Goal: Task Accomplishment & Management: Manage account settings

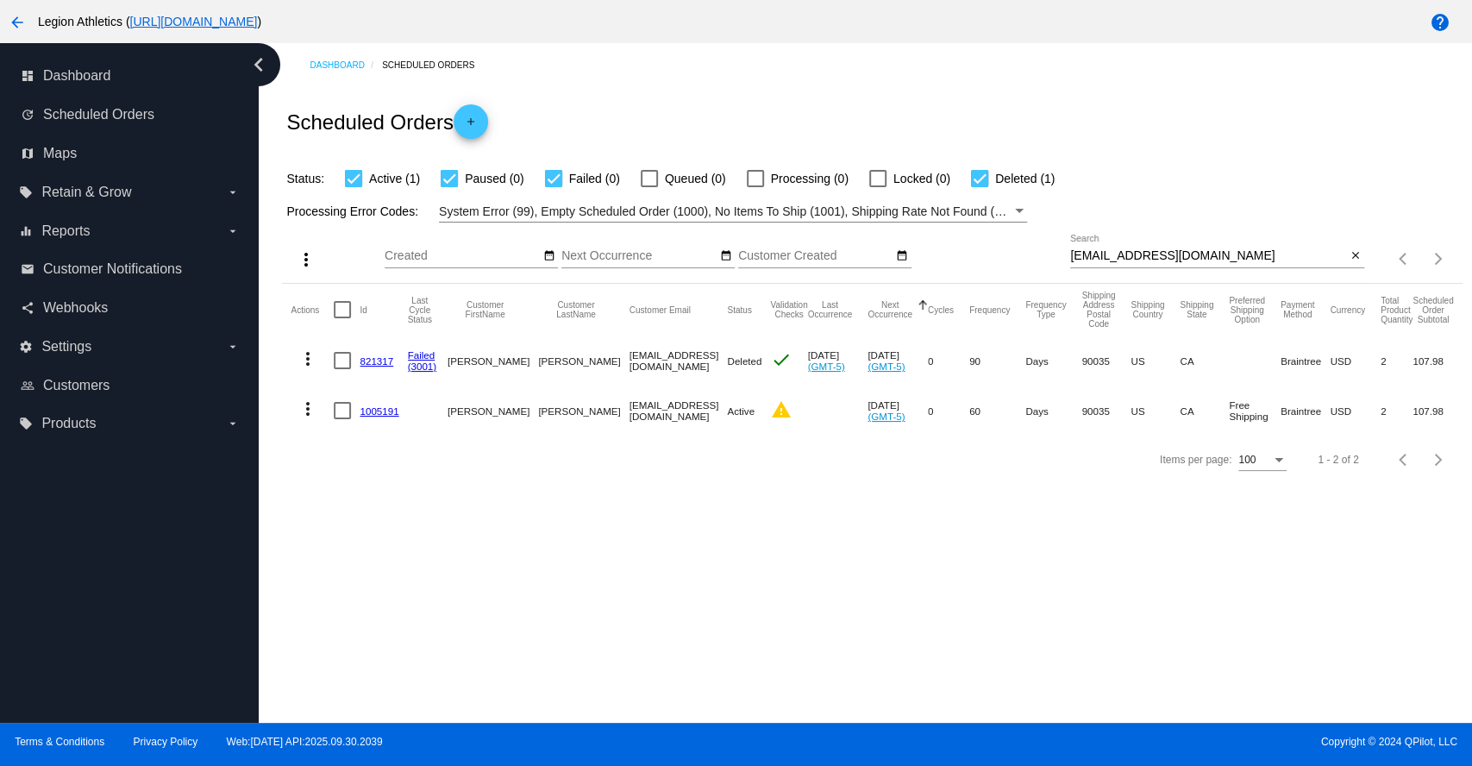
click at [1180, 255] on input "iconoclastdesigner@gmail.com" at bounding box center [1208, 256] width 276 height 14
click at [1180, 254] on input "iconoclastdesigner@gmail.com" at bounding box center [1208, 256] width 276 height 14
click at [1179, 254] on input "iconoclastdesigner@gmail.com" at bounding box center [1208, 256] width 276 height 14
paste input "jrobill81"
type input "jrobill81@gmail.com"
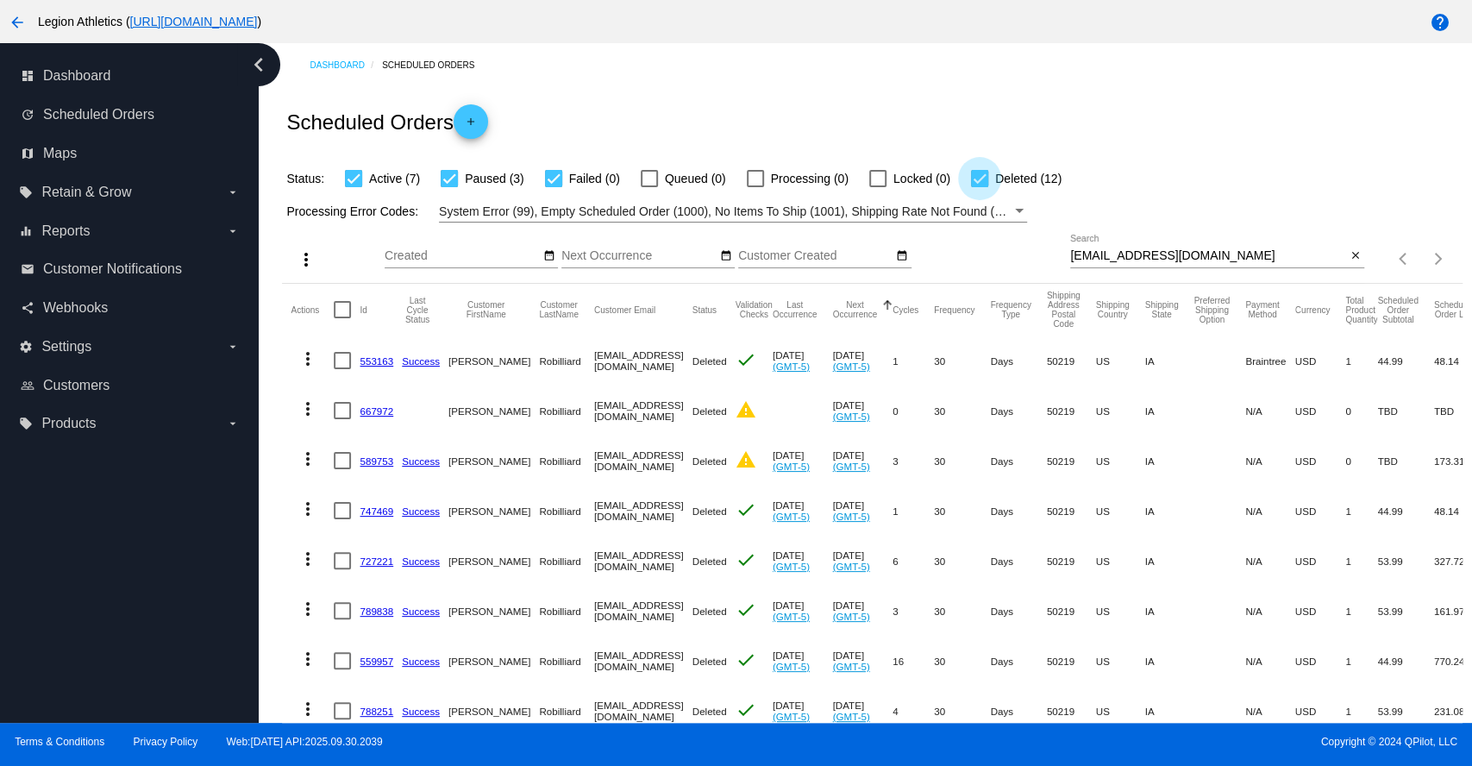
click at [978, 183] on div at bounding box center [979, 178] width 17 height 17
click at [979, 187] on input "Deleted (12)" at bounding box center [979, 187] width 1 height 1
checkbox input "false"
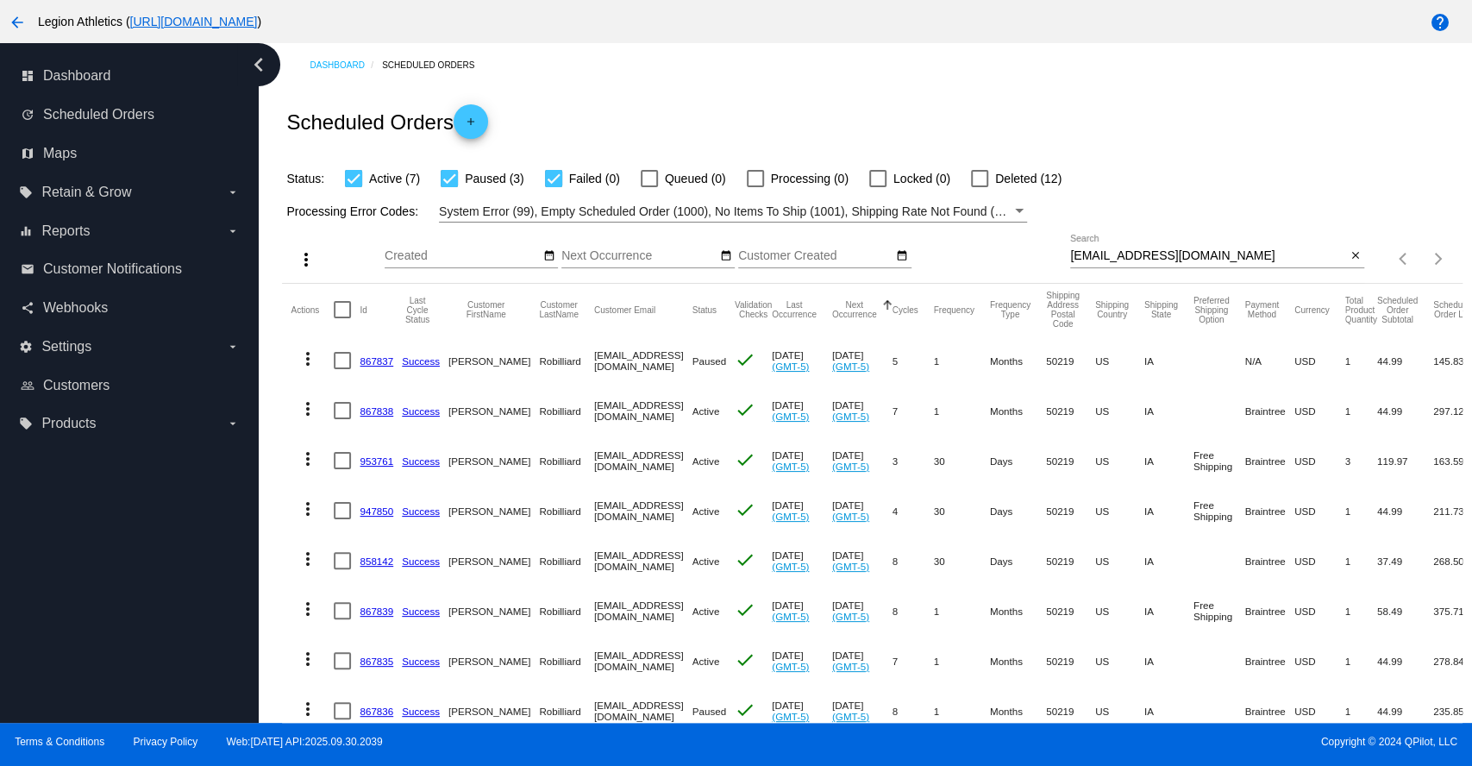
scroll to position [176, 0]
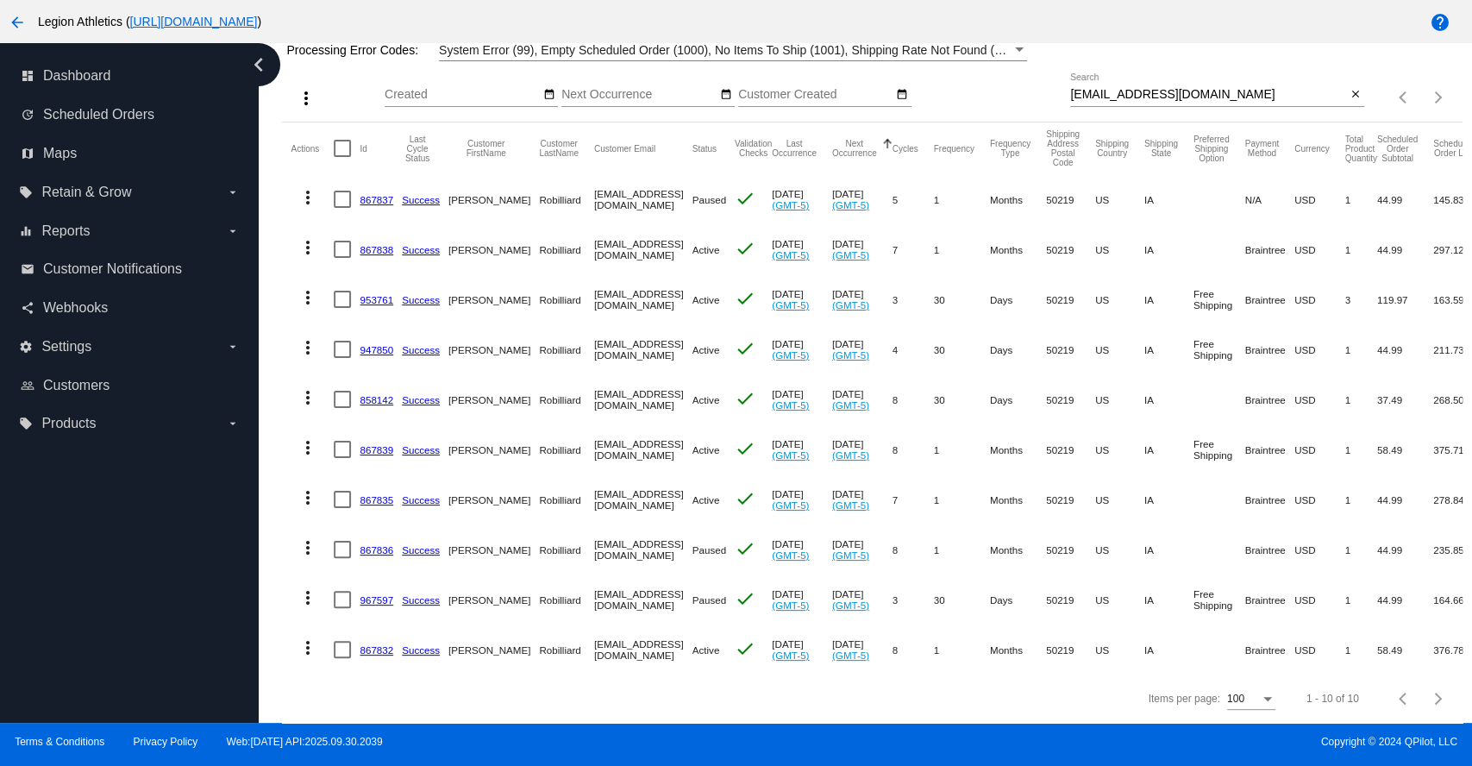
click at [383, 344] on link "947850" at bounding box center [377, 349] width 34 height 11
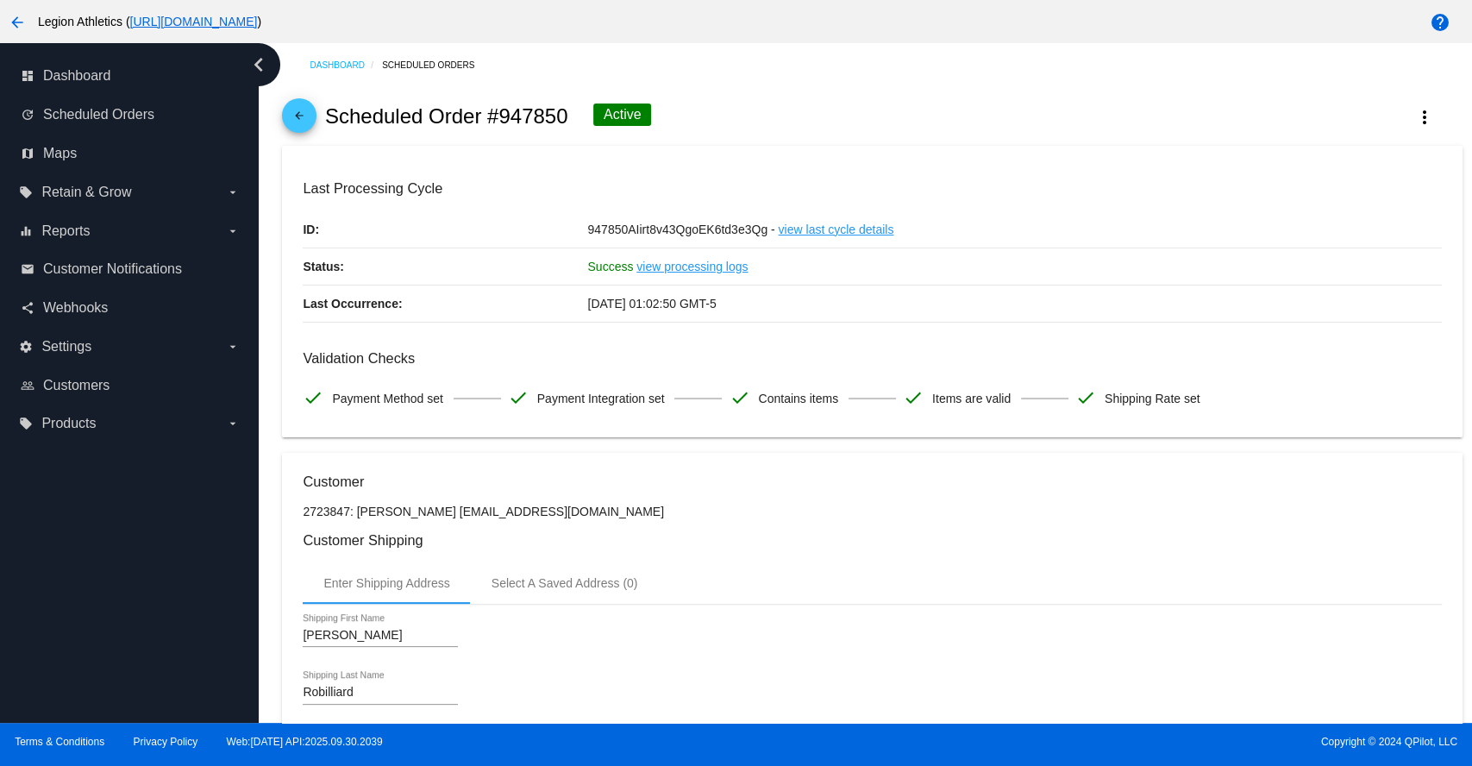
scroll to position [766, 0]
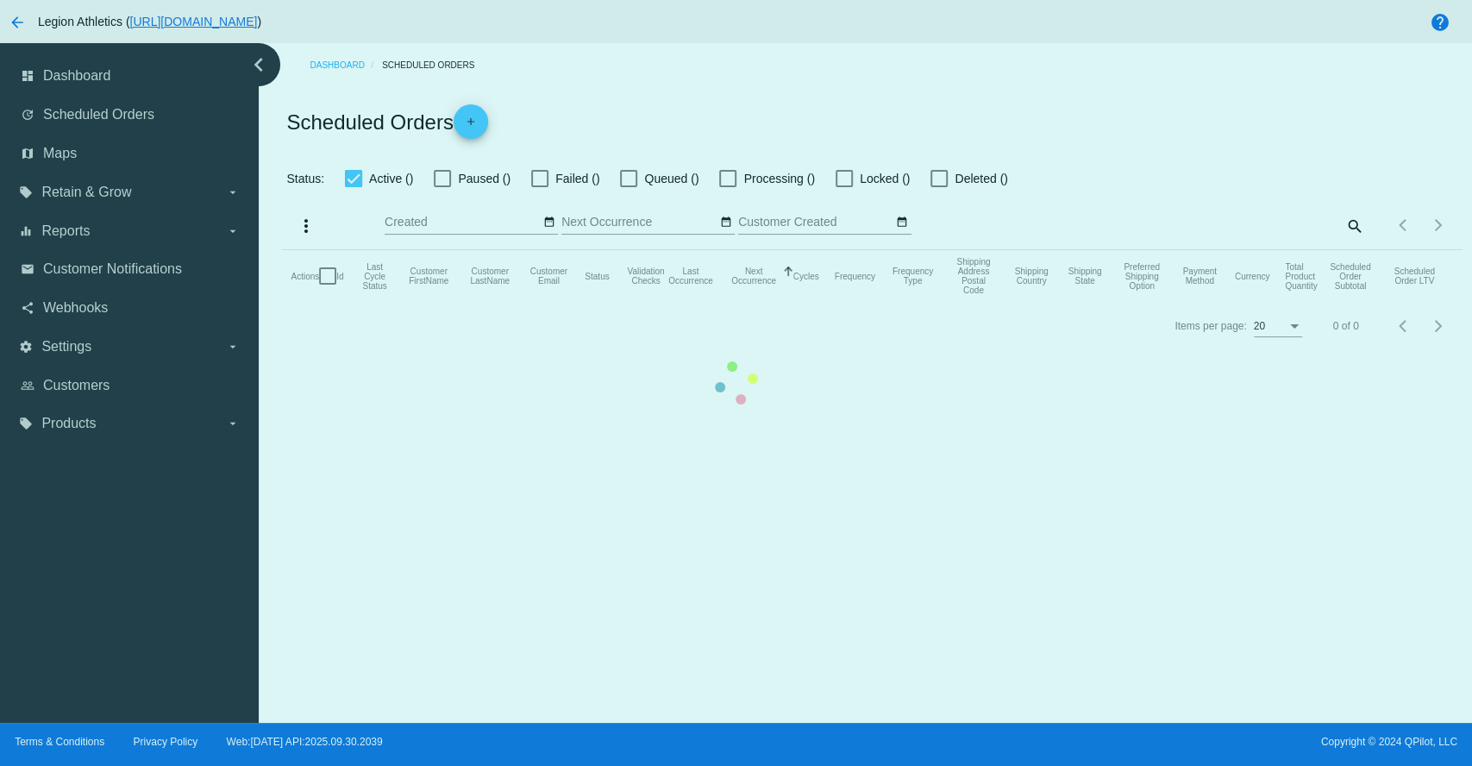
checkbox input "true"
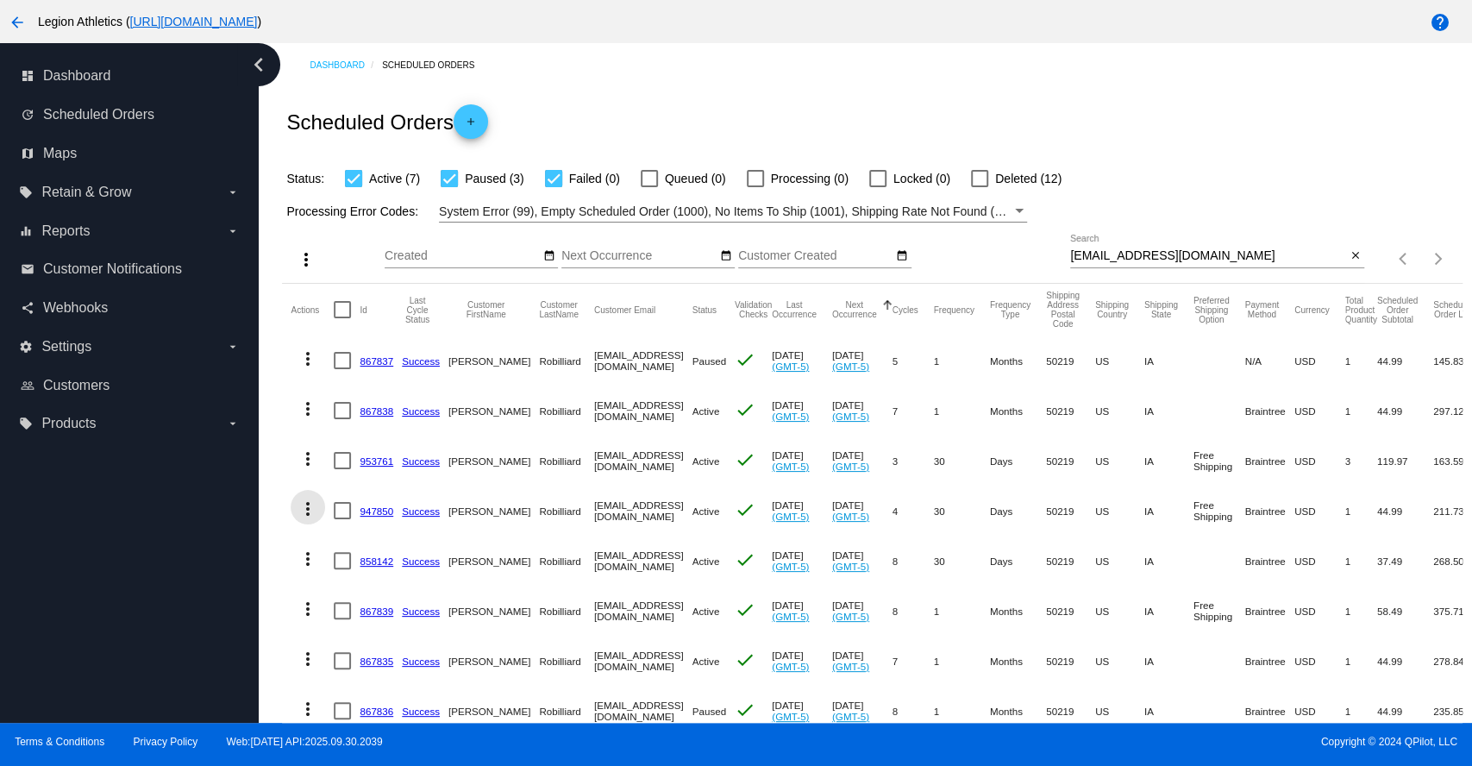
click at [308, 512] on mat-icon "more_vert" at bounding box center [307, 508] width 21 height 21
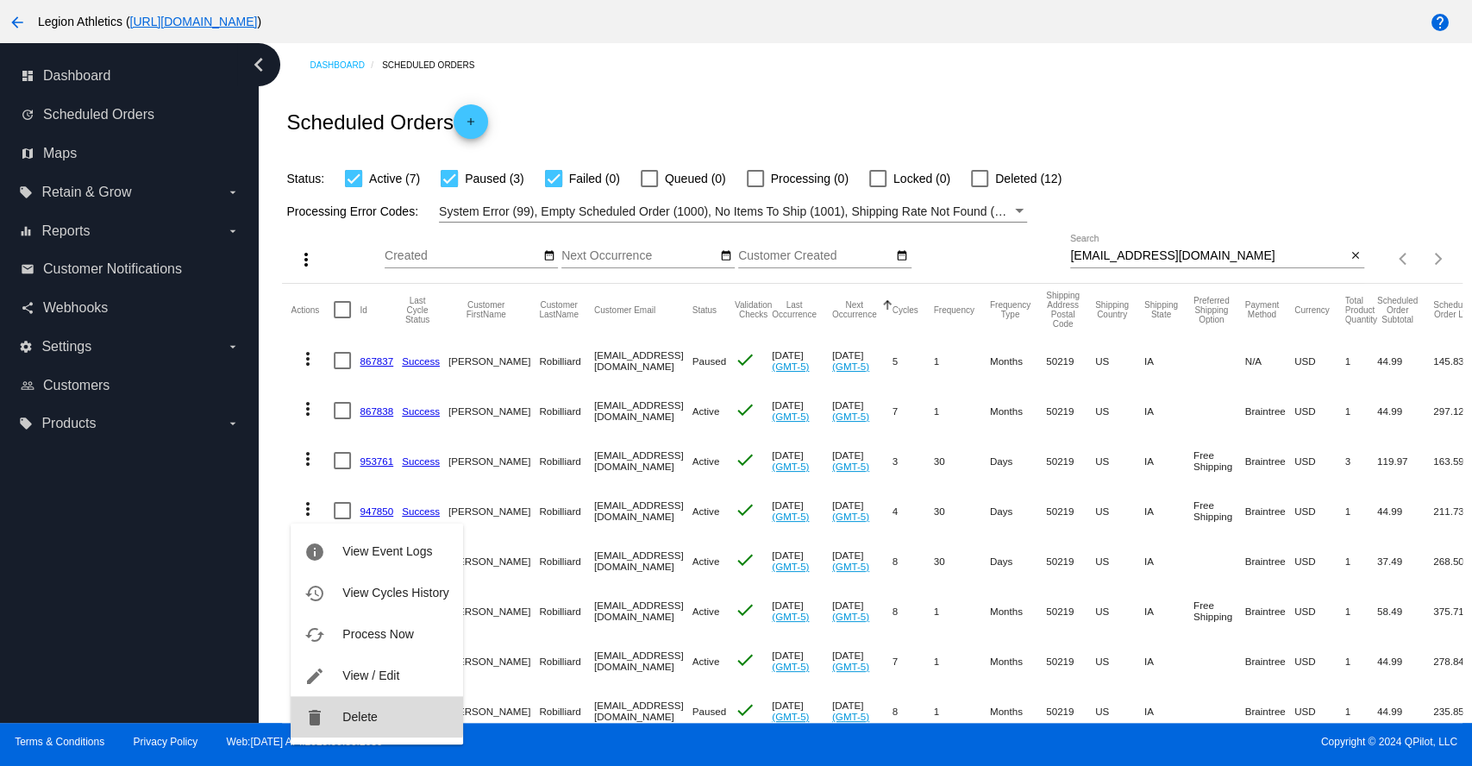
click at [360, 715] on span "Delete" at bounding box center [359, 717] width 34 height 14
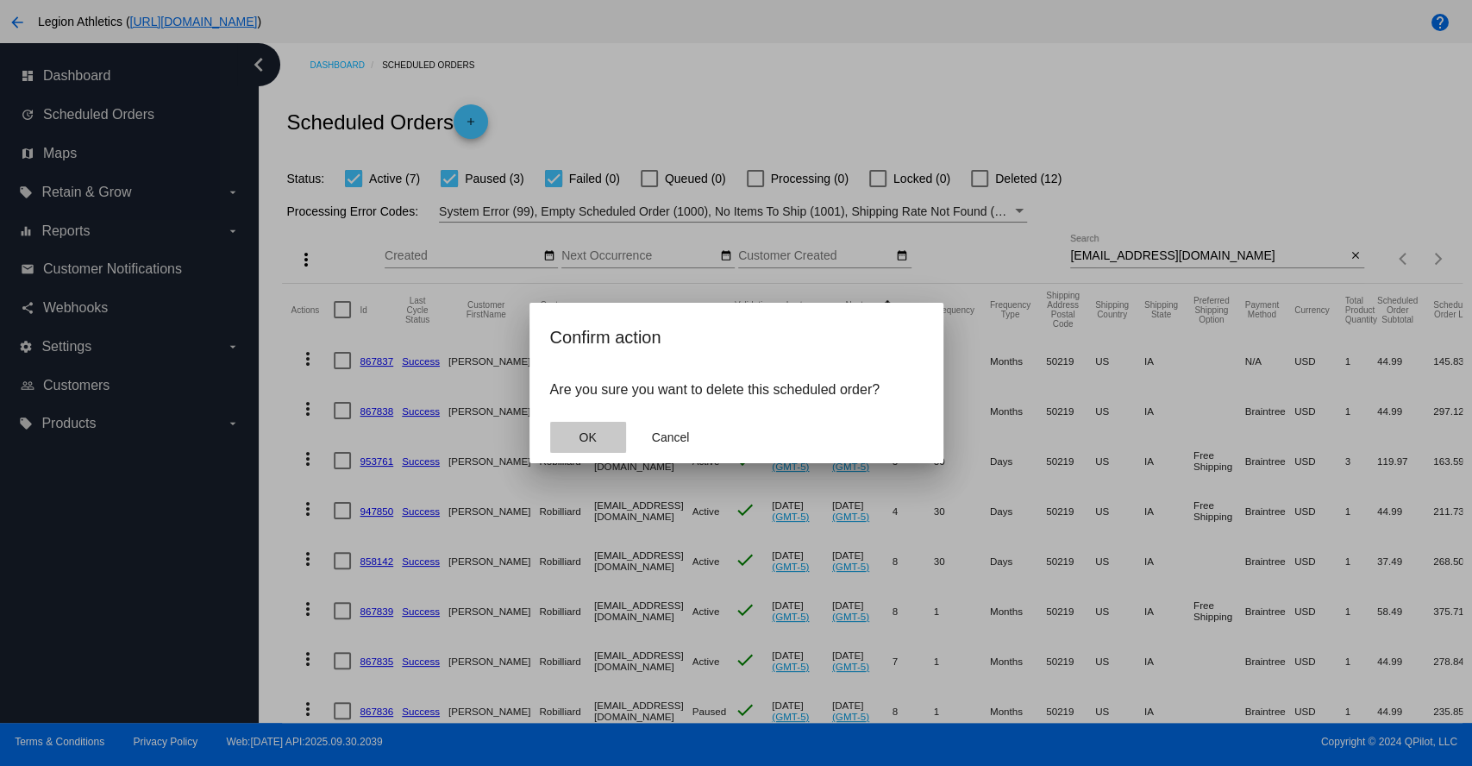
click at [588, 440] on span "OK" at bounding box center [587, 437] width 17 height 14
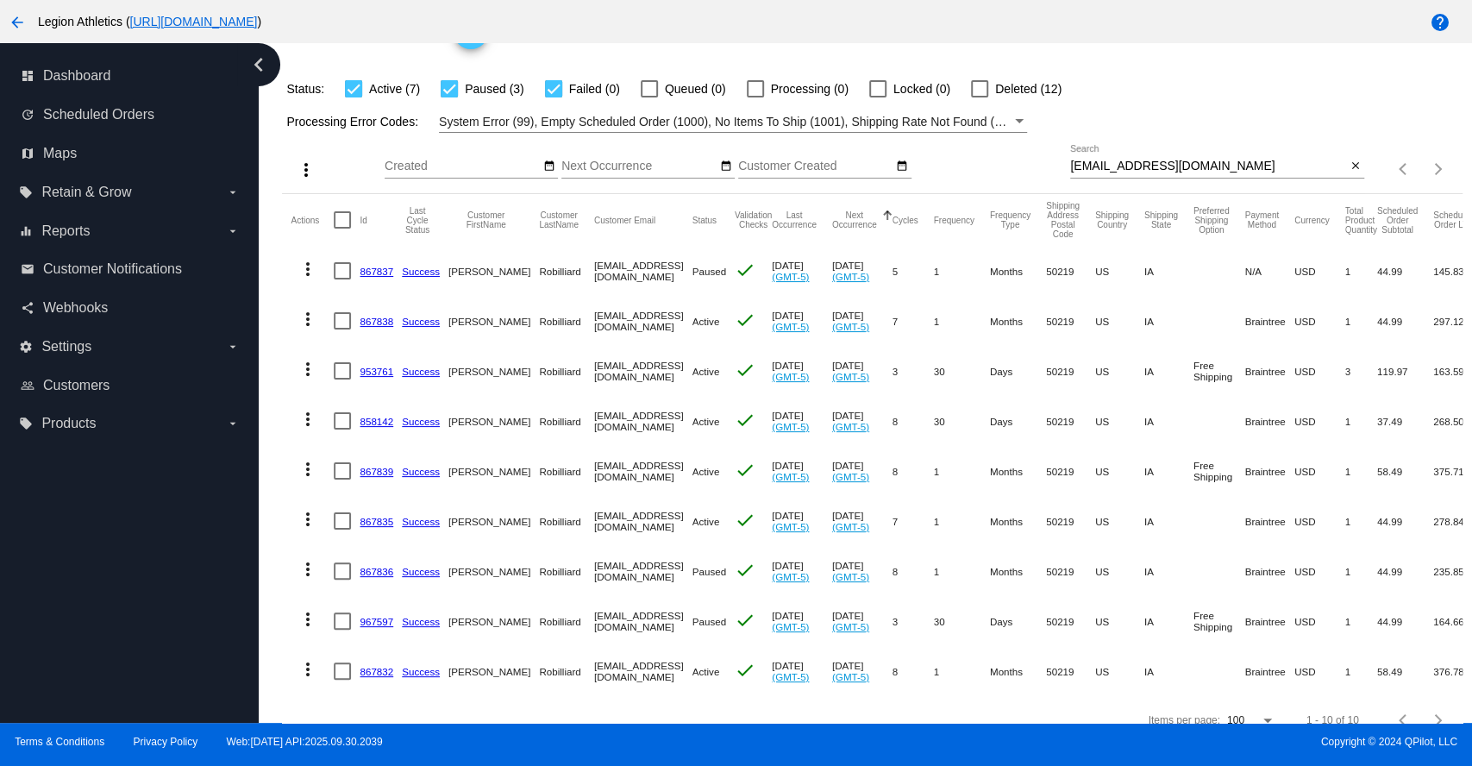
scroll to position [126, 0]
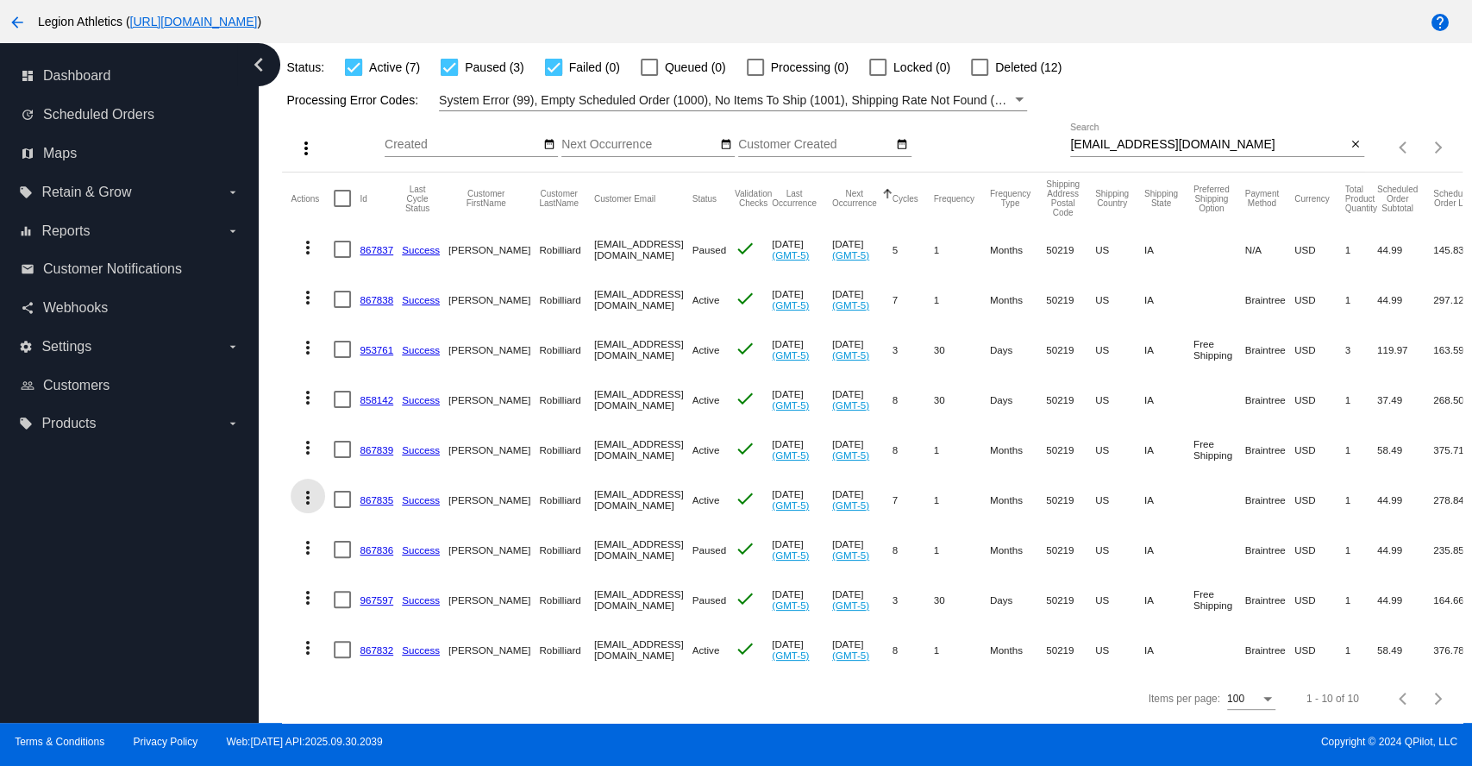
click at [308, 487] on mat-icon "more_vert" at bounding box center [307, 497] width 21 height 21
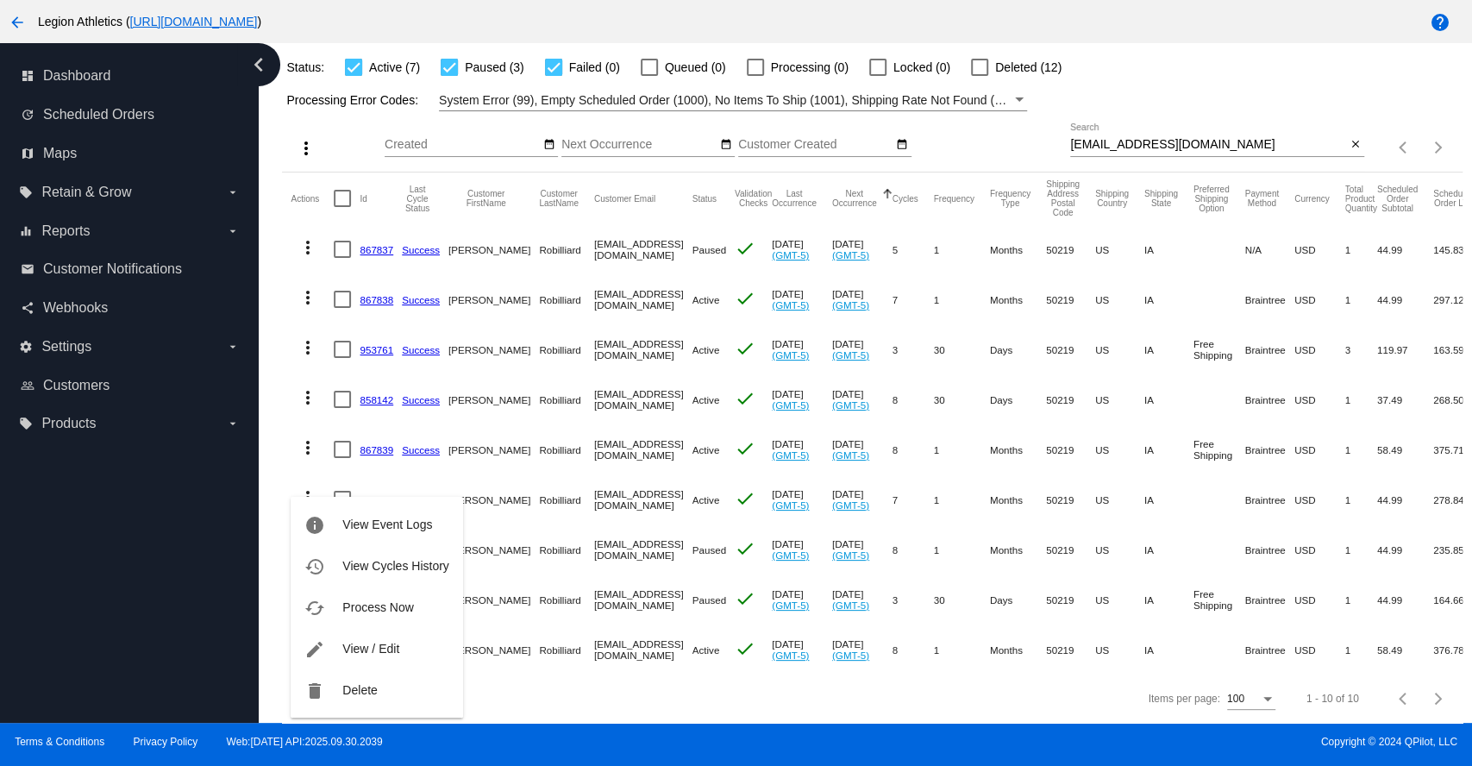
drag, startPoint x: 376, startPoint y: 482, endPoint x: 1174, endPoint y: 81, distance: 893.5
click at [1174, 81] on div at bounding box center [736, 383] width 1472 height 766
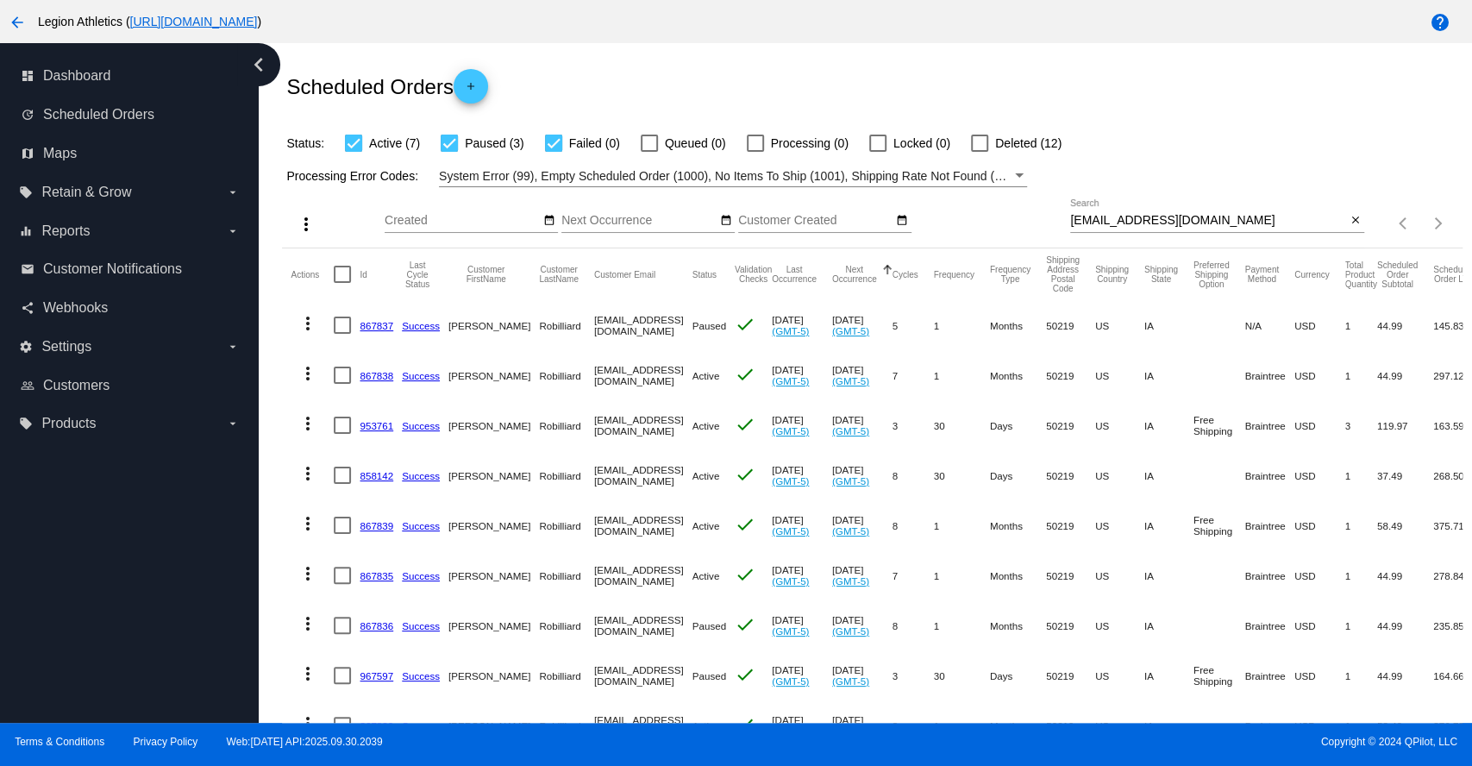
scroll to position [0, 0]
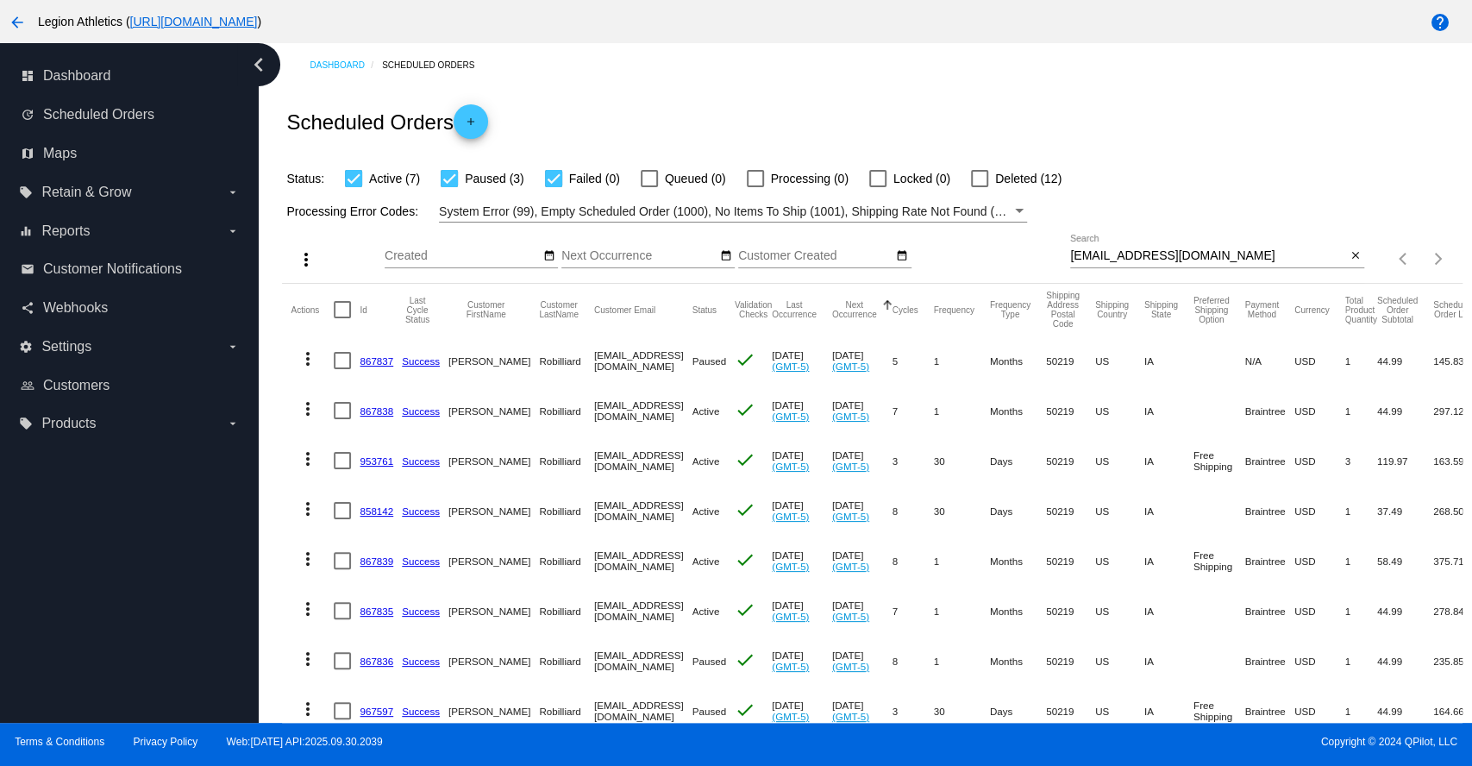
click at [1137, 249] on input "[EMAIL_ADDRESS][DOMAIN_NAME]" at bounding box center [1208, 256] width 276 height 14
click at [1137, 249] on input "jrobill81@gmail.com" at bounding box center [1208, 256] width 276 height 14
paste input "867835"
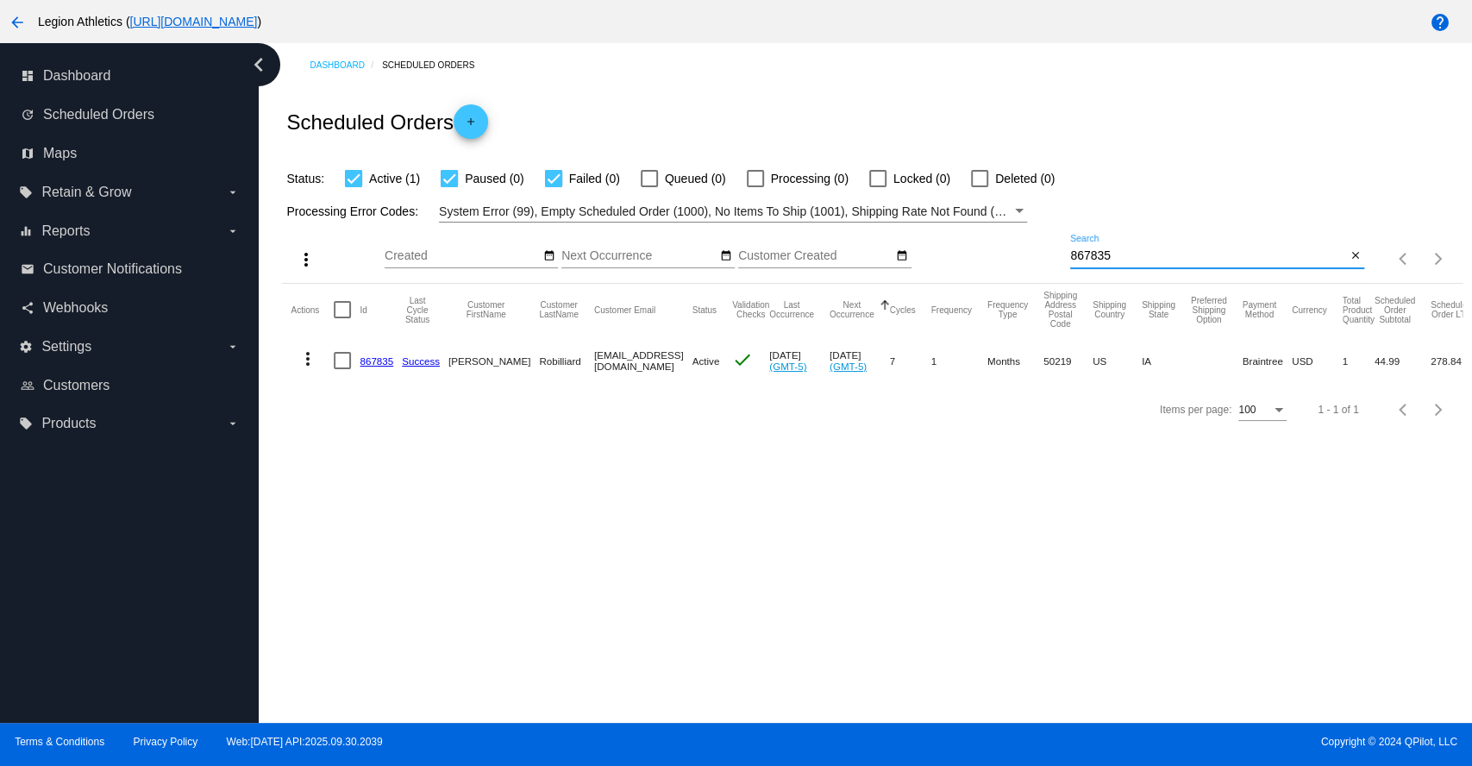
click at [309, 364] on mat-icon "more_vert" at bounding box center [307, 358] width 21 height 21
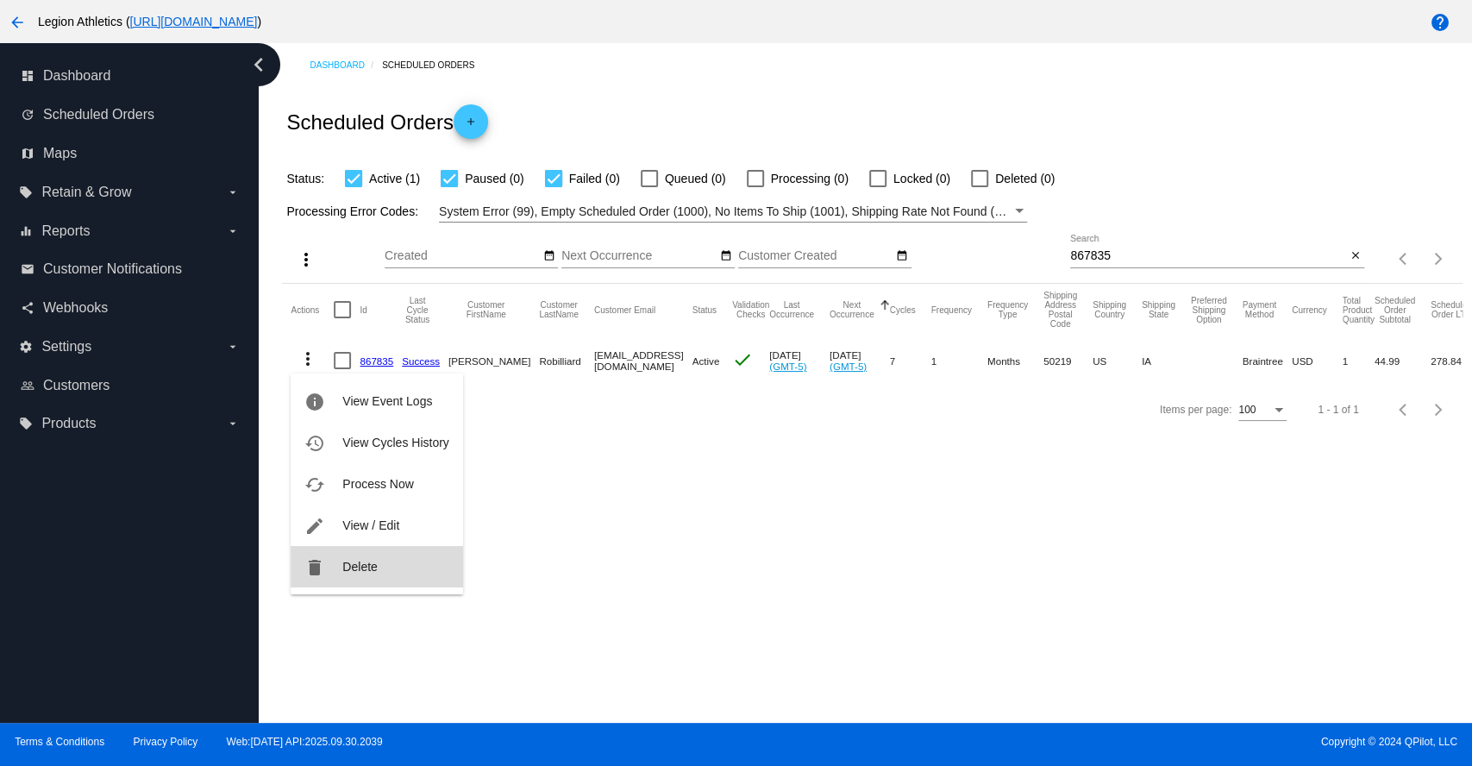
click at [355, 571] on span "Delete" at bounding box center [359, 567] width 34 height 14
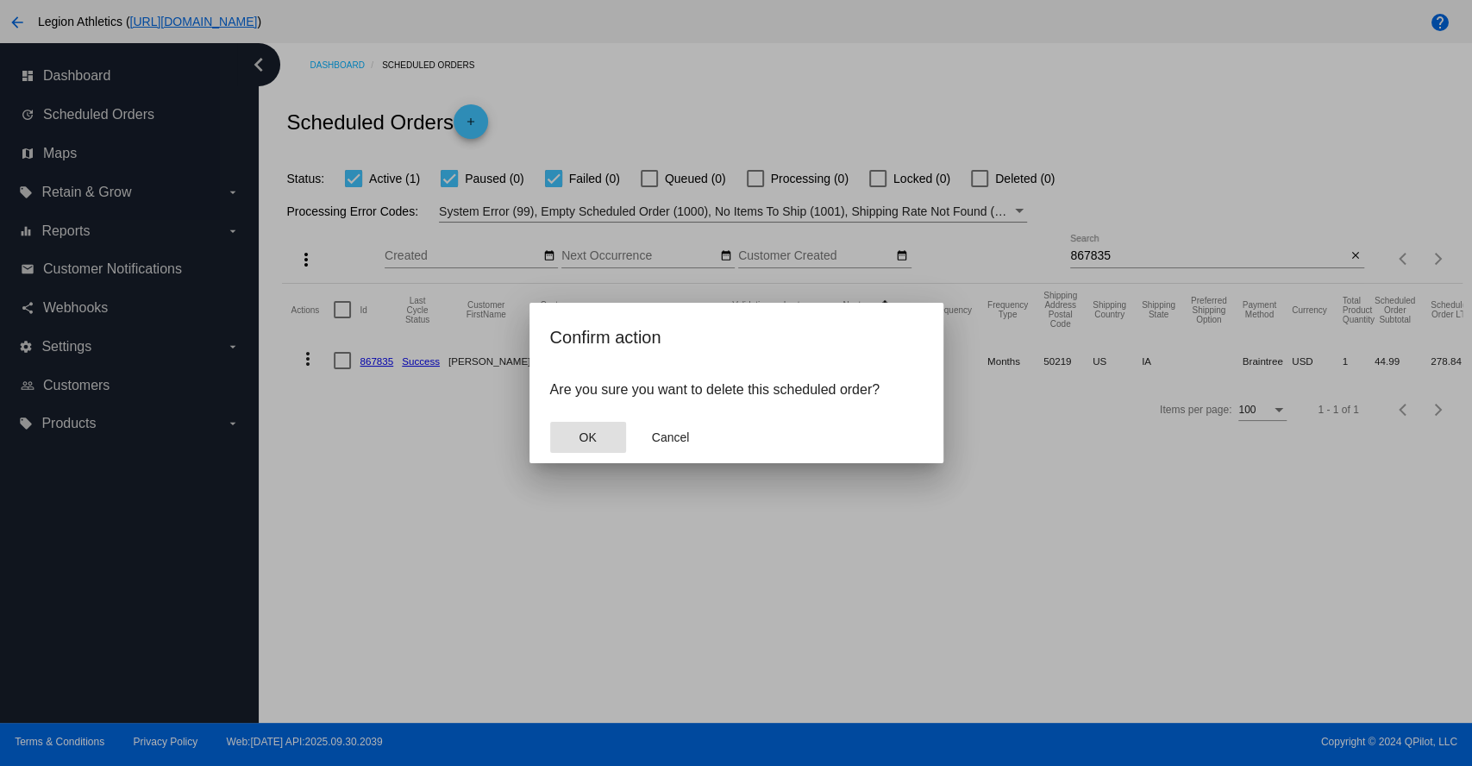
click at [597, 437] on button "OK" at bounding box center [588, 437] width 76 height 31
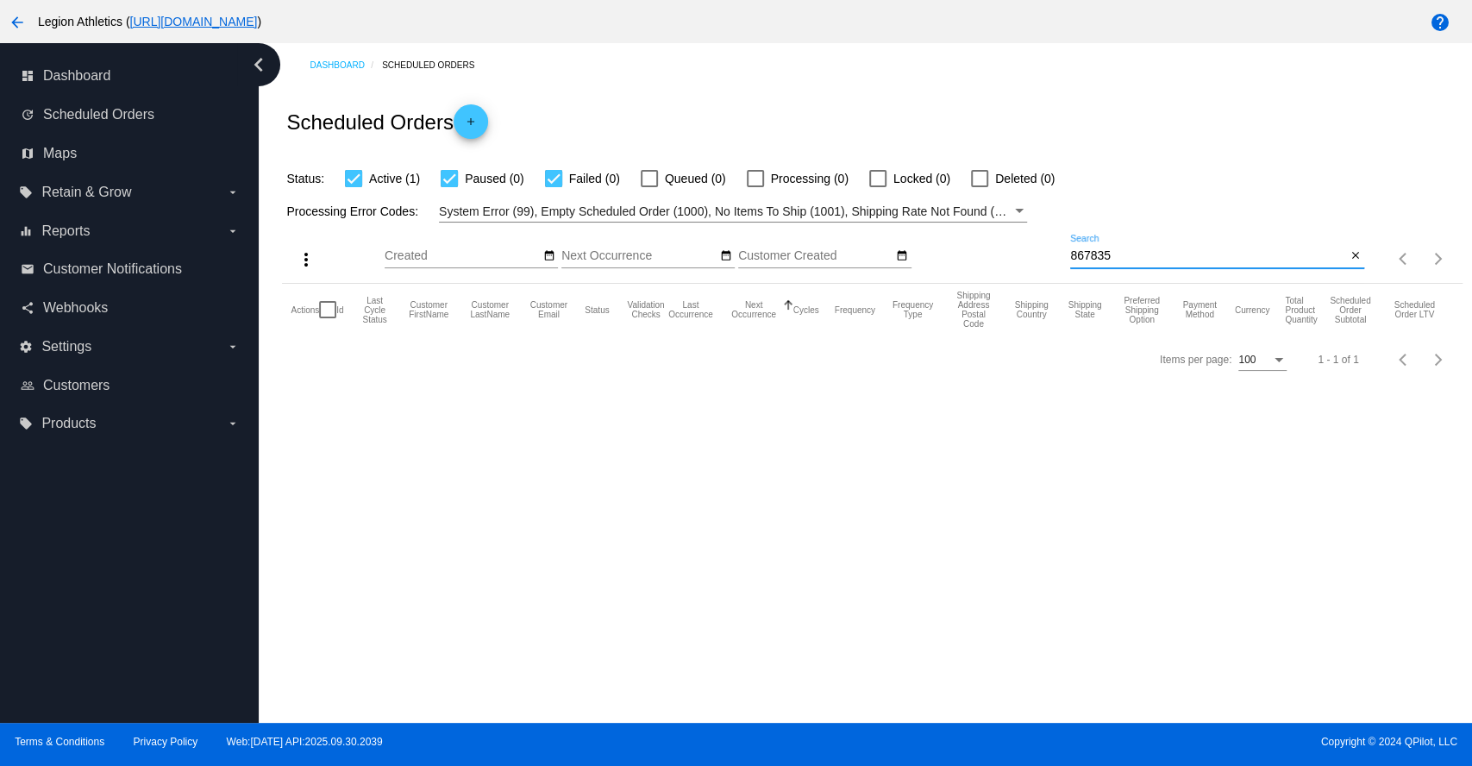
click at [1084, 254] on input "867835" at bounding box center [1208, 256] width 276 height 14
paste input "jrobill81@gmail.com"
type input "jrobill81@gmail.com"
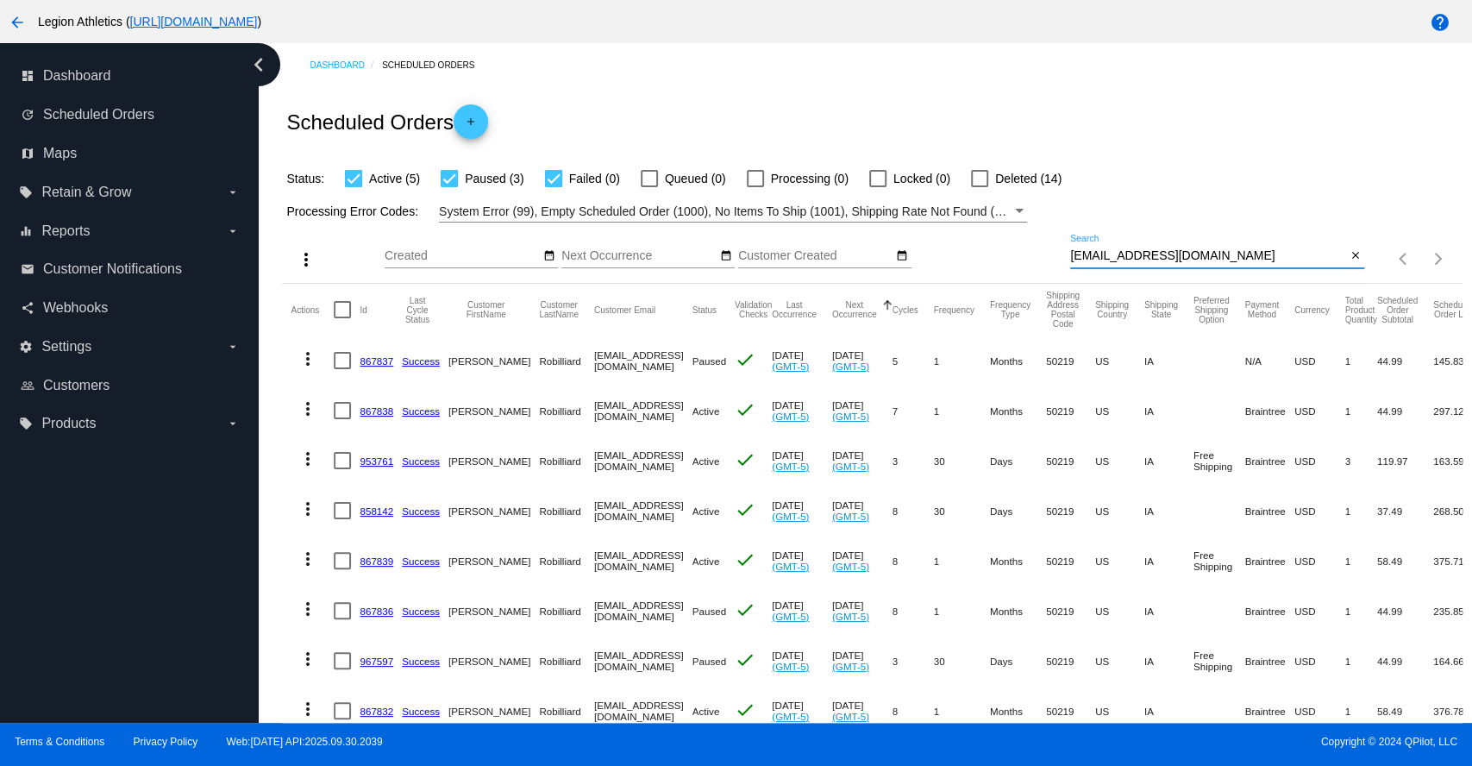
scroll to position [76, 0]
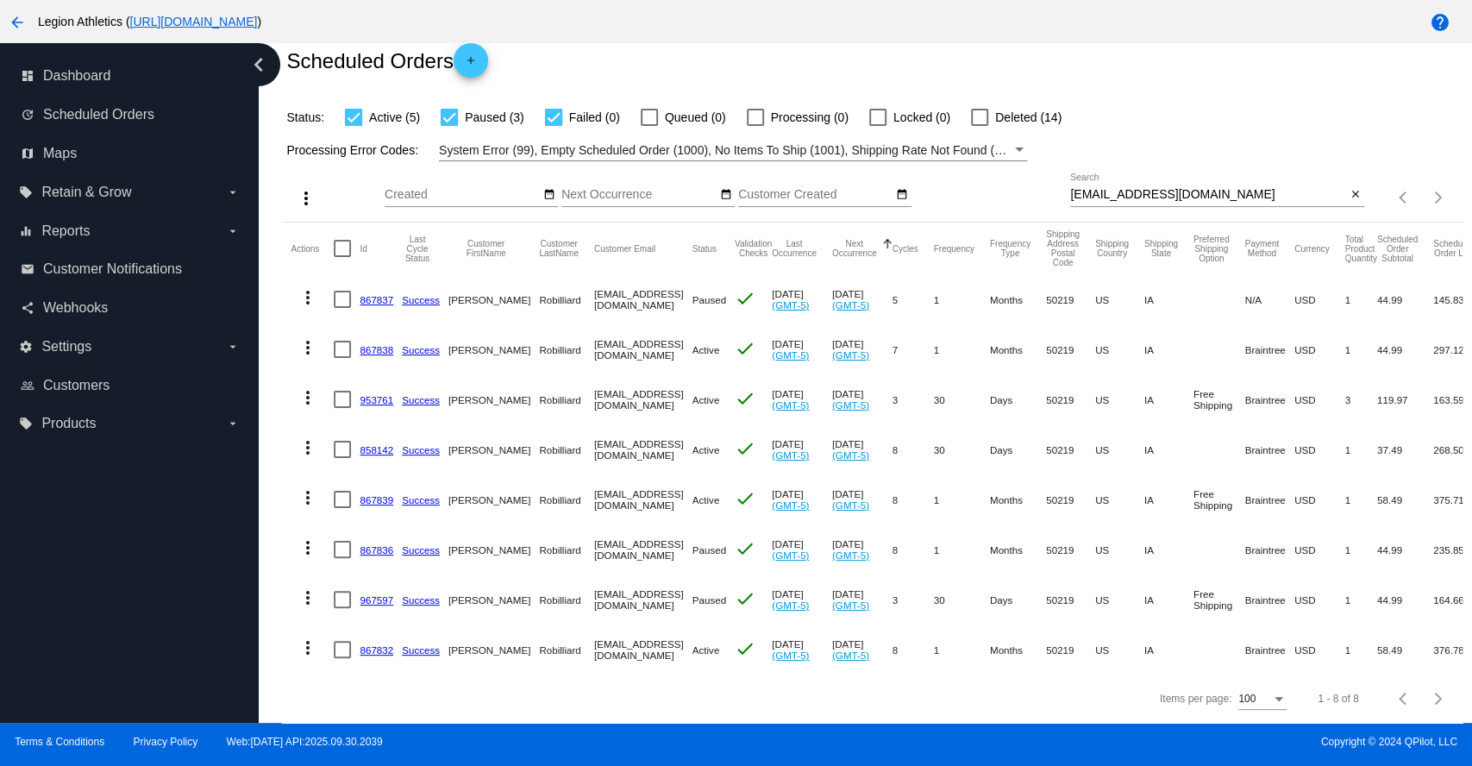
click at [379, 344] on link "867838" at bounding box center [377, 349] width 34 height 11
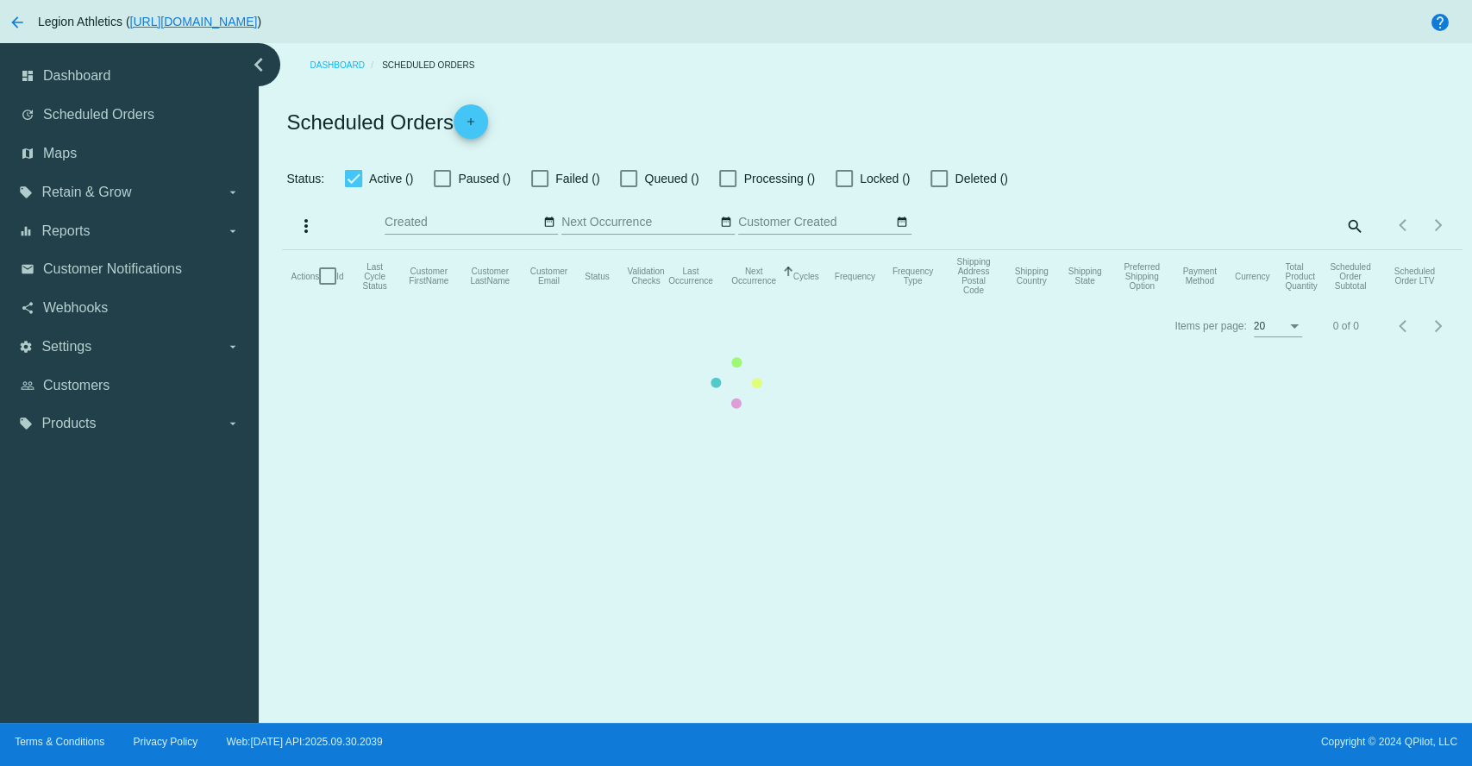
checkbox input "true"
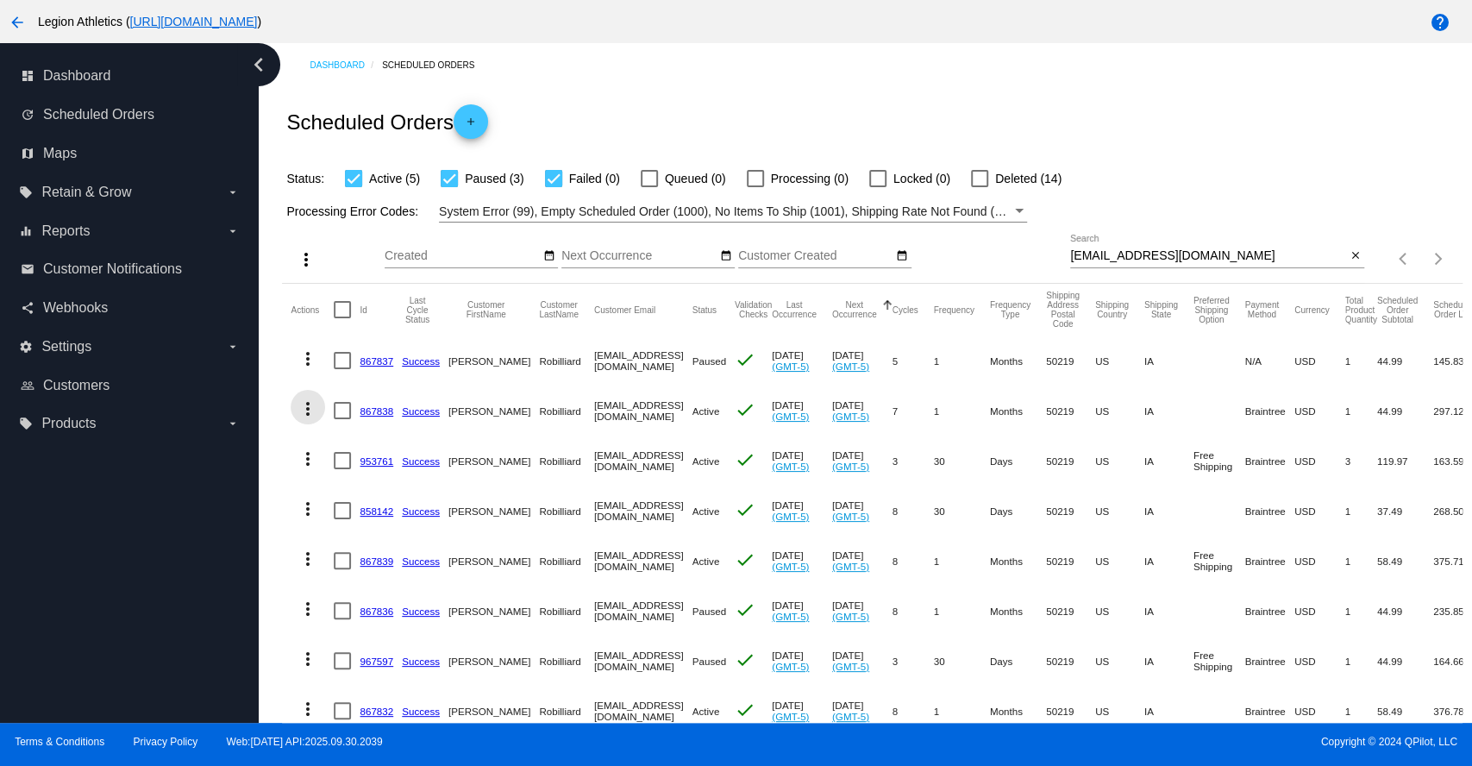
click at [304, 412] on mat-icon "more_vert" at bounding box center [307, 408] width 21 height 21
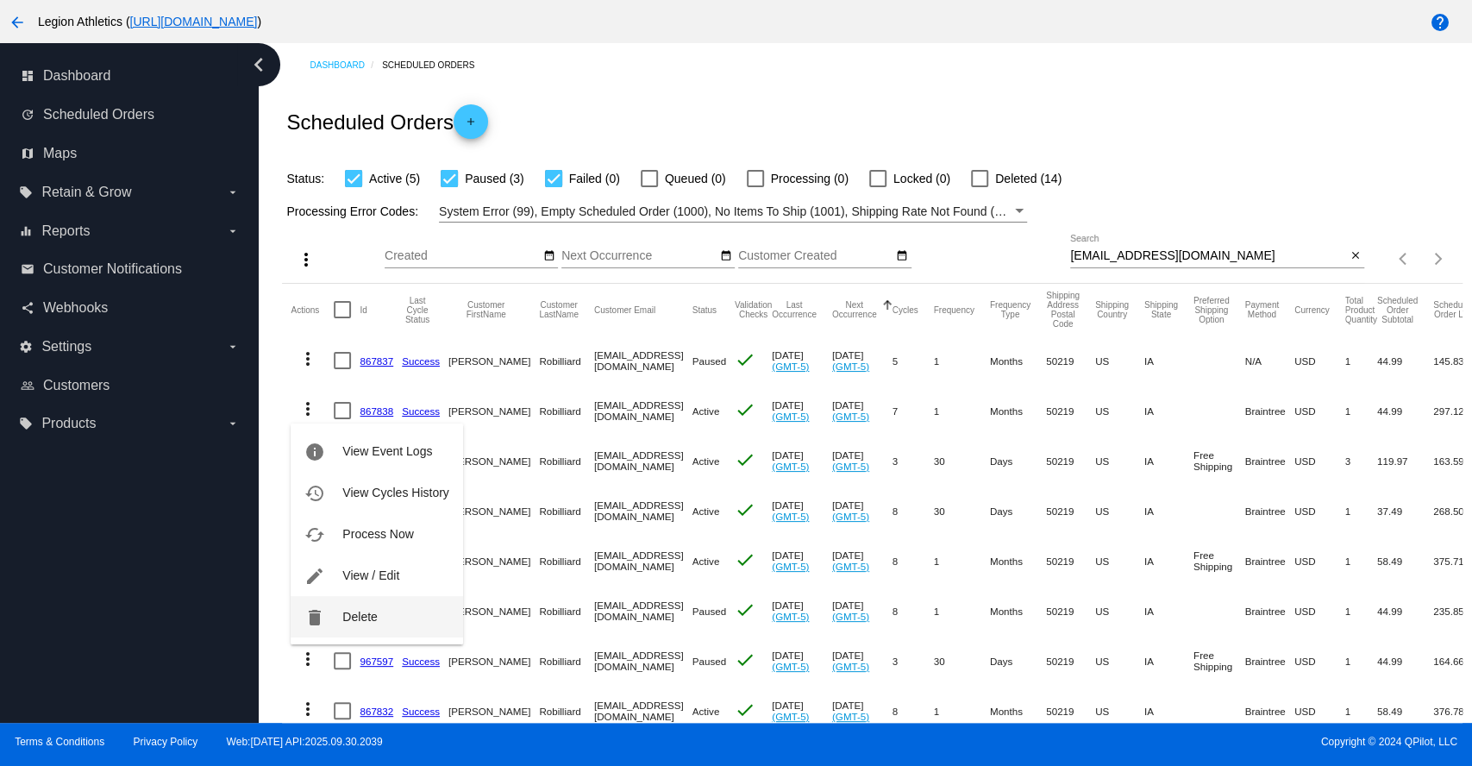
click at [345, 617] on span "Delete" at bounding box center [359, 617] width 34 height 14
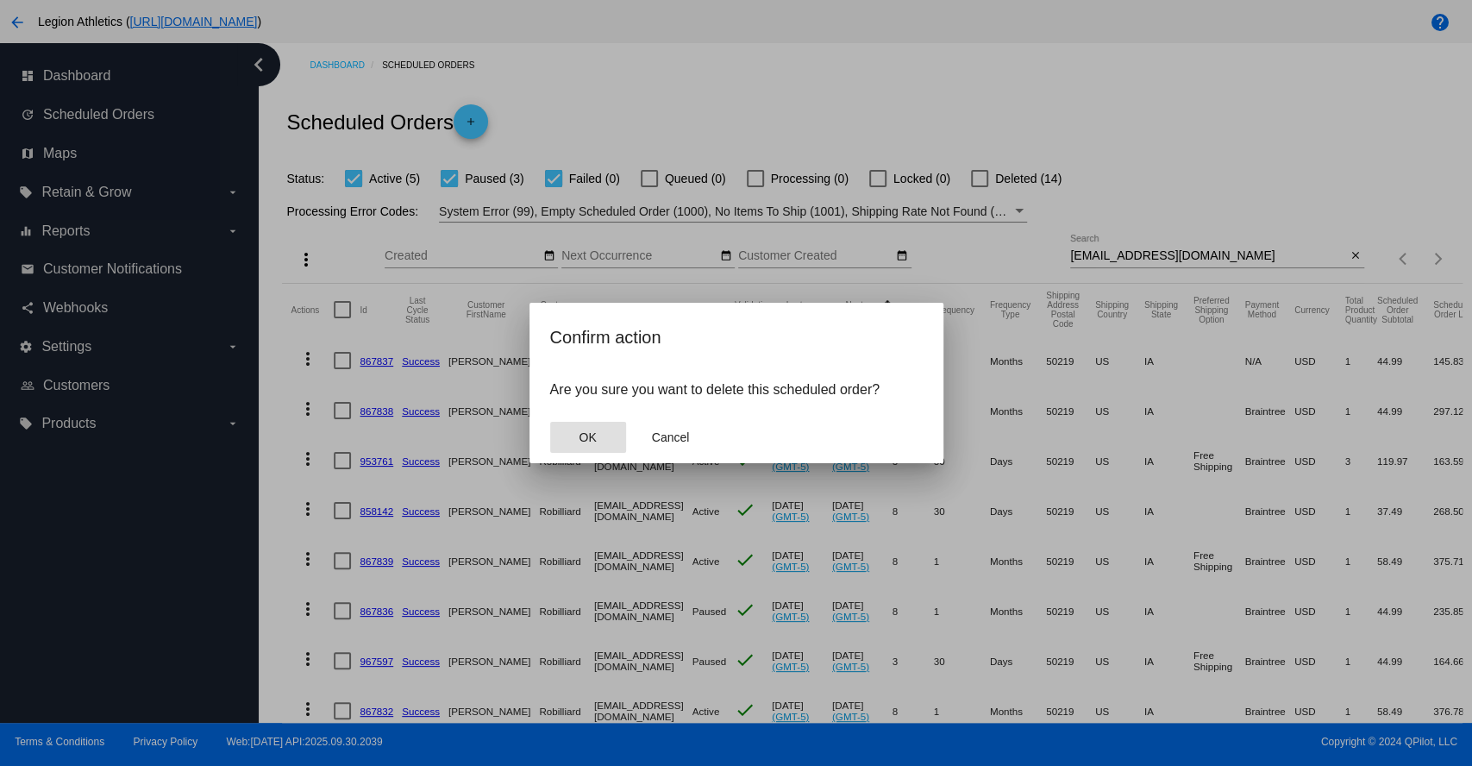
click at [600, 440] on button "OK" at bounding box center [588, 437] width 76 height 31
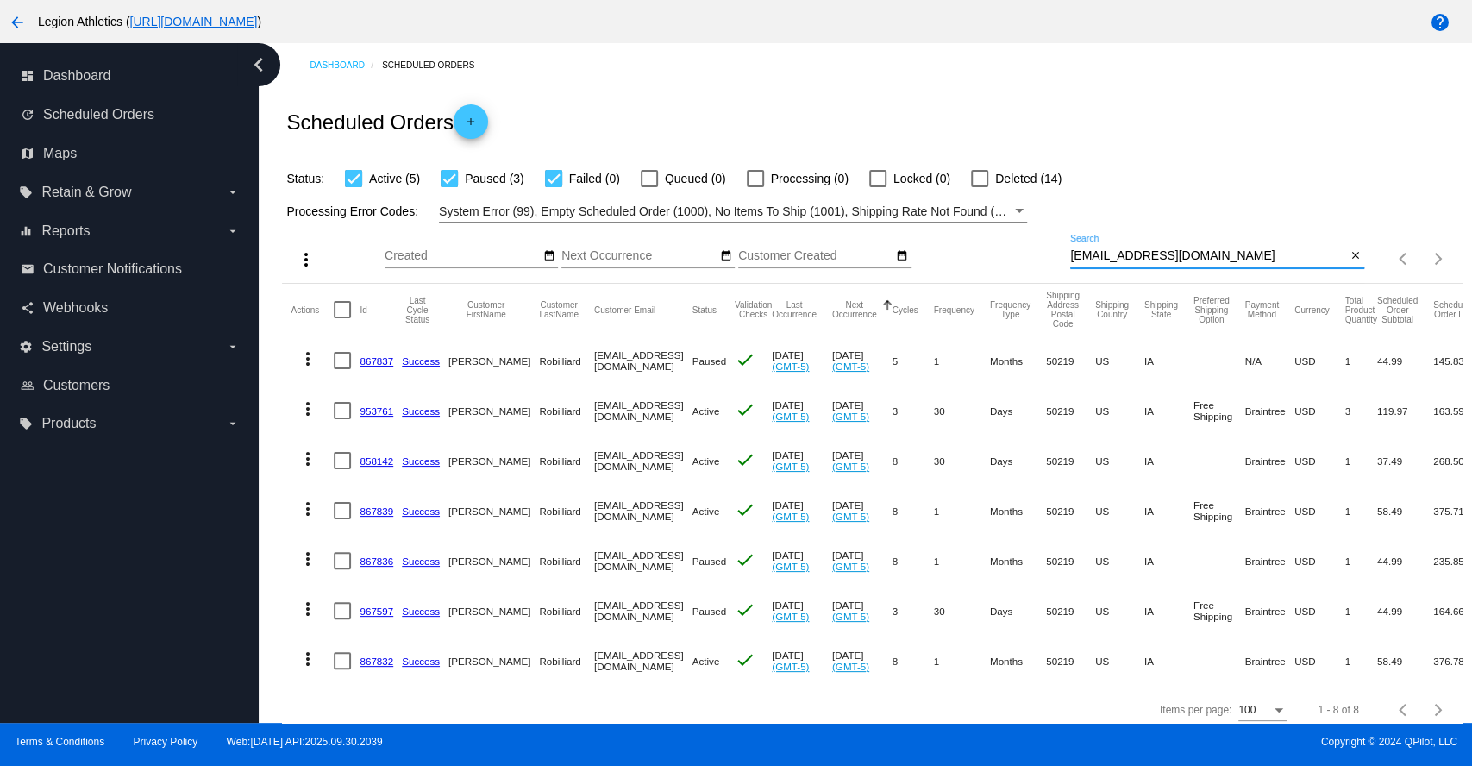
click at [1125, 251] on input "jrobill81@gmail.com" at bounding box center [1208, 256] width 276 height 14
click at [1126, 251] on input "jrobill81@gmail.com" at bounding box center [1208, 256] width 276 height 14
paste input "867839"
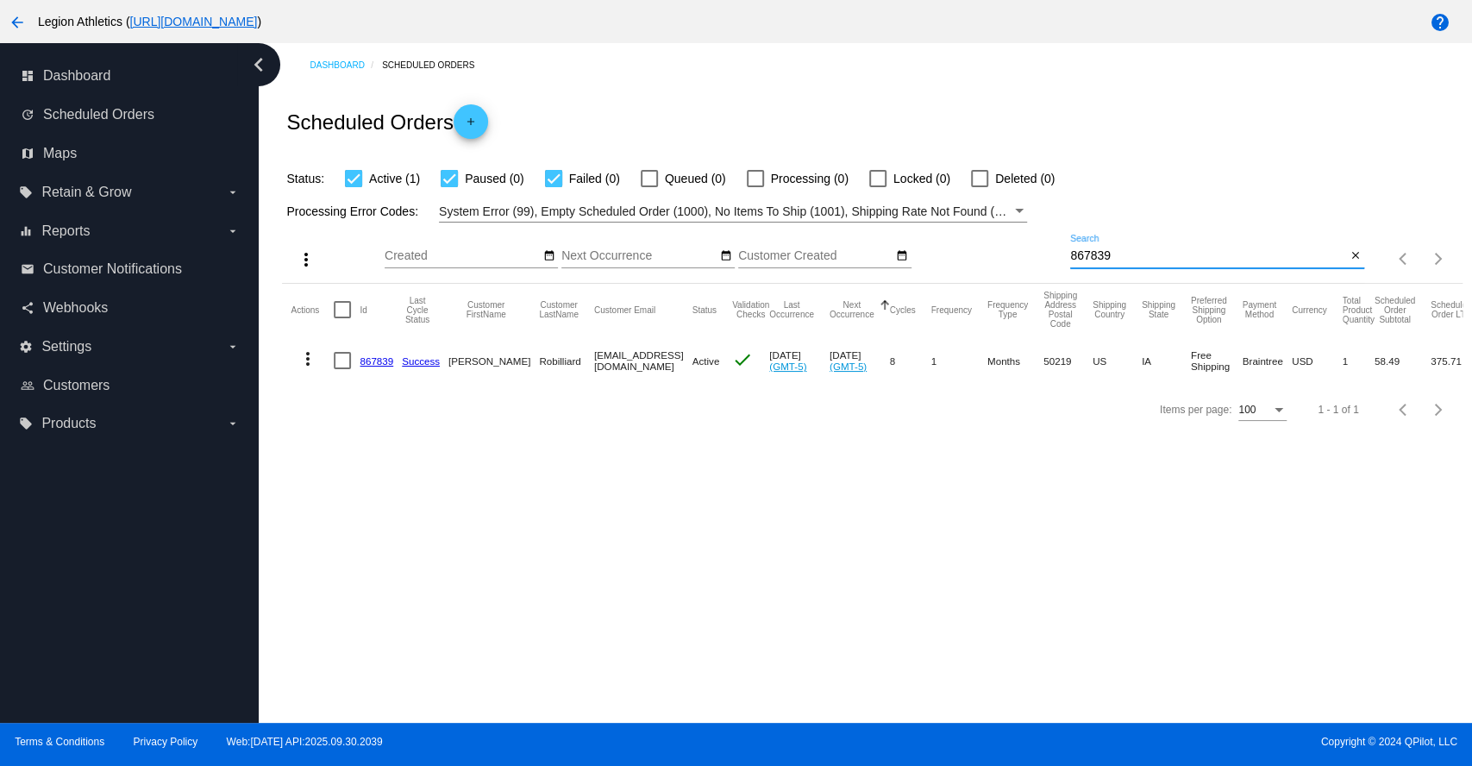
type input "867839"
click at [374, 360] on link "867839" at bounding box center [377, 360] width 34 height 11
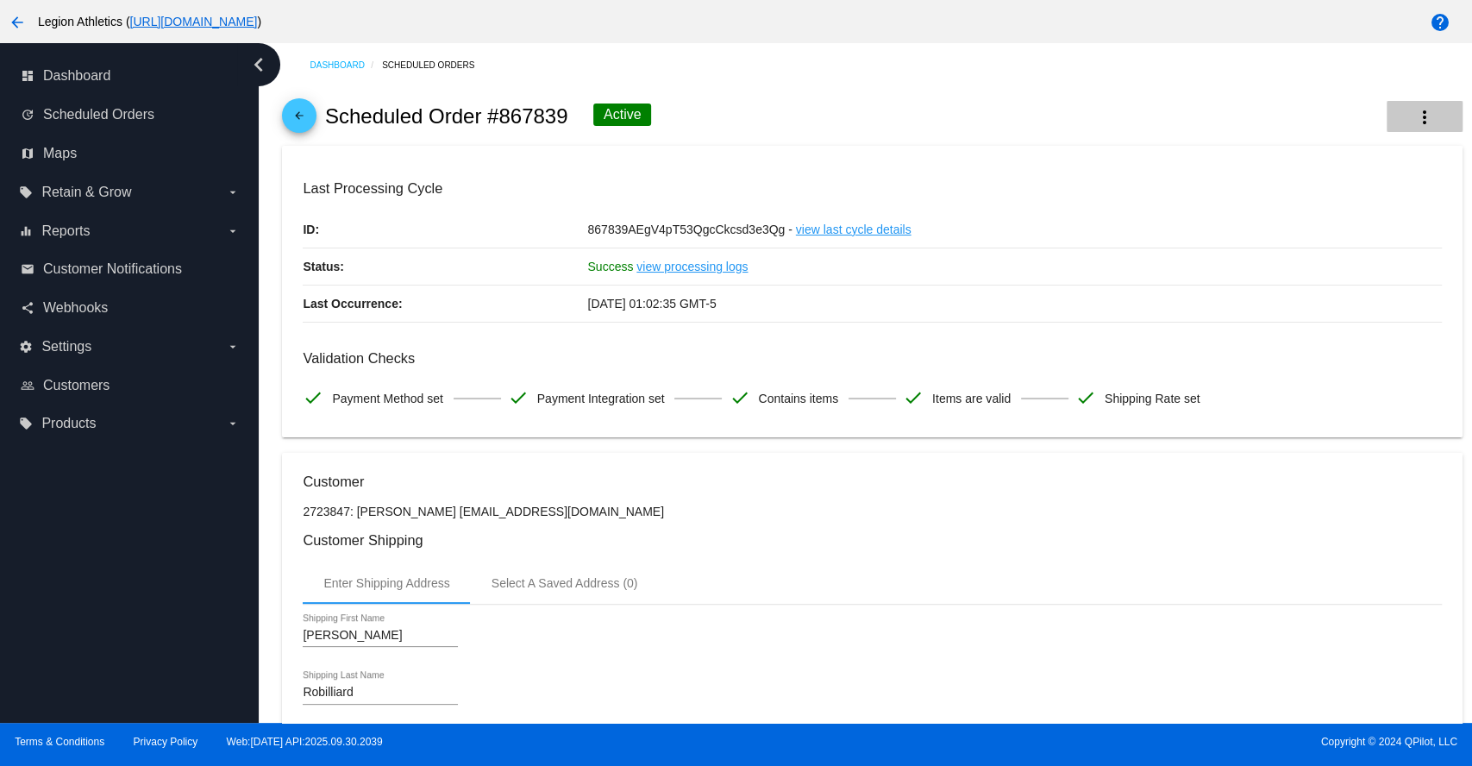
click at [1414, 121] on mat-icon "more_vert" at bounding box center [1424, 117] width 21 height 21
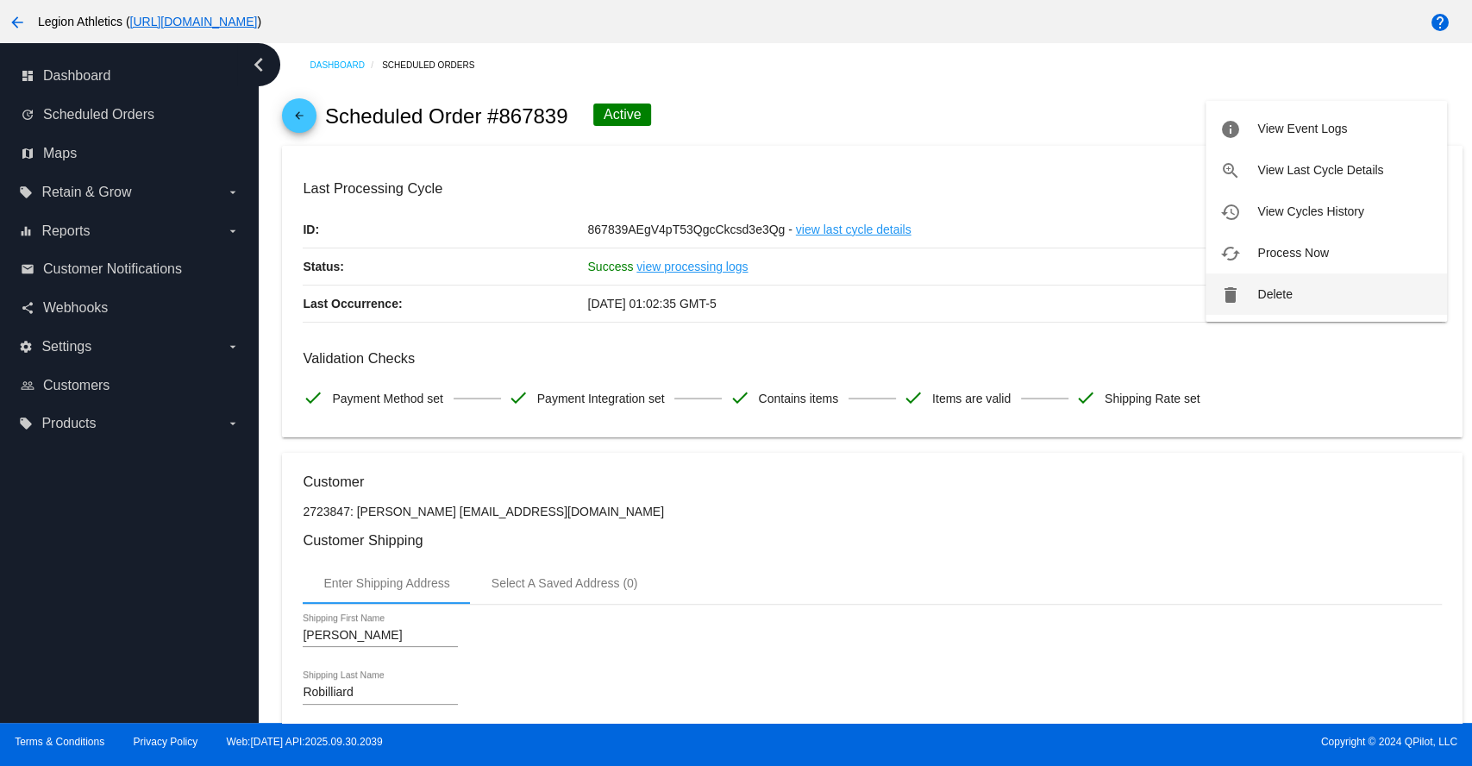
click at [1276, 295] on span "Delete" at bounding box center [1274, 294] width 34 height 14
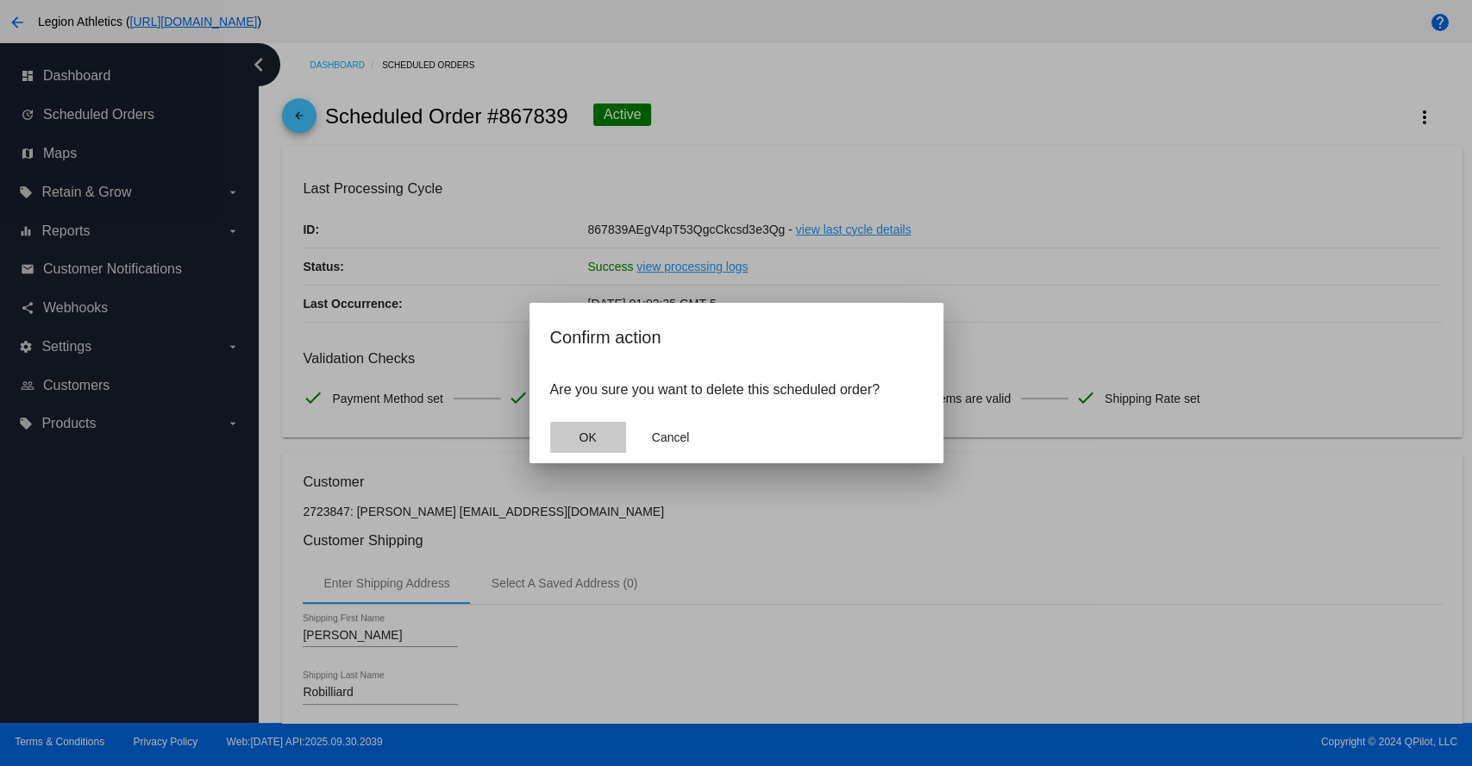
click at [593, 432] on span "OK" at bounding box center [587, 437] width 17 height 14
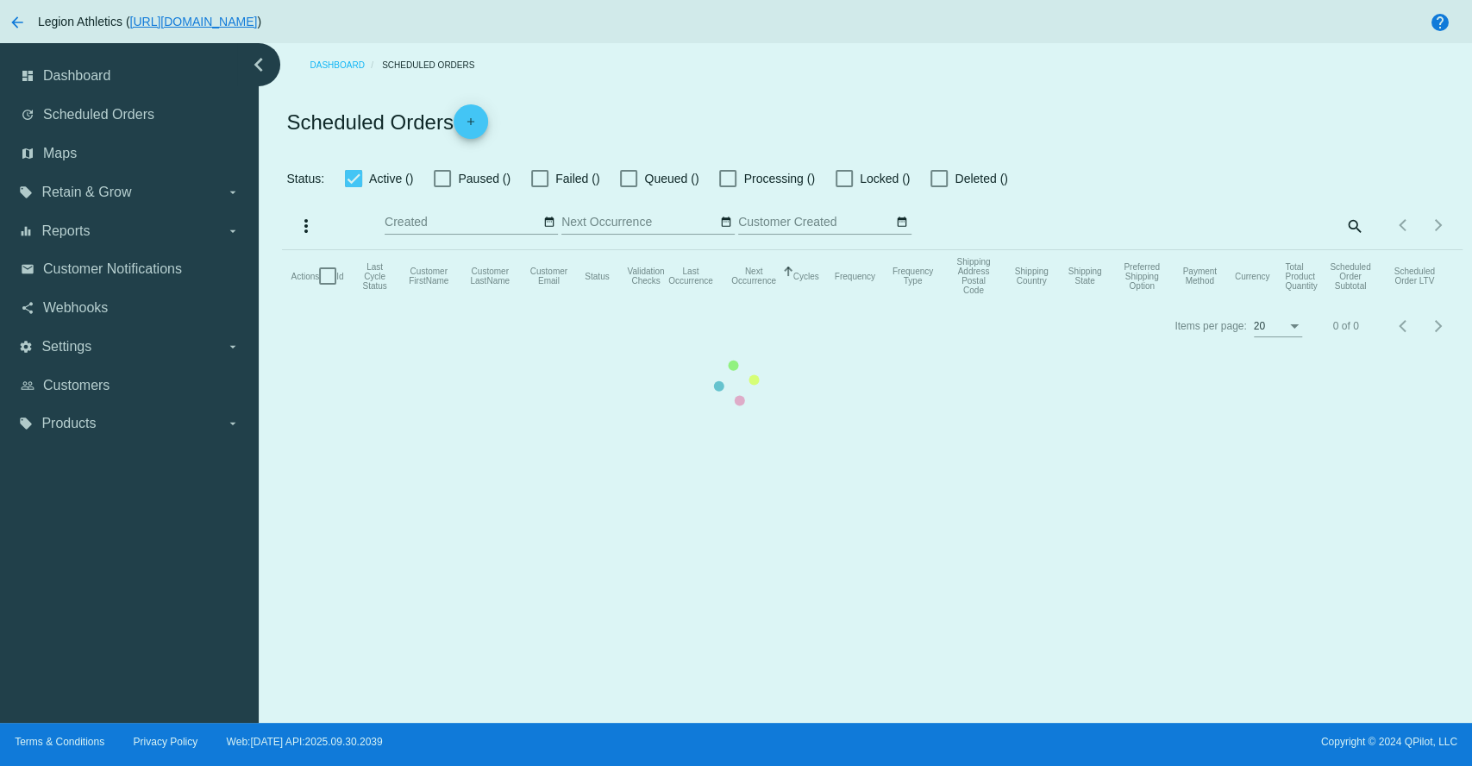
checkbox input "true"
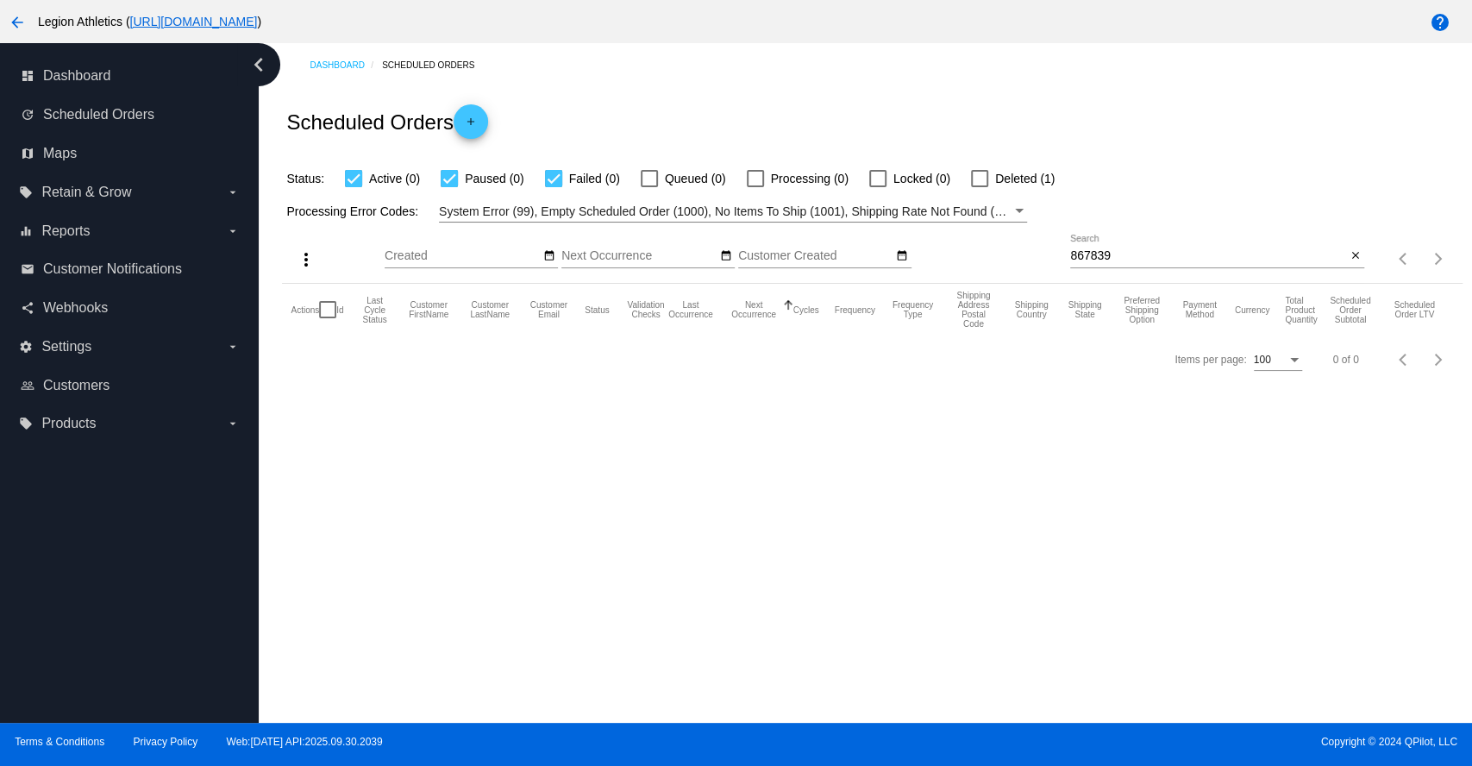
click at [1088, 257] on input "867839" at bounding box center [1208, 256] width 276 height 14
paste input "jrobill81@gmail.com"
type input "jrobill81@gmail.com"
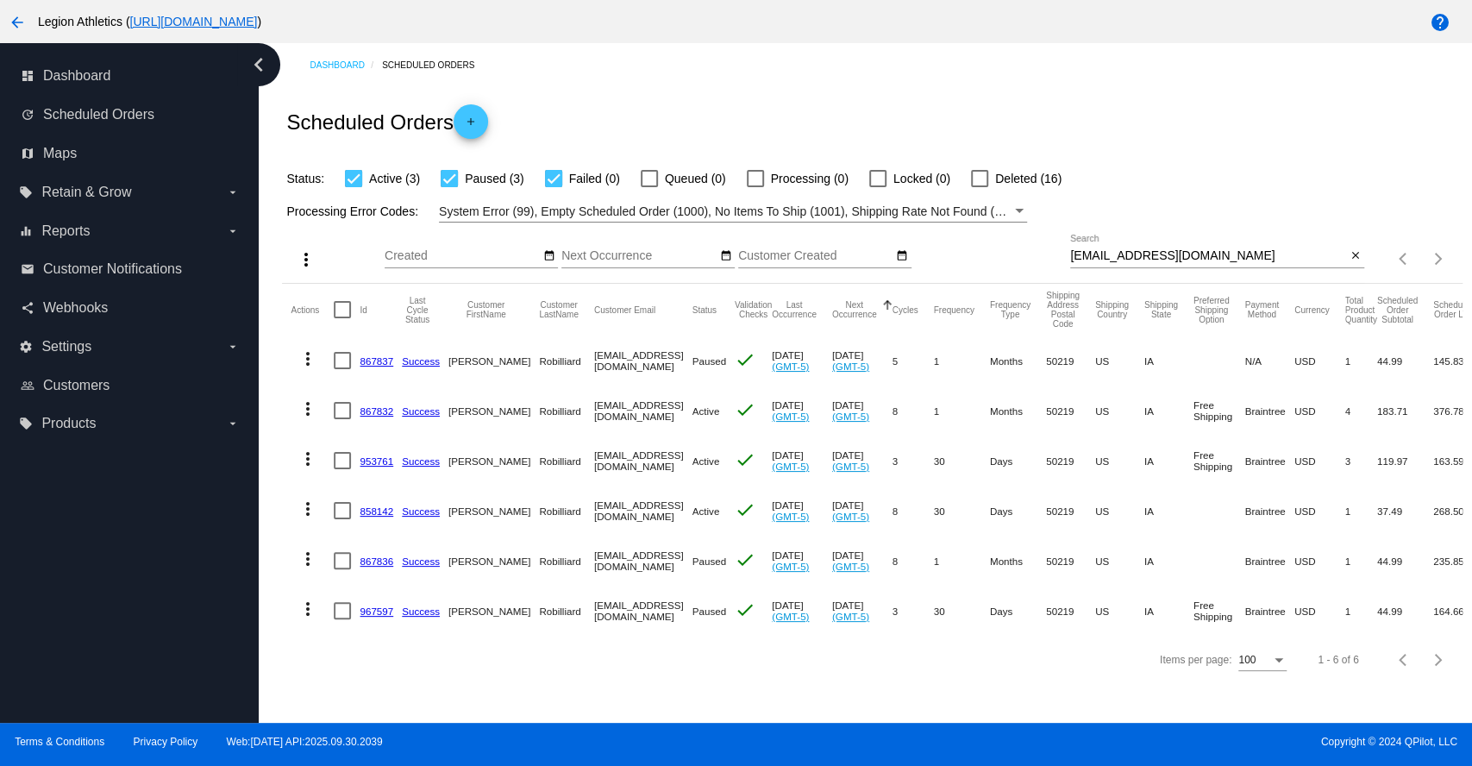
click at [377, 509] on link "858142" at bounding box center [377, 510] width 34 height 11
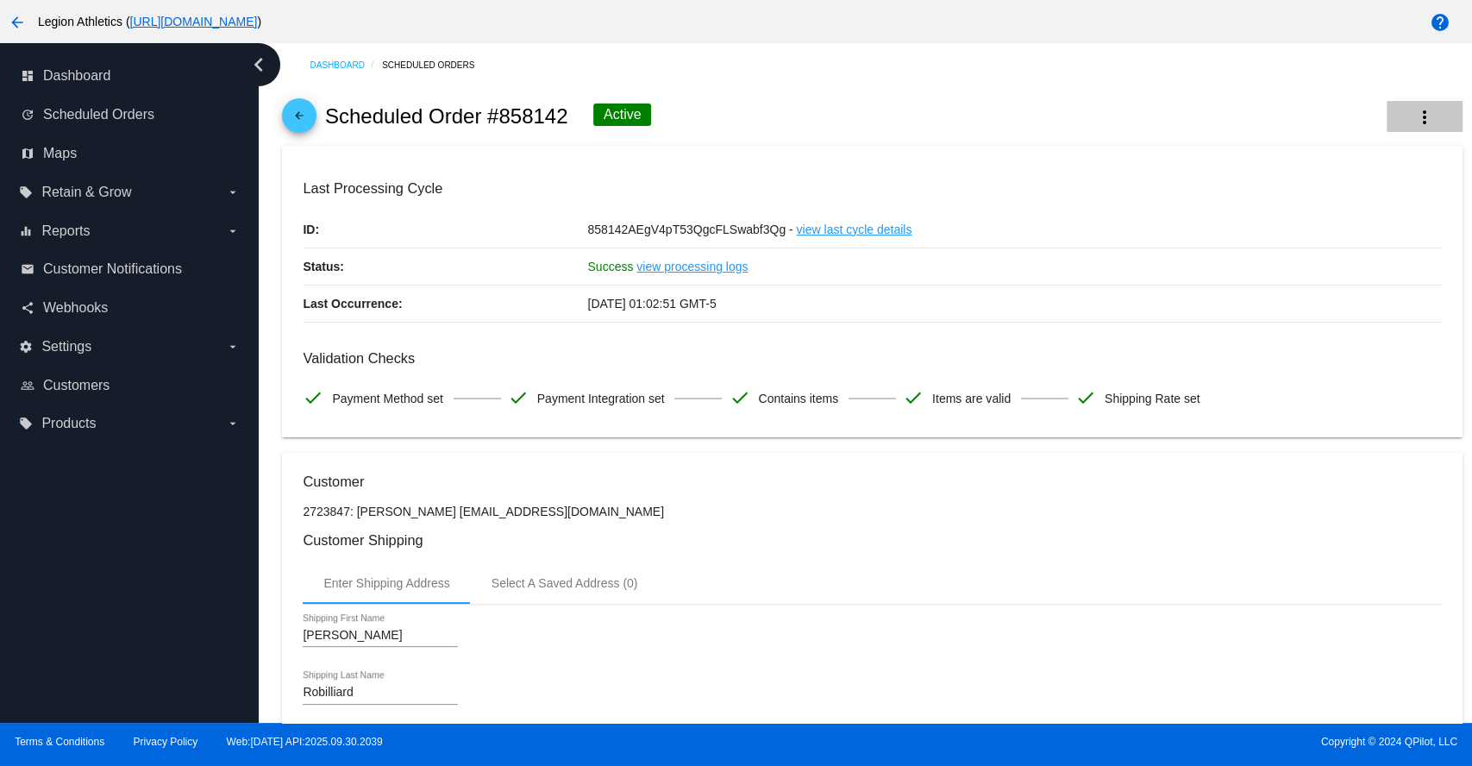
click at [1414, 122] on mat-icon "more_vert" at bounding box center [1424, 117] width 21 height 21
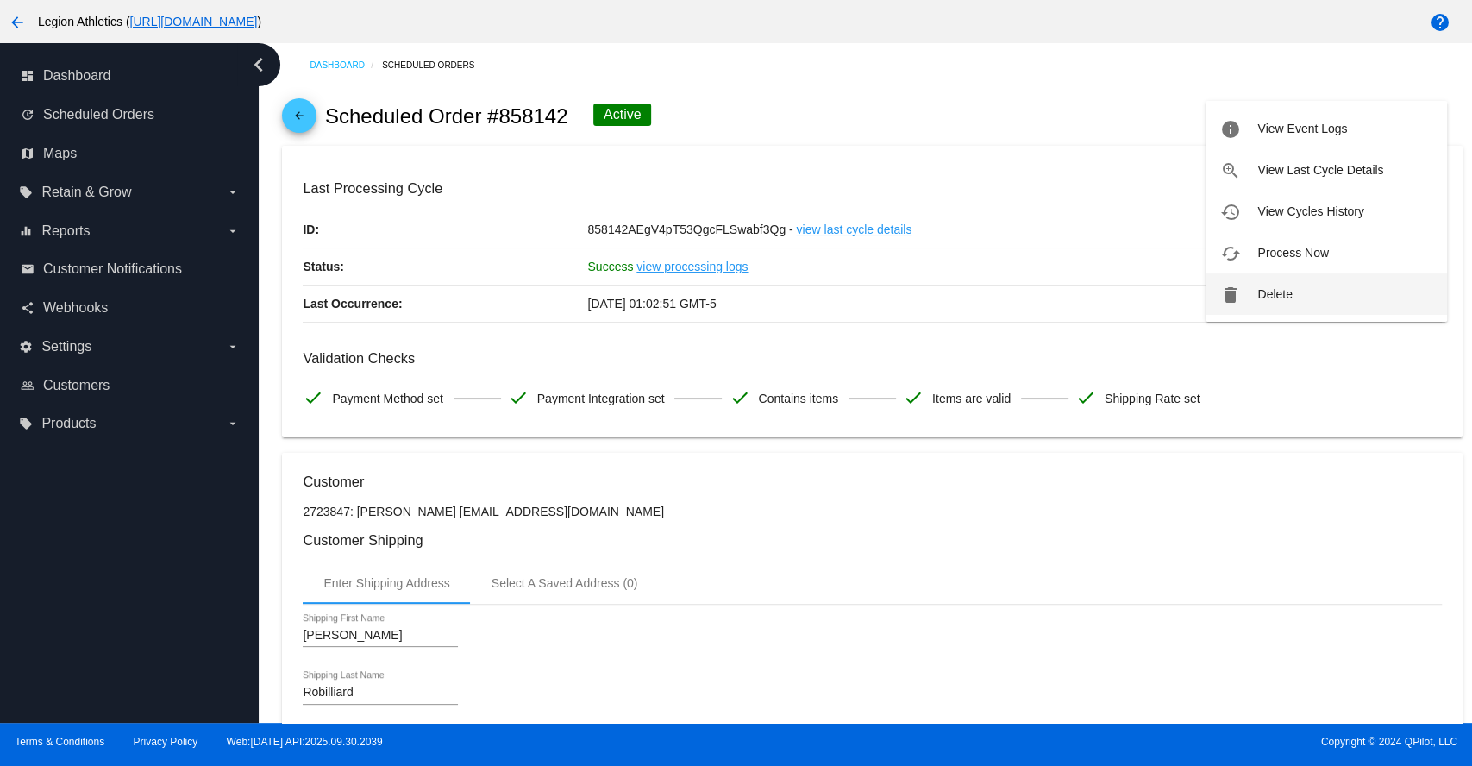
click at [1270, 295] on span "Delete" at bounding box center [1274, 294] width 34 height 14
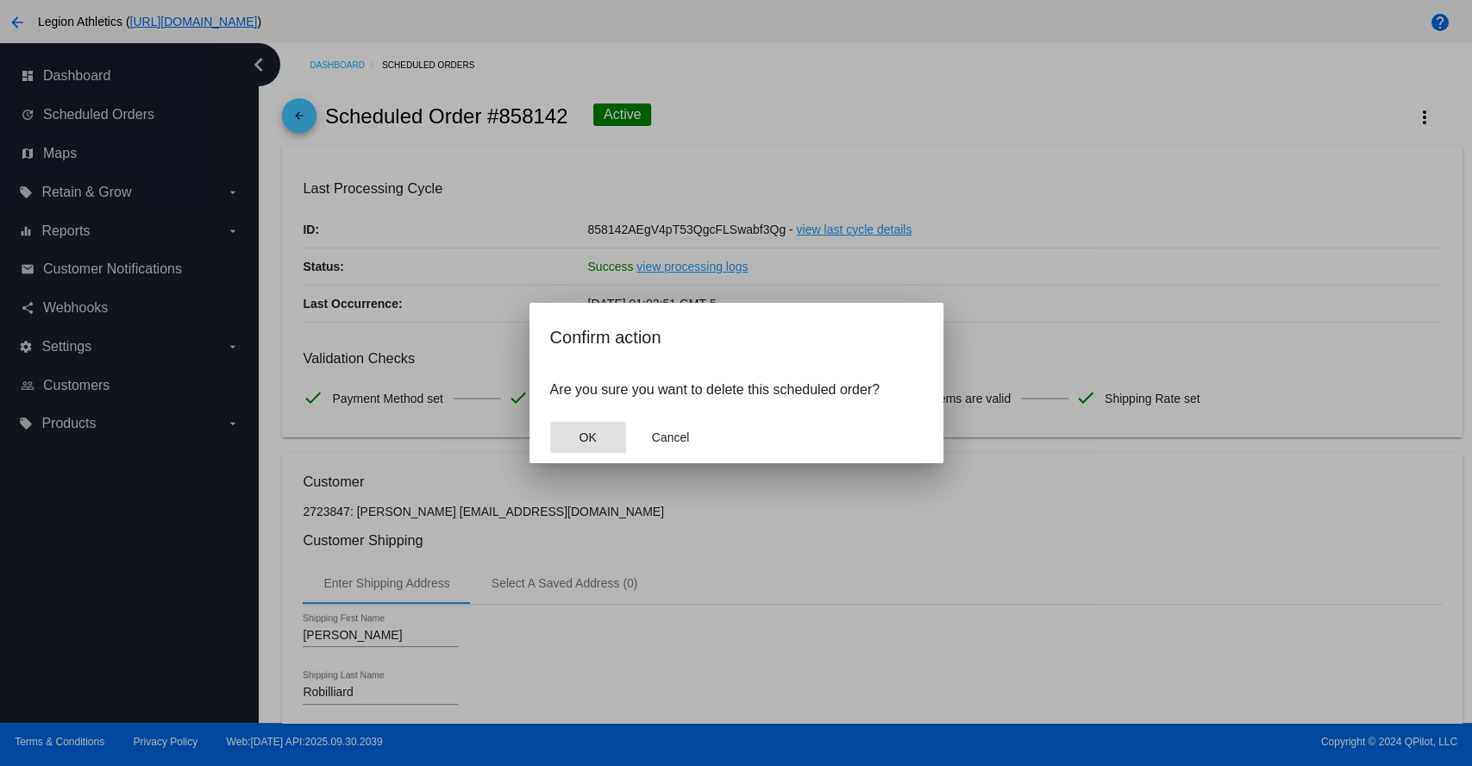
click at [598, 442] on button "OK" at bounding box center [588, 437] width 76 height 31
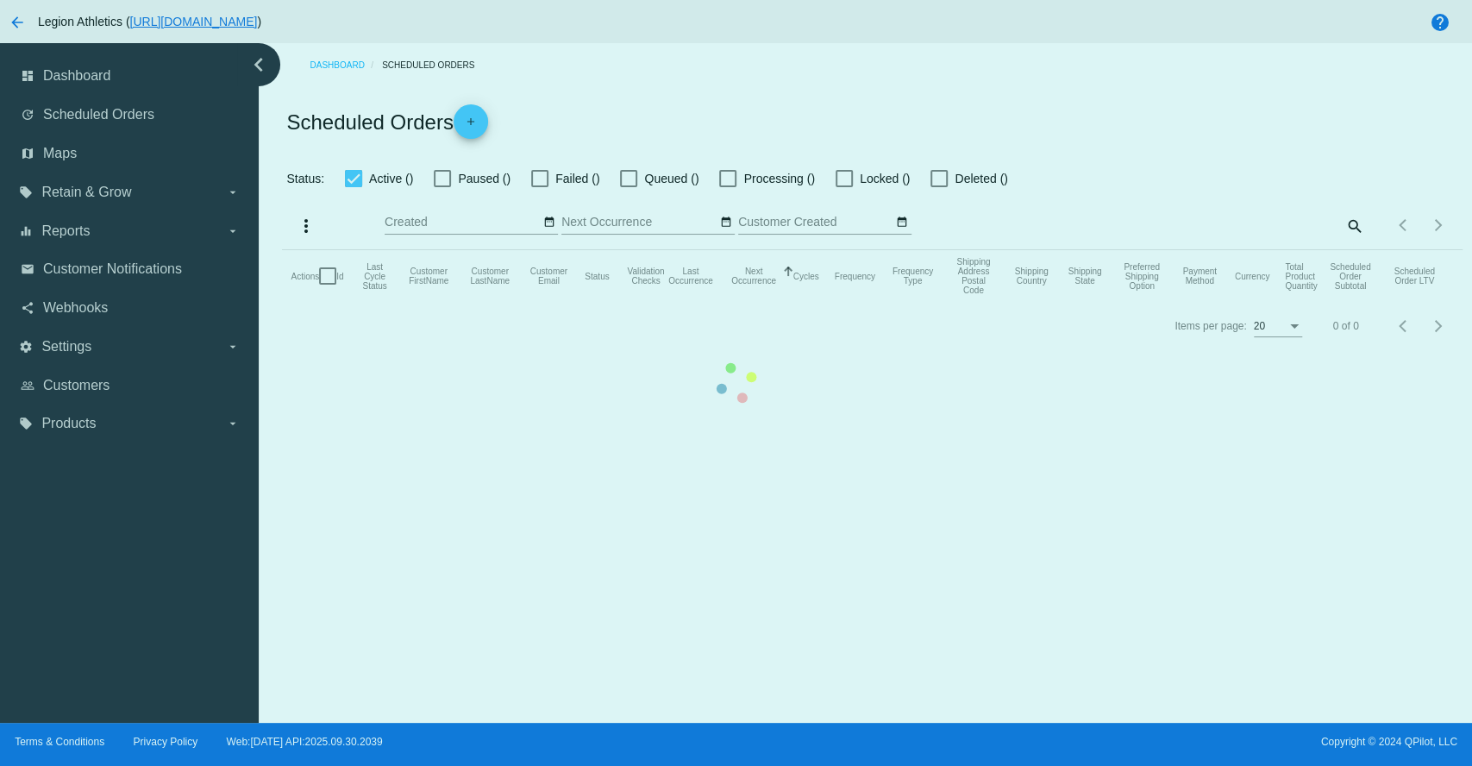
checkbox input "true"
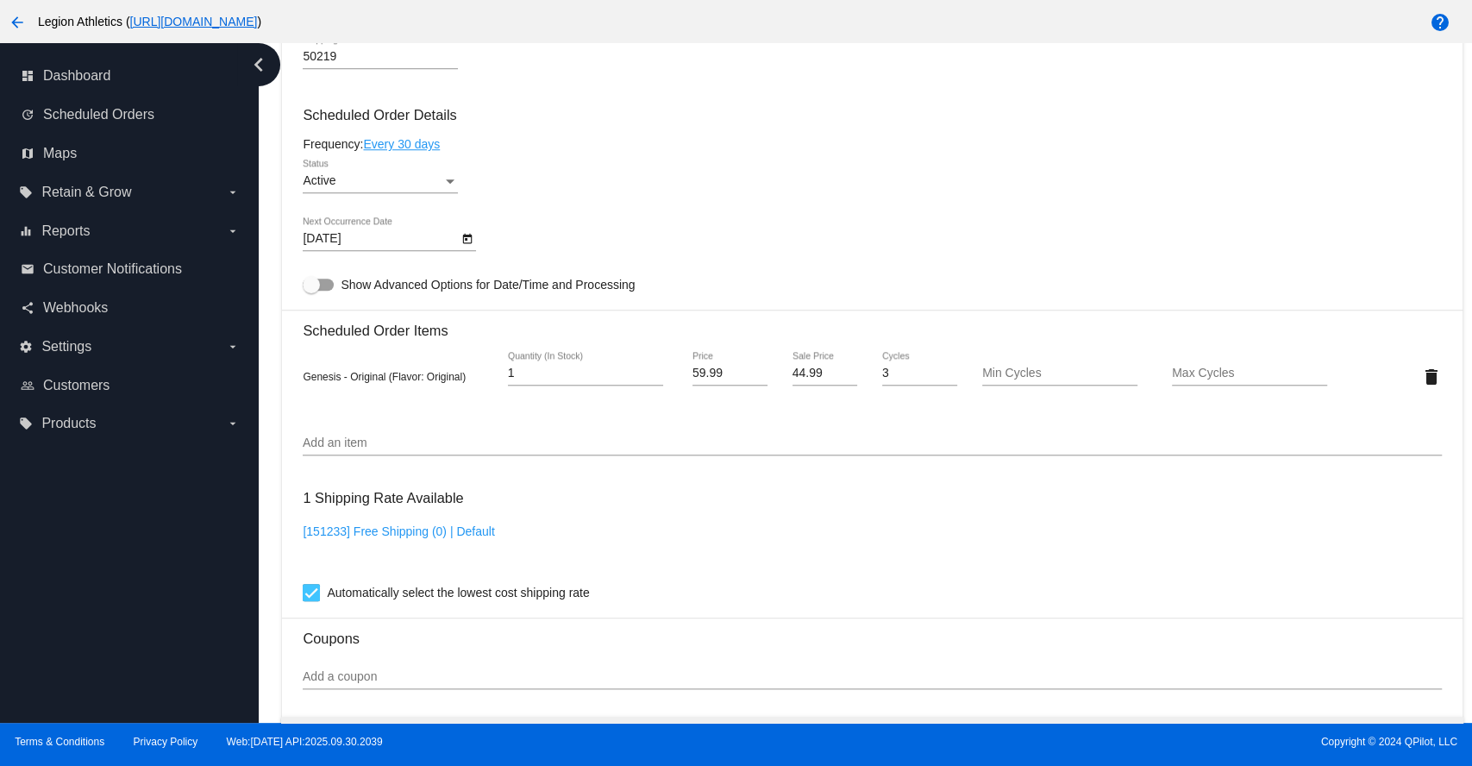
scroll to position [958, 0]
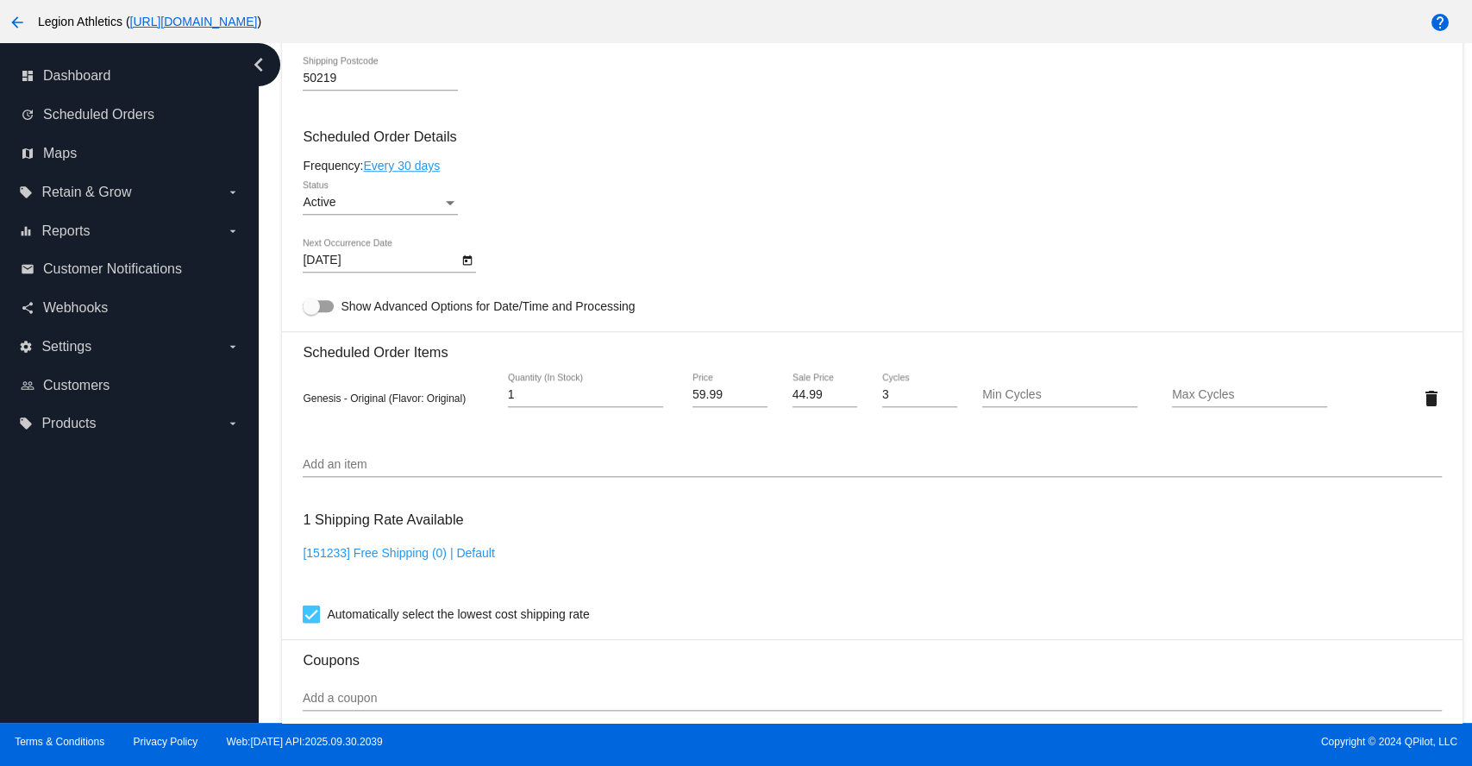
click at [514, 472] on input "Add an item" at bounding box center [872, 465] width 1138 height 14
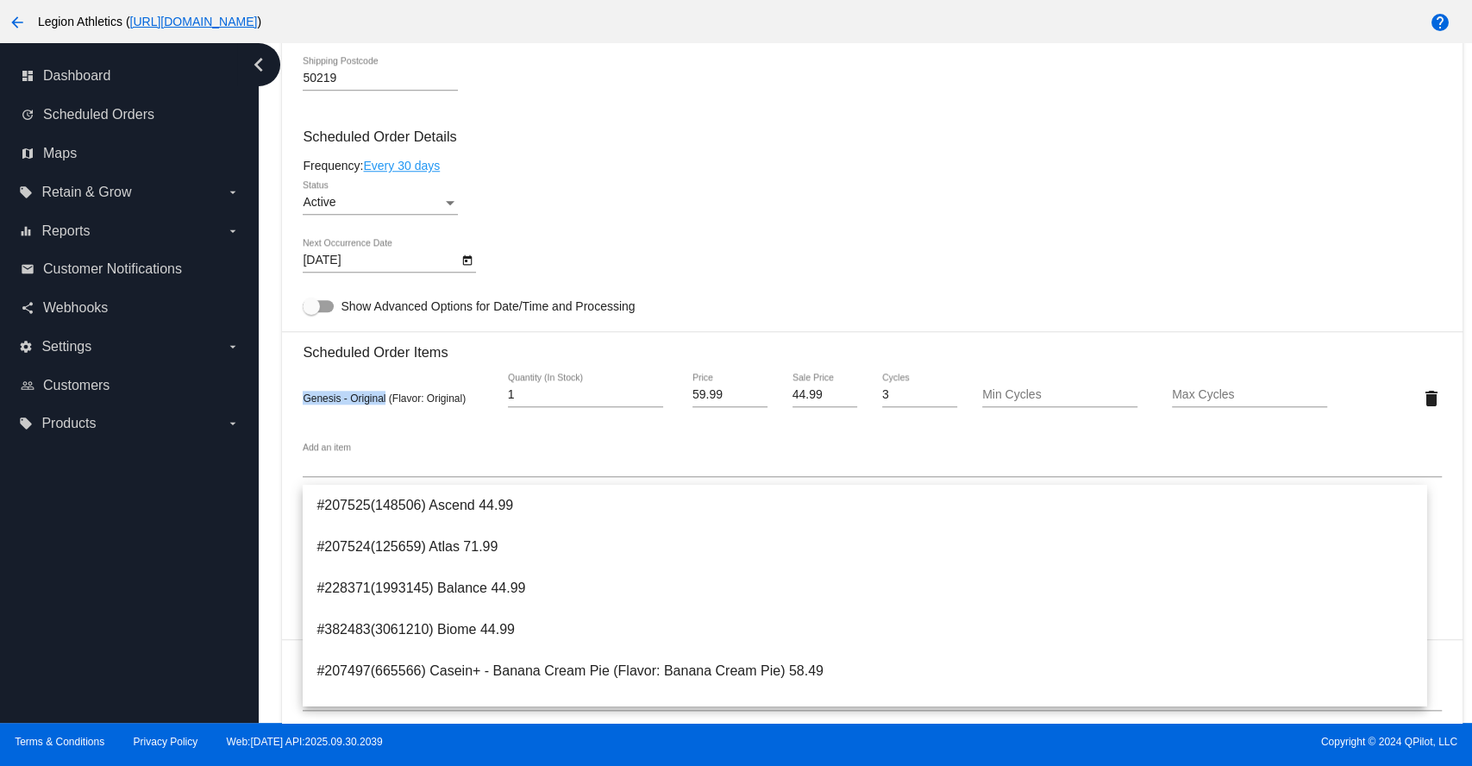
drag, startPoint x: 304, startPoint y: 404, endPoint x: 386, endPoint y: 410, distance: 82.1
click at [386, 404] on span "Genesis - Original (Flavor: Original)" at bounding box center [384, 398] width 163 height 12
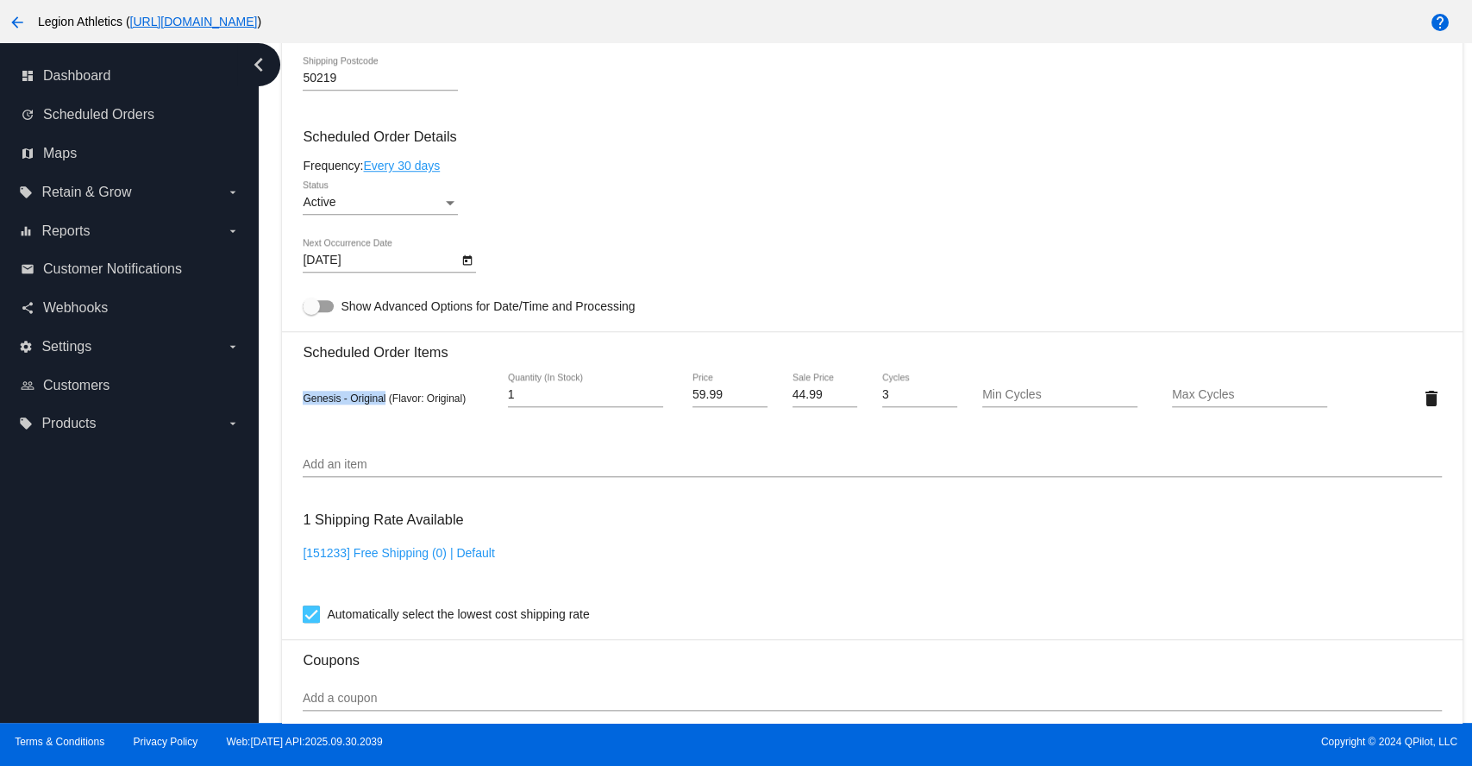
copy span "Genesis - Original"
click at [1267, 29] on div "help" at bounding box center [1349, 21] width 245 height 34
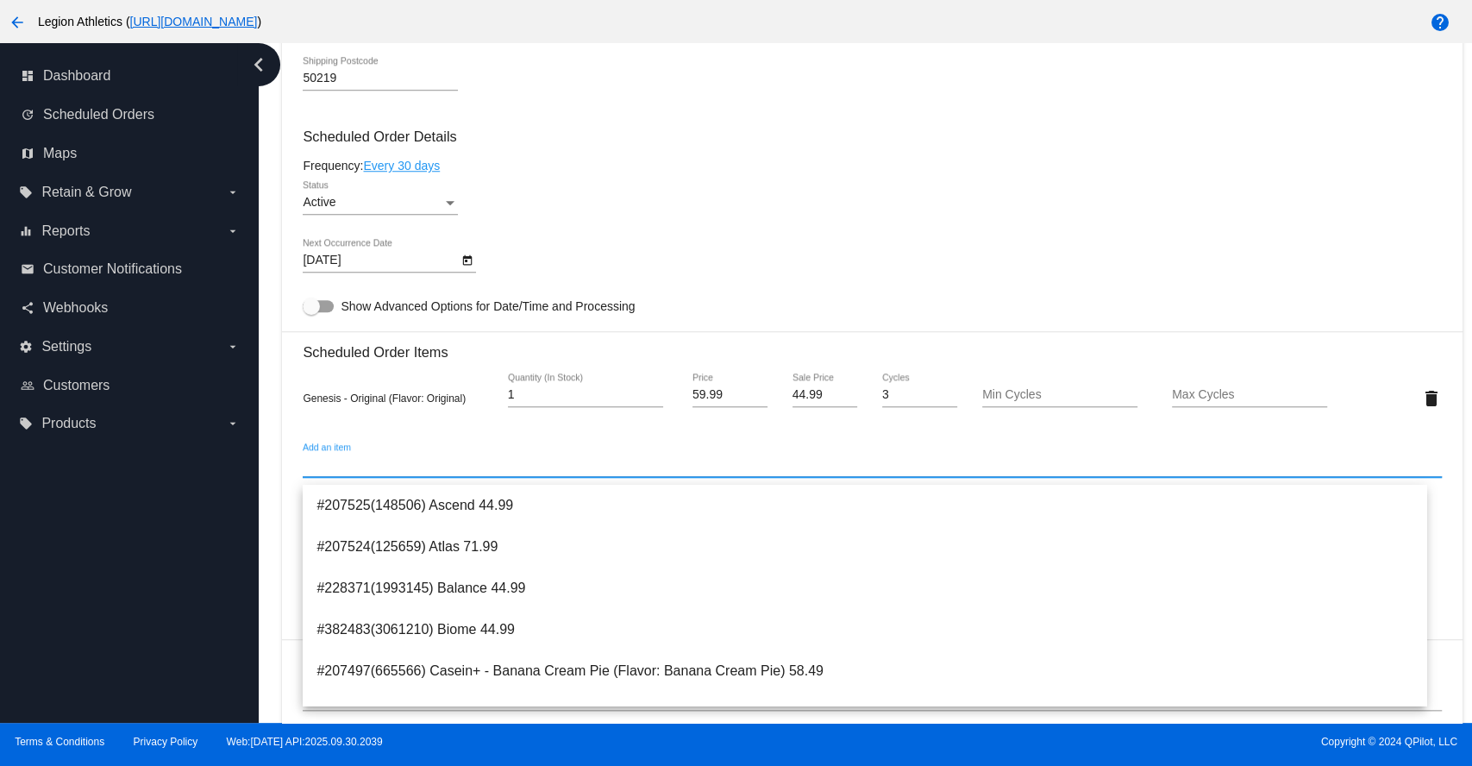
click at [351, 472] on input "Add an item" at bounding box center [872, 465] width 1138 height 14
paste input "Fortify"
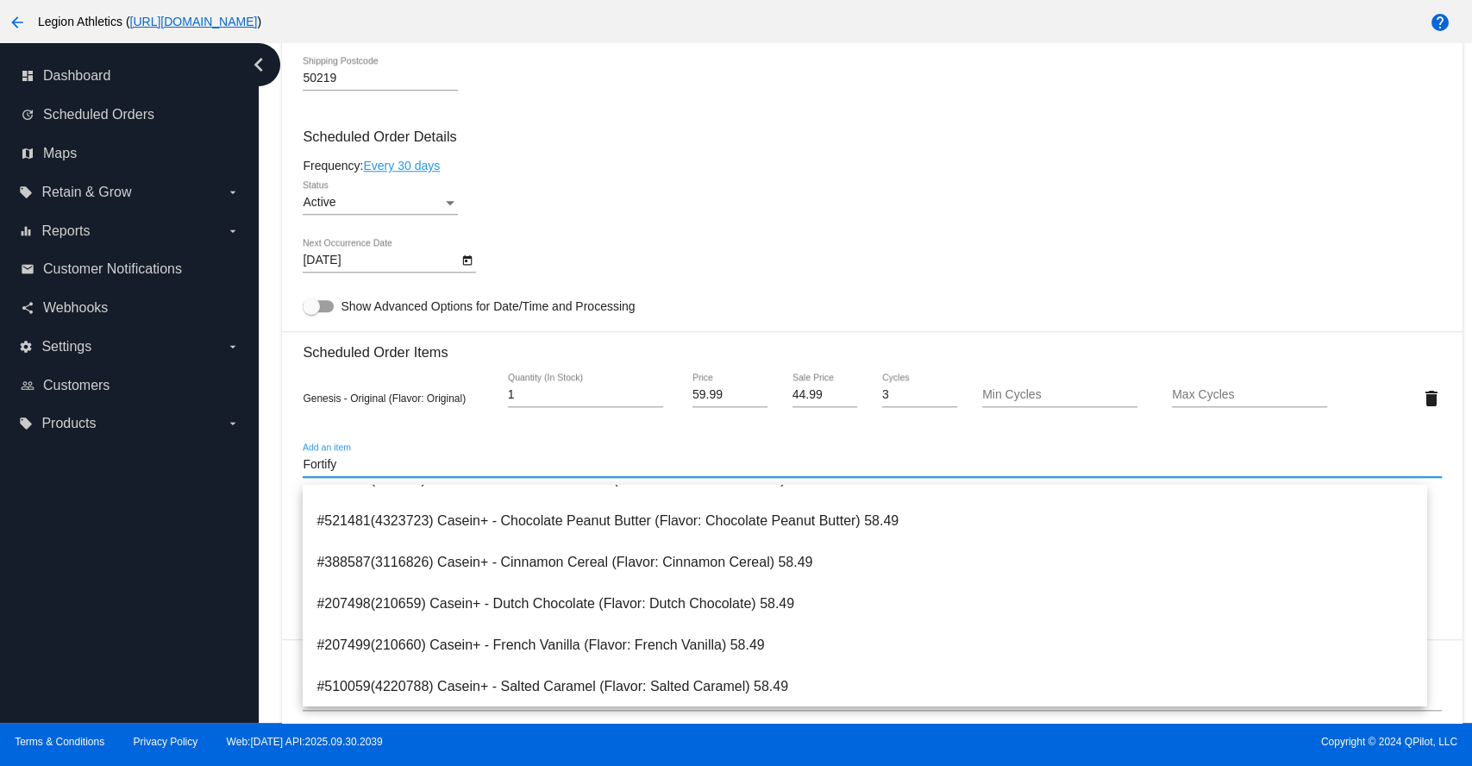
scroll to position [0, 0]
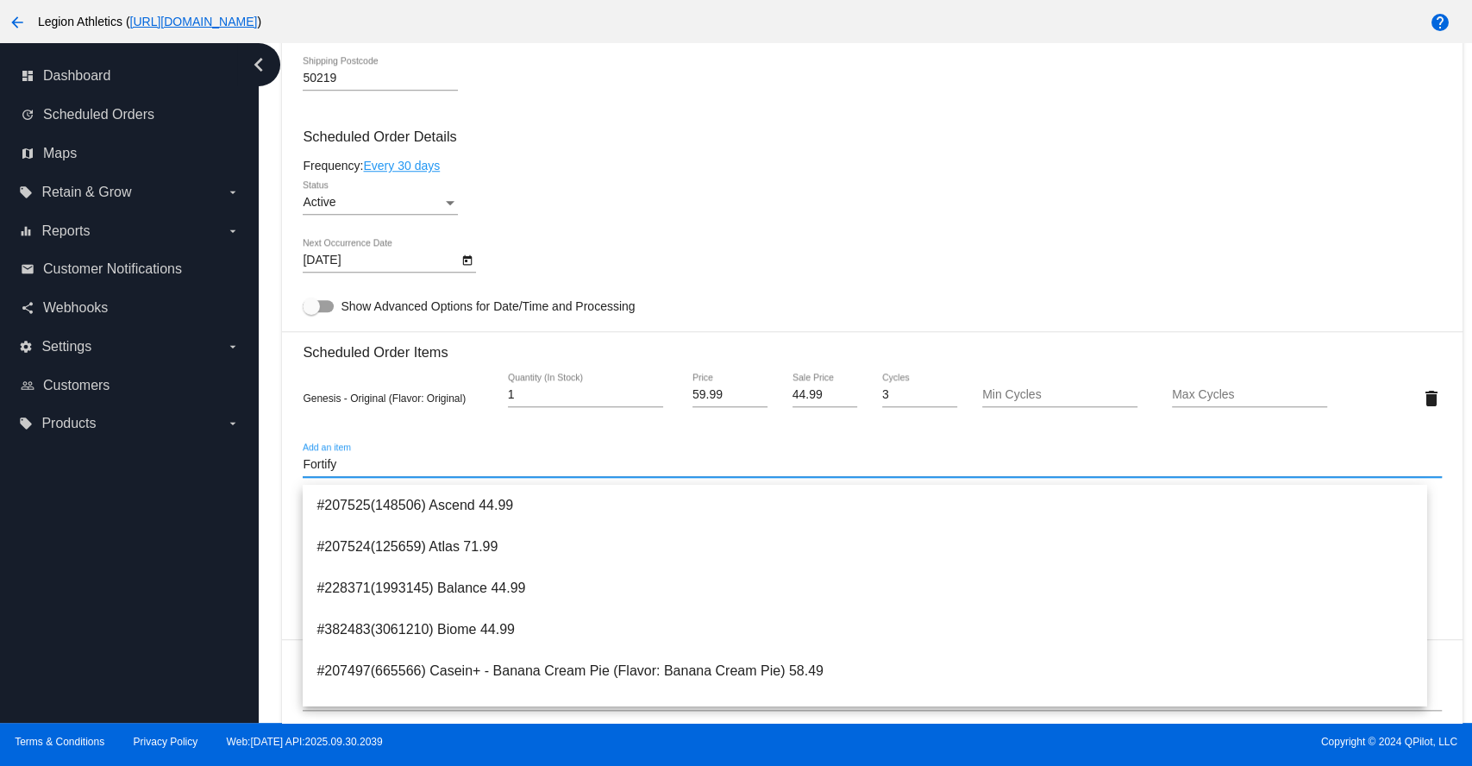
click at [375, 472] on input "Fortify" at bounding box center [872, 465] width 1138 height 14
type input "F"
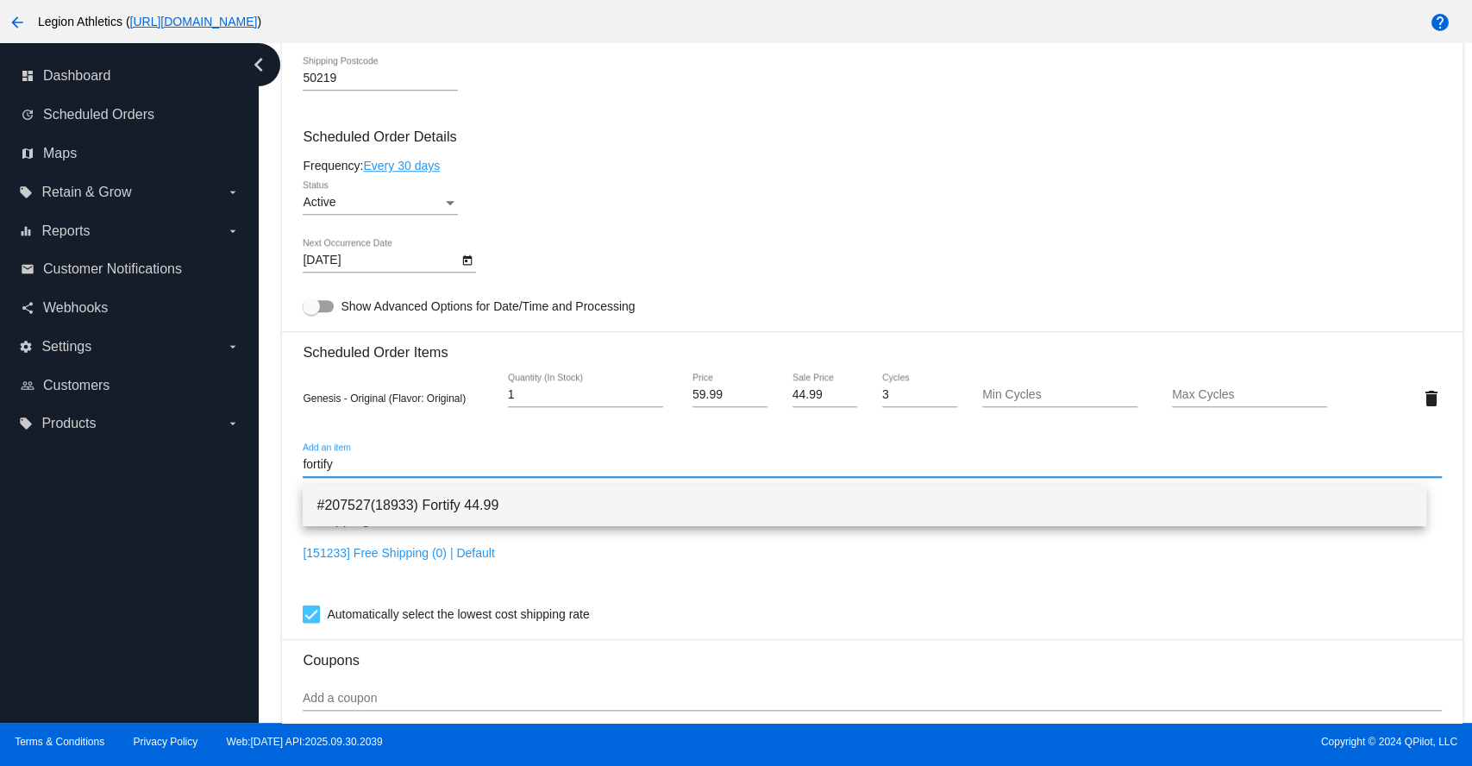
type input "fortify"
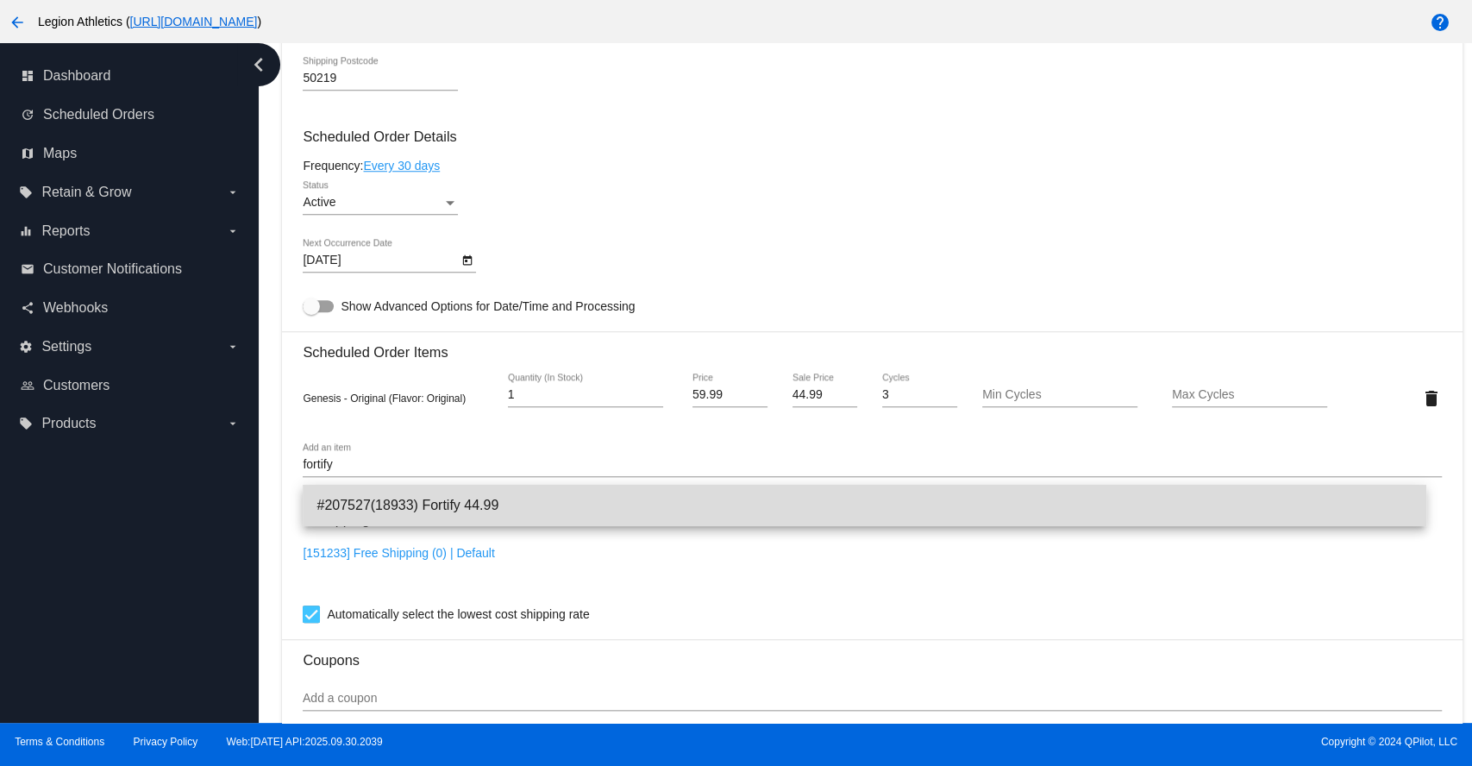
click at [421, 512] on span "#207527(18933) Fortify 44.99" at bounding box center [864, 505] width 1096 height 41
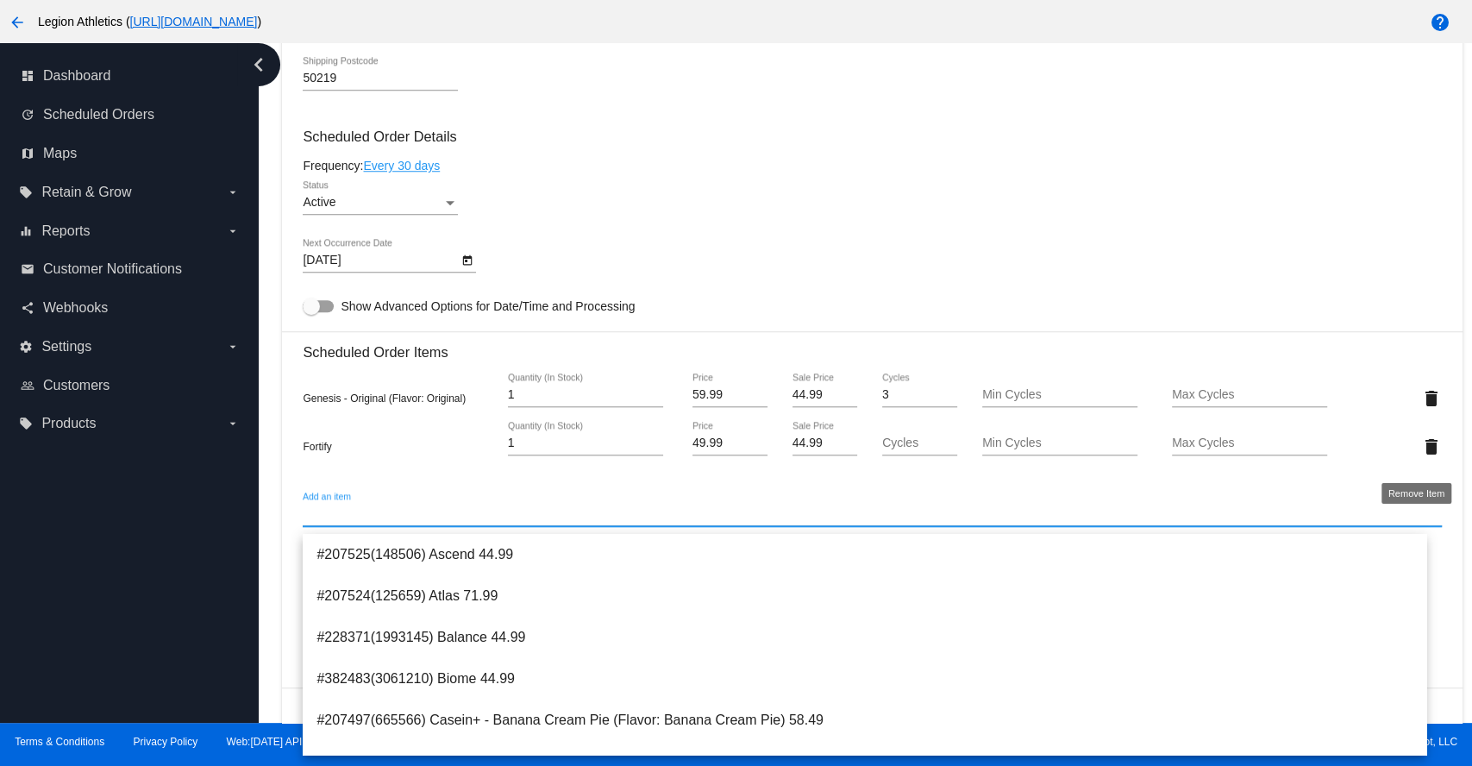
click at [1420, 457] on mat-icon "delete" at bounding box center [1430, 446] width 21 height 21
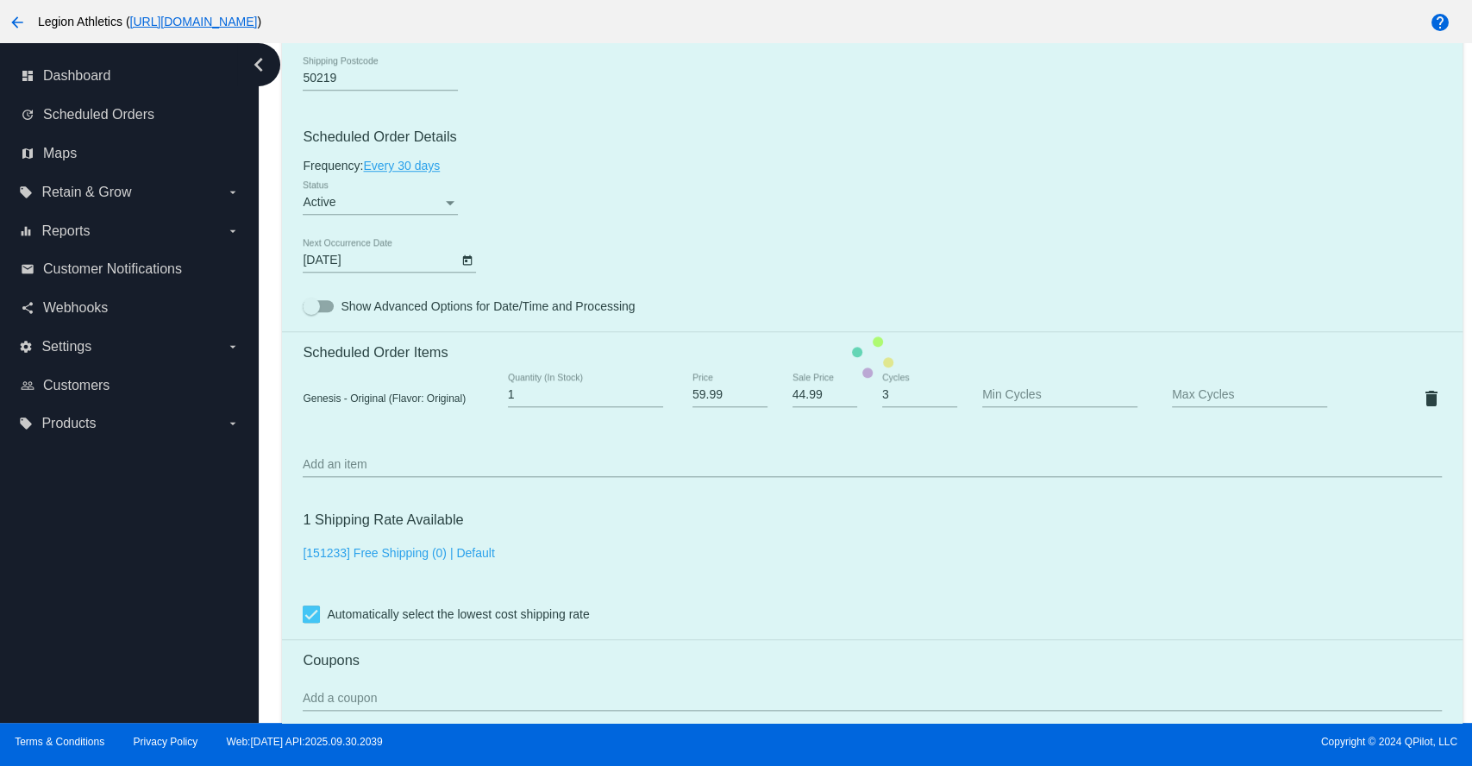
click at [394, 479] on mat-card "Customer 2723847: Jeff Robilliard jrobill81@gmail.com Customer Shipping Enter S…" at bounding box center [872, 357] width 1180 height 1724
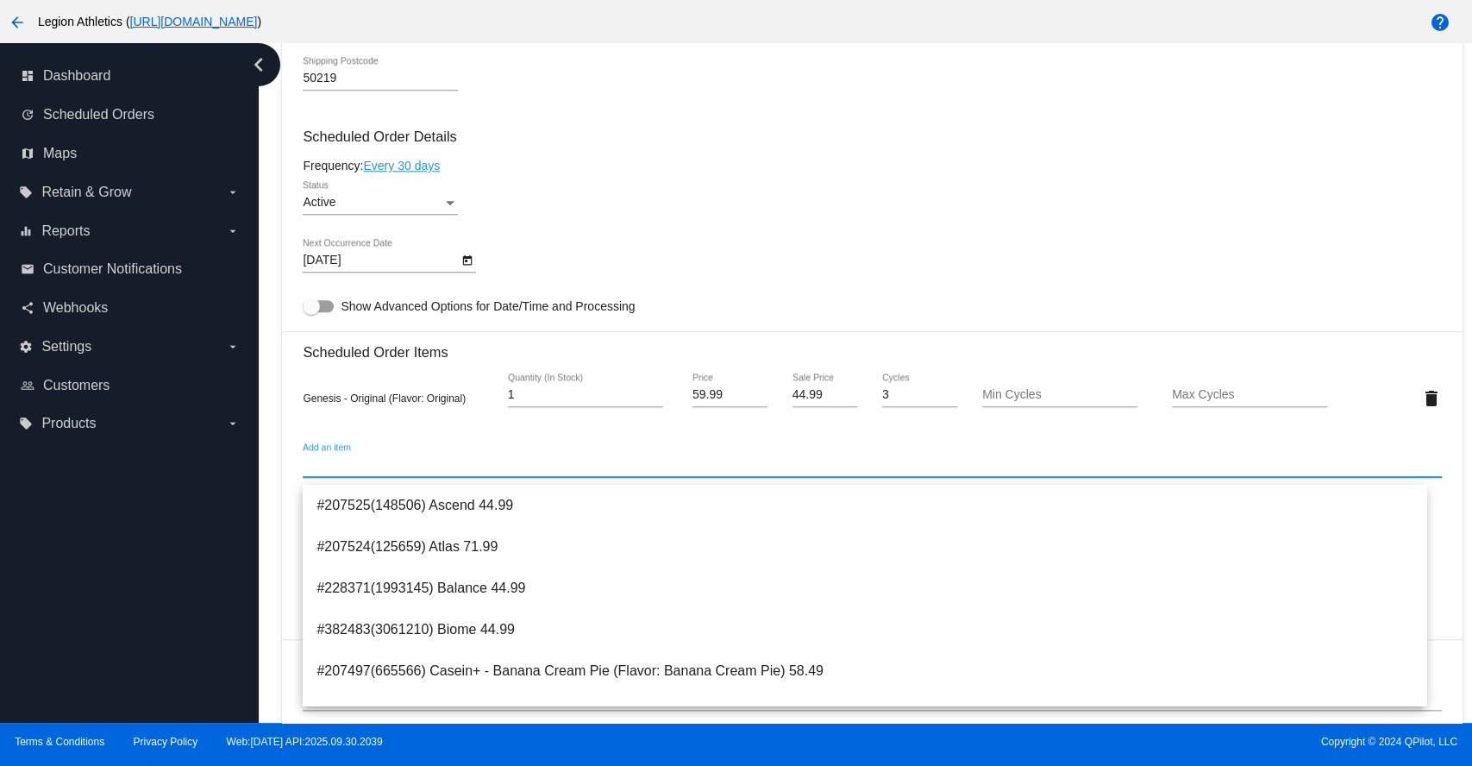
click at [394, 472] on input "Add an item" at bounding box center [872, 465] width 1138 height 14
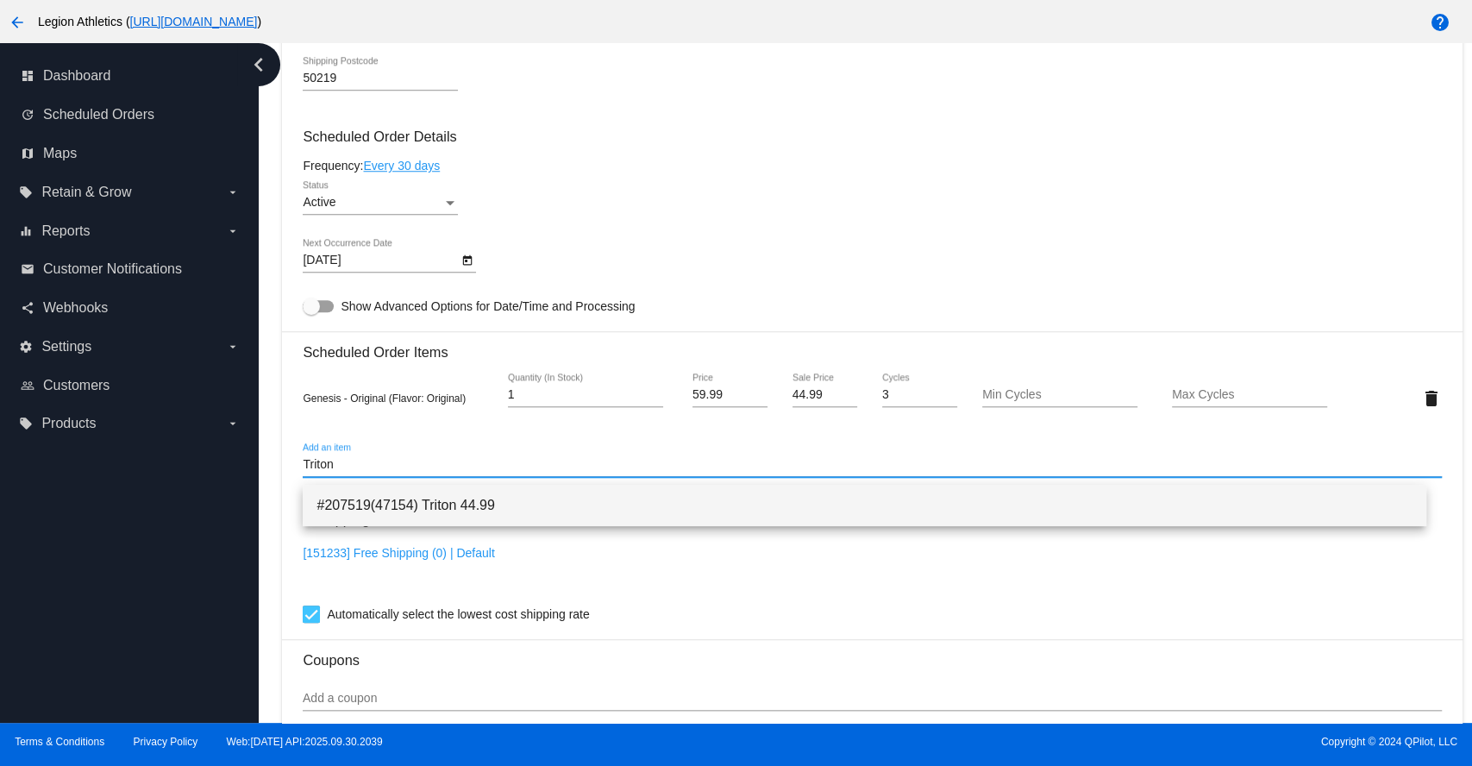
type input "Triton"
click at [427, 511] on span "#207519(47154) Triton 44.99" at bounding box center [864, 505] width 1096 height 41
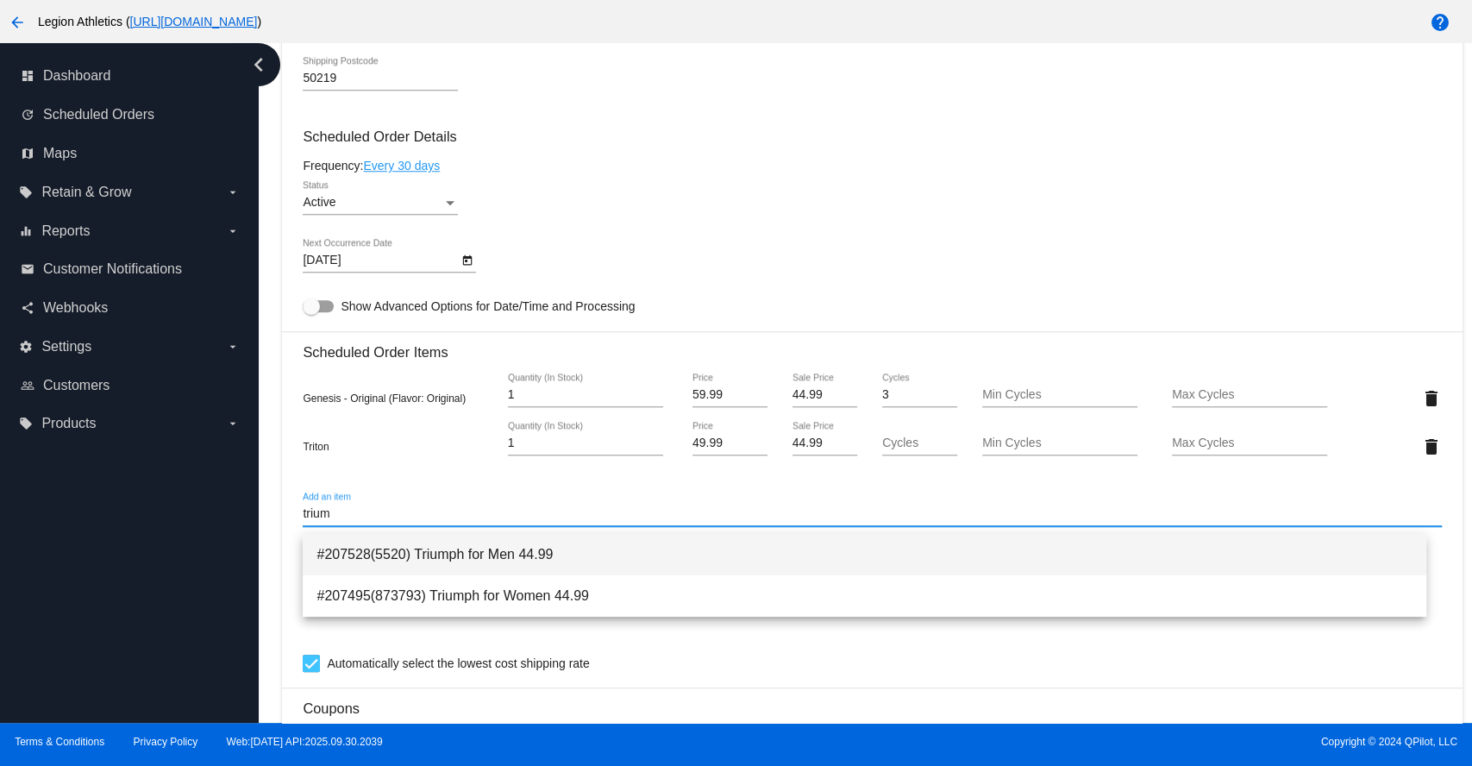
type input "trium"
click at [446, 557] on span "#207528(5520) Triumph for Men 44.99" at bounding box center [864, 554] width 1096 height 41
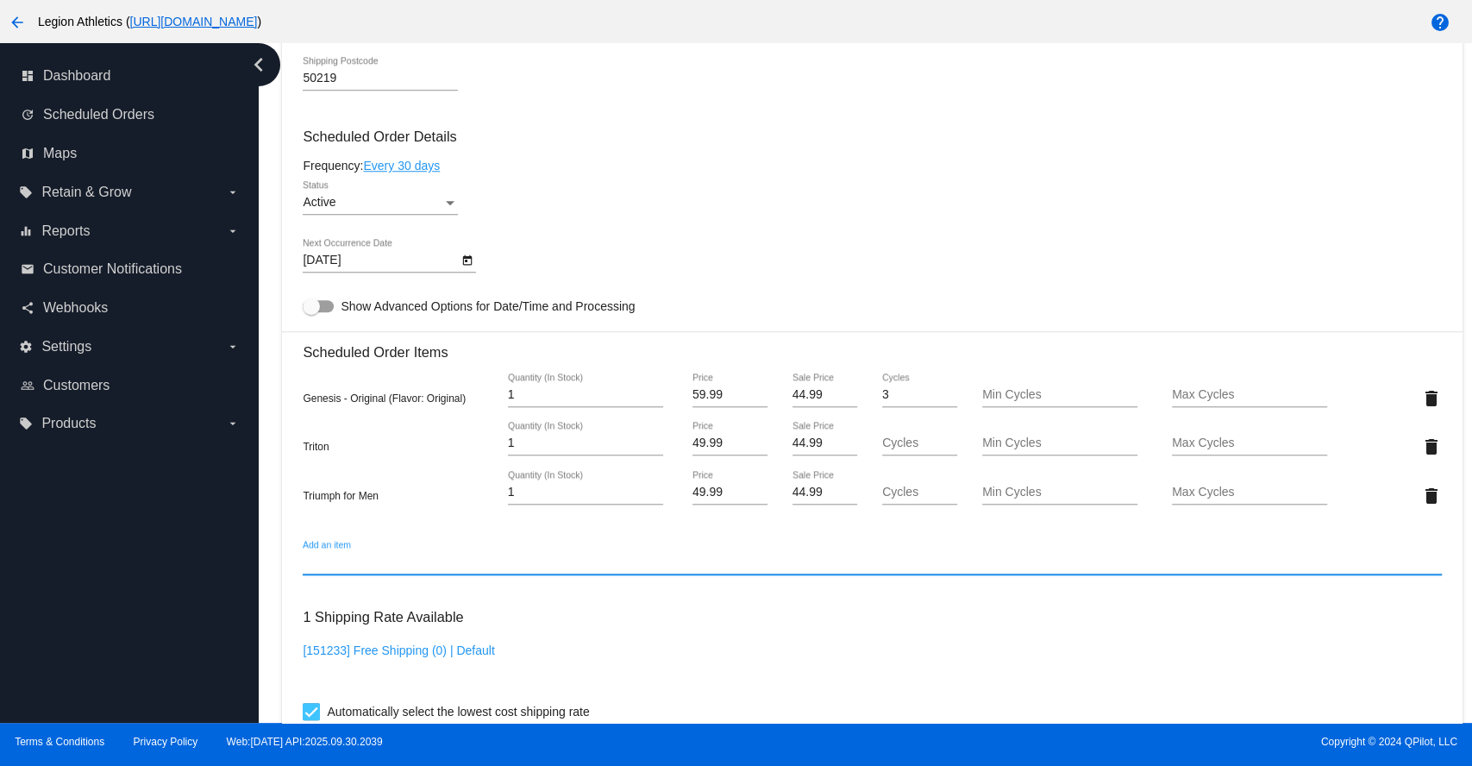
click at [470, 263] on icon "Open calendar" at bounding box center [467, 260] width 9 height 10
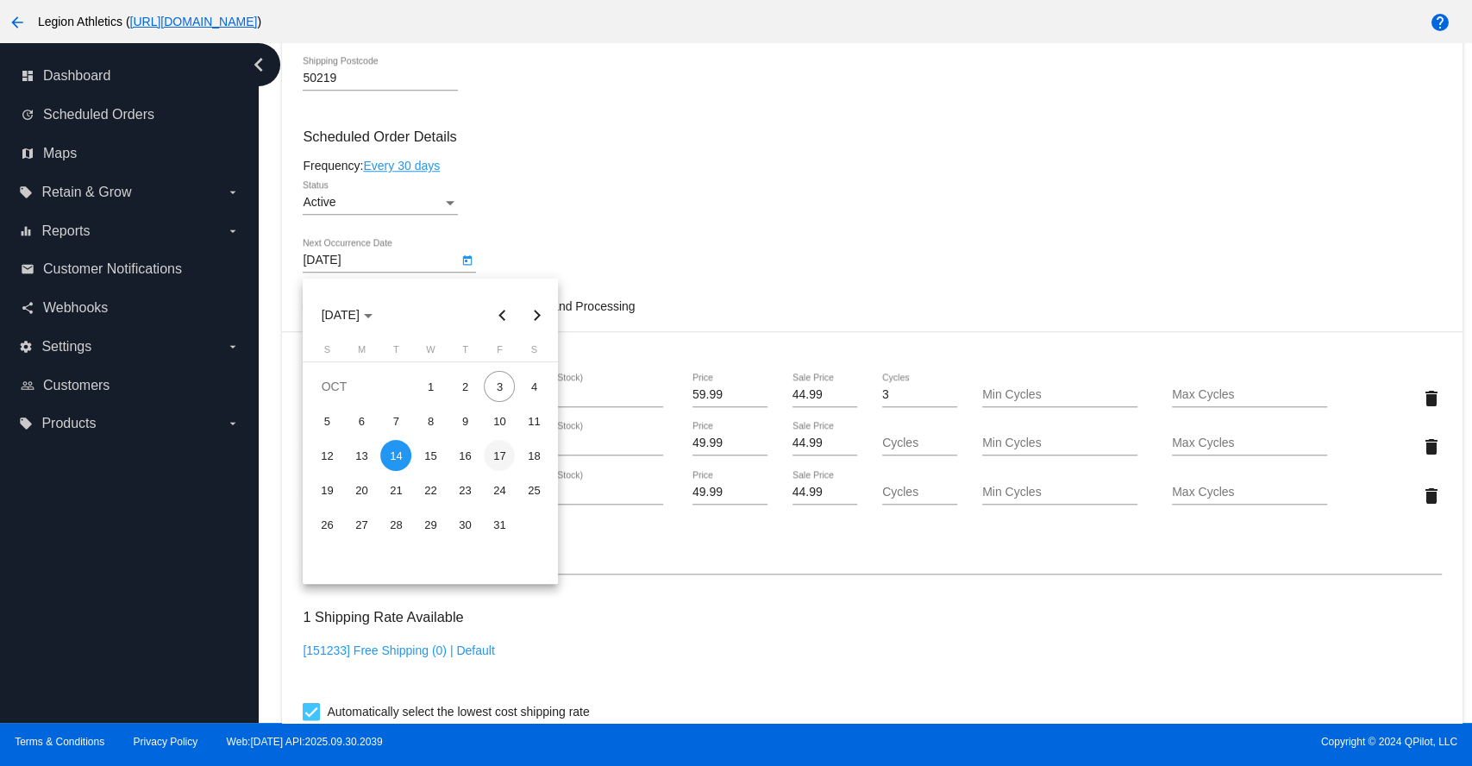
click at [499, 458] on div "17" at bounding box center [499, 455] width 31 height 31
type input "[DATE]"
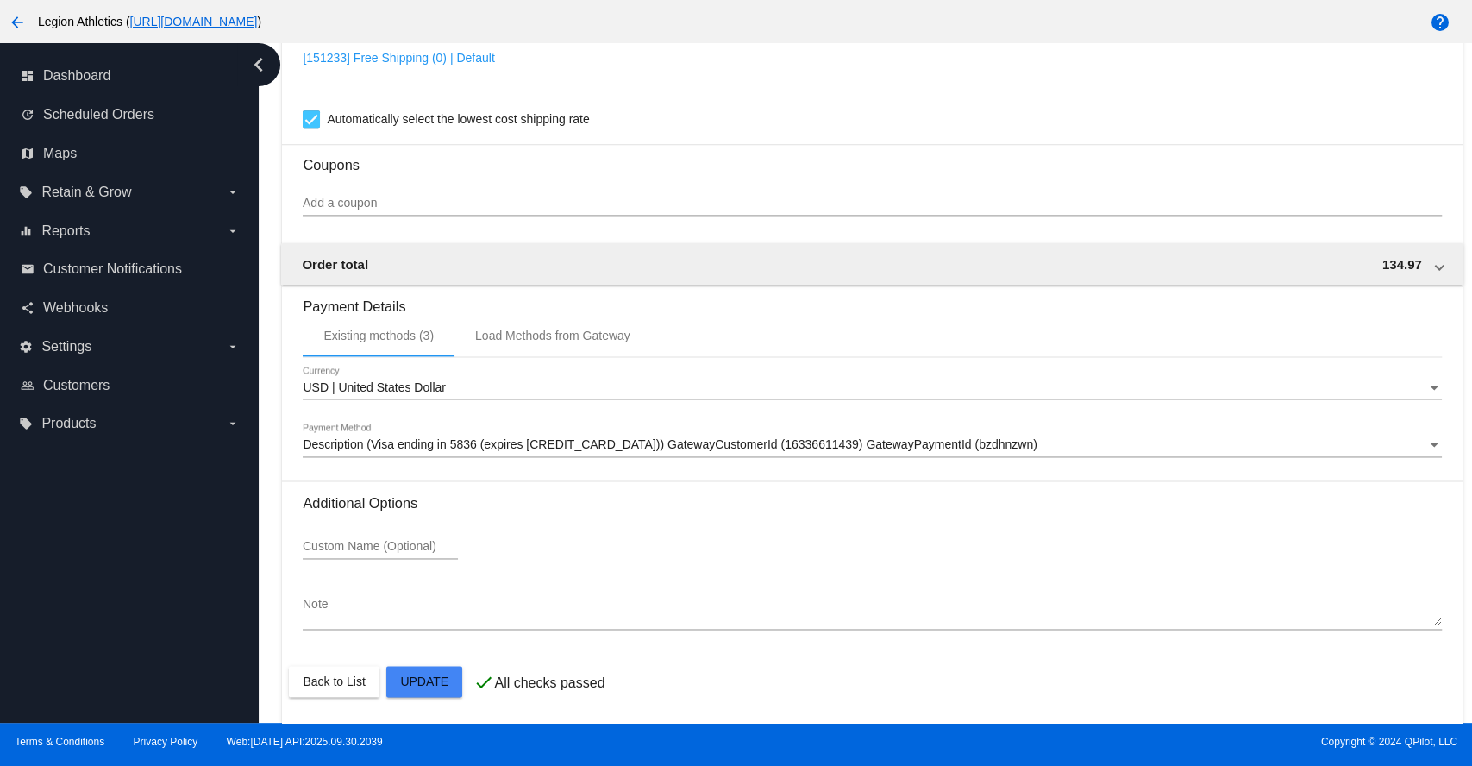
scroll to position [1564, 0]
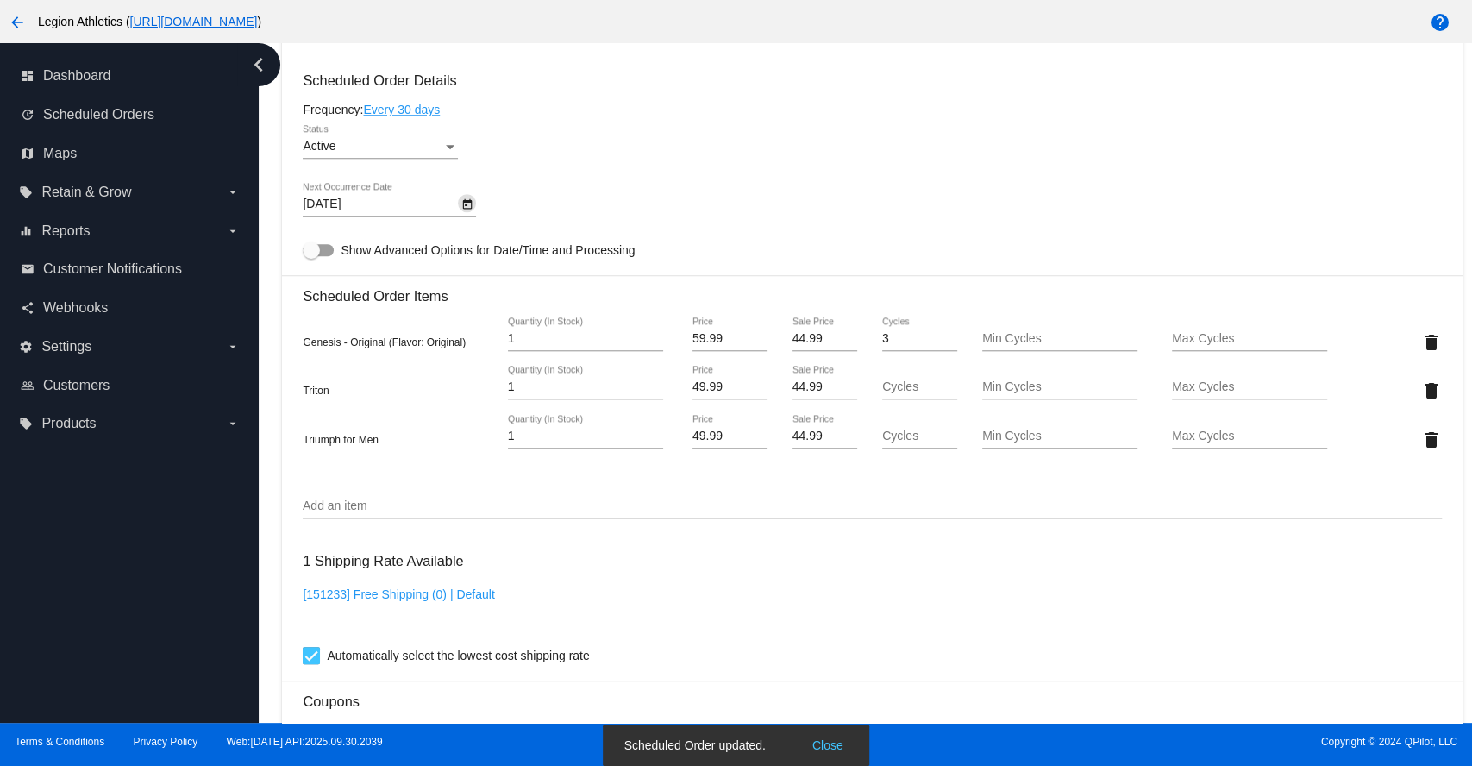
scroll to position [989, 0]
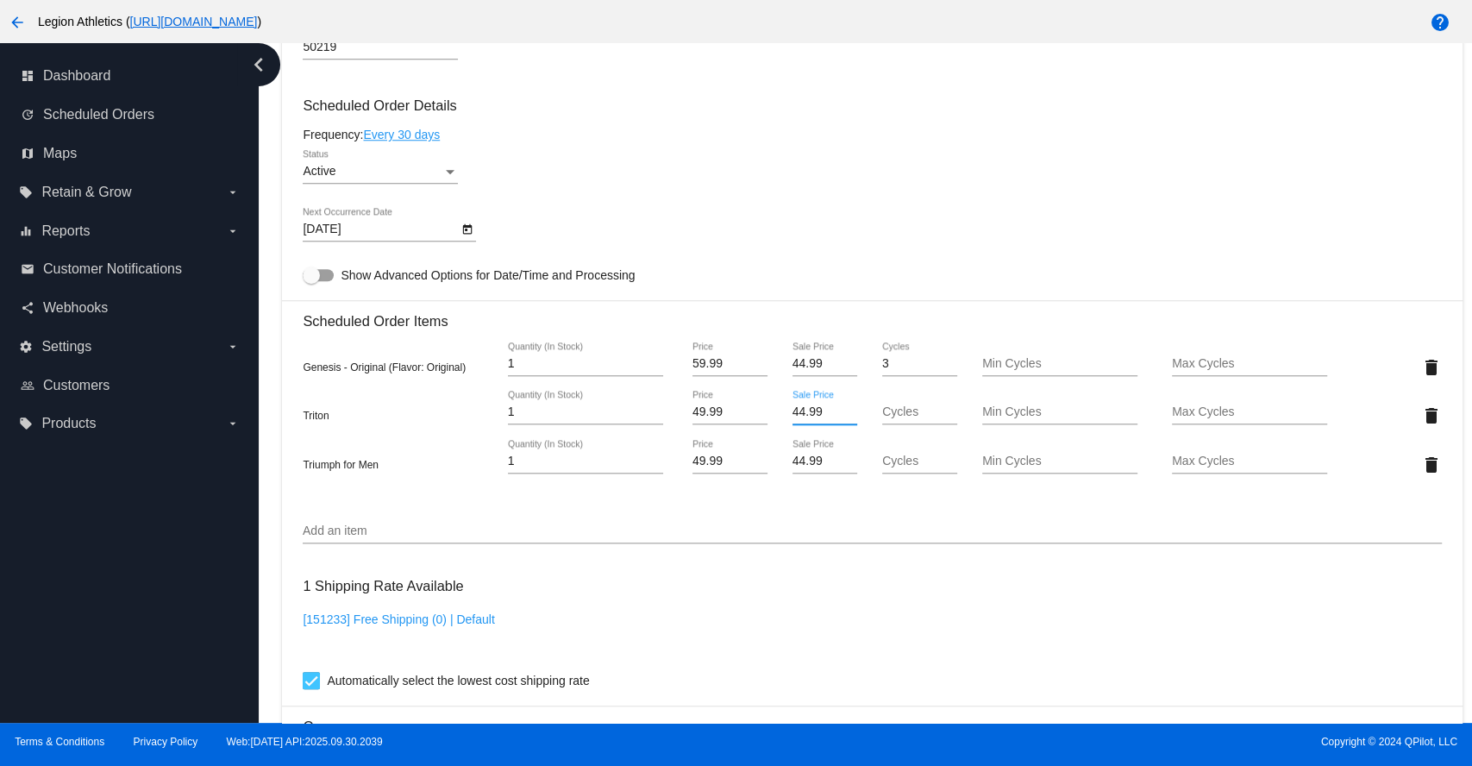
drag, startPoint x: 821, startPoint y: 418, endPoint x: 779, endPoint y: 418, distance: 42.3
click at [779, 418] on div "44.99 Sale Price" at bounding box center [824, 415] width 95 height 49
drag, startPoint x: 823, startPoint y: 413, endPoint x: 782, endPoint y: 417, distance: 41.6
click at [782, 417] on div "37.49 Sale Price" at bounding box center [824, 415] width 95 height 49
type input "37.49"
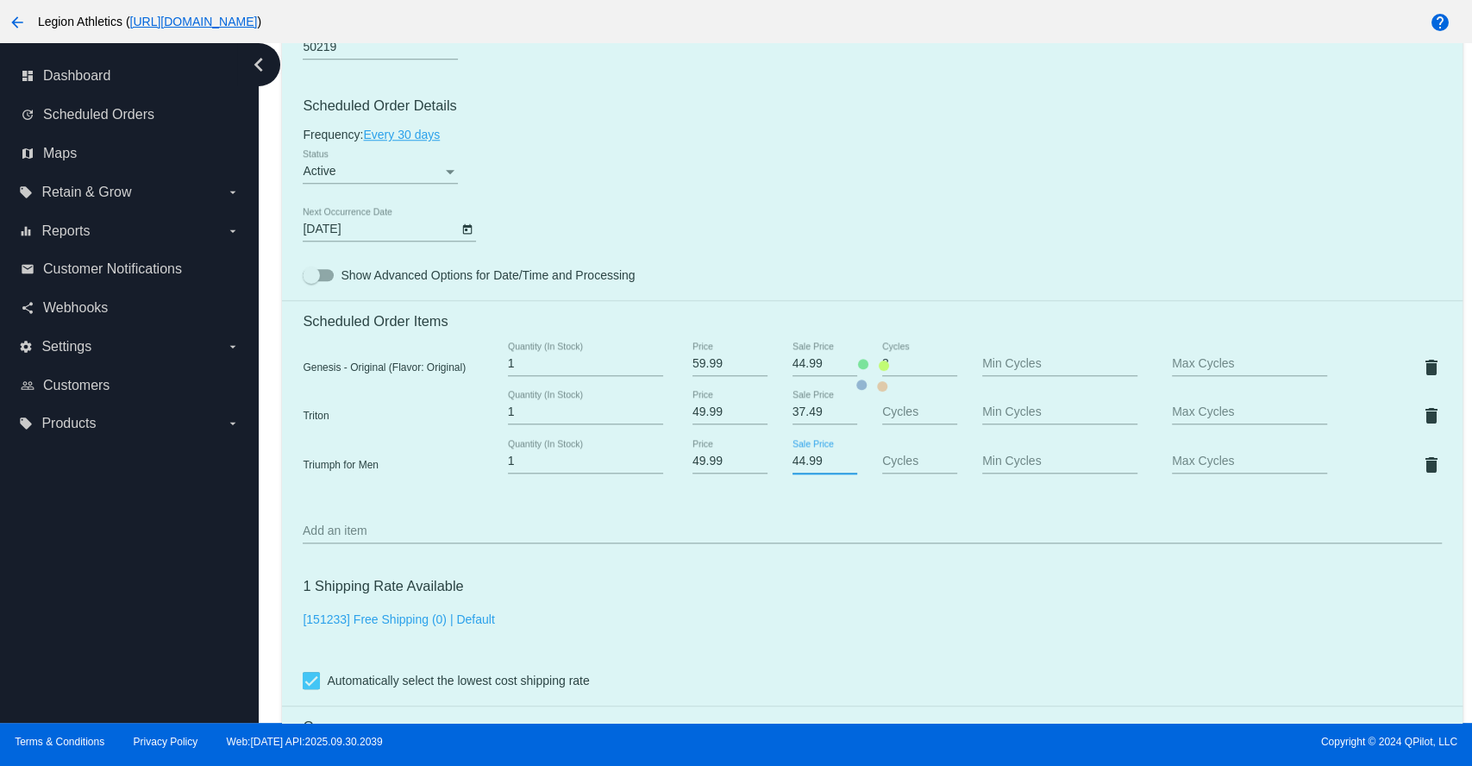
drag, startPoint x: 816, startPoint y: 468, endPoint x: 779, endPoint y: 470, distance: 37.1
click at [779, 470] on mat-card "Customer 2723847: Jeff Robilliard jrobill81@gmail.com Customer Shipping Enter S…" at bounding box center [872, 375] width 1180 height 1822
paste input "37.4"
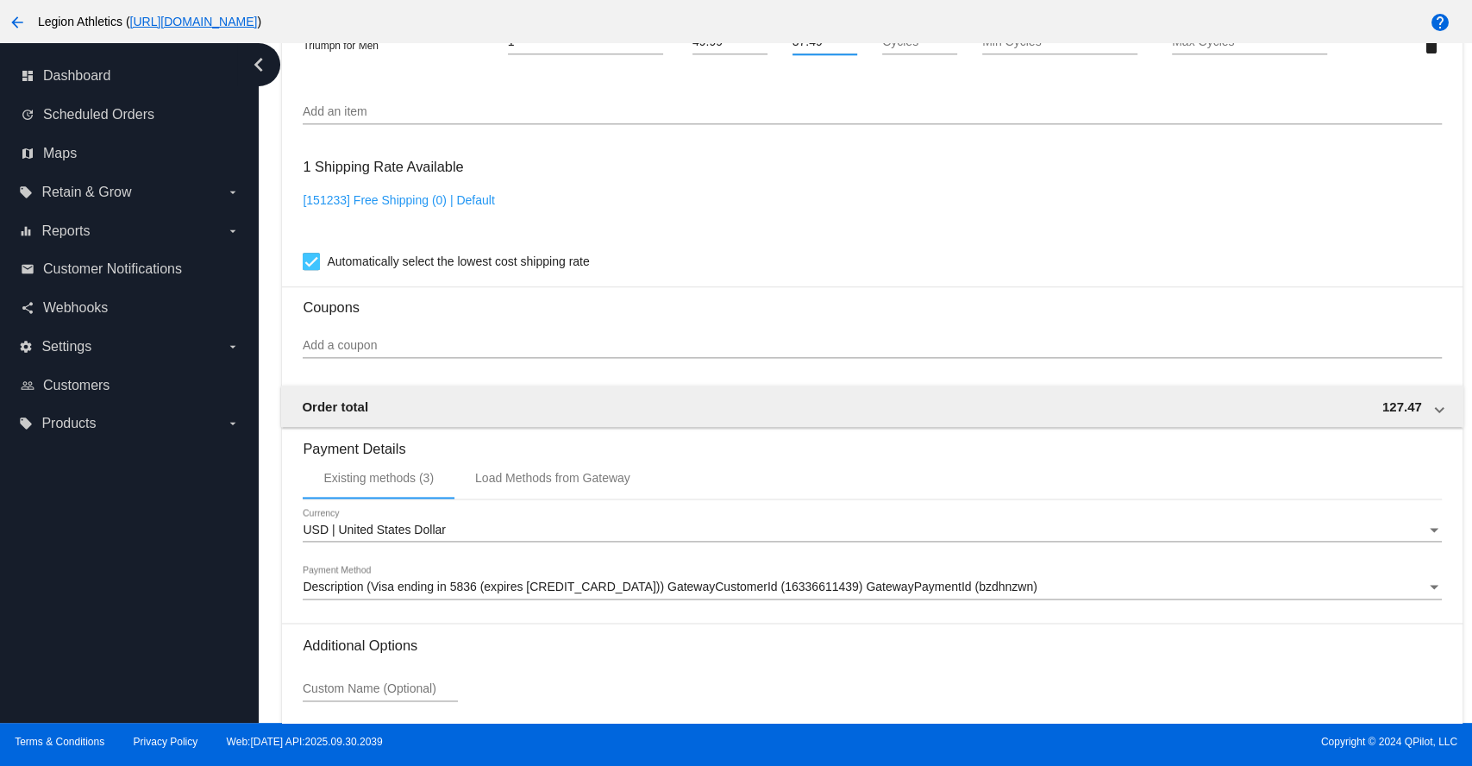
scroll to position [1564, 0]
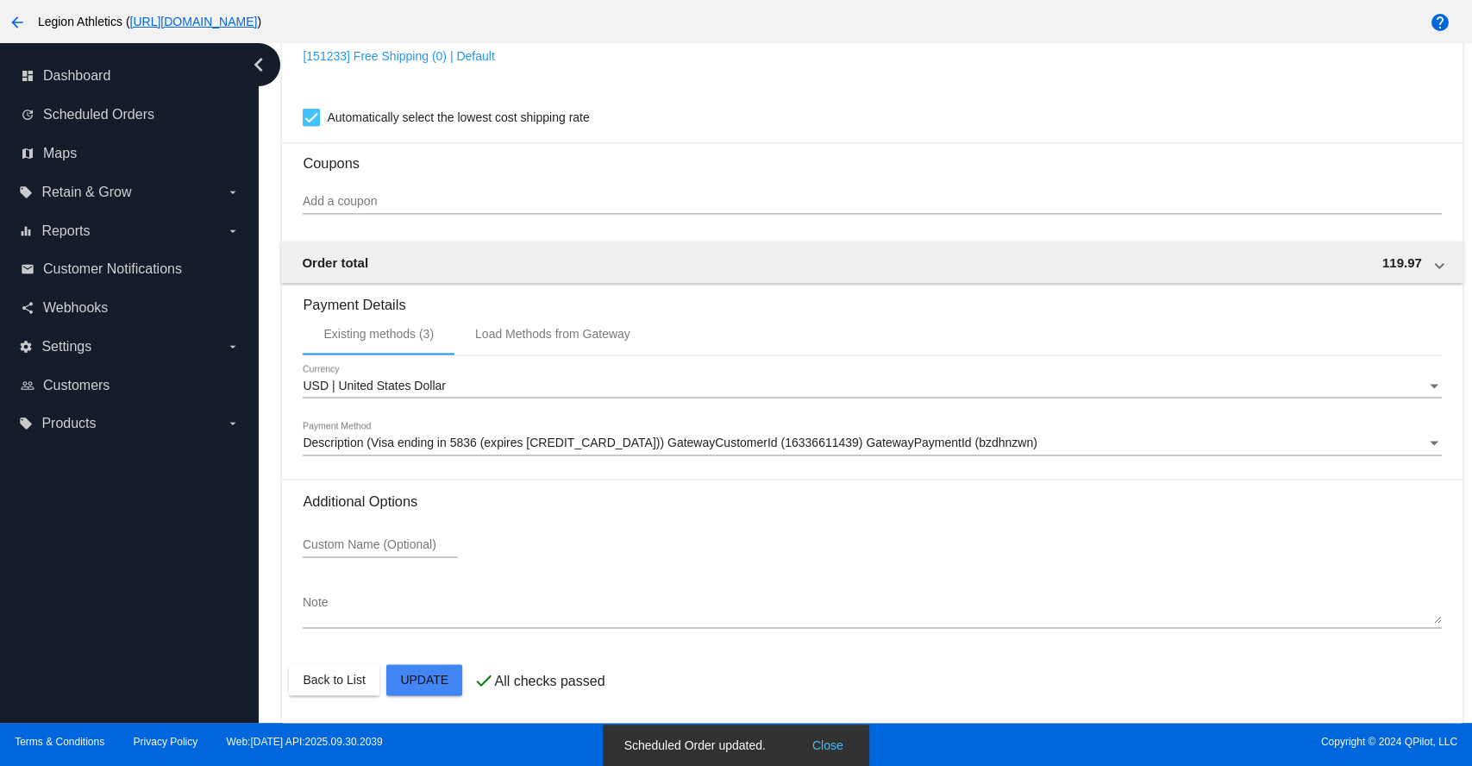
type input "37.49"
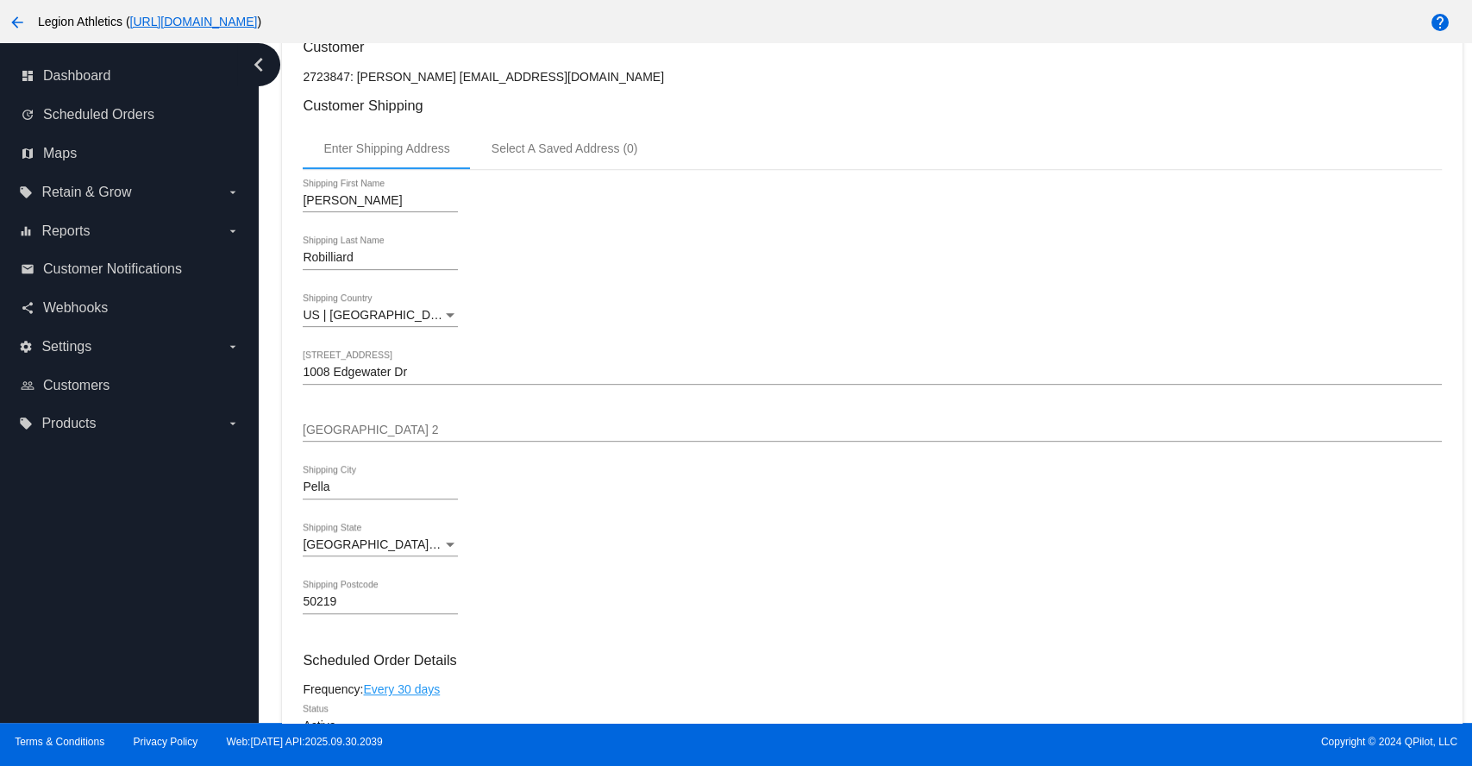
scroll to position [222, 0]
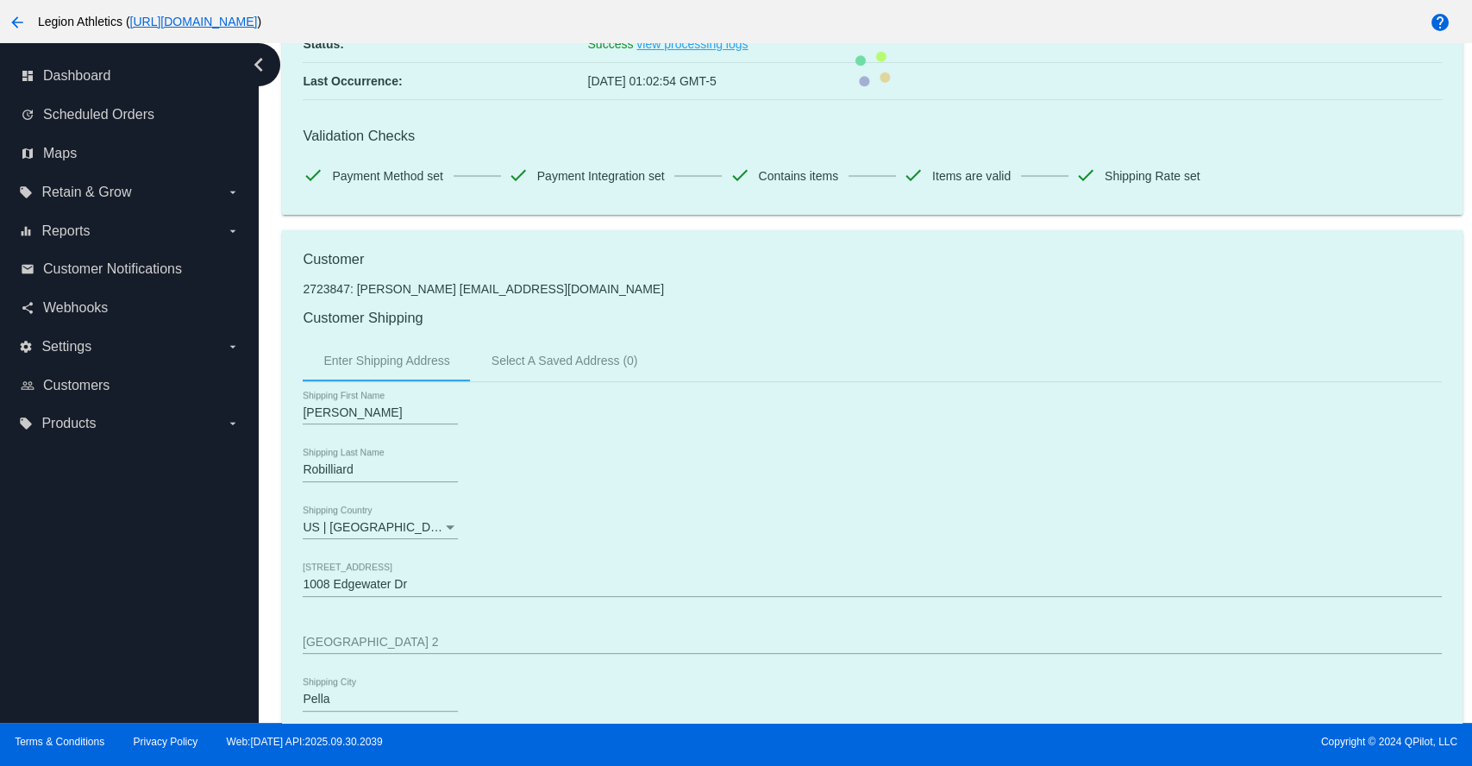
drag, startPoint x: 432, startPoint y: 286, endPoint x: 535, endPoint y: 288, distance: 103.5
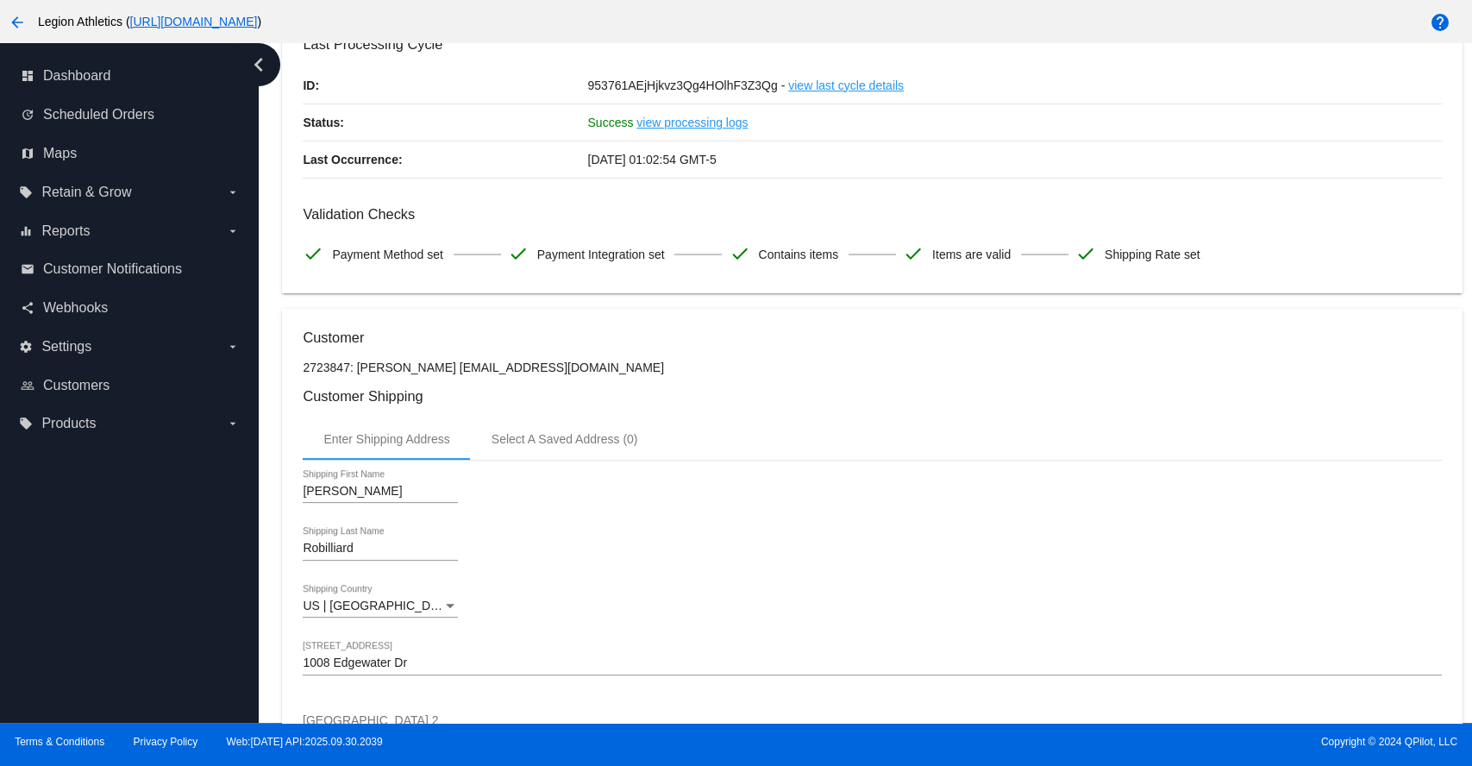
scroll to position [191, 0]
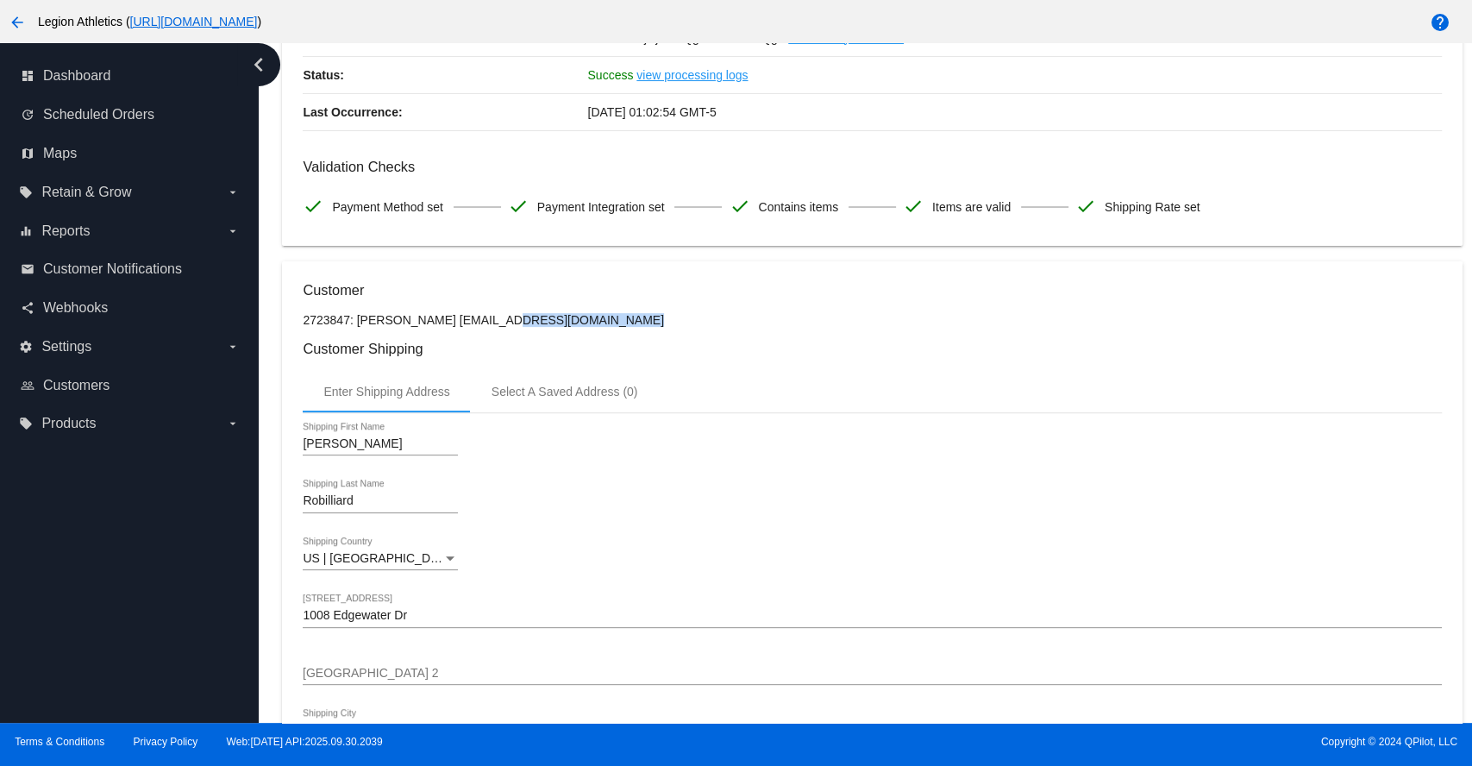
drag, startPoint x: 544, startPoint y: 316, endPoint x: 434, endPoint y: 323, distance: 110.6
click at [434, 323] on p "2723847: [PERSON_NAME] [EMAIL_ADDRESS][DOMAIN_NAME]" at bounding box center [872, 320] width 1138 height 14
copy p "jrobill81@gmail.com"
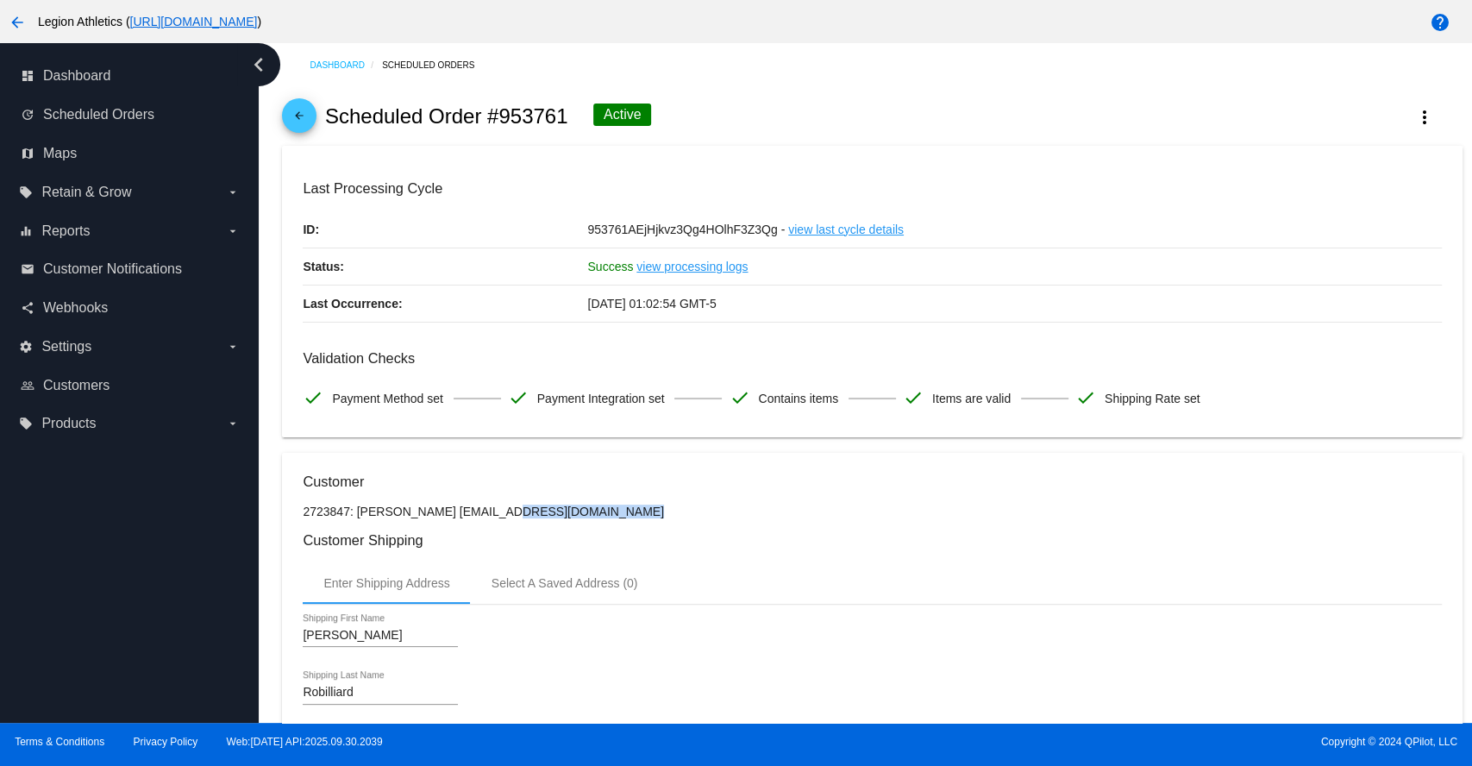
drag, startPoint x: 566, startPoint y: 118, endPoint x: 327, endPoint y: 112, distance: 238.9
click at [327, 112] on h2 "Scheduled Order #953761" at bounding box center [446, 116] width 243 height 24
copy h2 "Scheduled Order #953761"
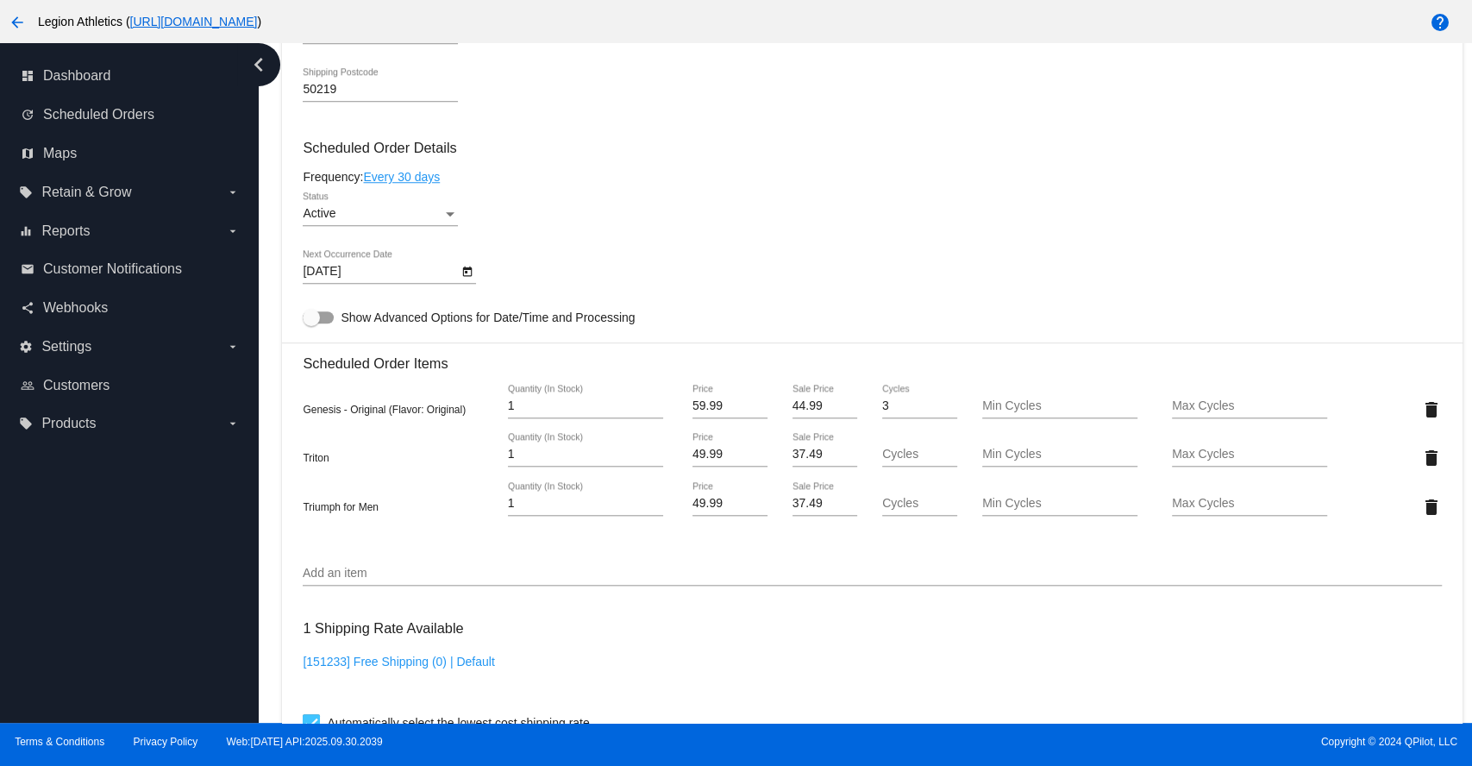
scroll to position [958, 0]
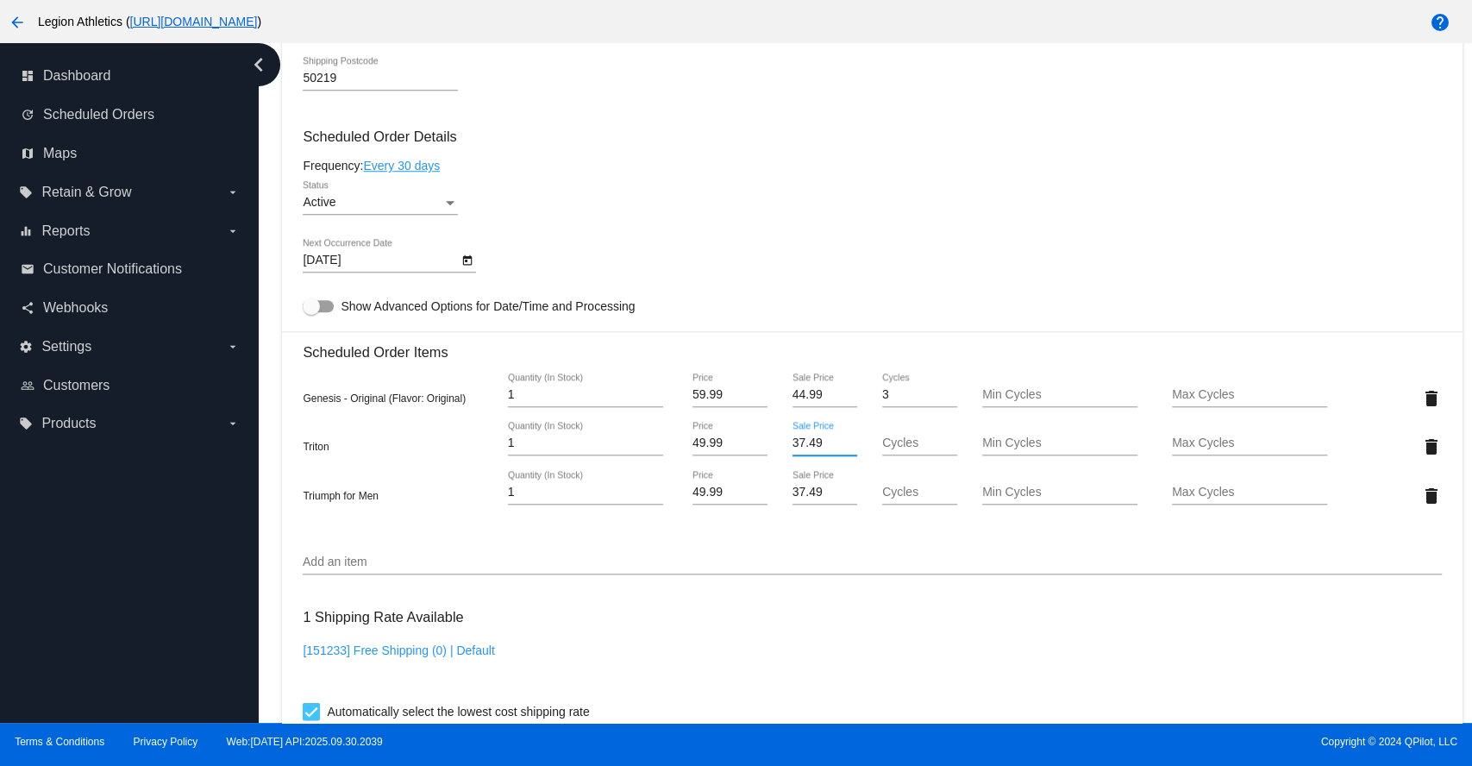
drag, startPoint x: 817, startPoint y: 449, endPoint x: 785, endPoint y: 449, distance: 32.8
click at [785, 449] on div "37.49 Sale Price" at bounding box center [824, 446] width 95 height 49
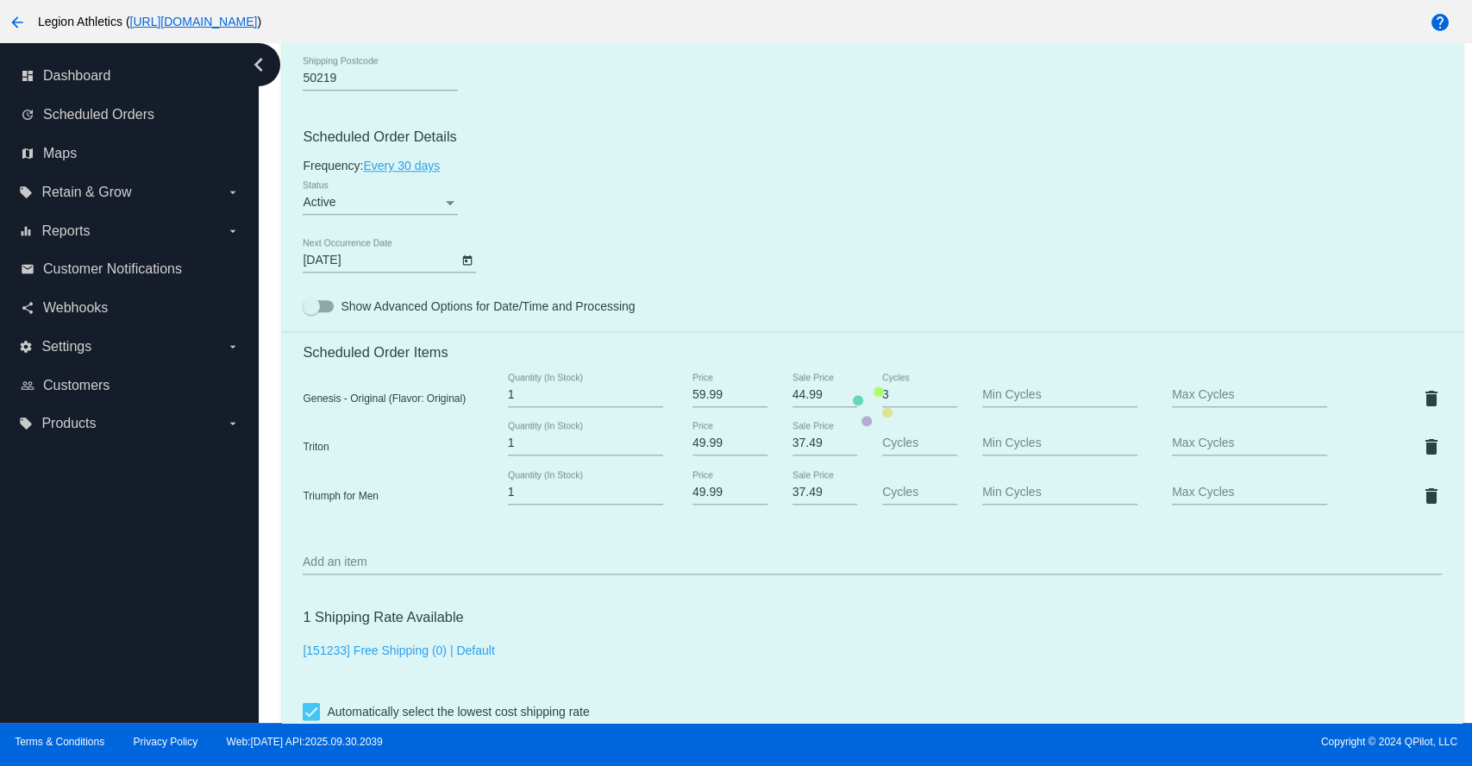
click at [950, 335] on mat-card "Customer 2723847: Jeff Robilliard jrobill81@gmail.com Customer Shipping Enter S…" at bounding box center [872, 406] width 1180 height 1822
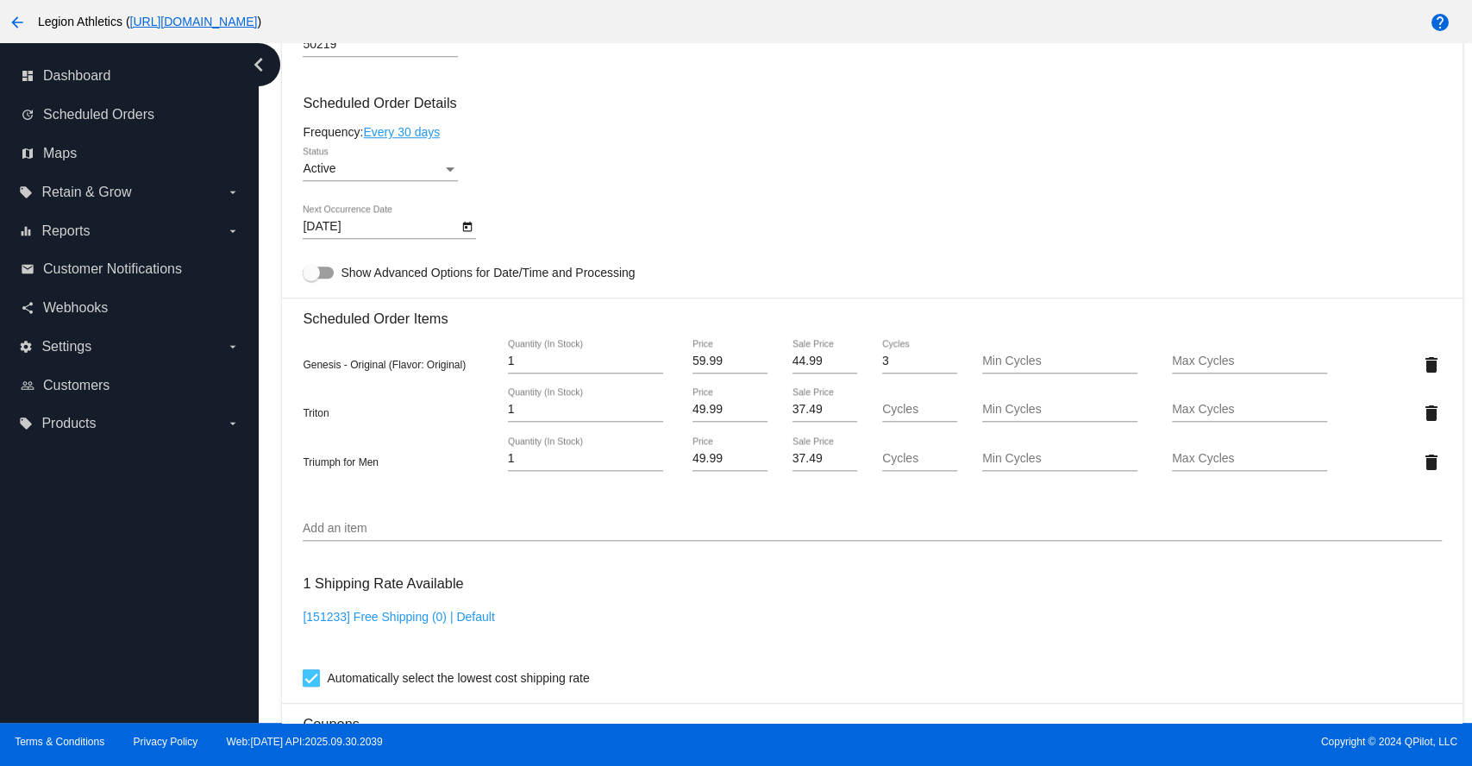
scroll to position [989, 0]
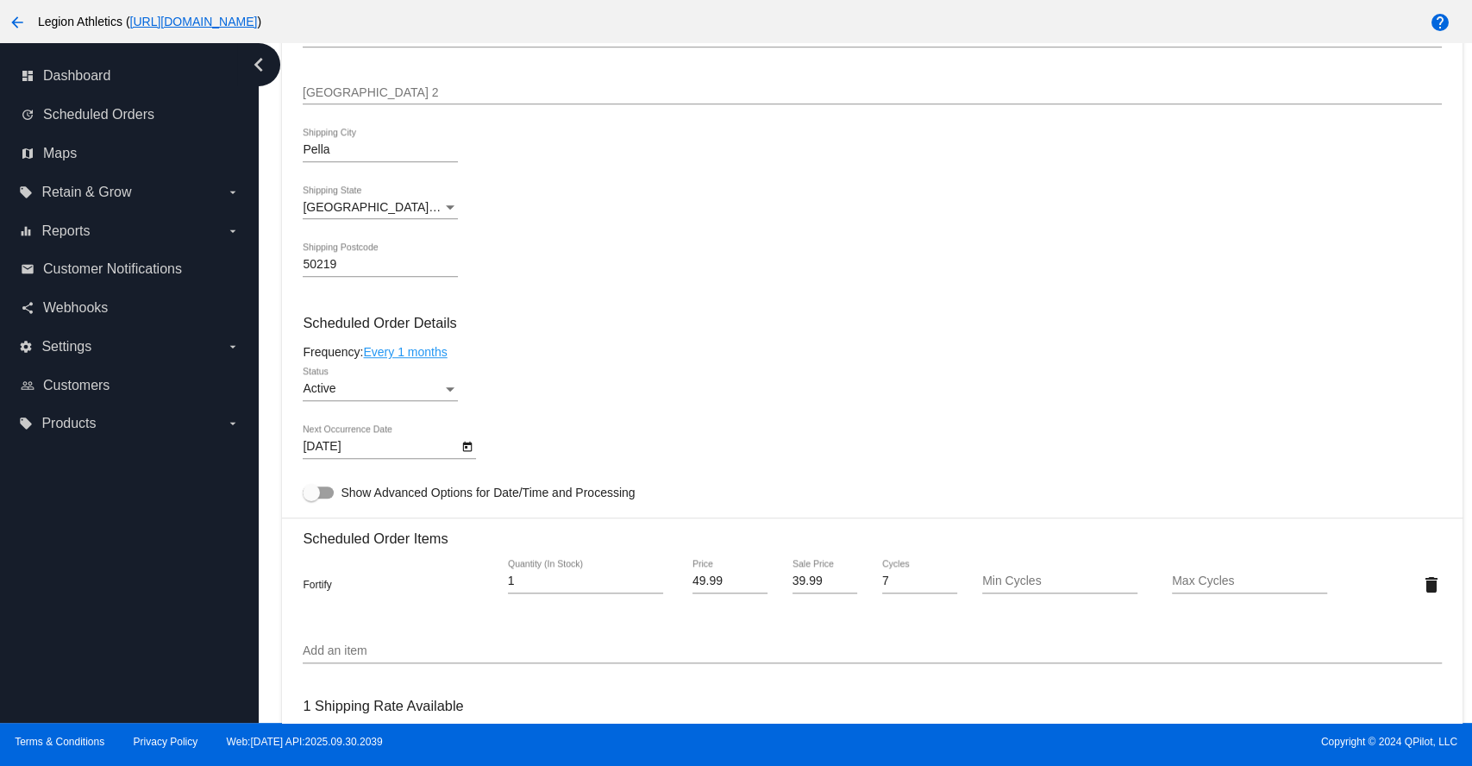
scroll to position [958, 0]
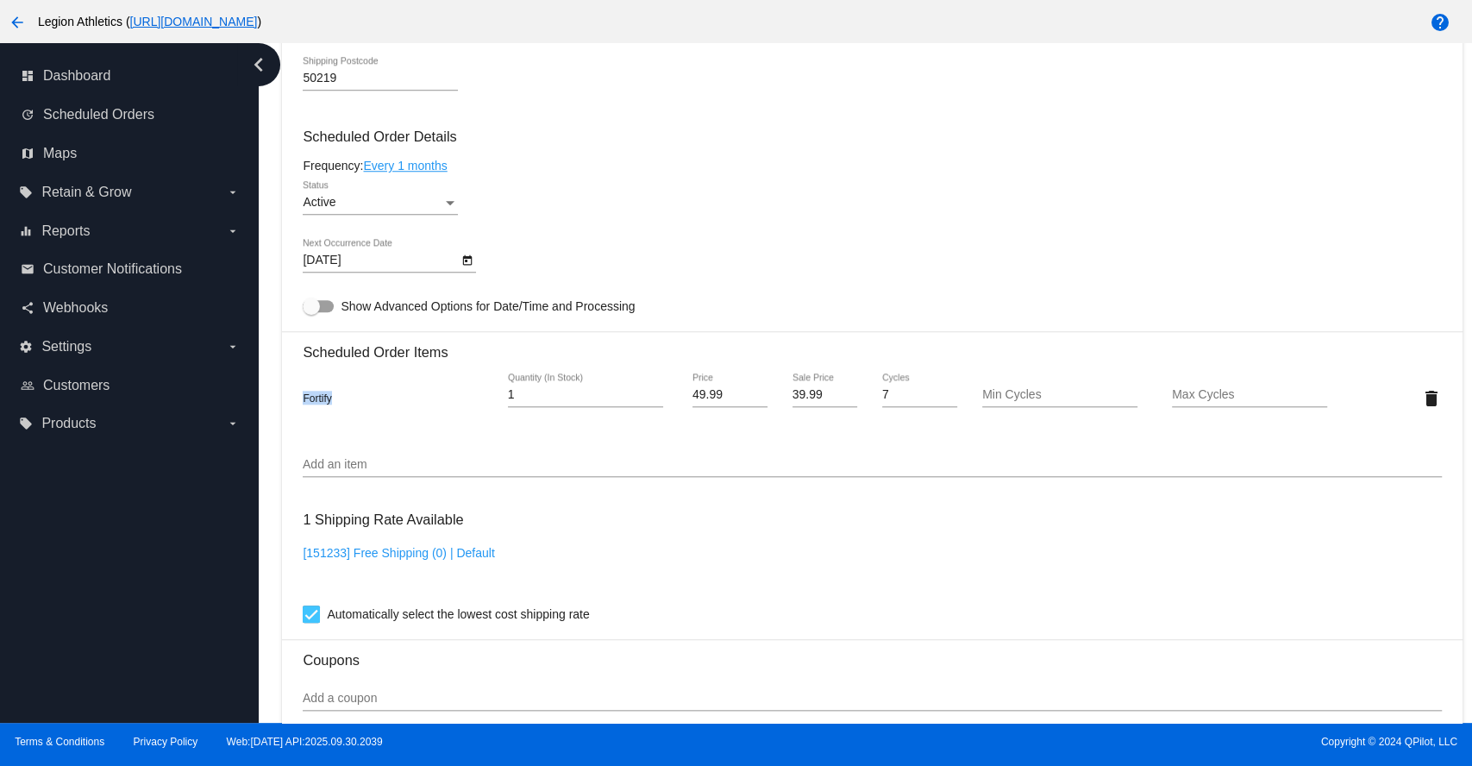
drag, startPoint x: 317, startPoint y: 405, endPoint x: 303, endPoint y: 405, distance: 14.7
click at [303, 404] on div "Fortify" at bounding box center [398, 398] width 190 height 14
copy span "Fortify"
click at [1420, 409] on mat-icon "delete" at bounding box center [1430, 398] width 21 height 21
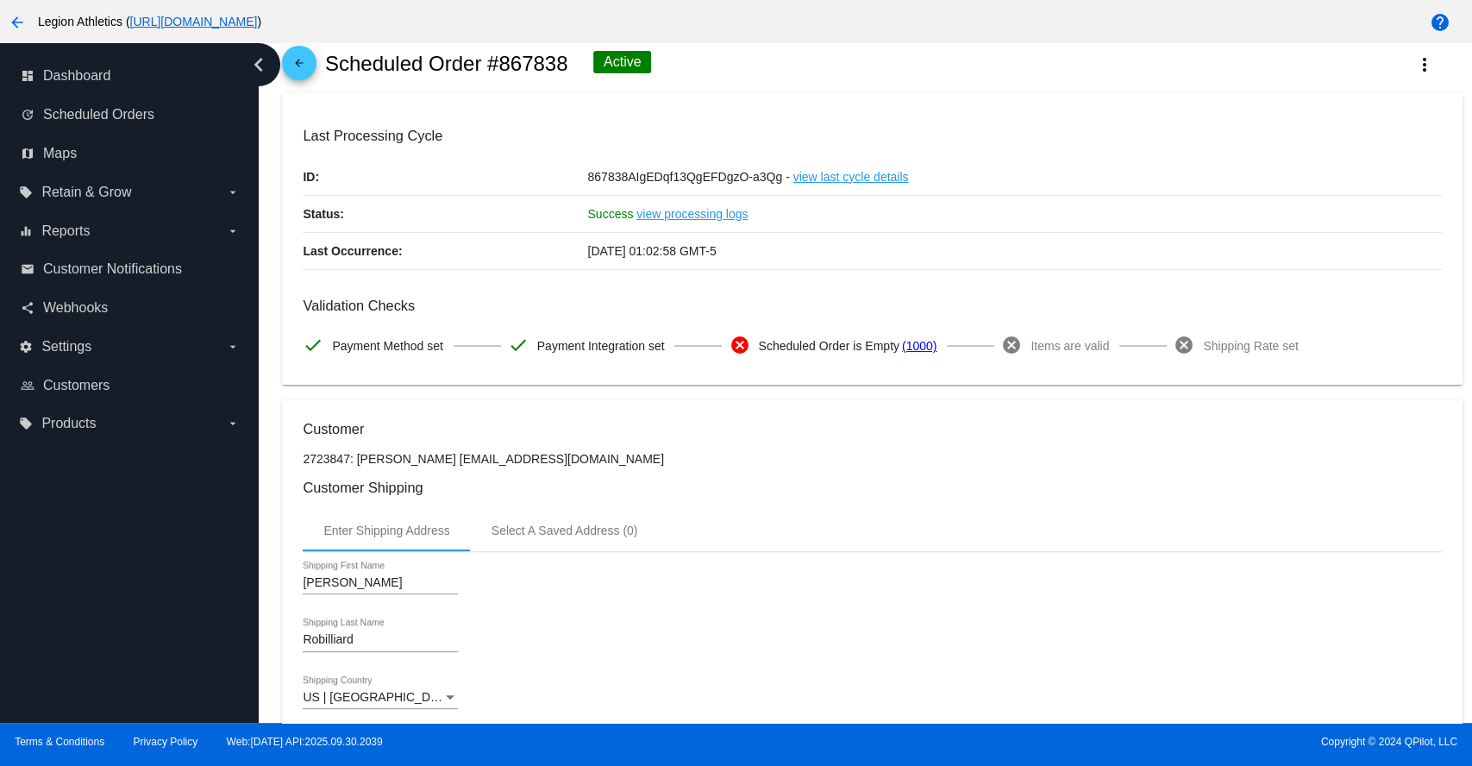
scroll to position [0, 0]
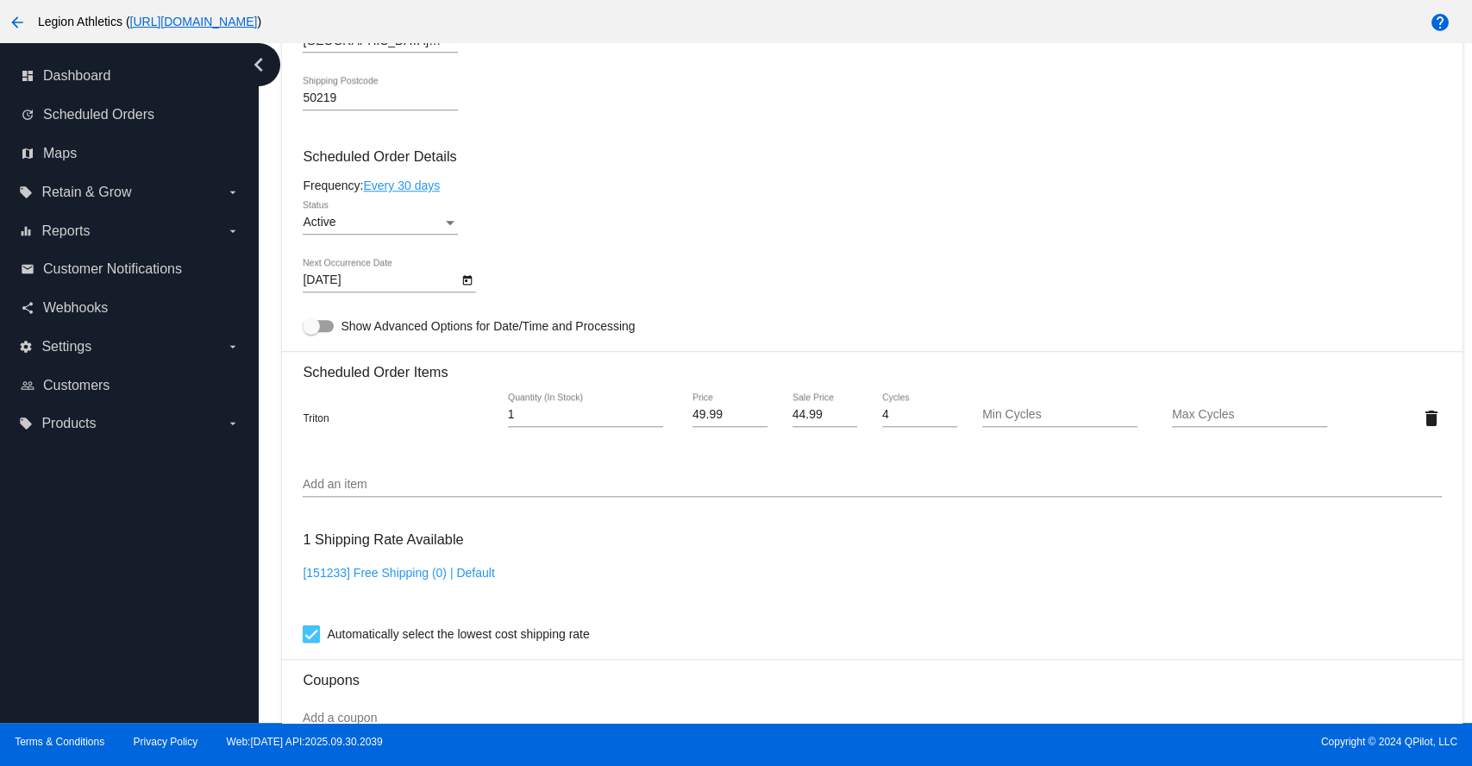
scroll to position [958, 0]
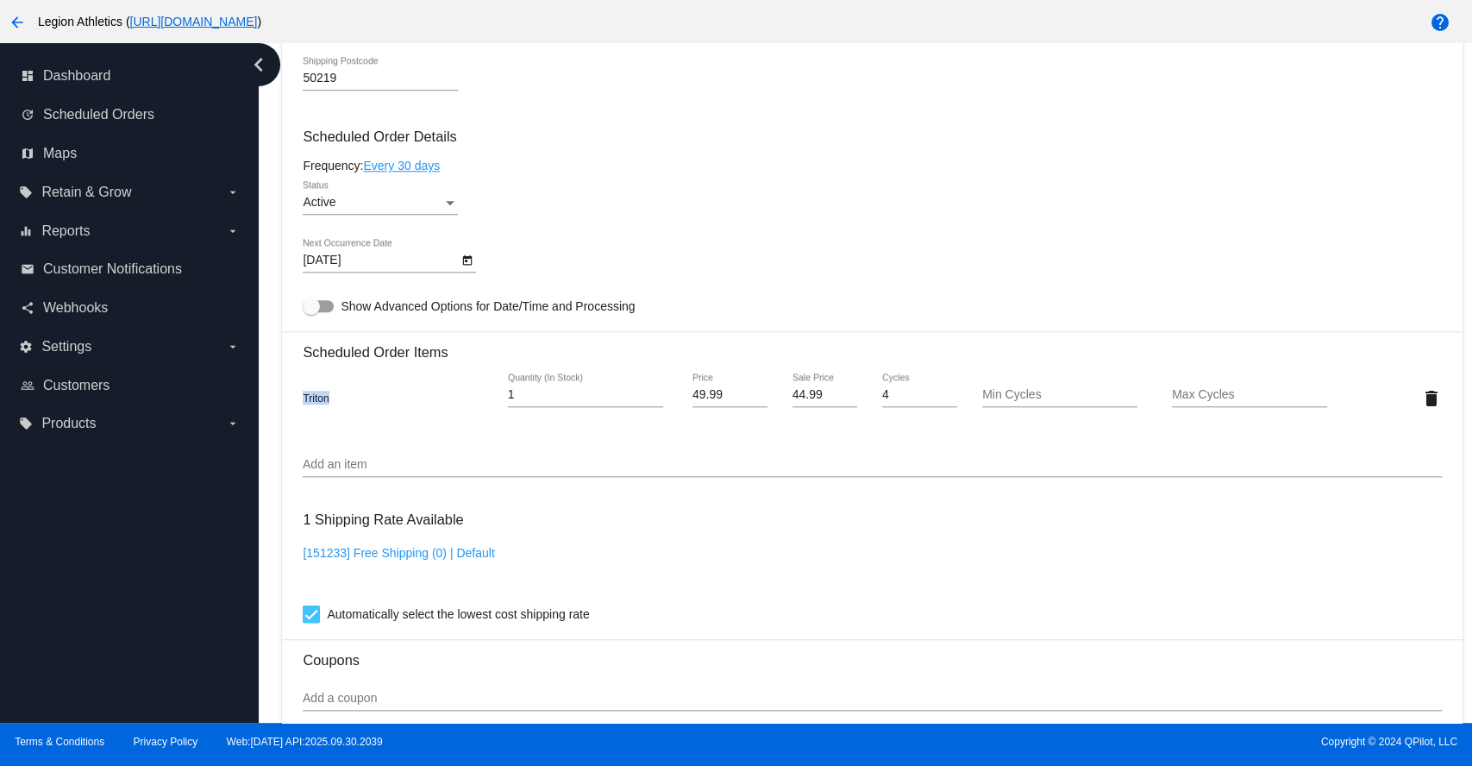
drag, startPoint x: 331, startPoint y: 407, endPoint x: 303, endPoint y: 409, distance: 28.5
click at [303, 404] on div "Triton" at bounding box center [398, 398] width 190 height 14
copy span "Triton"
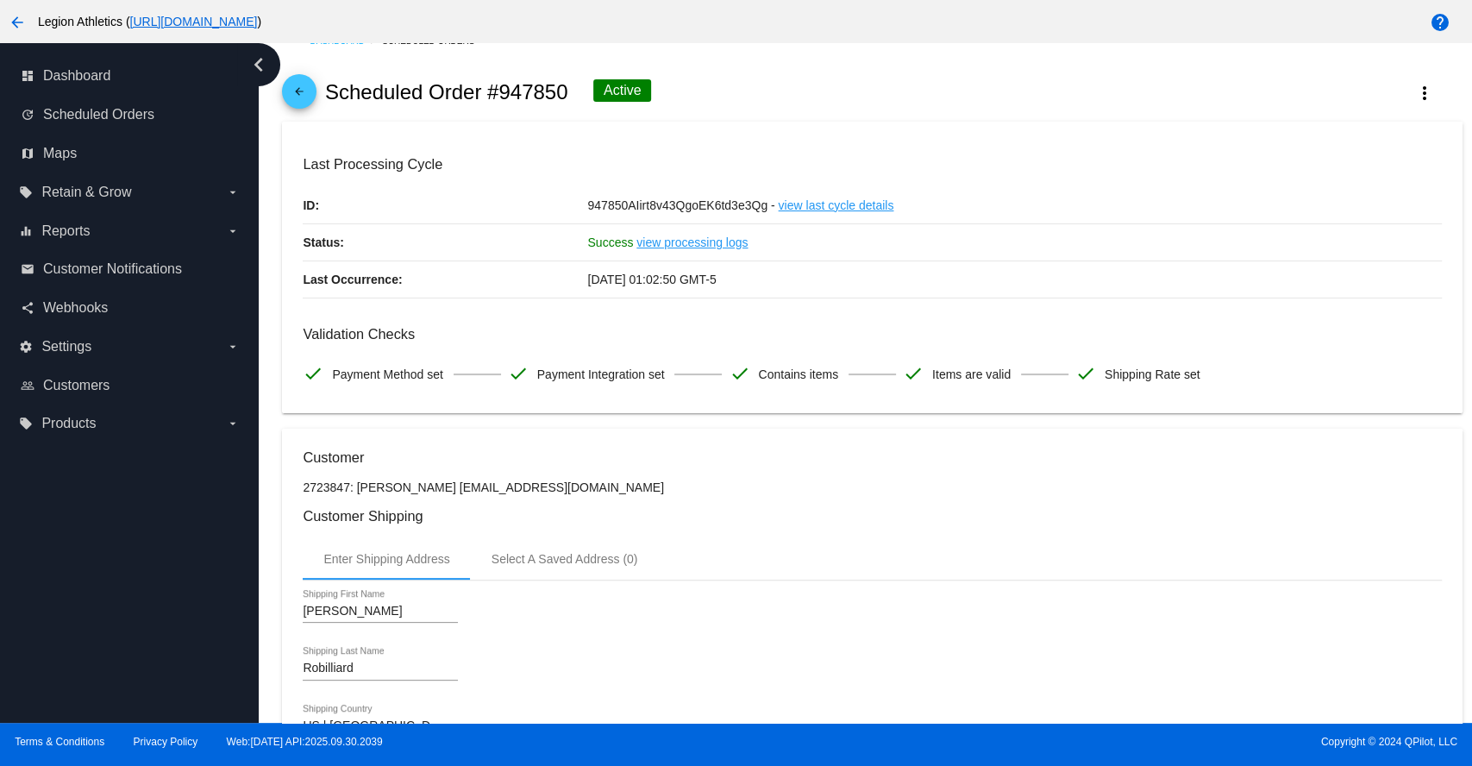
scroll to position [0, 0]
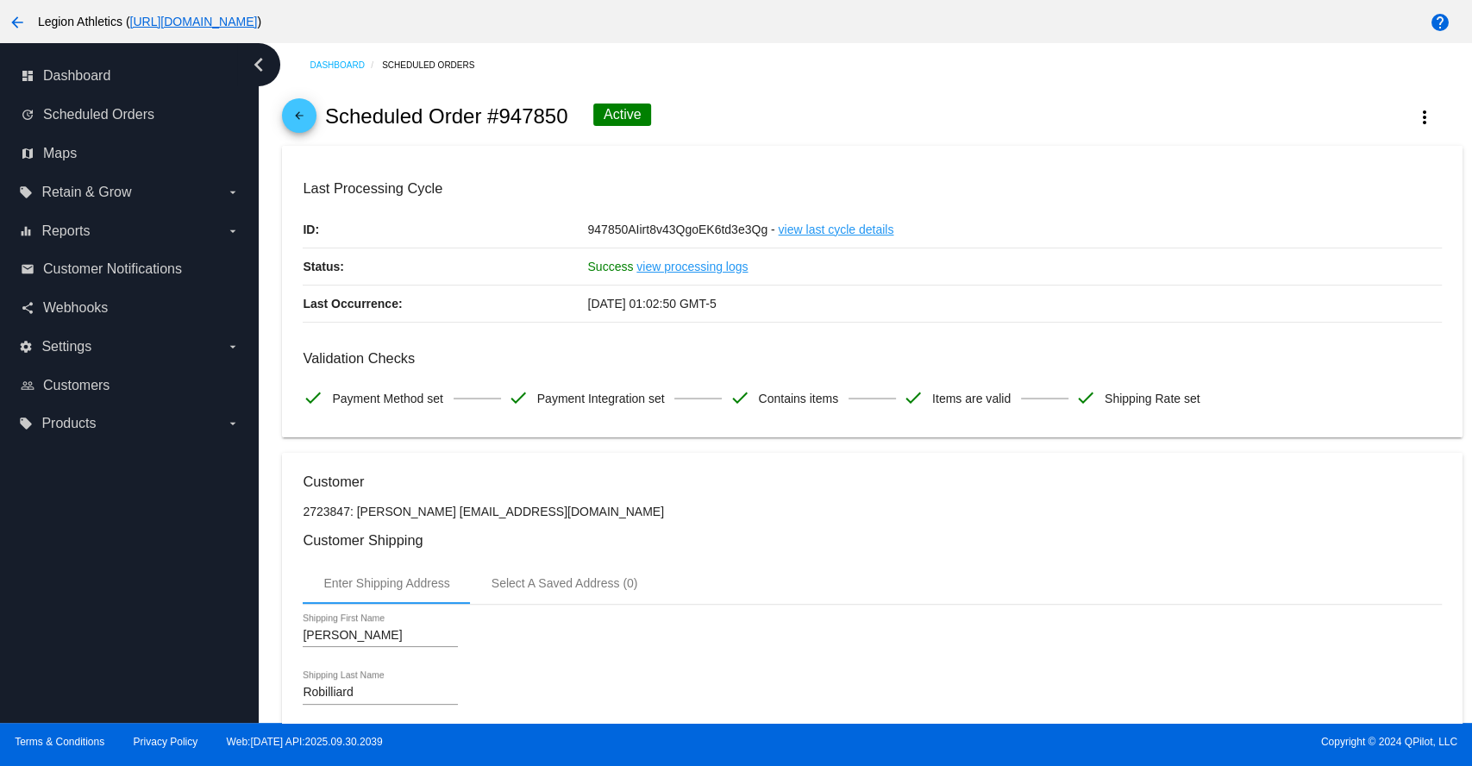
click at [832, 101] on div "arrow_back Scheduled Order #947850 Active more_vert" at bounding box center [872, 116] width 1180 height 59
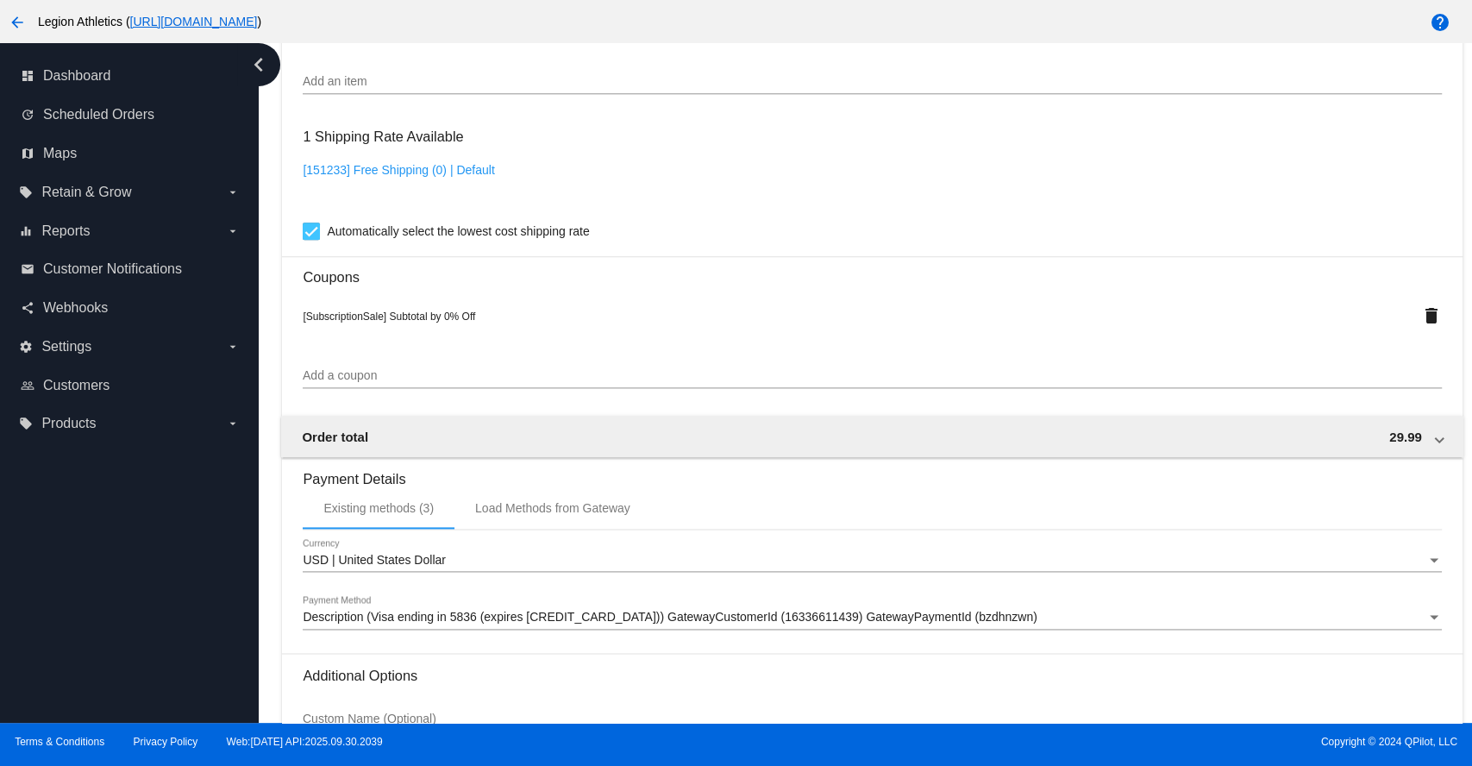
scroll to position [958, 0]
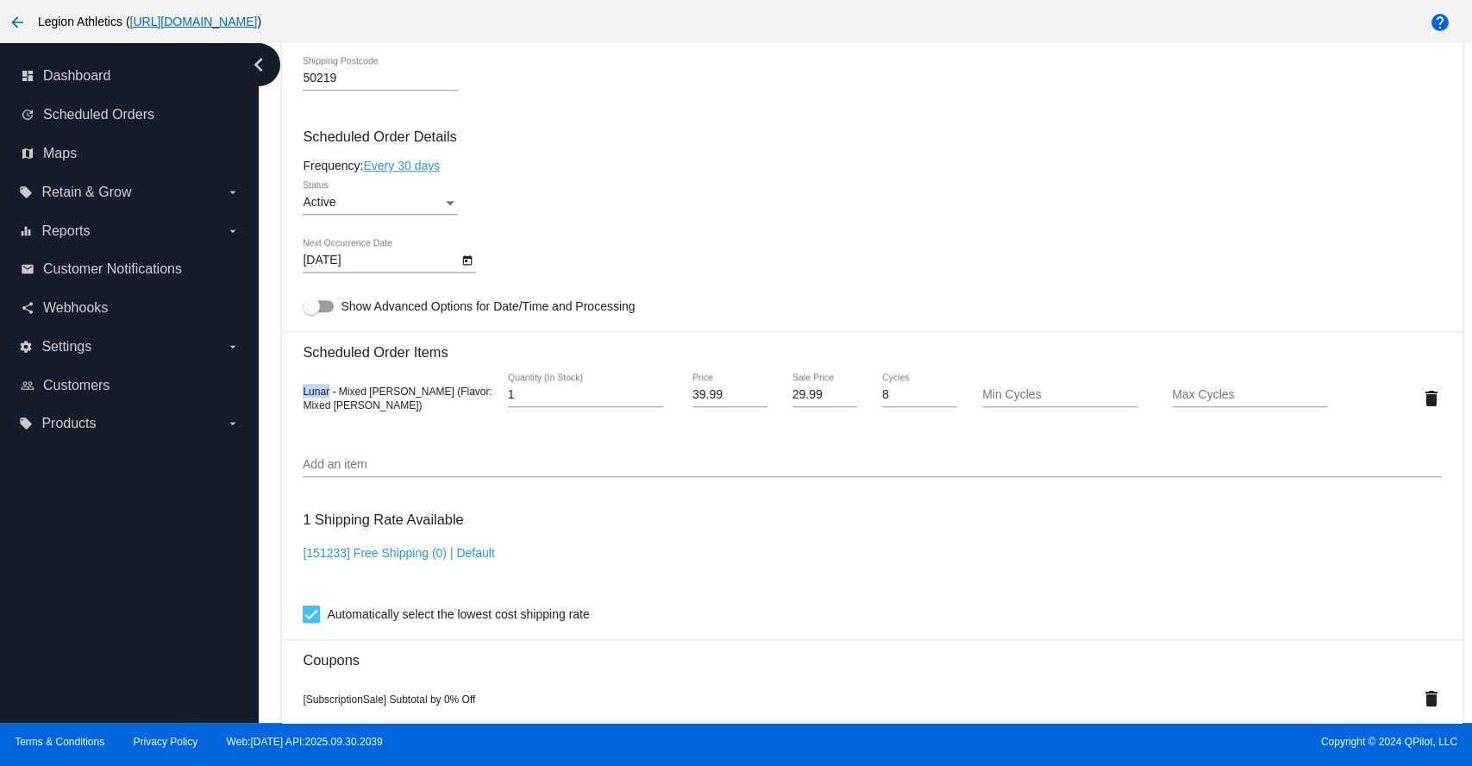
drag, startPoint x: 330, startPoint y: 397, endPoint x: 299, endPoint y: 398, distance: 31.1
click at [299, 398] on mat-card "Customer 2723847: [PERSON_NAME] [EMAIL_ADDRESS][DOMAIN_NAME] Customer Shipping …" at bounding box center [872, 387] width 1180 height 1785
copy span "Lunar"
click at [1177, 252] on div "10/22/2025 Next Occurrence Date" at bounding box center [872, 263] width 1138 height 49
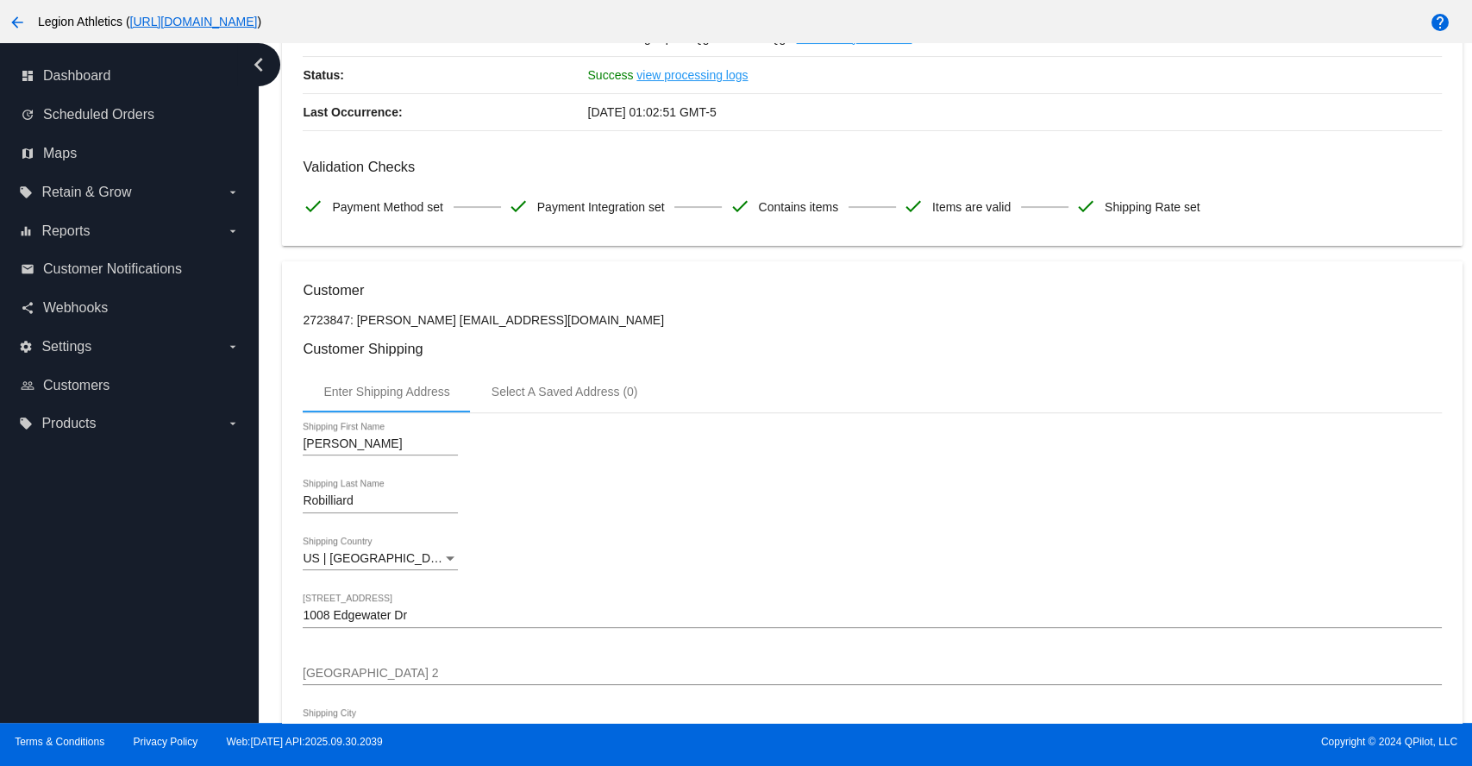
scroll to position [0, 0]
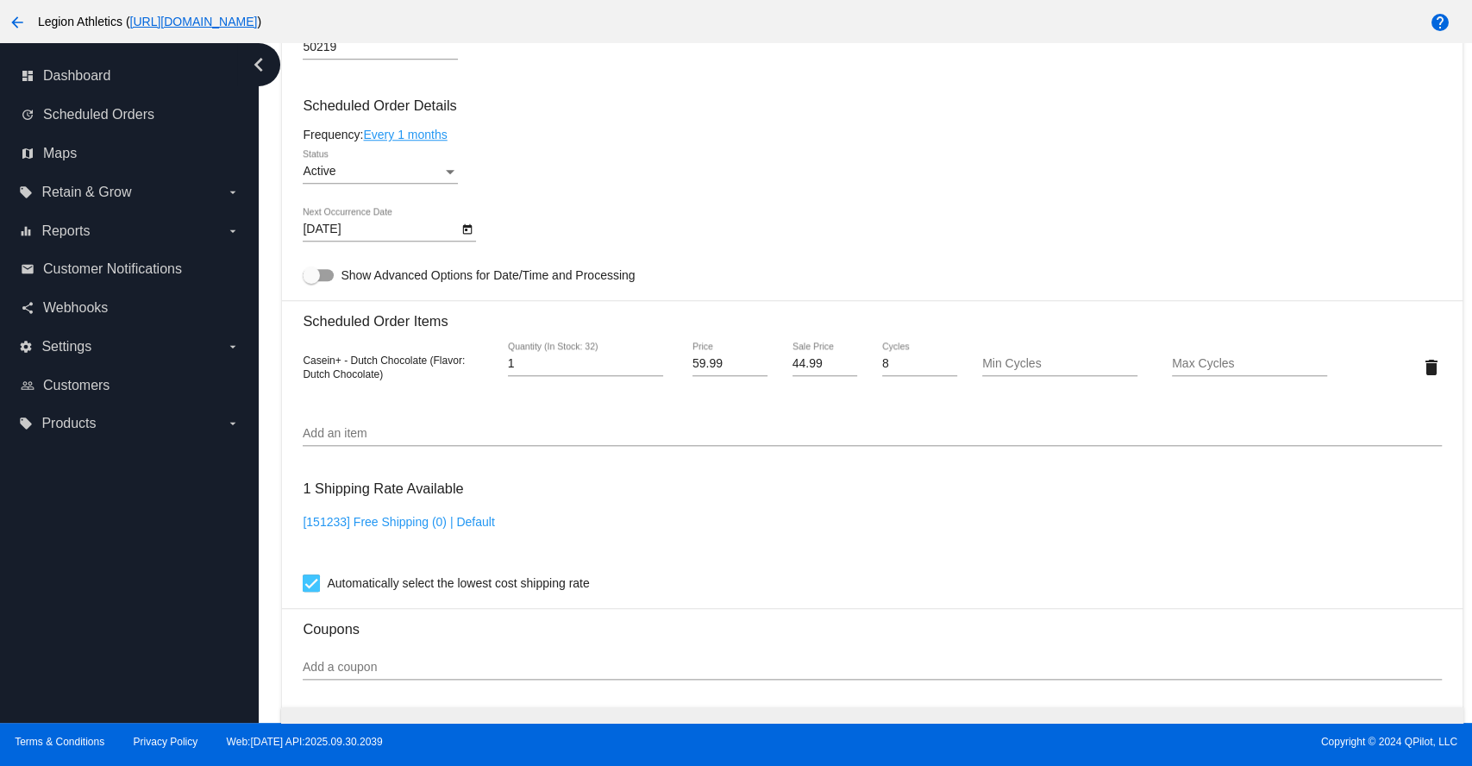
scroll to position [958, 0]
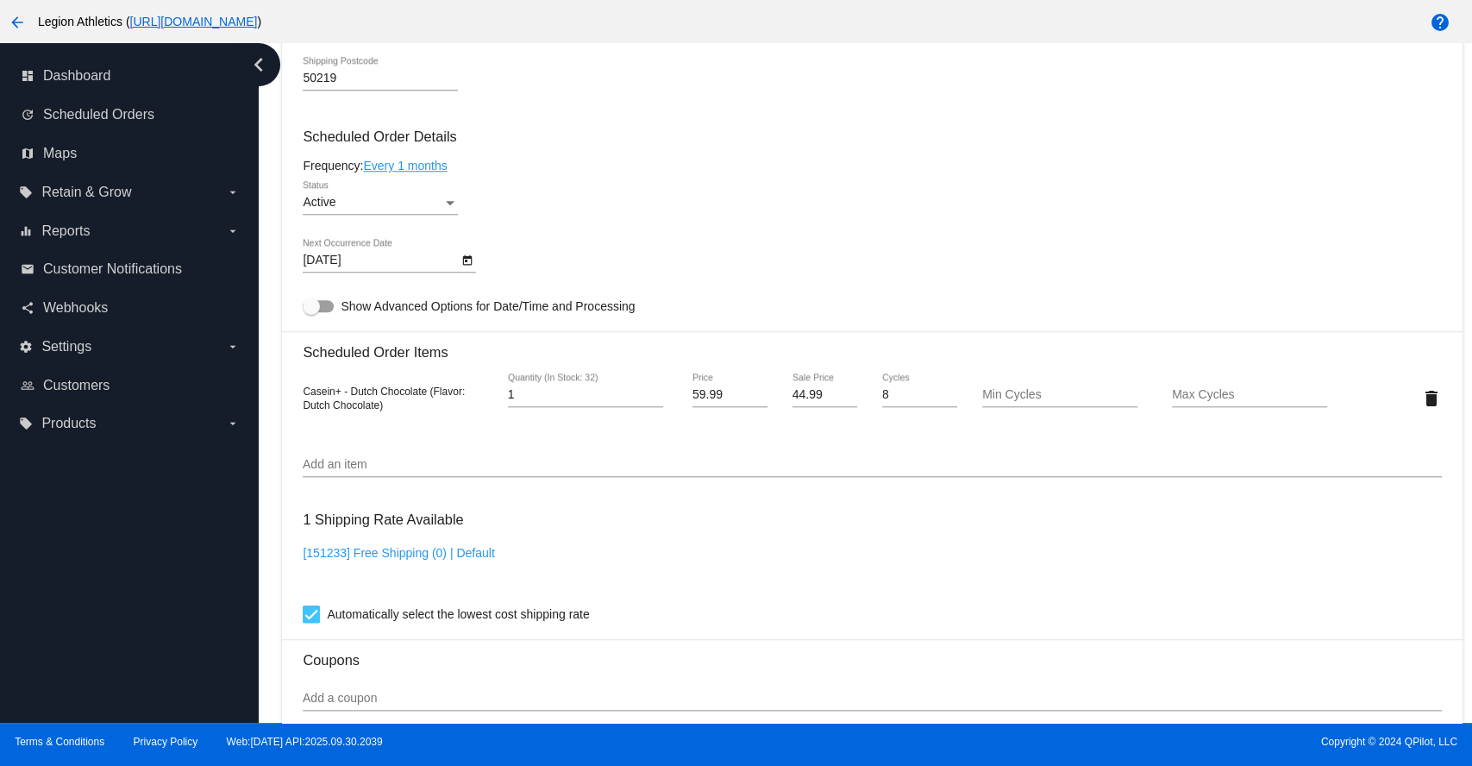
click at [324, 401] on span "Casein+ - Dutch Chocolate (Flavor: Dutch Chocolate)" at bounding box center [384, 398] width 162 height 26
click at [324, 399] on span "Casein+ - Dutch Chocolate (Flavor: Dutch Chocolate)" at bounding box center [384, 398] width 162 height 26
copy span "Casein"
click at [397, 411] on div "Casein+ - Dutch Chocolate (Flavor: Dutch Chocolate)" at bounding box center [398, 398] width 190 height 28
drag, startPoint x: 423, startPoint y: 398, endPoint x: 303, endPoint y: 401, distance: 120.7
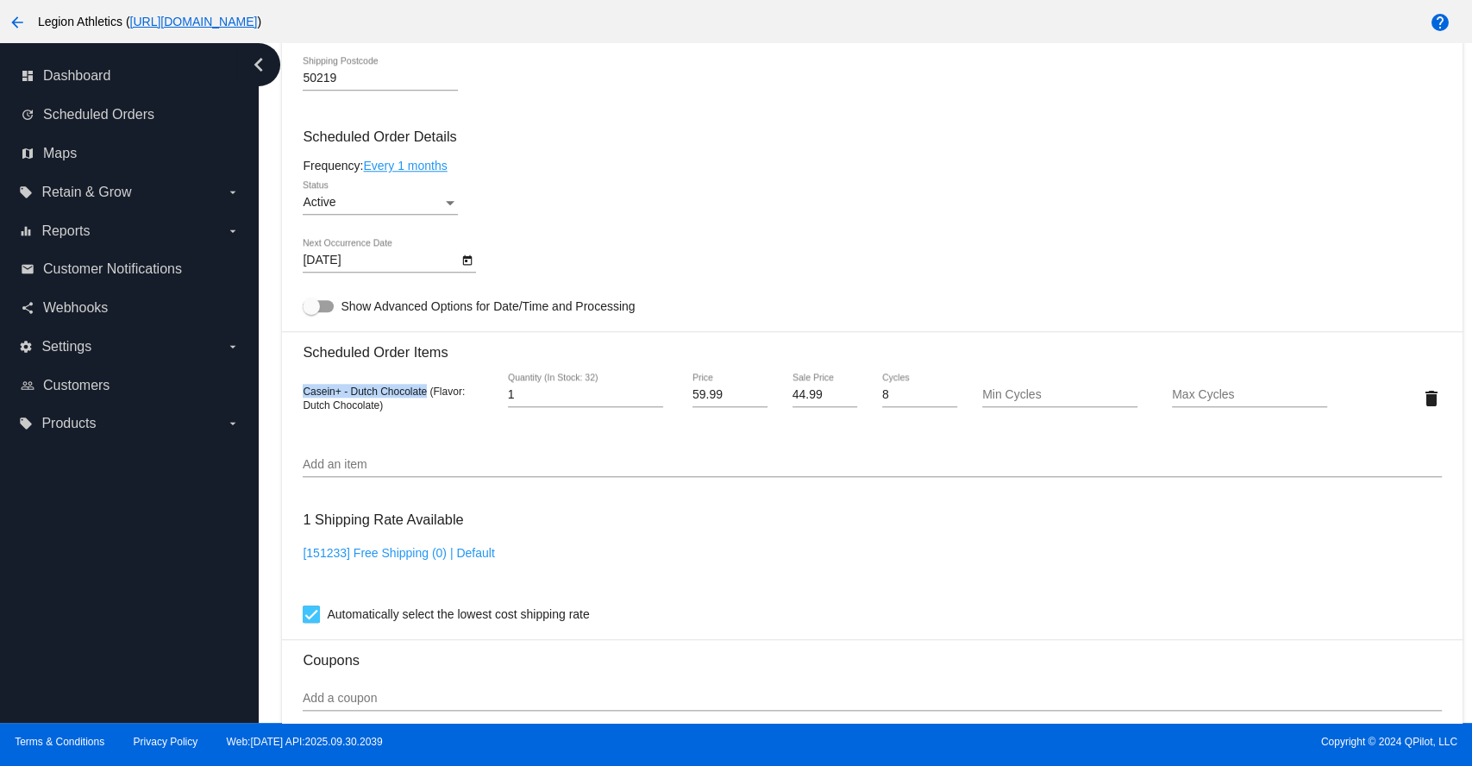
click at [303, 401] on span "Casein+ - Dutch Chocolate (Flavor: Dutch Chocolate)" at bounding box center [384, 398] width 162 height 26
copy span "Casein+ - Dutch Chocolate"
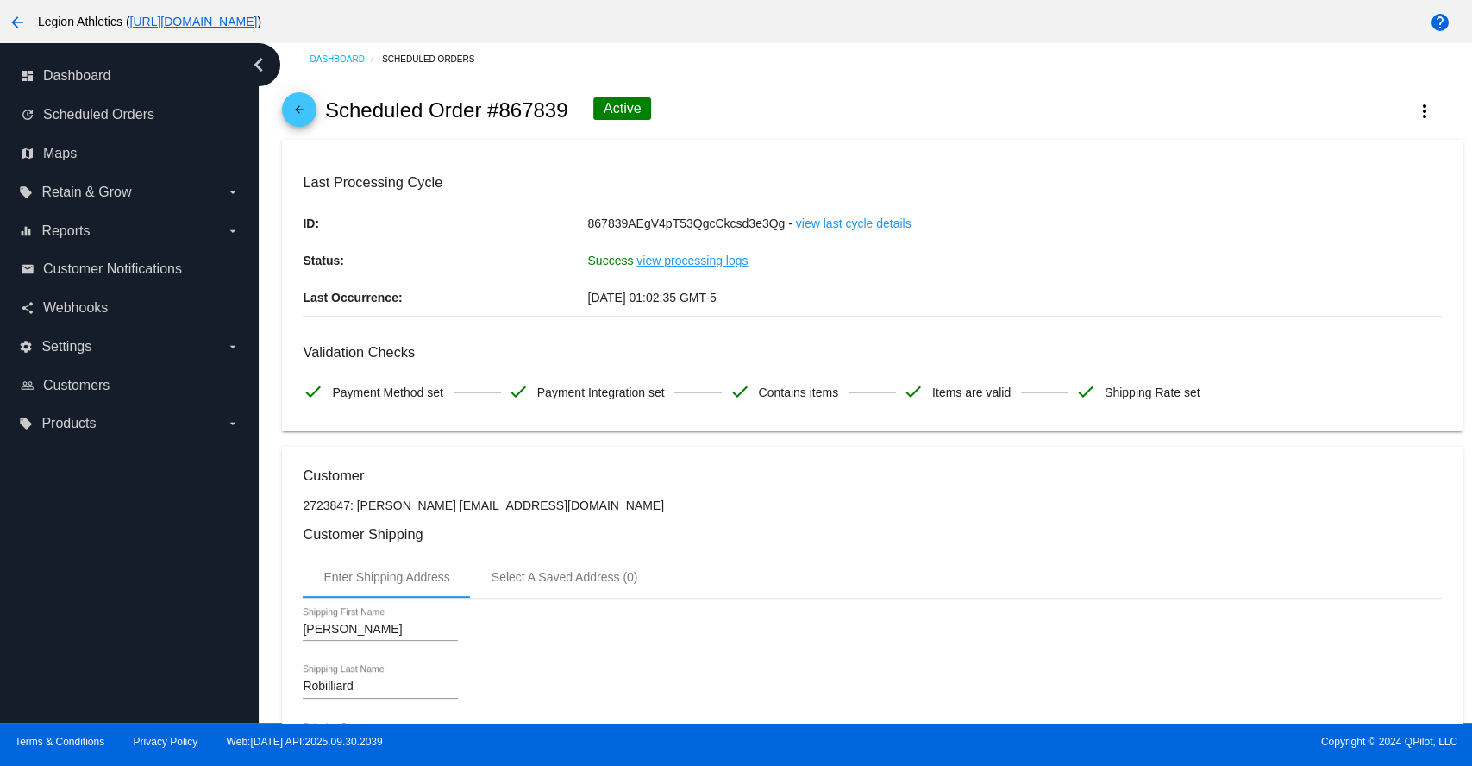
scroll to position [0, 0]
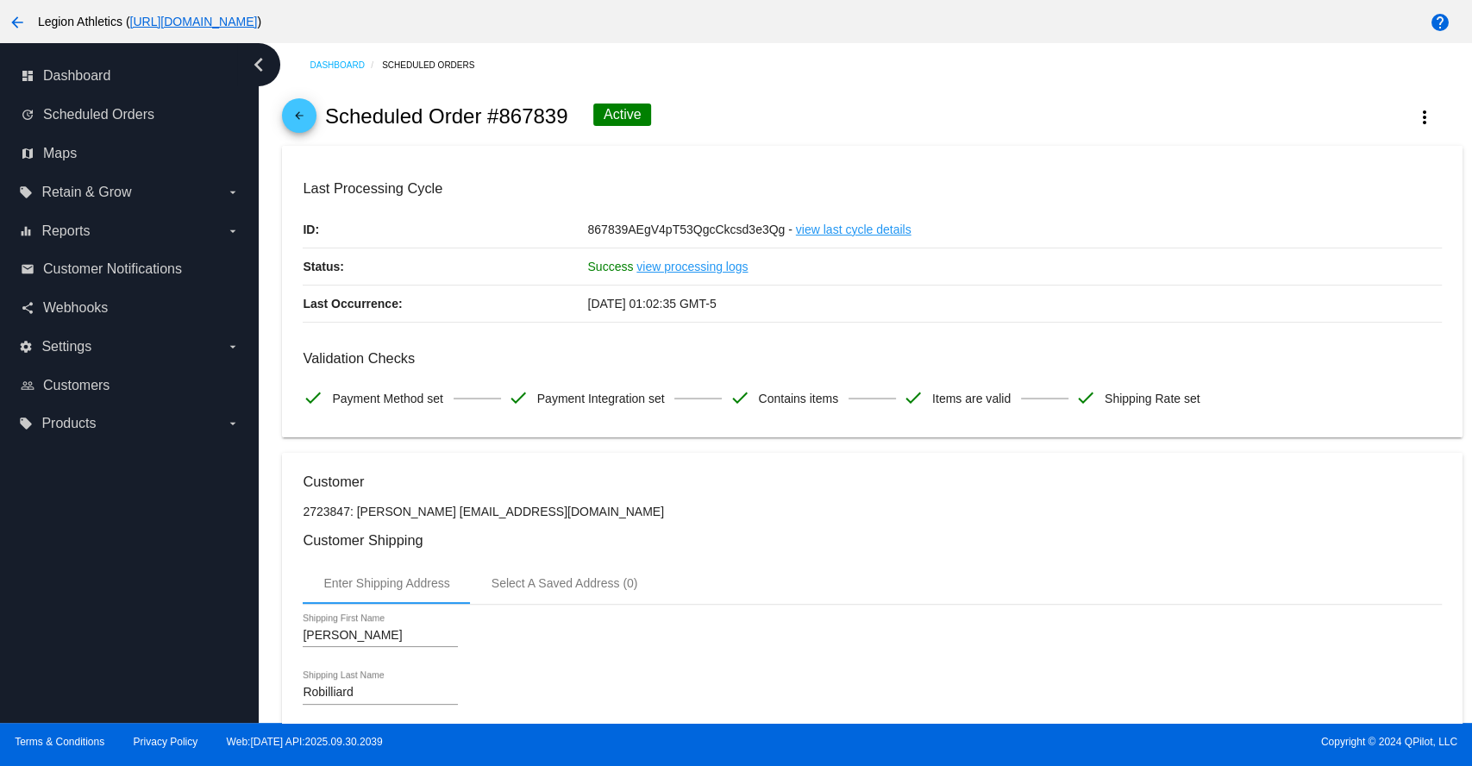
drag, startPoint x: 568, startPoint y: 116, endPoint x: 552, endPoint y: 116, distance: 16.4
click at [552, 116] on div "arrow_back Scheduled Order #867839 Active more_vert" at bounding box center [872, 116] width 1180 height 59
click at [527, 116] on h2 "Scheduled Order #867839" at bounding box center [446, 116] width 243 height 24
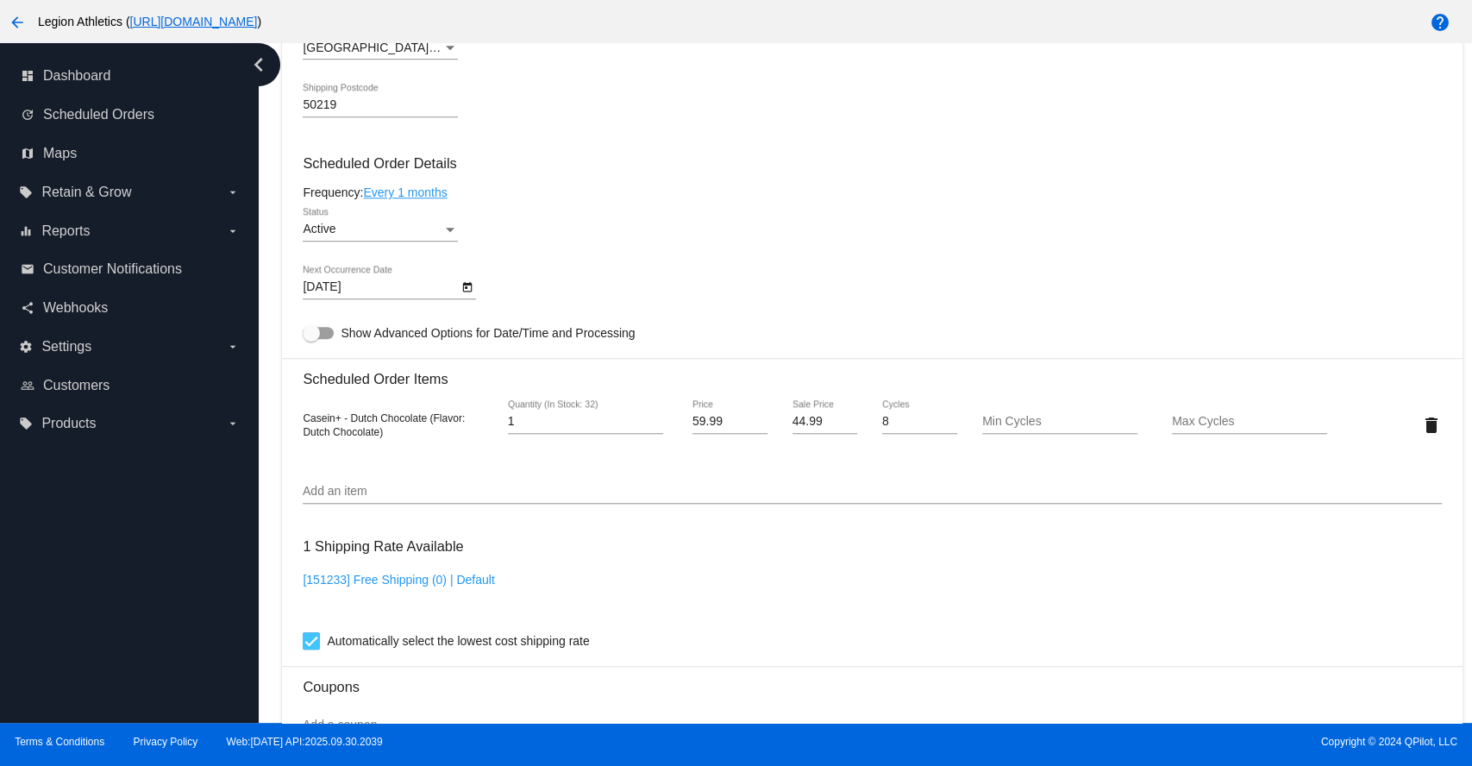
scroll to position [958, 0]
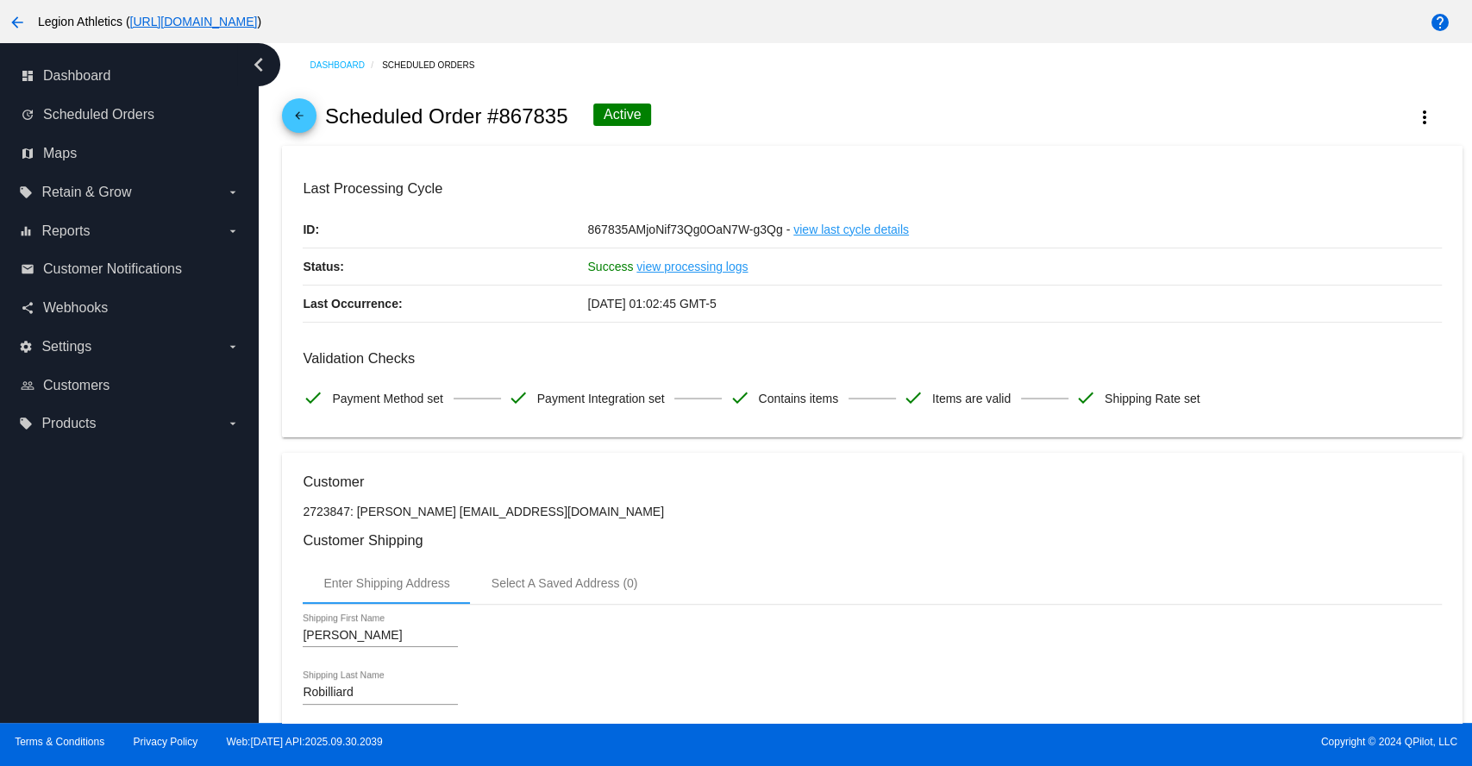
drag, startPoint x: 569, startPoint y: 115, endPoint x: 504, endPoint y: 116, distance: 65.5
click at [504, 116] on div "arrow_back Scheduled Order #867835 Active more_vert" at bounding box center [872, 116] width 1180 height 59
copy h2 "867835"
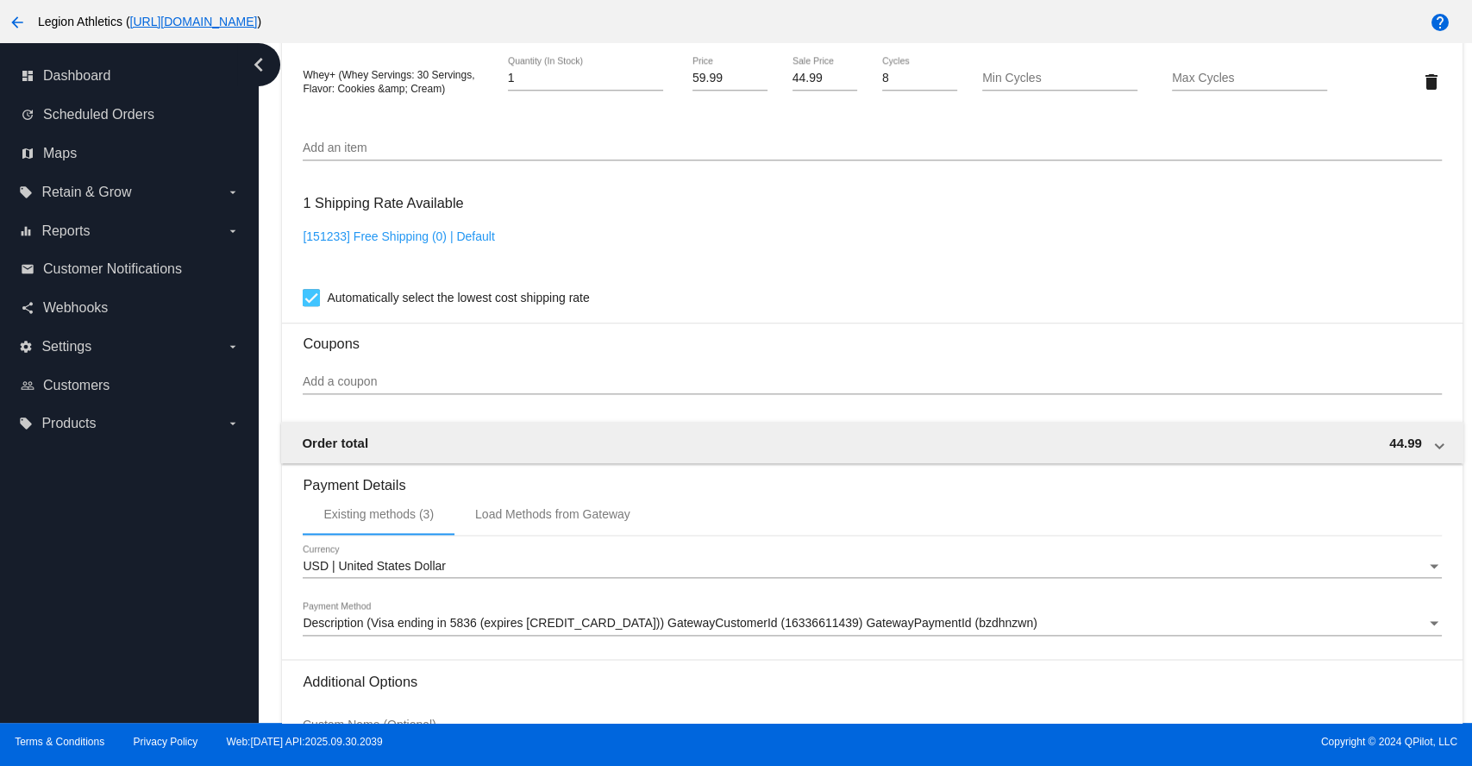
scroll to position [1083, 0]
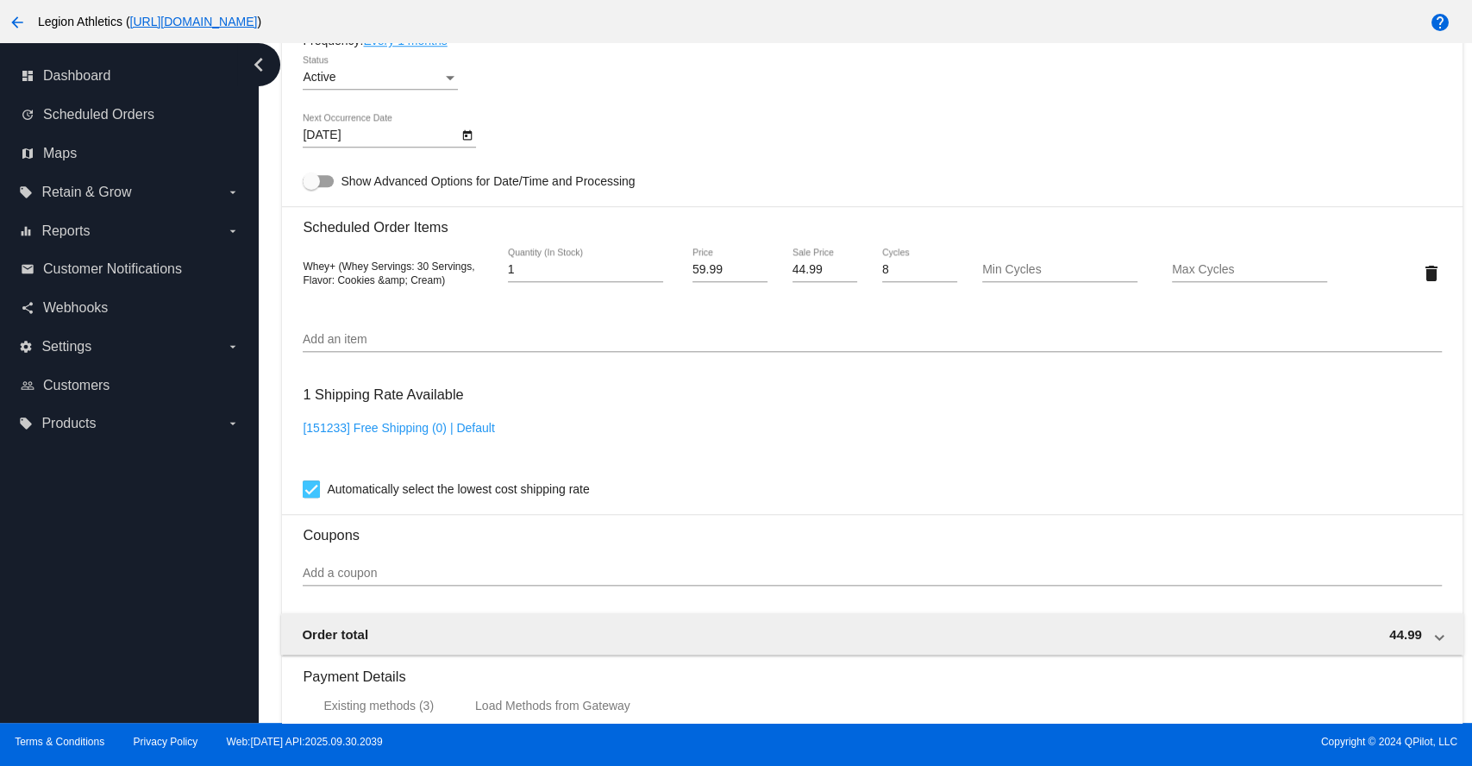
click at [502, 347] on input "Add an item" at bounding box center [872, 340] width 1138 height 14
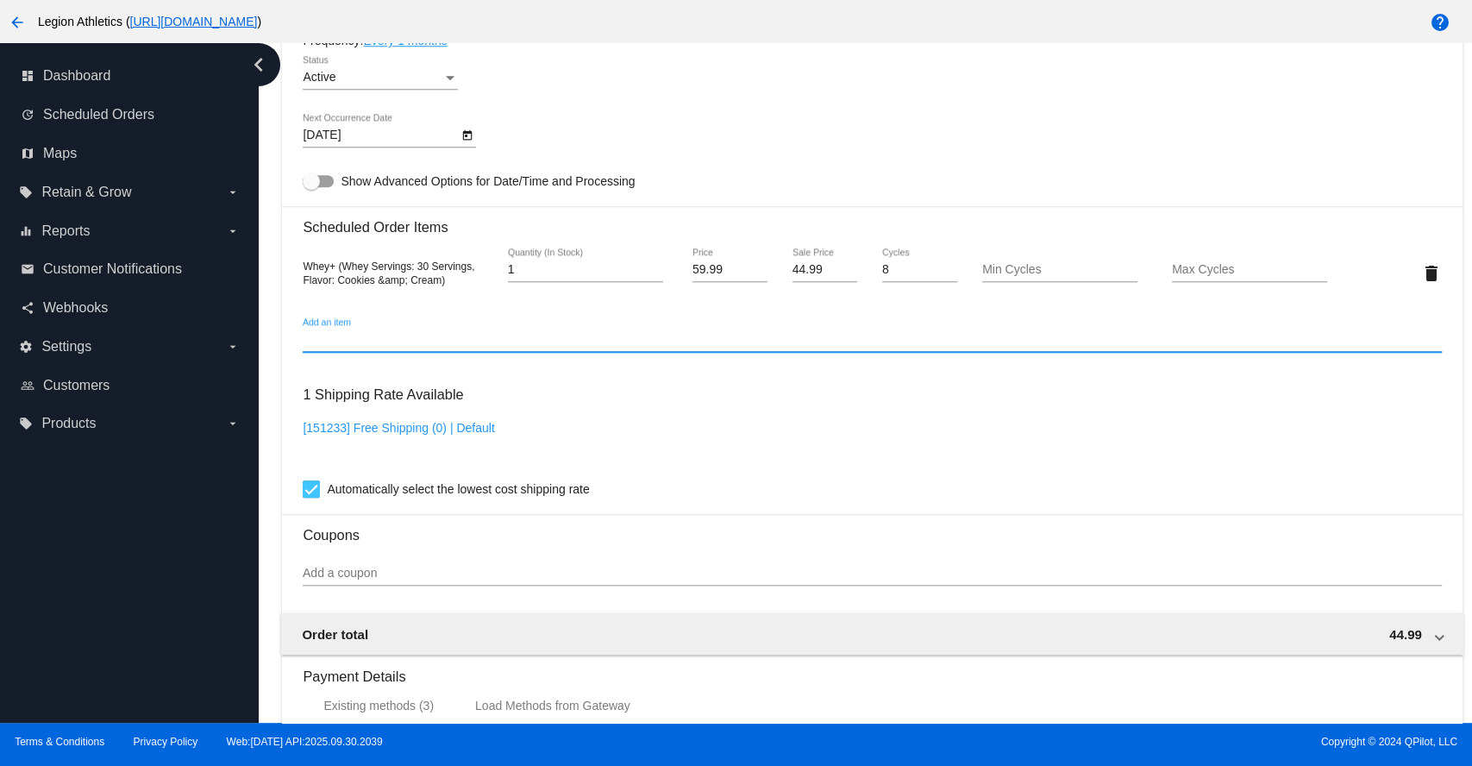
paste input "Casein+ - Dutch Chocolate"
drag, startPoint x: 348, startPoint y: 347, endPoint x: 483, endPoint y: 343, distance: 134.6
click at [480, 347] on input "Casein+ - Dutch Chocolate" at bounding box center [872, 340] width 1138 height 14
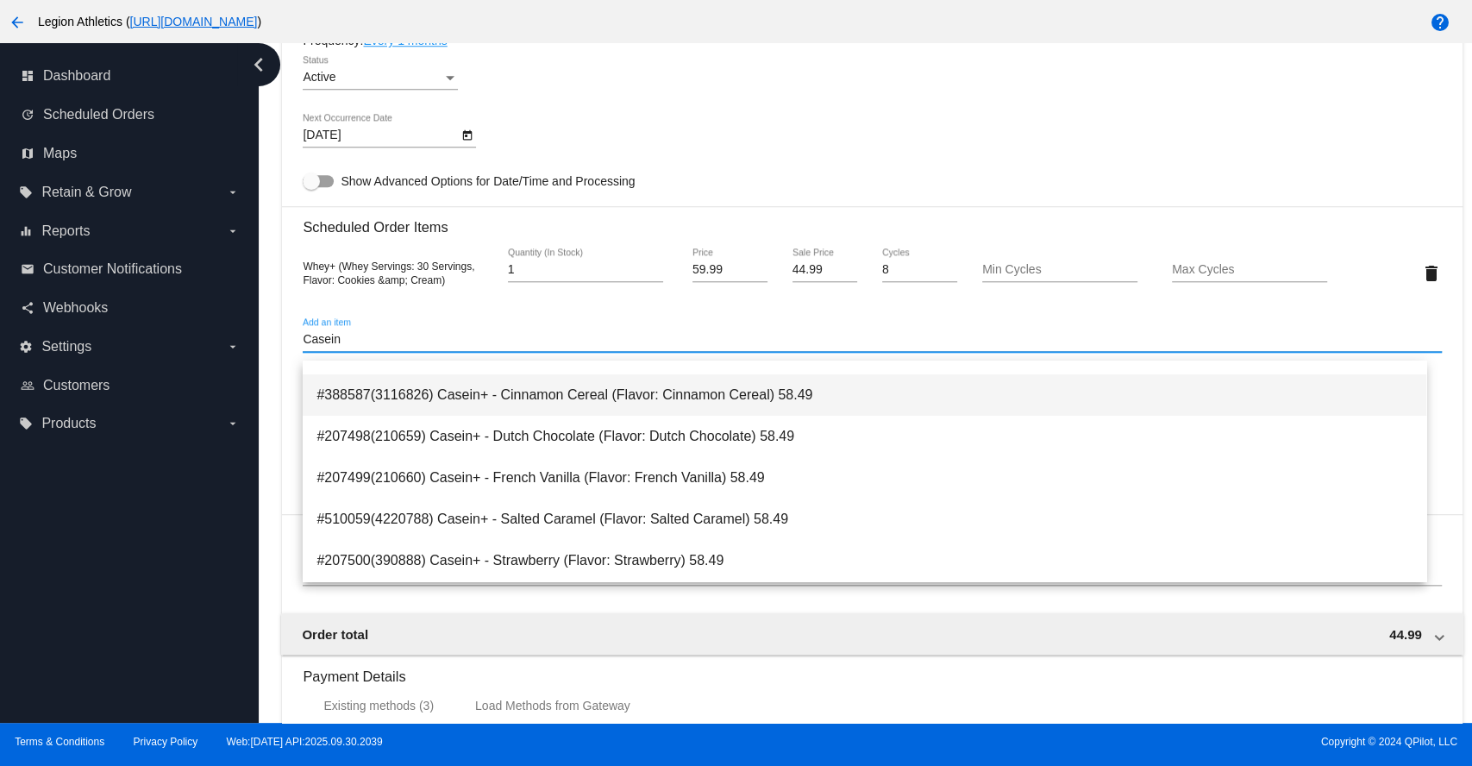
scroll to position [0, 0]
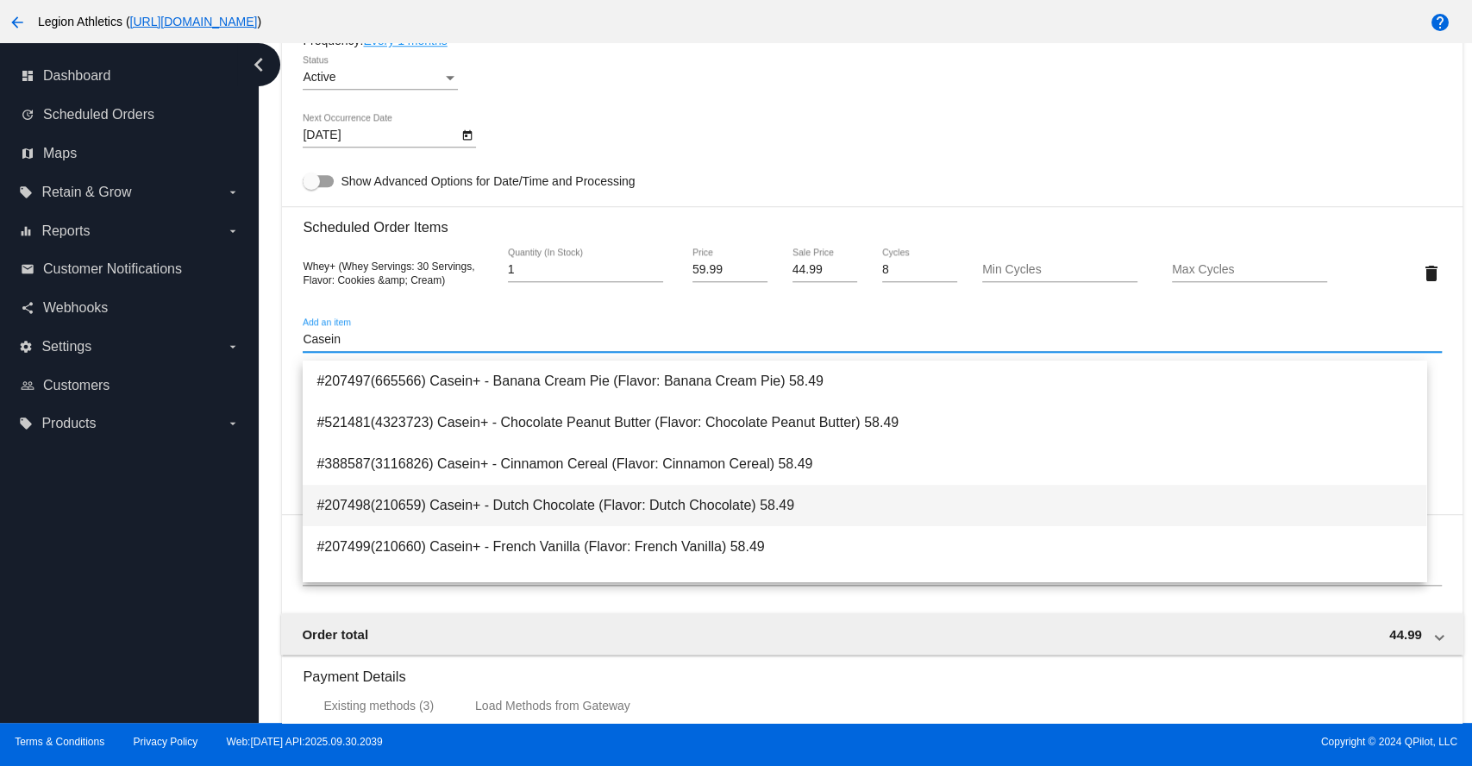
type input "Casein"
click at [555, 507] on span "#207498(210659) Casein+ - Dutch Chocolate (Flavor: Dutch Chocolate) 58.49" at bounding box center [864, 505] width 1096 height 41
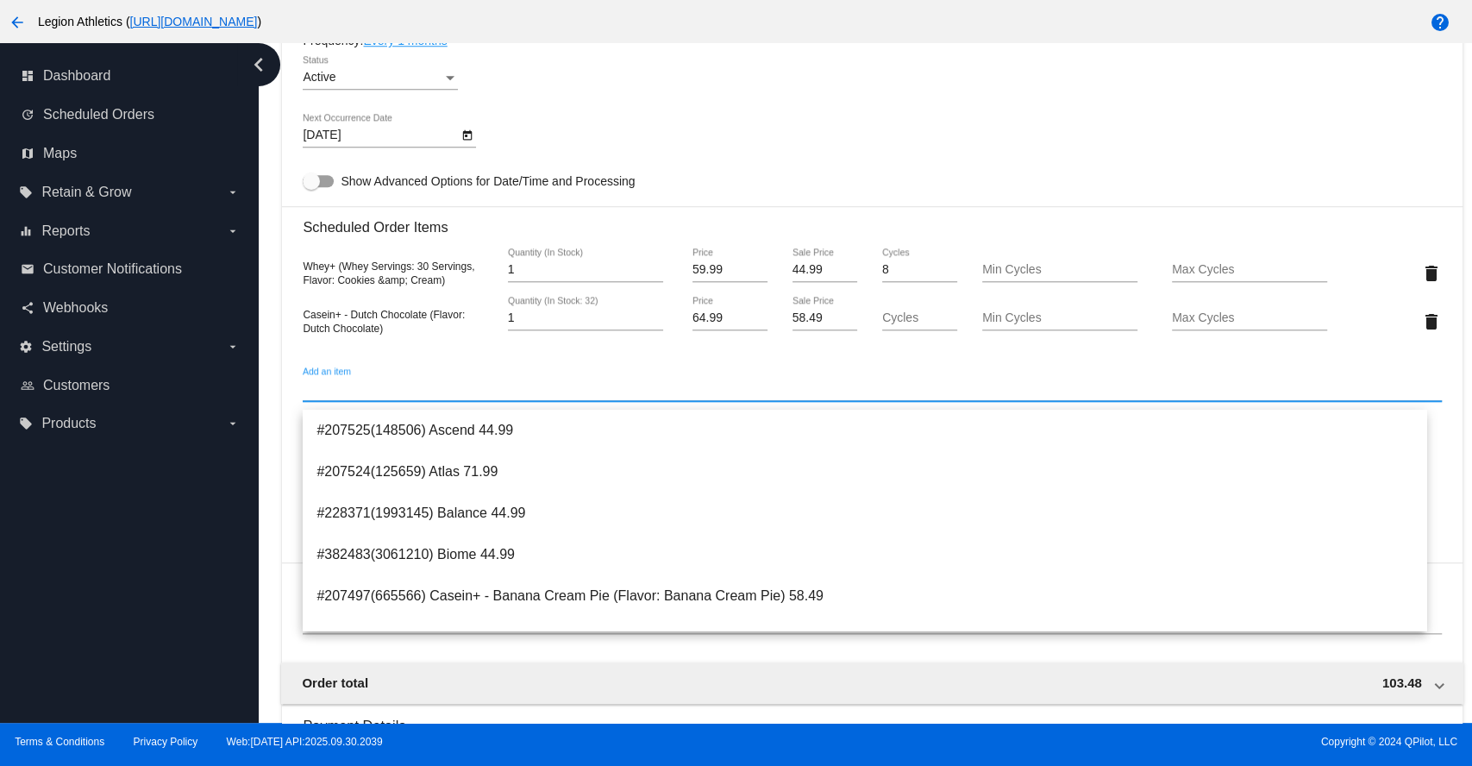
paste input "Lunar"
click at [376, 394] on input "Lunar" at bounding box center [872, 389] width 1138 height 14
type input "L"
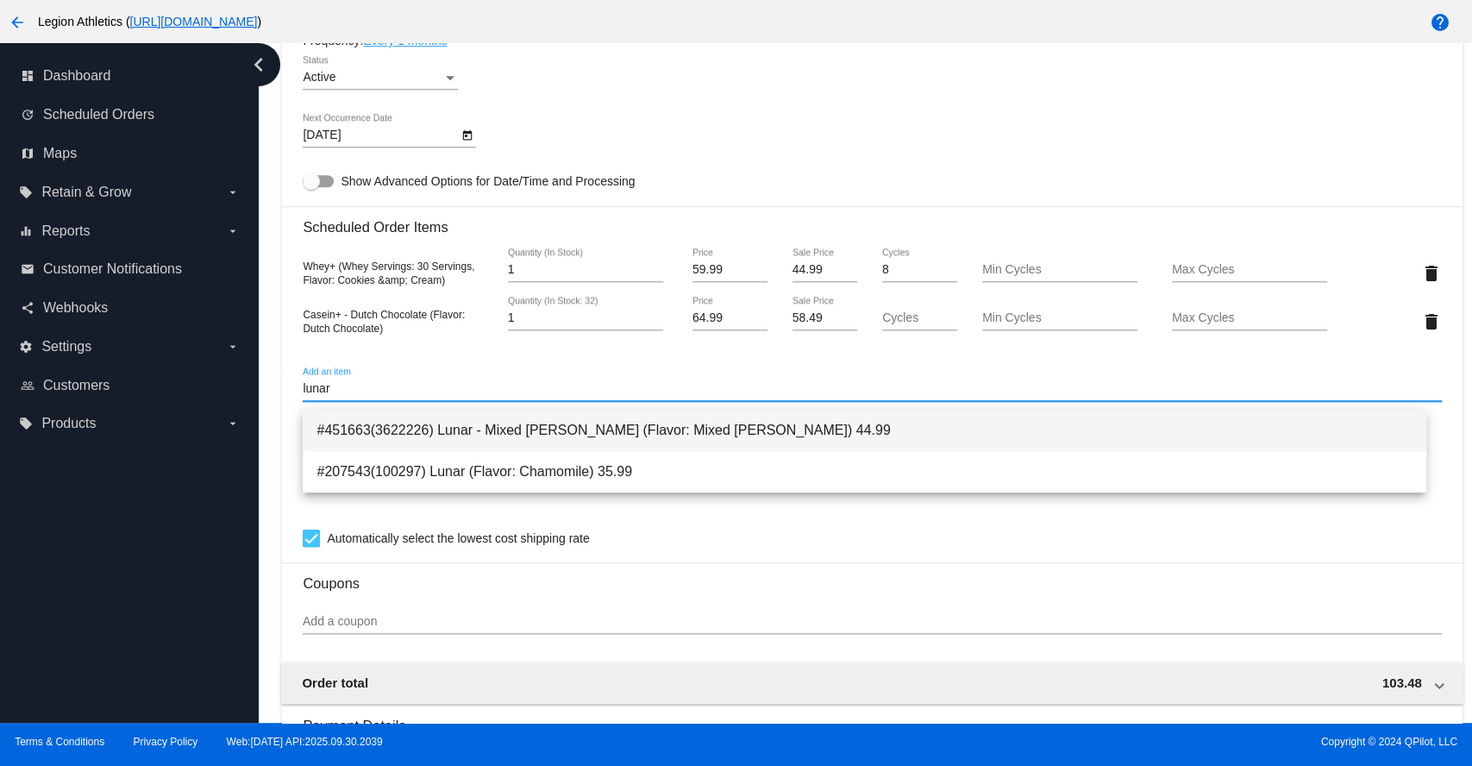
type input "lunar"
click at [433, 431] on span "#451663(3622226) Lunar - Mixed Berry (Flavor: Mixed Berry) 44.99" at bounding box center [864, 430] width 1096 height 41
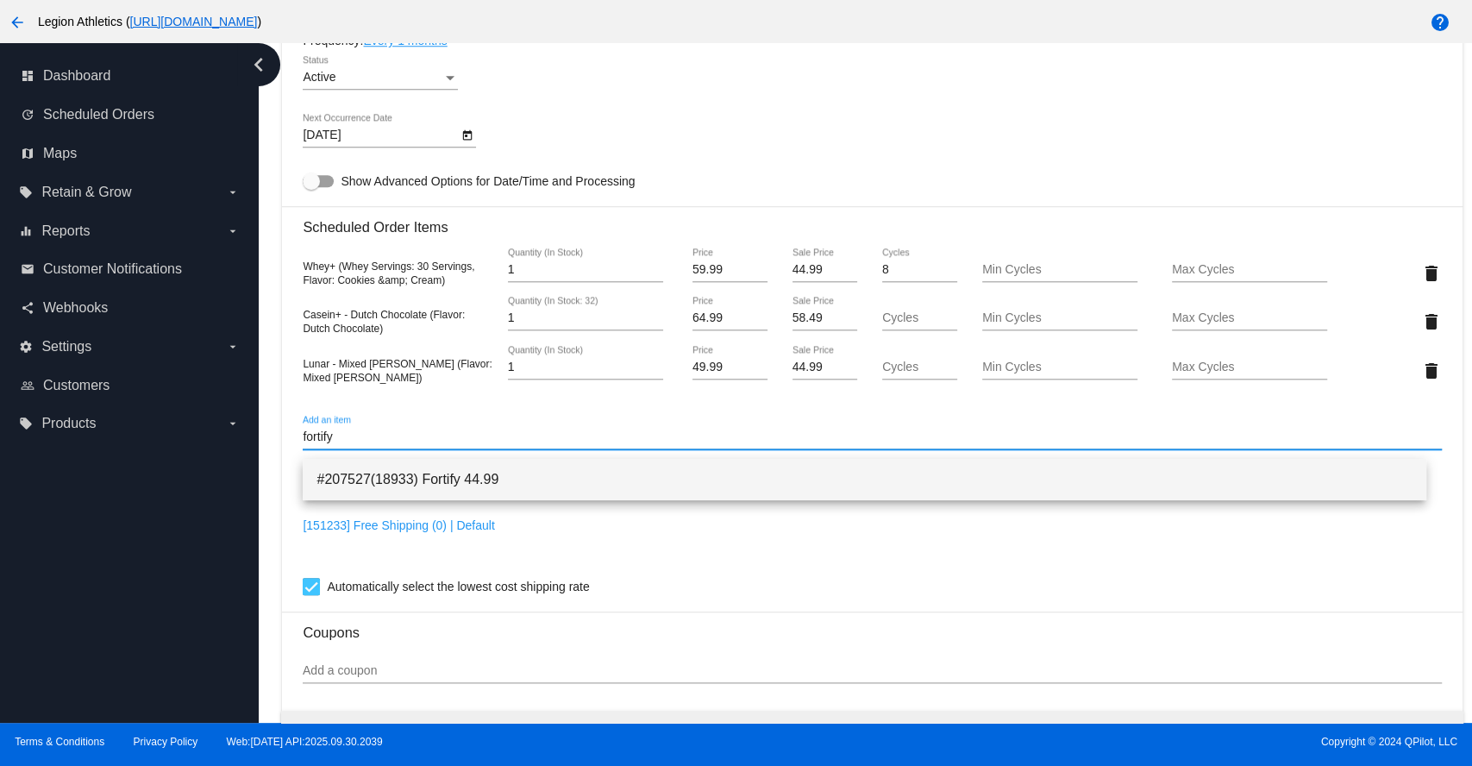
type input "fortify"
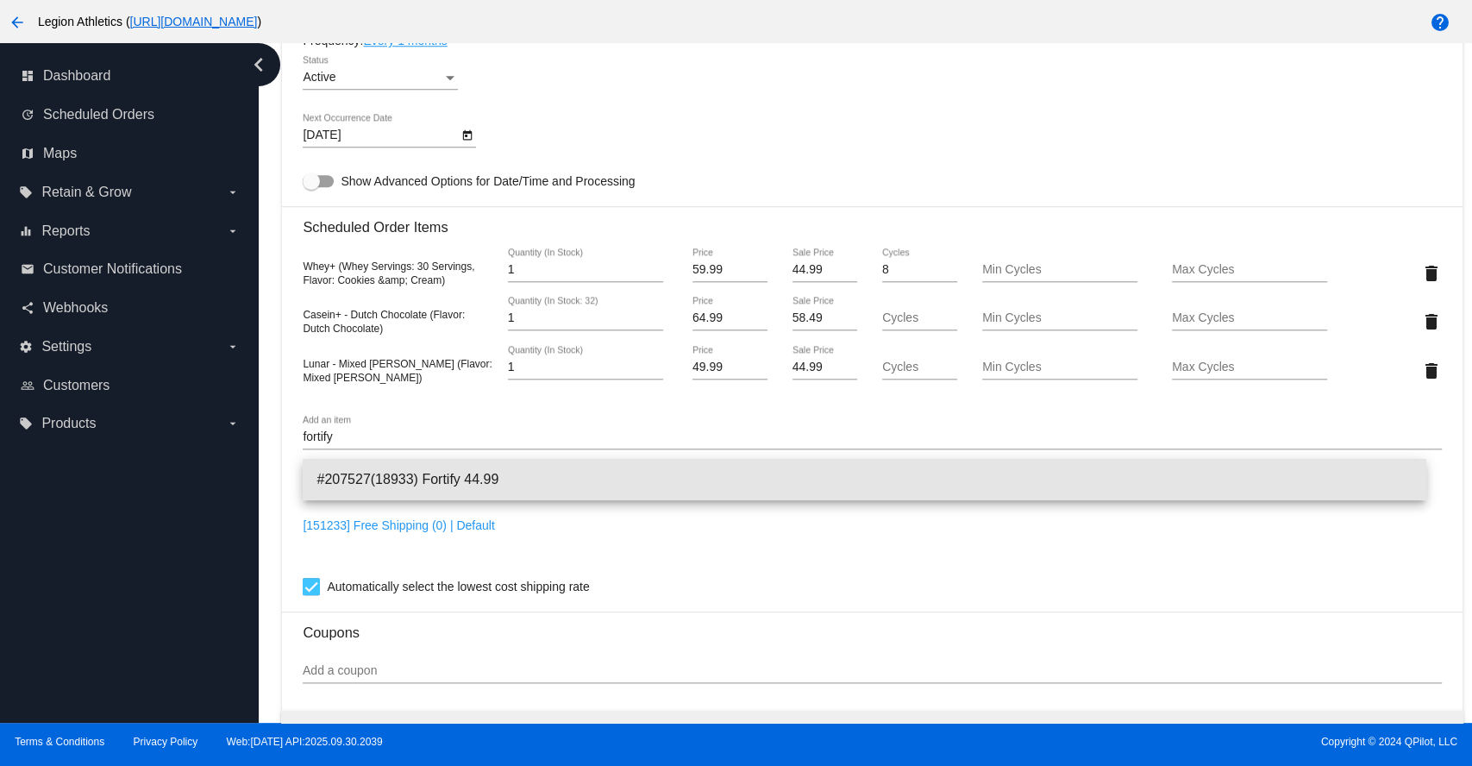
click at [445, 487] on span "#207527(18933) Fortify 44.99" at bounding box center [864, 479] width 1096 height 41
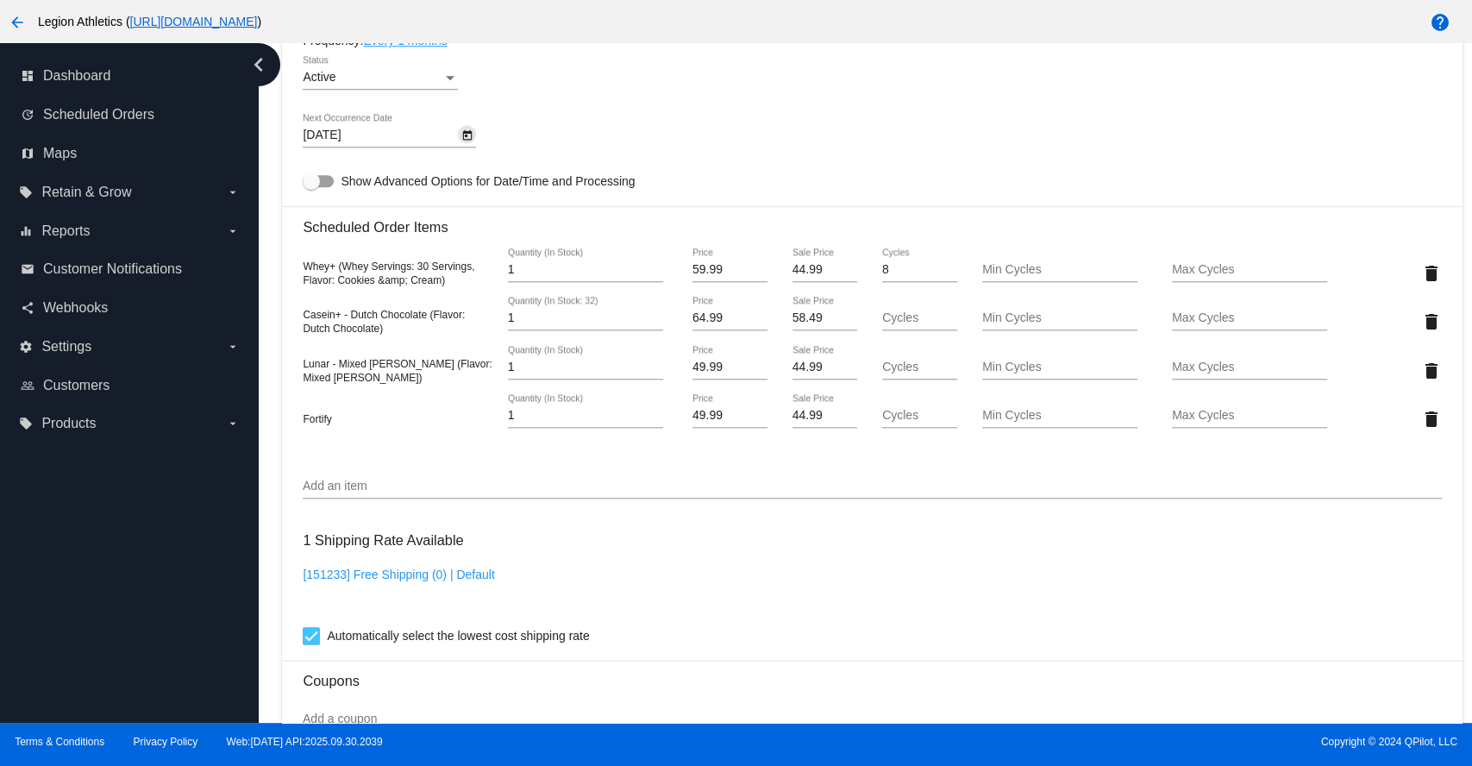
click at [468, 141] on icon "Open calendar" at bounding box center [467, 135] width 9 height 10
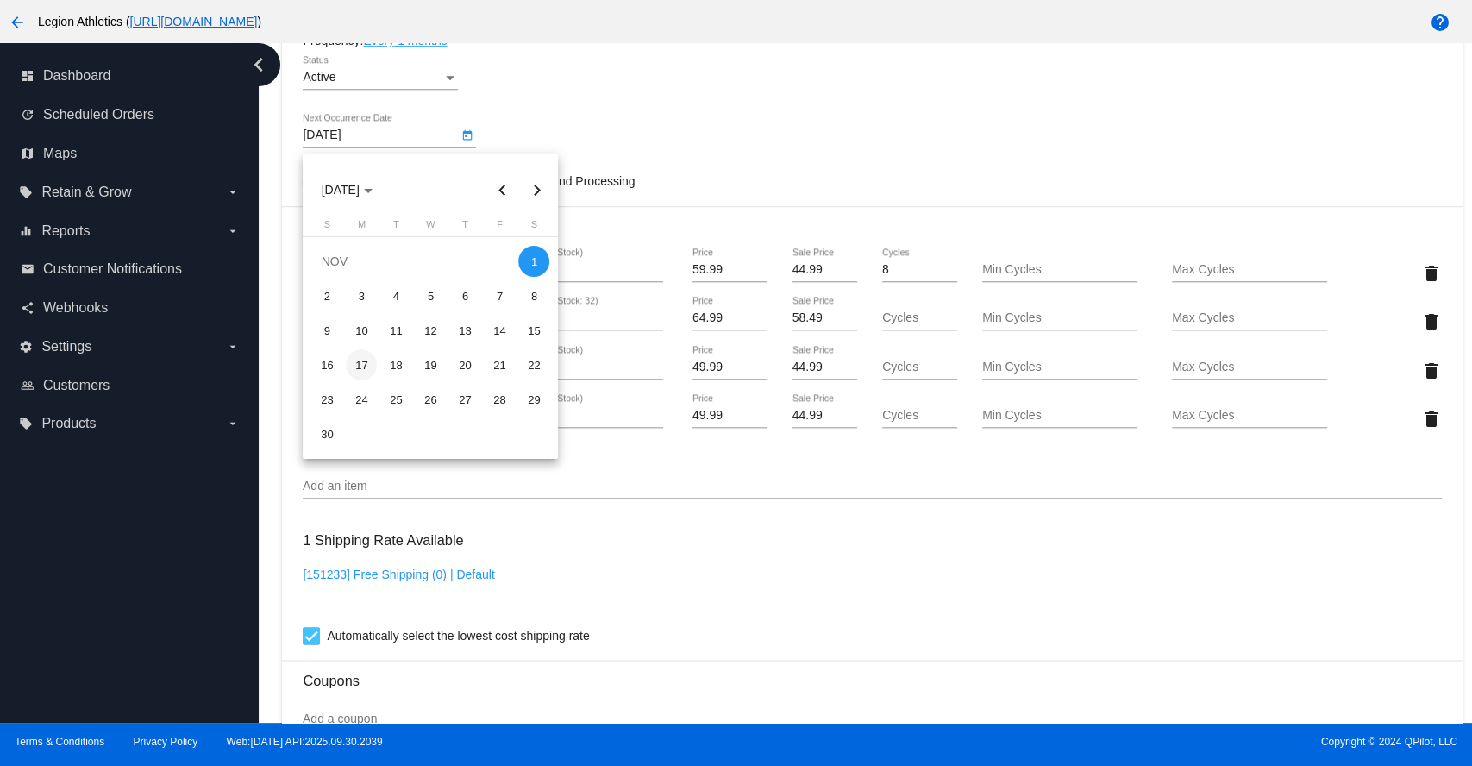
click at [370, 364] on div "17" at bounding box center [361, 364] width 31 height 31
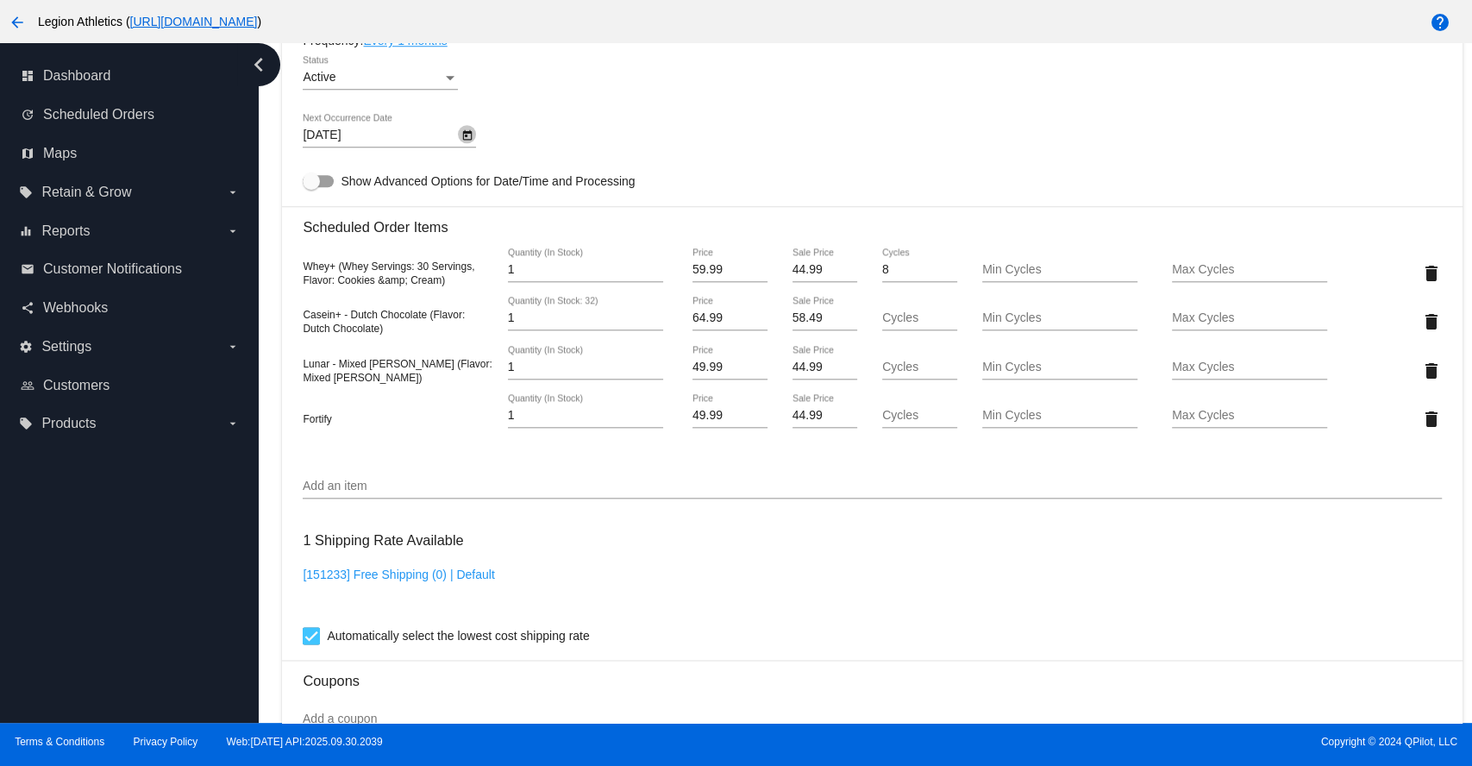
click at [467, 145] on icon "Open calendar" at bounding box center [467, 135] width 12 height 21
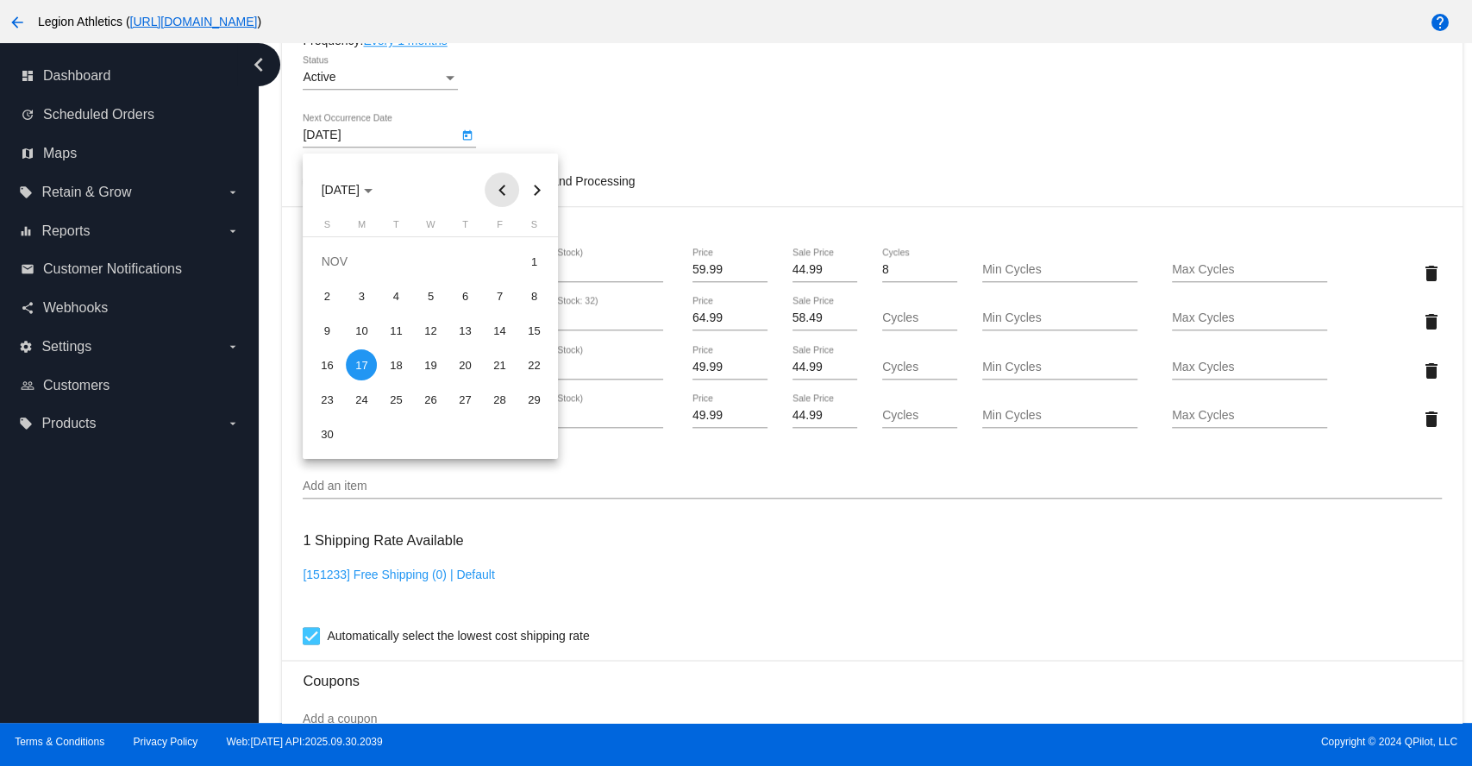
click at [498, 188] on button "Previous month" at bounding box center [502, 189] width 34 height 34
click at [498, 329] on div "17" at bounding box center [499, 330] width 31 height 31
type input "10/17/2025"
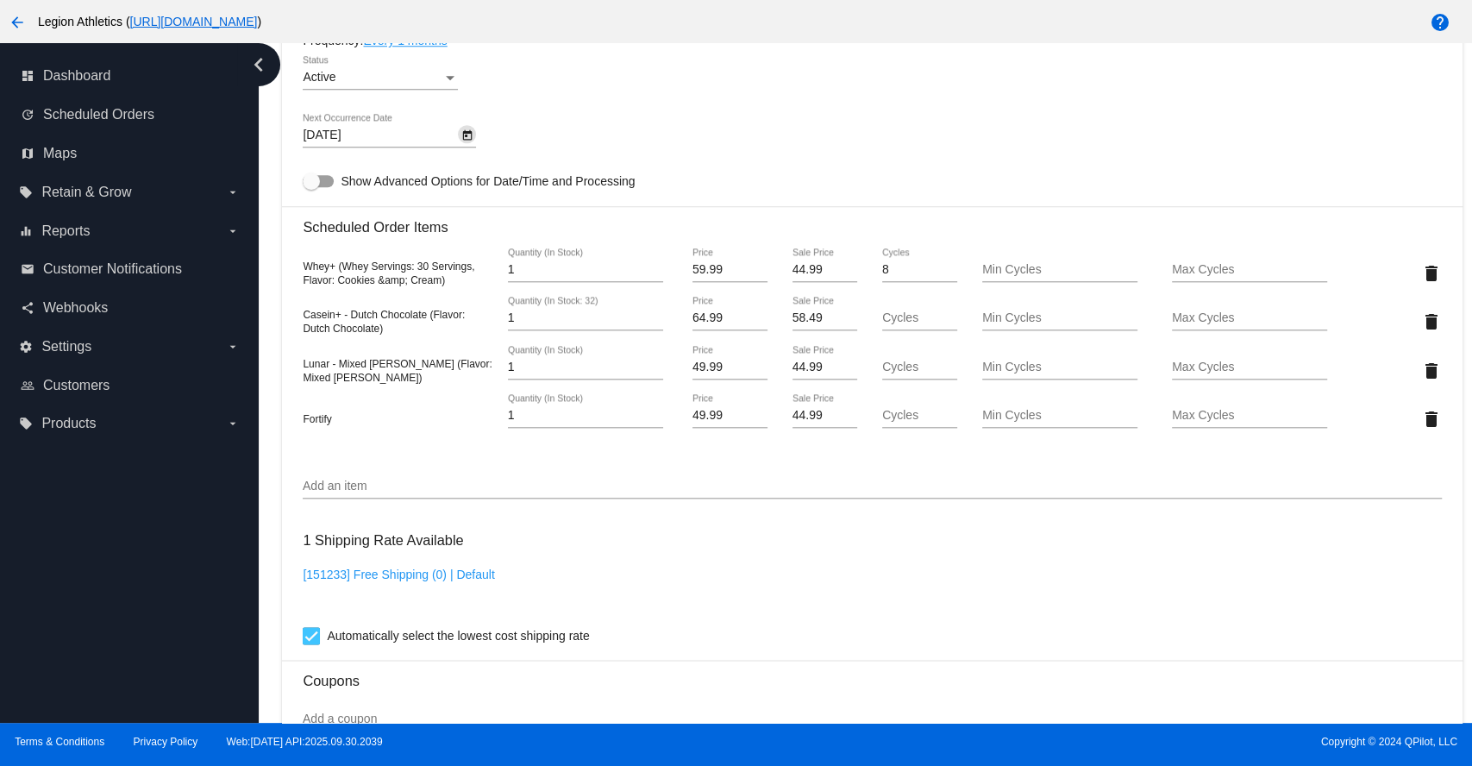
scroll to position [1613, 0]
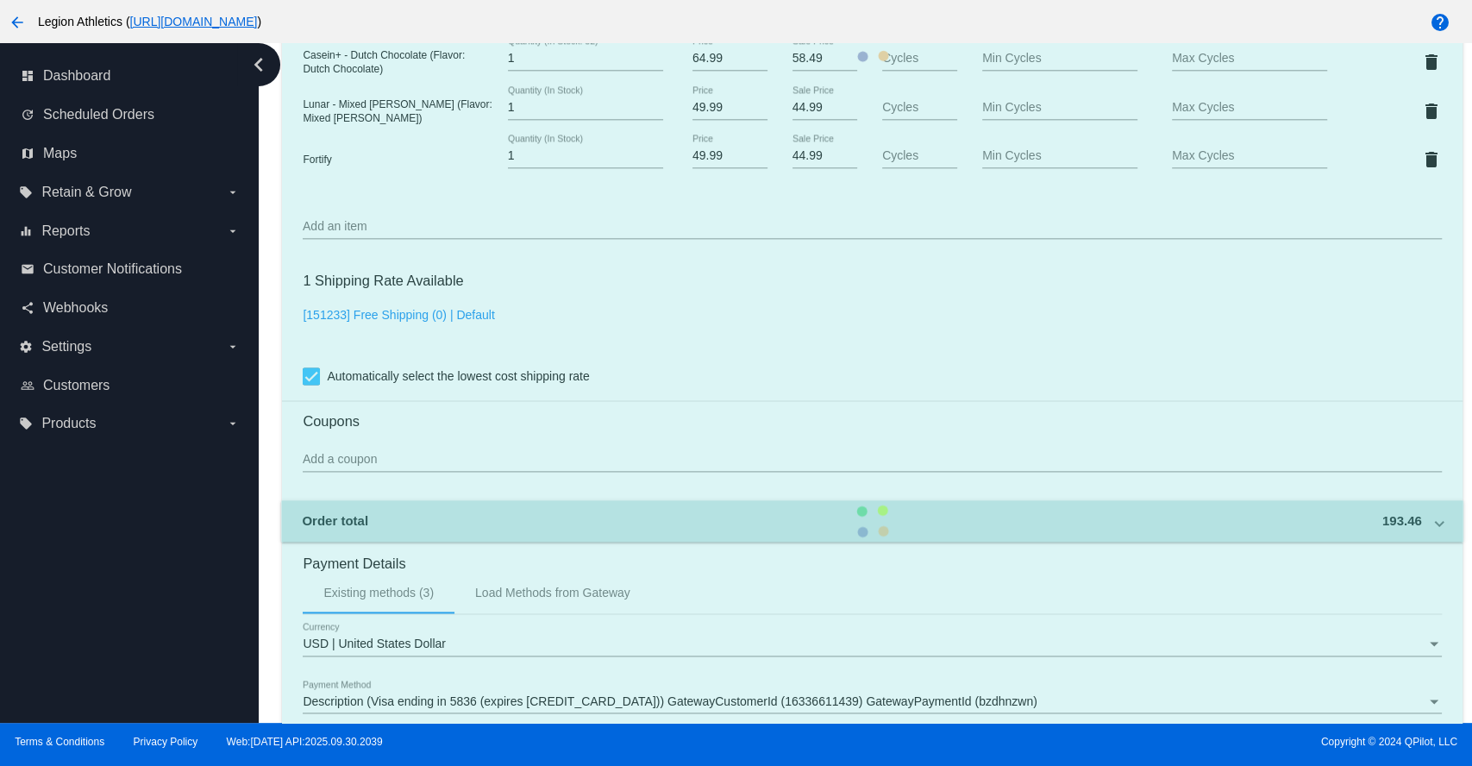
scroll to position [1038, 0]
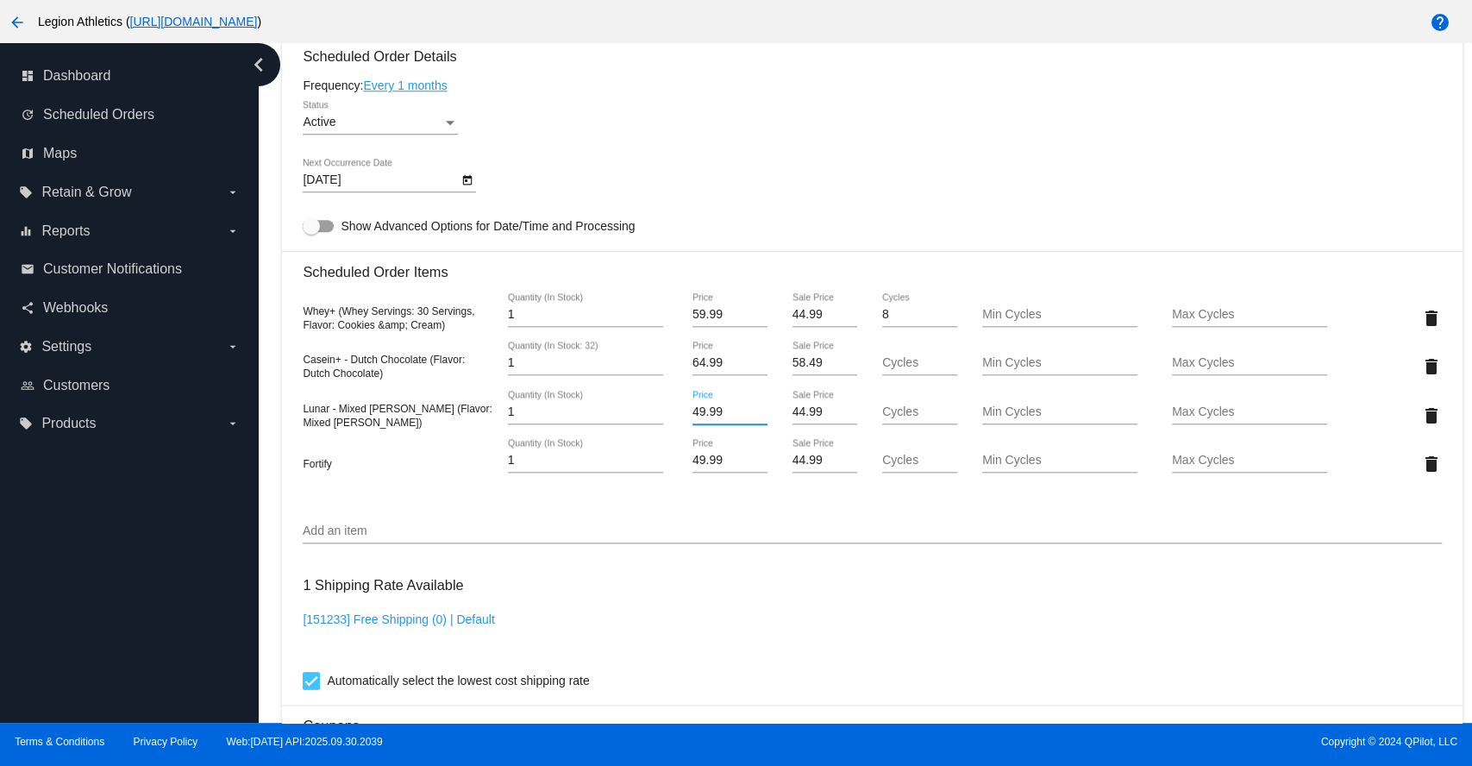
drag, startPoint x: 723, startPoint y: 420, endPoint x: 673, endPoint y: 422, distance: 50.9
click at [673, 422] on div "Lunar - Mixed Berry (Flavor: Mixed Berry) 1 Quantity (In Stock) 49.99 Price 44.…" at bounding box center [872, 415] width 1138 height 49
paste input "37.4"
type input "37.49"
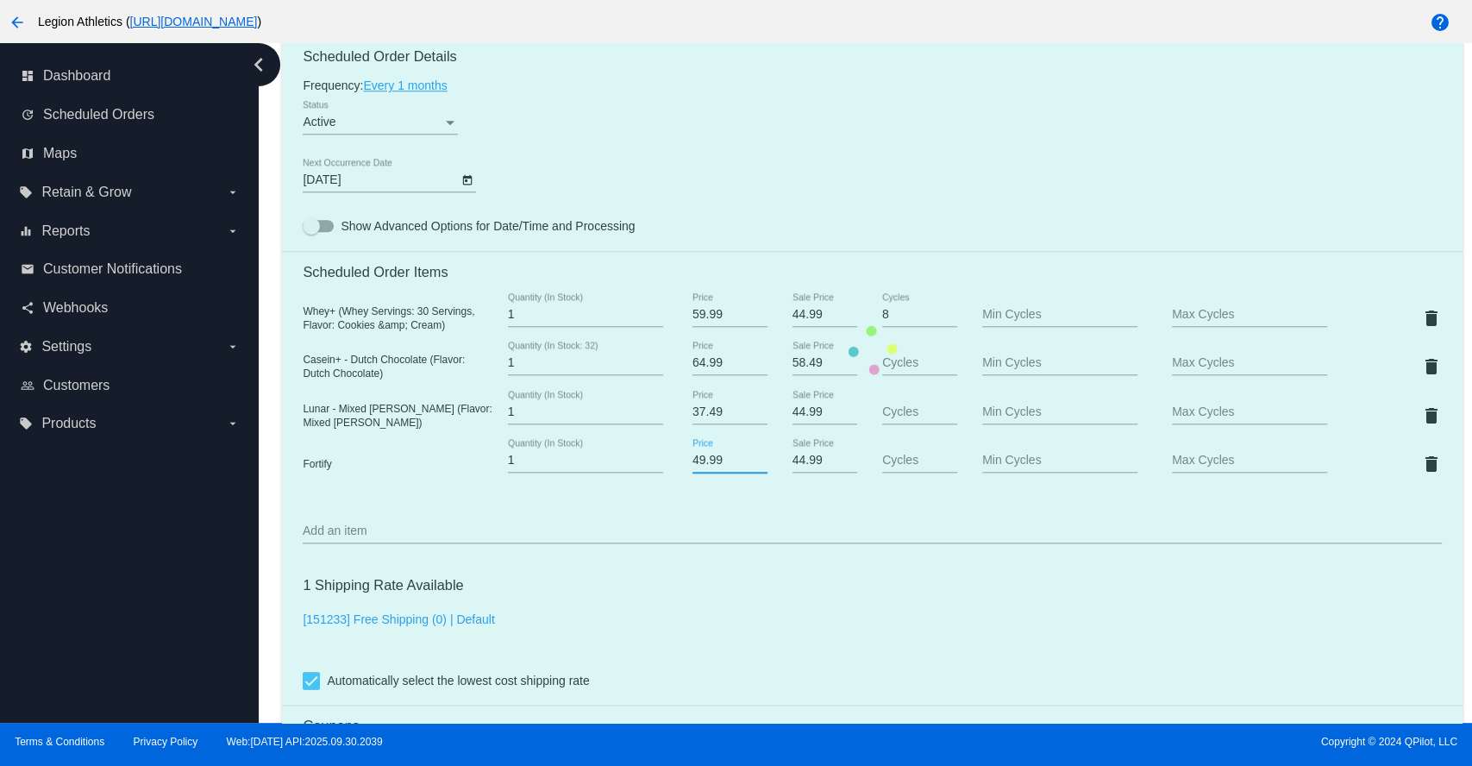
drag, startPoint x: 723, startPoint y: 470, endPoint x: 683, endPoint y: 474, distance: 40.8
click at [683, 474] on mat-card "Customer 2723847: Jeff Robilliard jrobill81@gmail.com Customer Shipping Enter S…" at bounding box center [872, 350] width 1180 height 1870
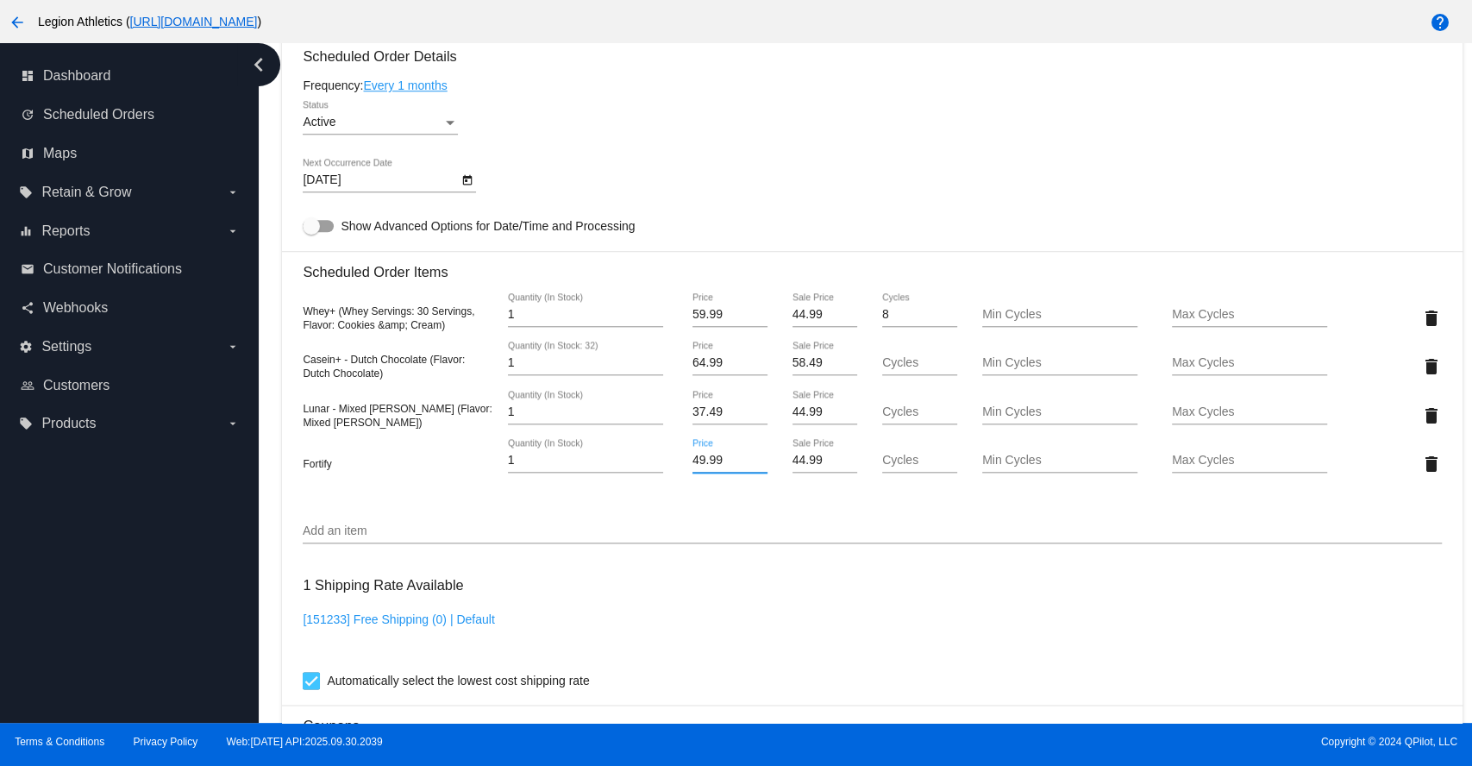
paste input "37.4"
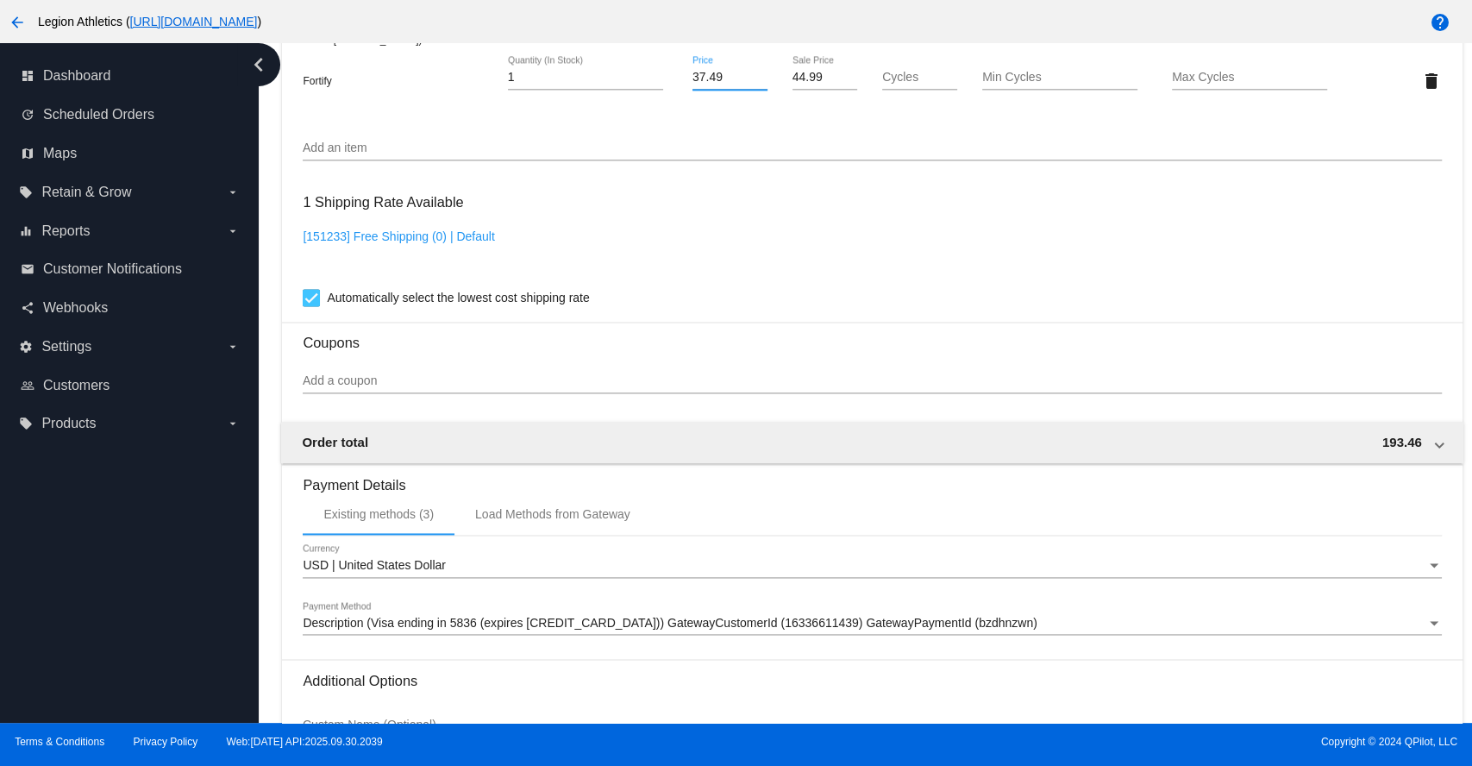
scroll to position [1613, 0]
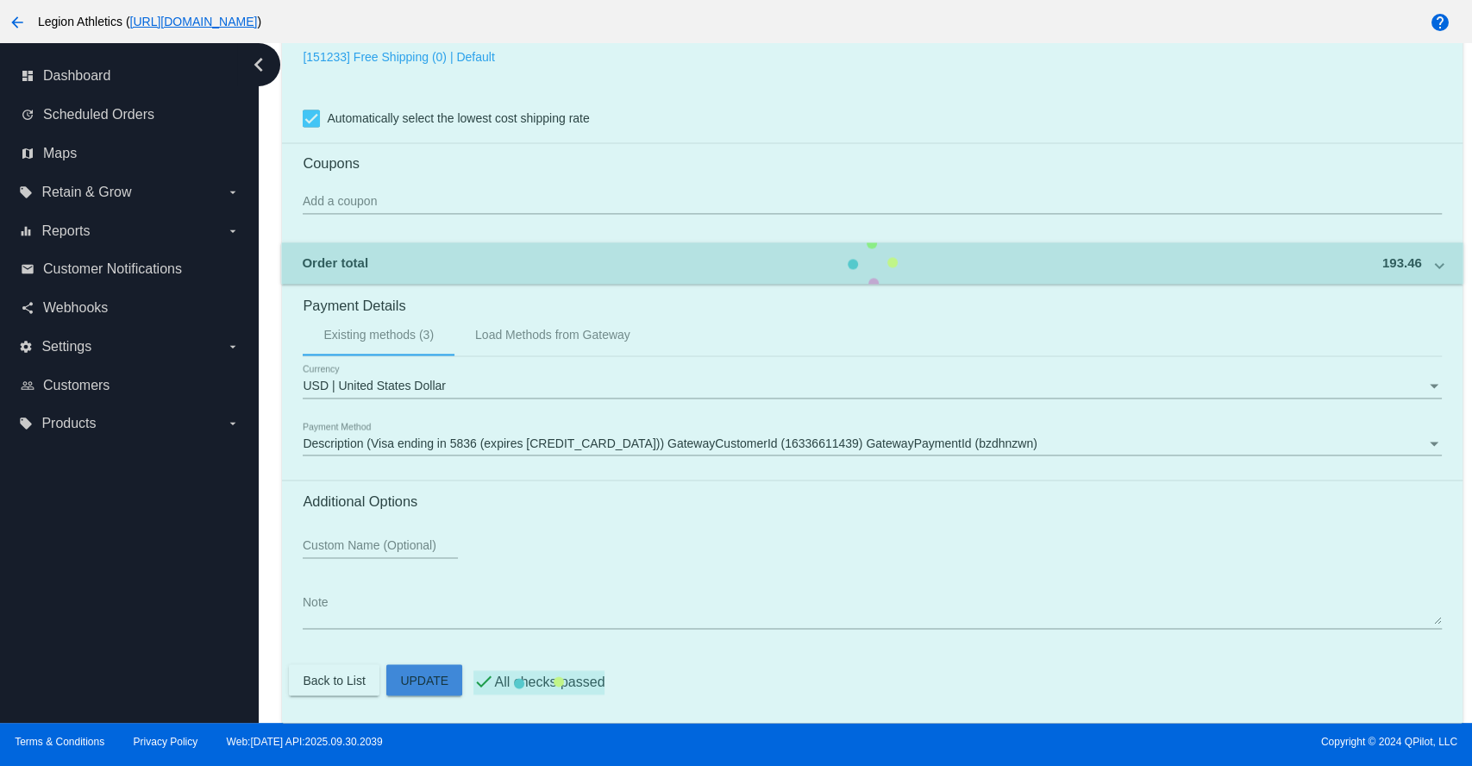
scroll to position [1038, 0]
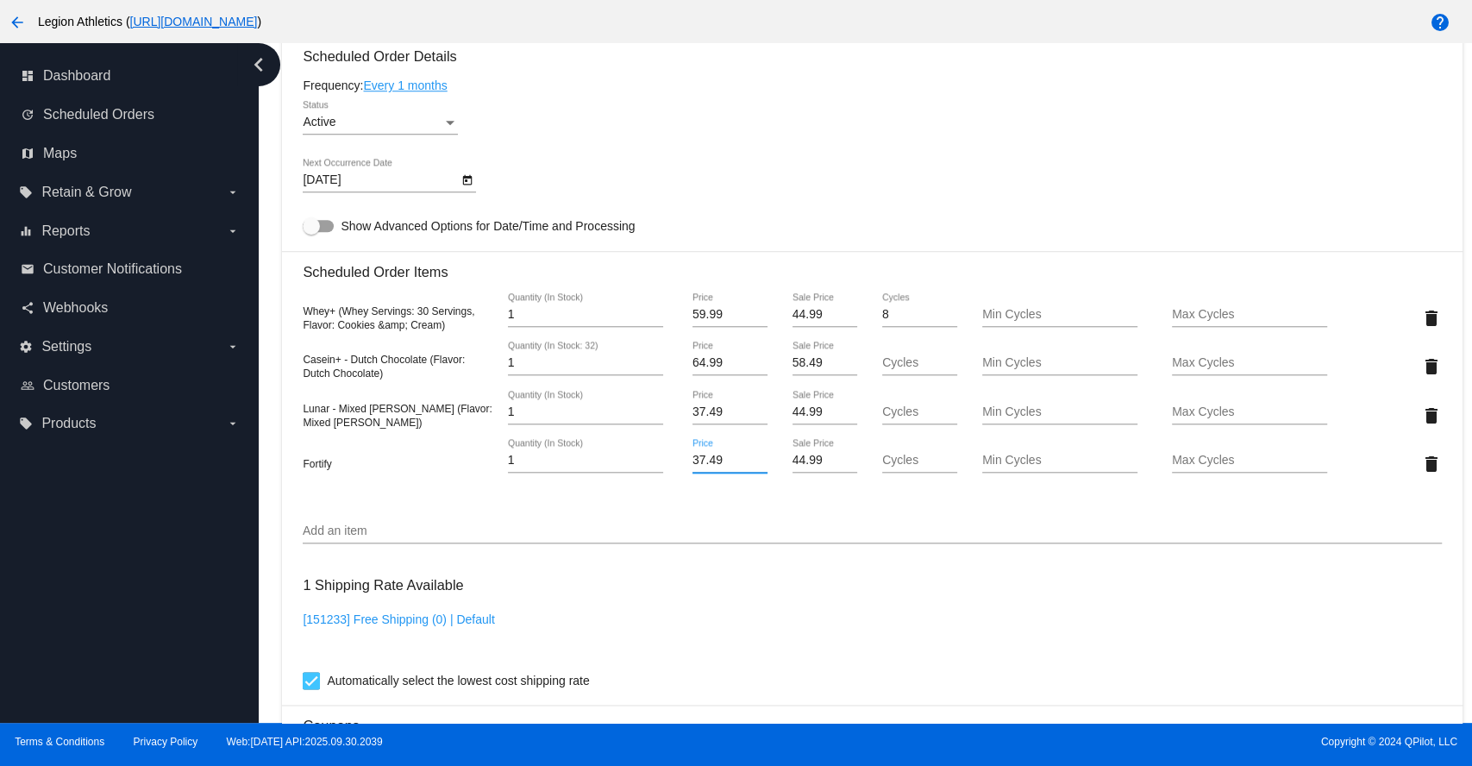
type input "37.49"
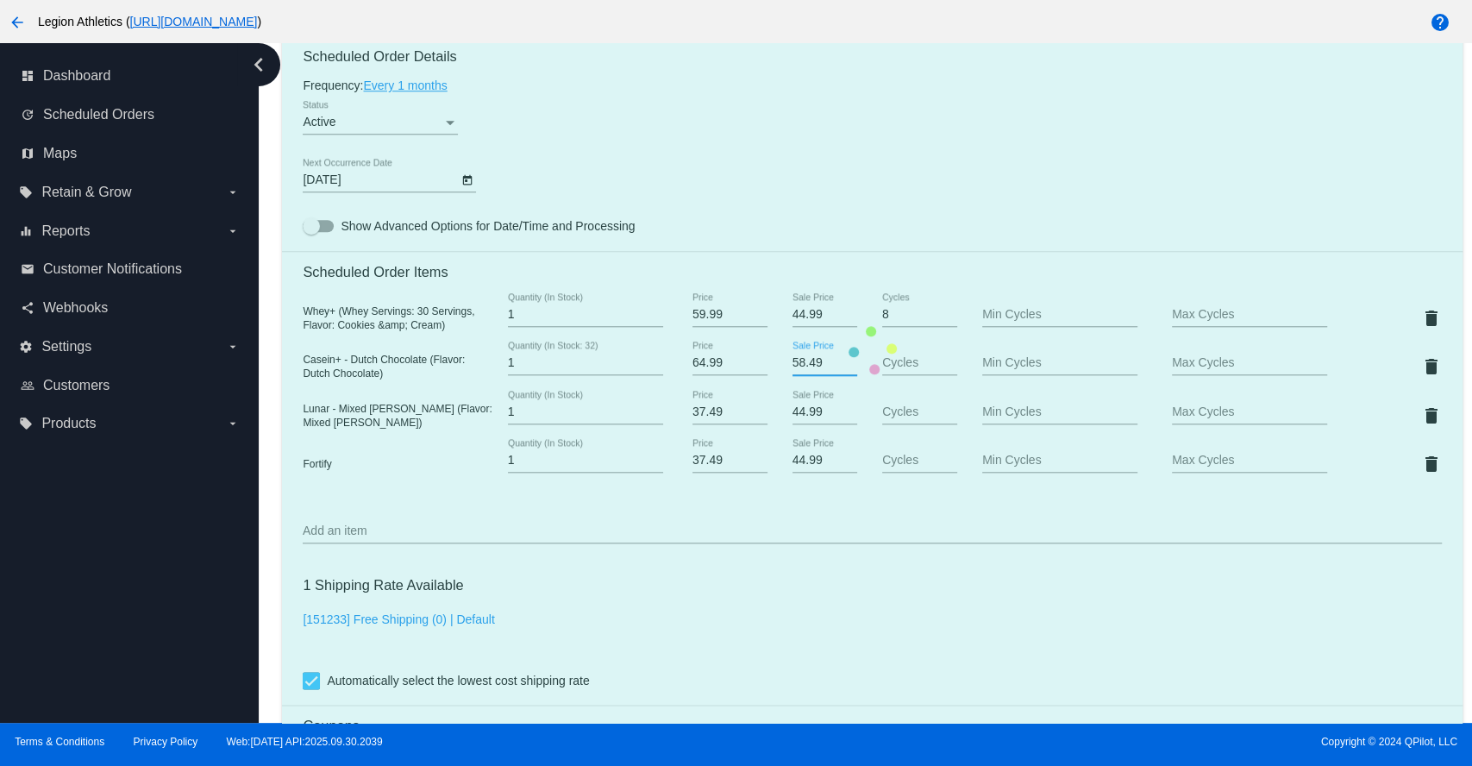
drag, startPoint x: 819, startPoint y: 370, endPoint x: 782, endPoint y: 370, distance: 37.1
click at [782, 370] on mat-card "Customer 2723847: Jeff Robilliard jrobill81@gmail.com Customer Shipping Enter S…" at bounding box center [872, 350] width 1180 height 1870
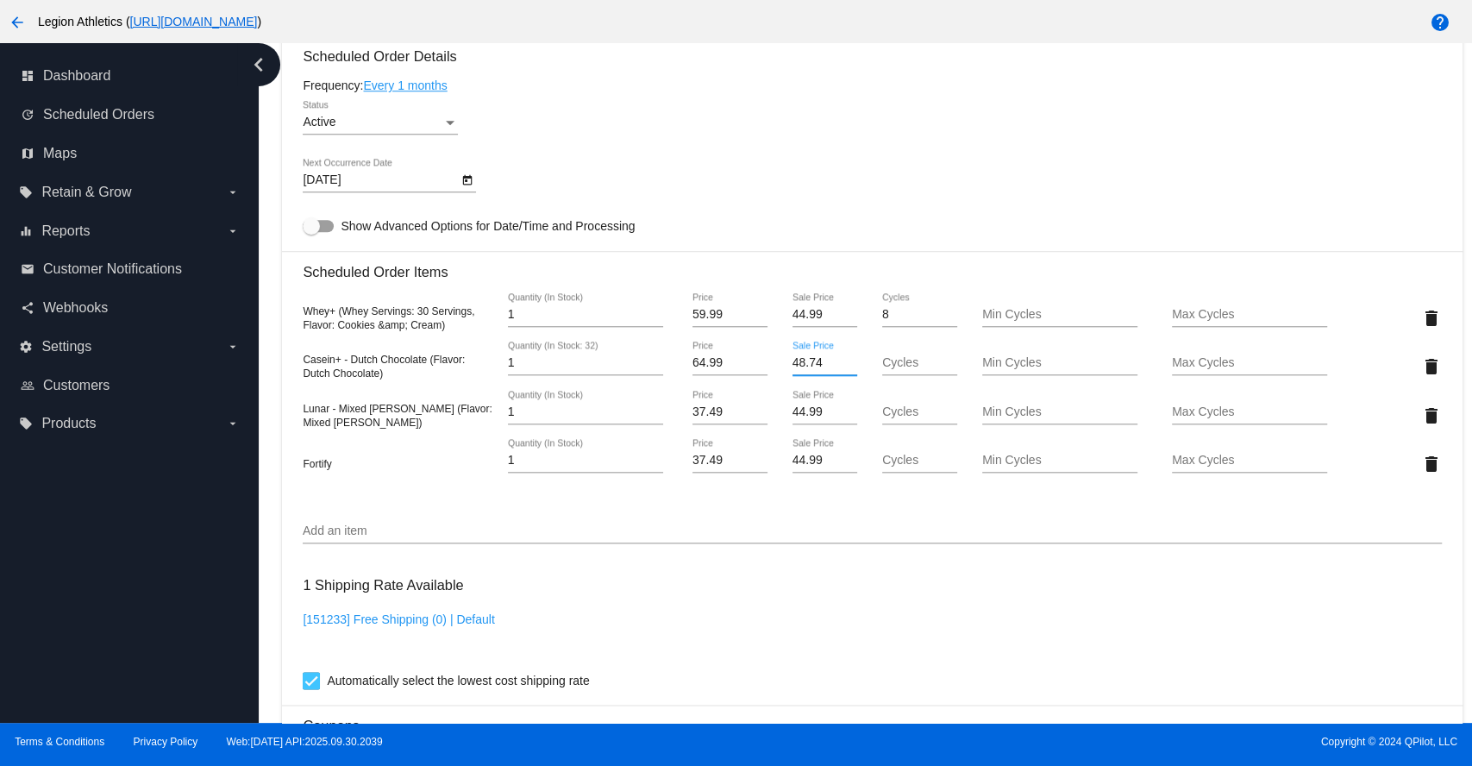
scroll to position [1613, 0]
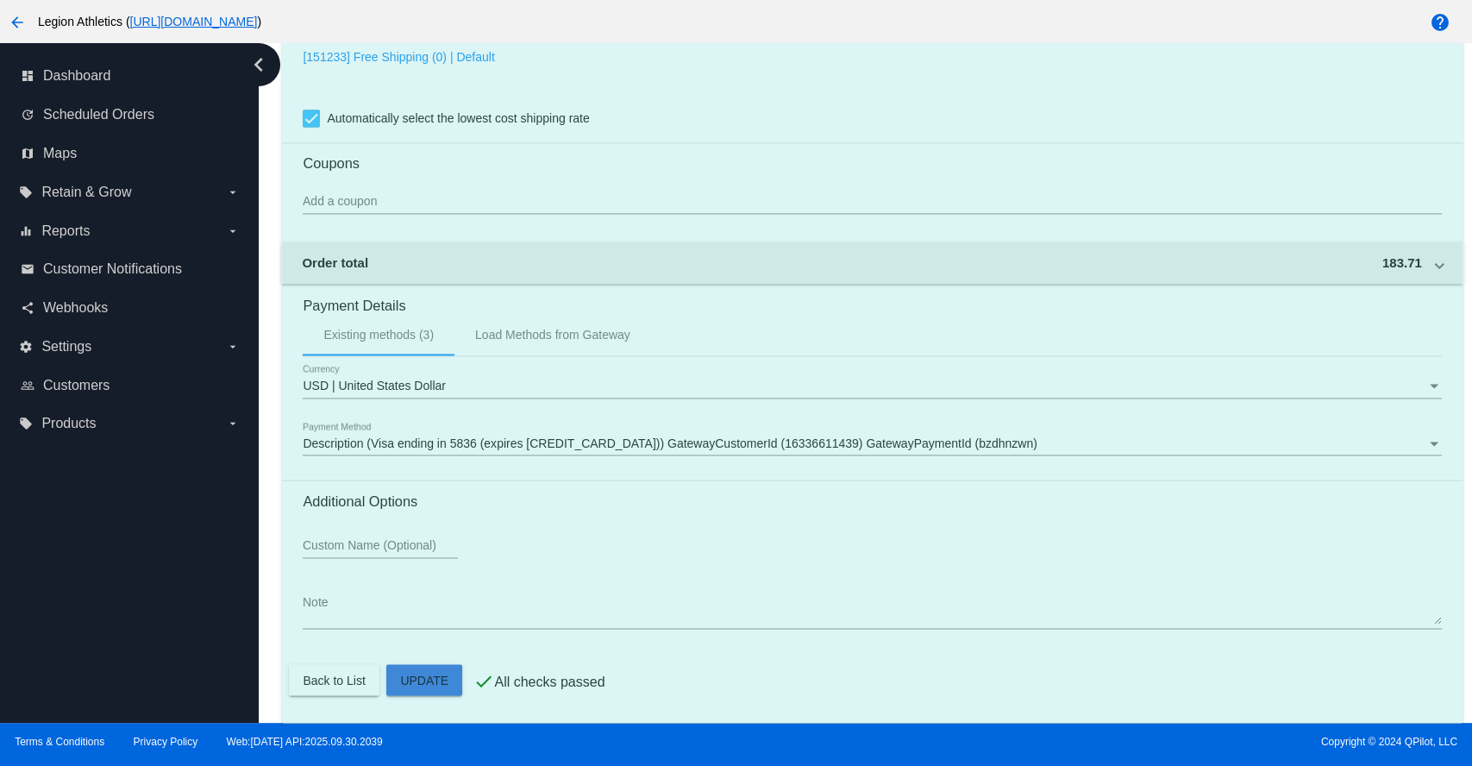
type input "48.74"
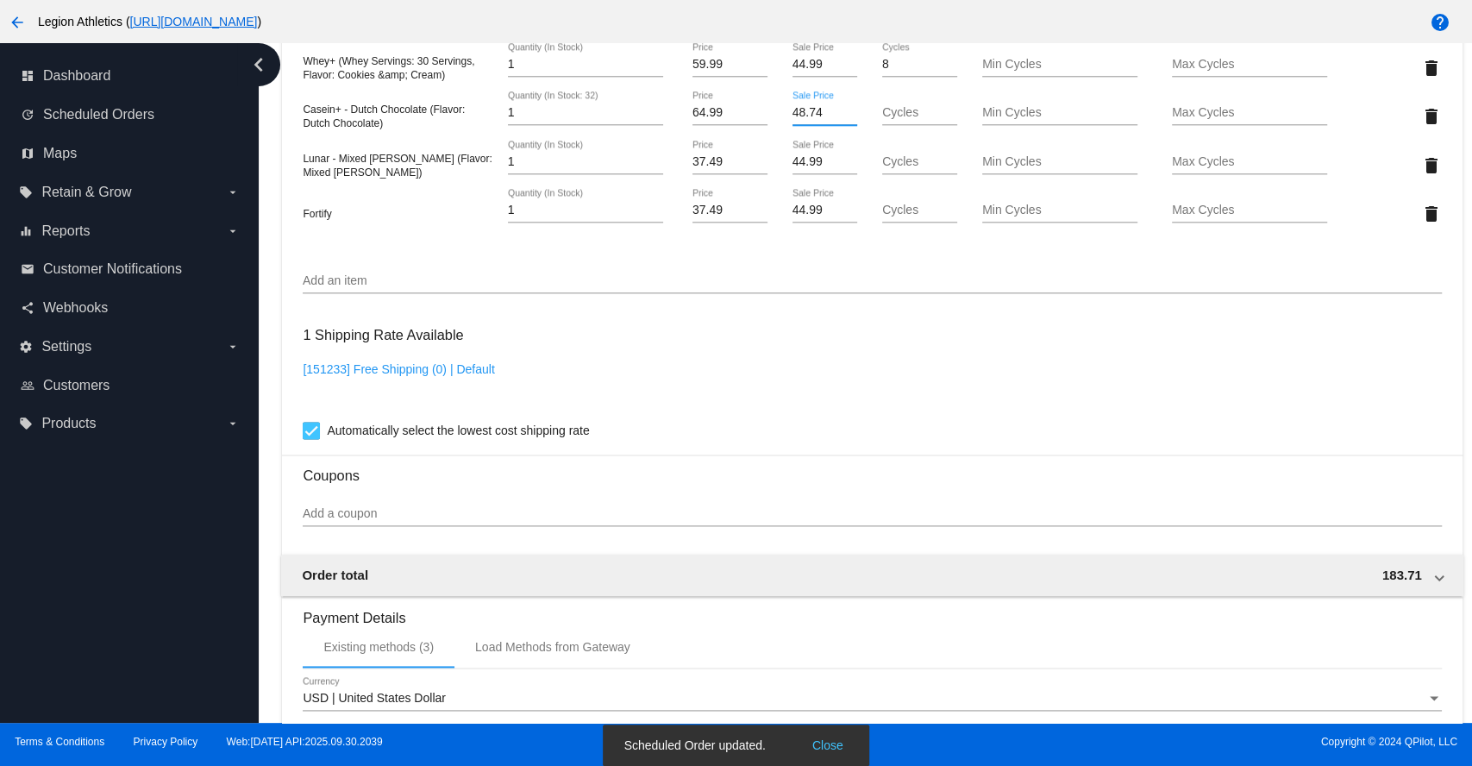
scroll to position [1039, 0]
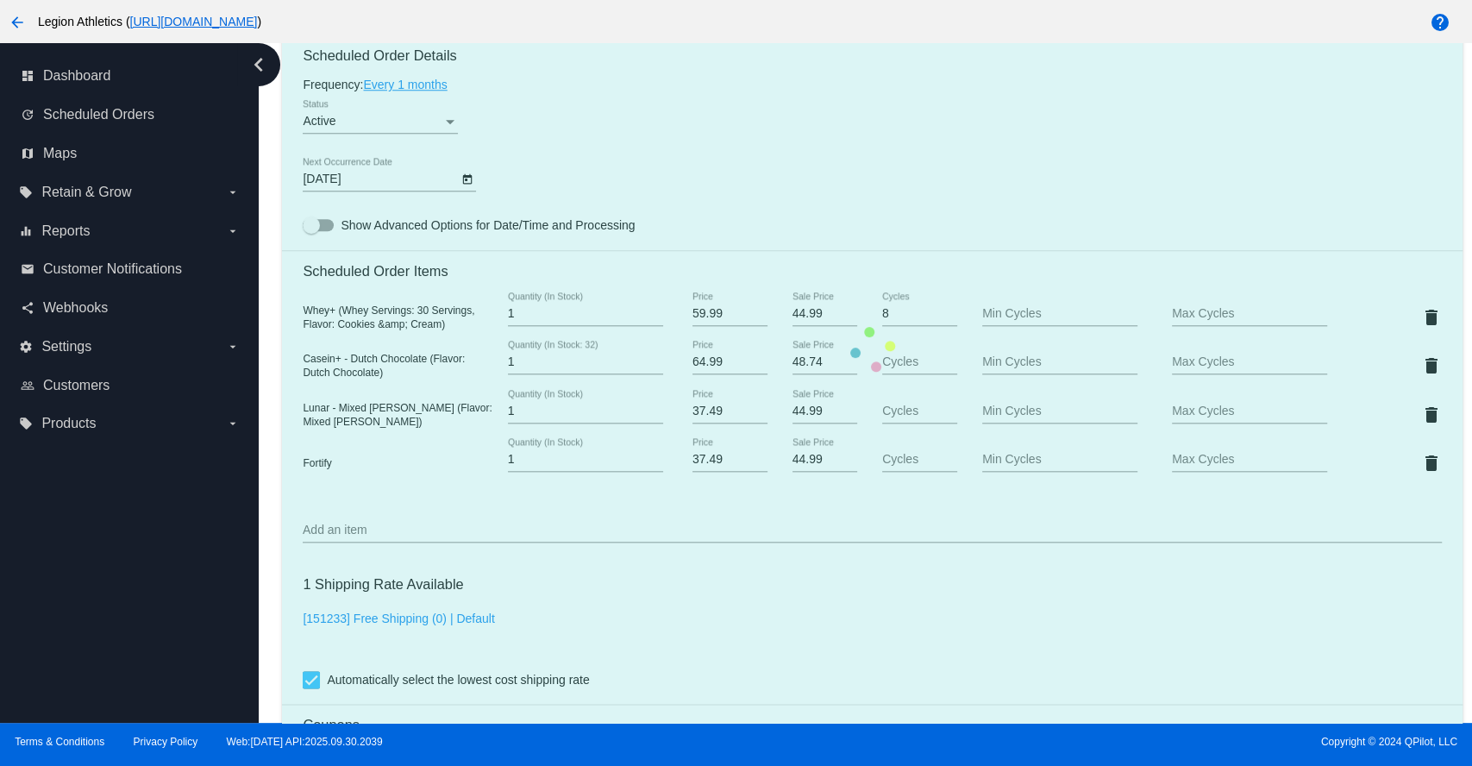
click at [1127, 157] on mat-card "Customer 2723847: Jeff Robilliard jrobill81@gmail.com Customer Shipping Enter S…" at bounding box center [872, 349] width 1180 height 1870
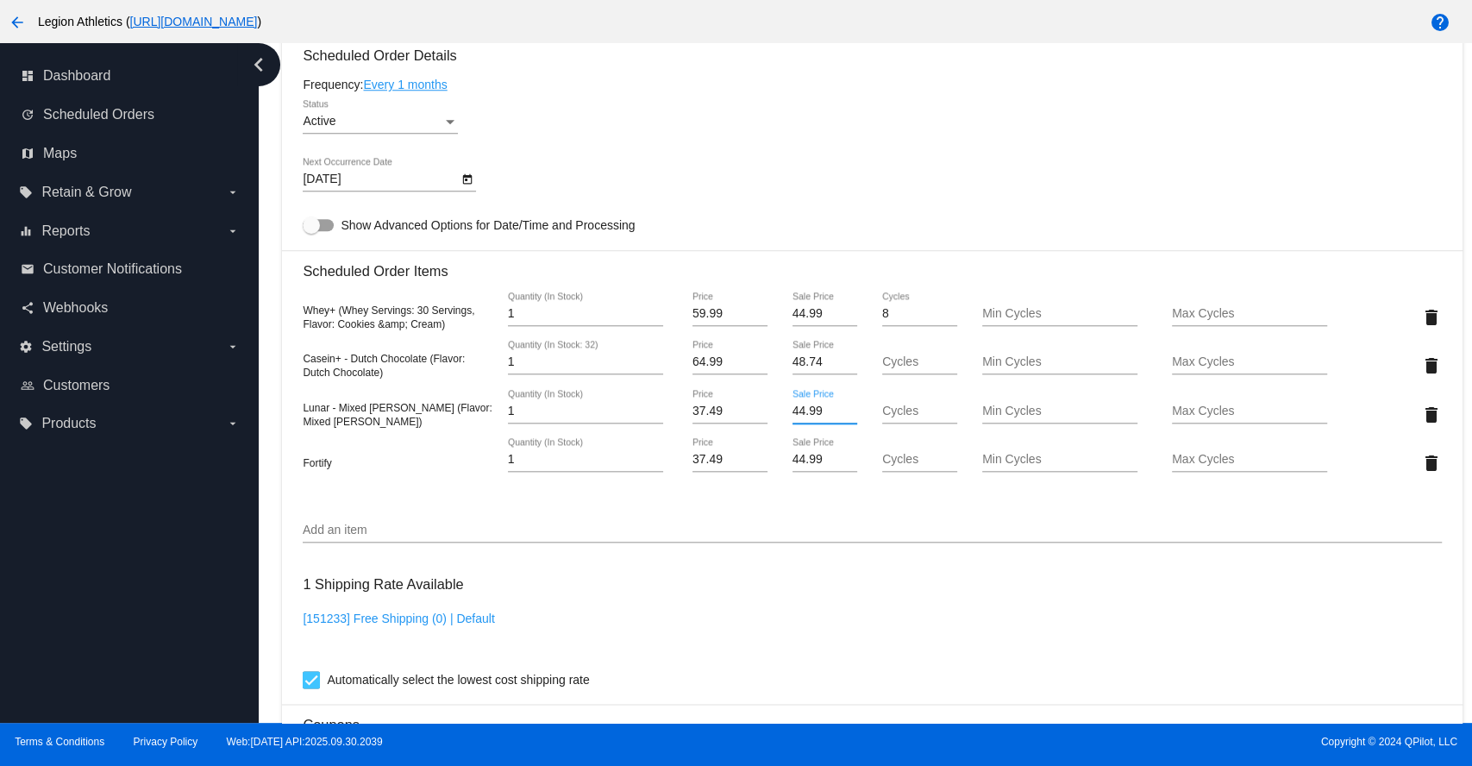
drag, startPoint x: 817, startPoint y: 417, endPoint x: 781, endPoint y: 419, distance: 35.4
click at [781, 419] on div "44.99 Sale Price" at bounding box center [824, 414] width 95 height 49
click at [678, 520] on mat-card "Customer 2723847: Jeff Robilliard jrobill81@gmail.com Customer Shipping Enter S…" at bounding box center [872, 349] width 1180 height 1870
drag, startPoint x: 707, startPoint y: 423, endPoint x: 680, endPoint y: 423, distance: 26.7
click at [682, 423] on div "37.49 Price" at bounding box center [729, 414] width 95 height 49
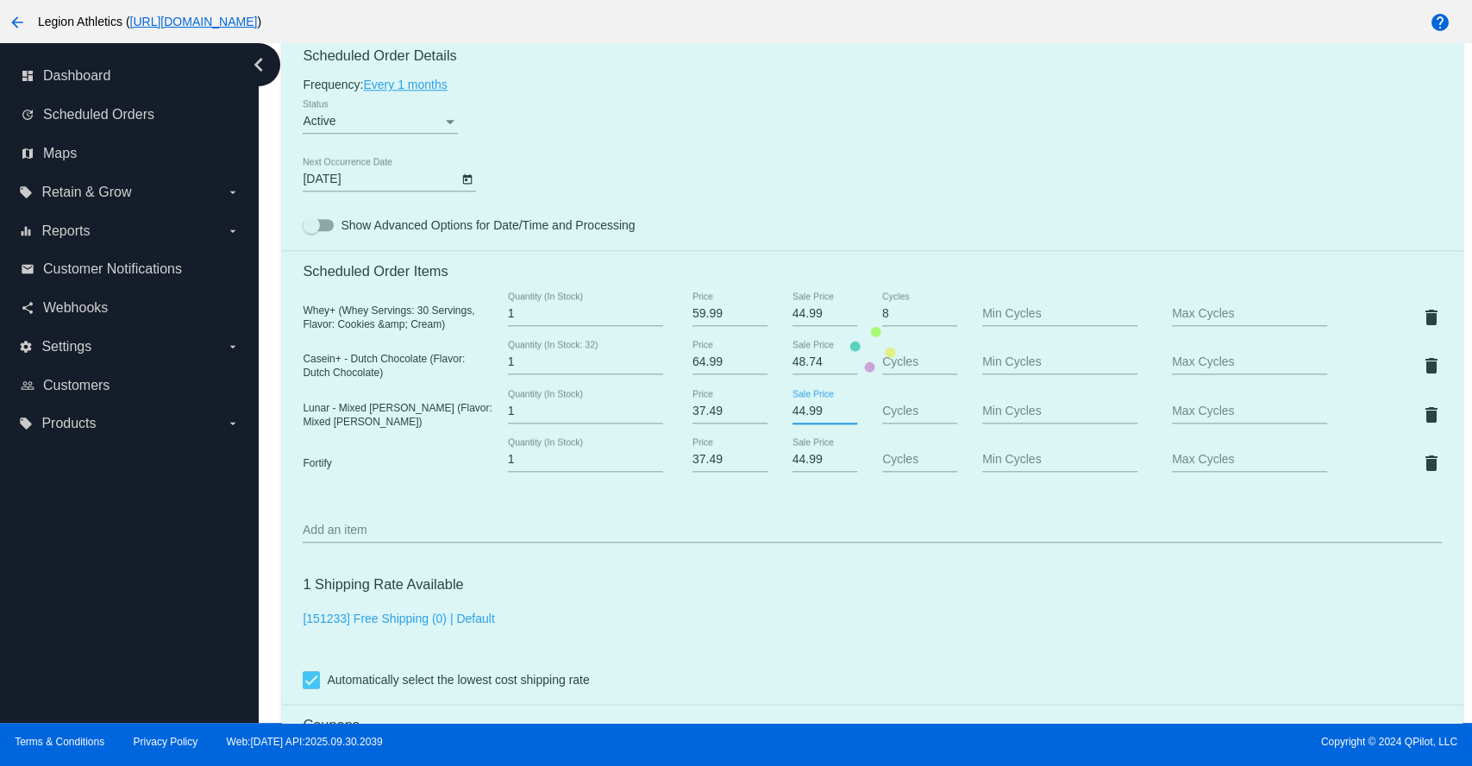
drag, startPoint x: 814, startPoint y: 419, endPoint x: 783, endPoint y: 419, distance: 31.0
click at [783, 419] on mat-card "Customer 2723847: Jeff Robilliard jrobill81@gmail.com Customer Shipping Enter S…" at bounding box center [872, 349] width 1180 height 1870
paste input "37.4"
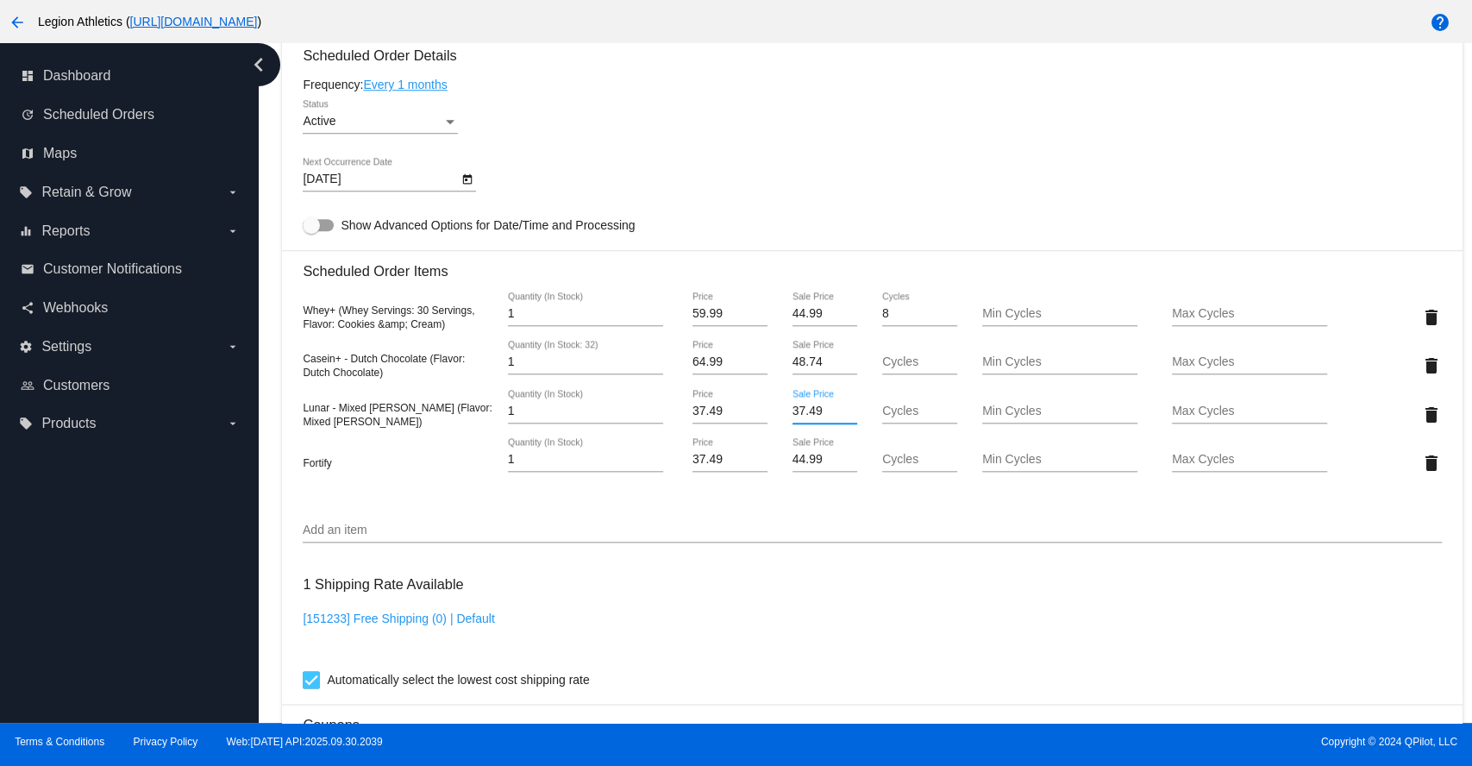
type input "37.49"
drag, startPoint x: 717, startPoint y: 417, endPoint x: 688, endPoint y: 417, distance: 29.3
click at [692, 417] on input "37.49" at bounding box center [729, 411] width 75 height 14
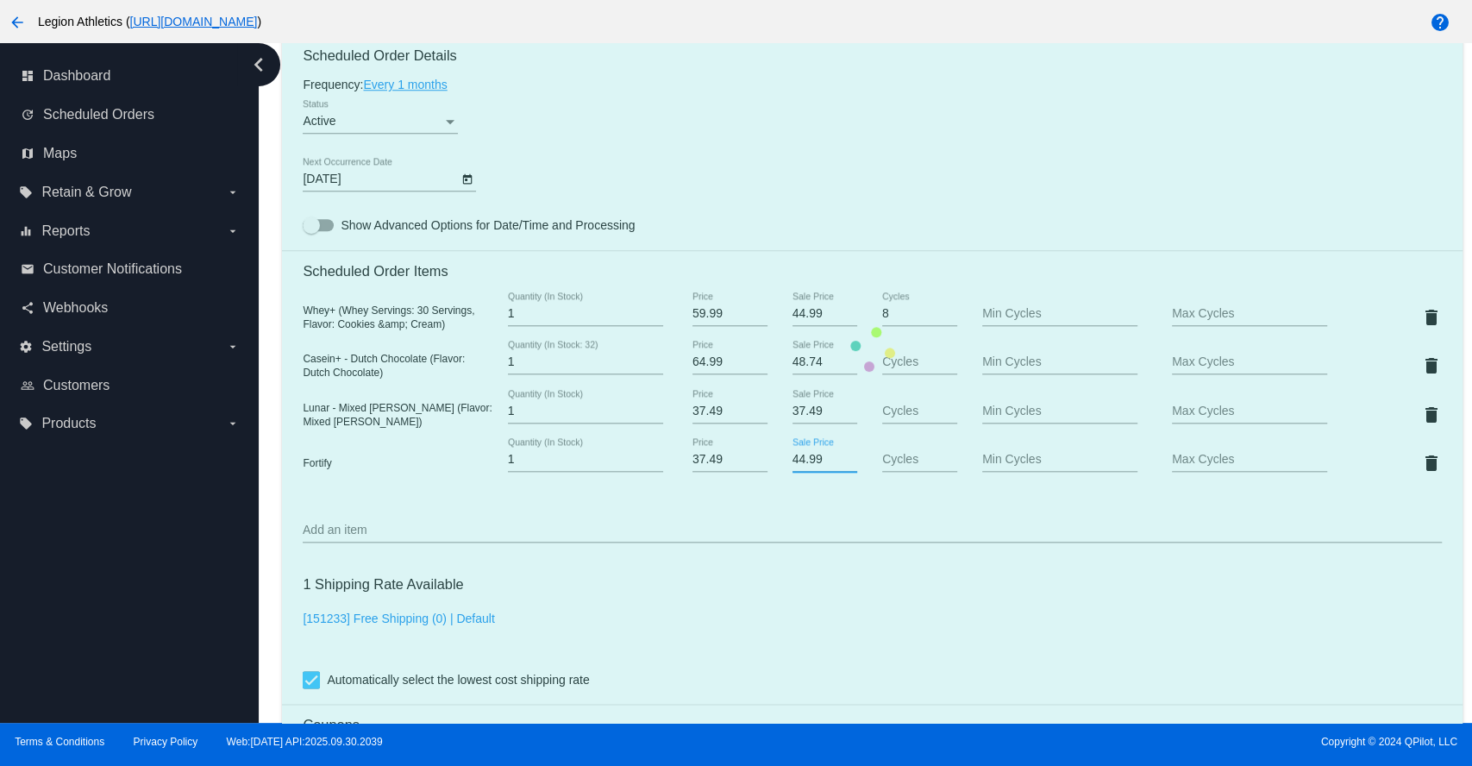
drag, startPoint x: 818, startPoint y: 466, endPoint x: 779, endPoint y: 467, distance: 38.8
click at [779, 467] on mat-card "Customer 2723847: Jeff Robilliard jrobill81@gmail.com Customer Shipping Enter S…" at bounding box center [872, 349] width 1180 height 1870
drag, startPoint x: 721, startPoint y: 418, endPoint x: 680, endPoint y: 419, distance: 40.5
click at [680, 419] on mat-card "Customer 2723847: Jeff Robilliard jrobill81@gmail.com Customer Shipping Enter S…" at bounding box center [872, 349] width 1180 height 1870
paste input "44.9"
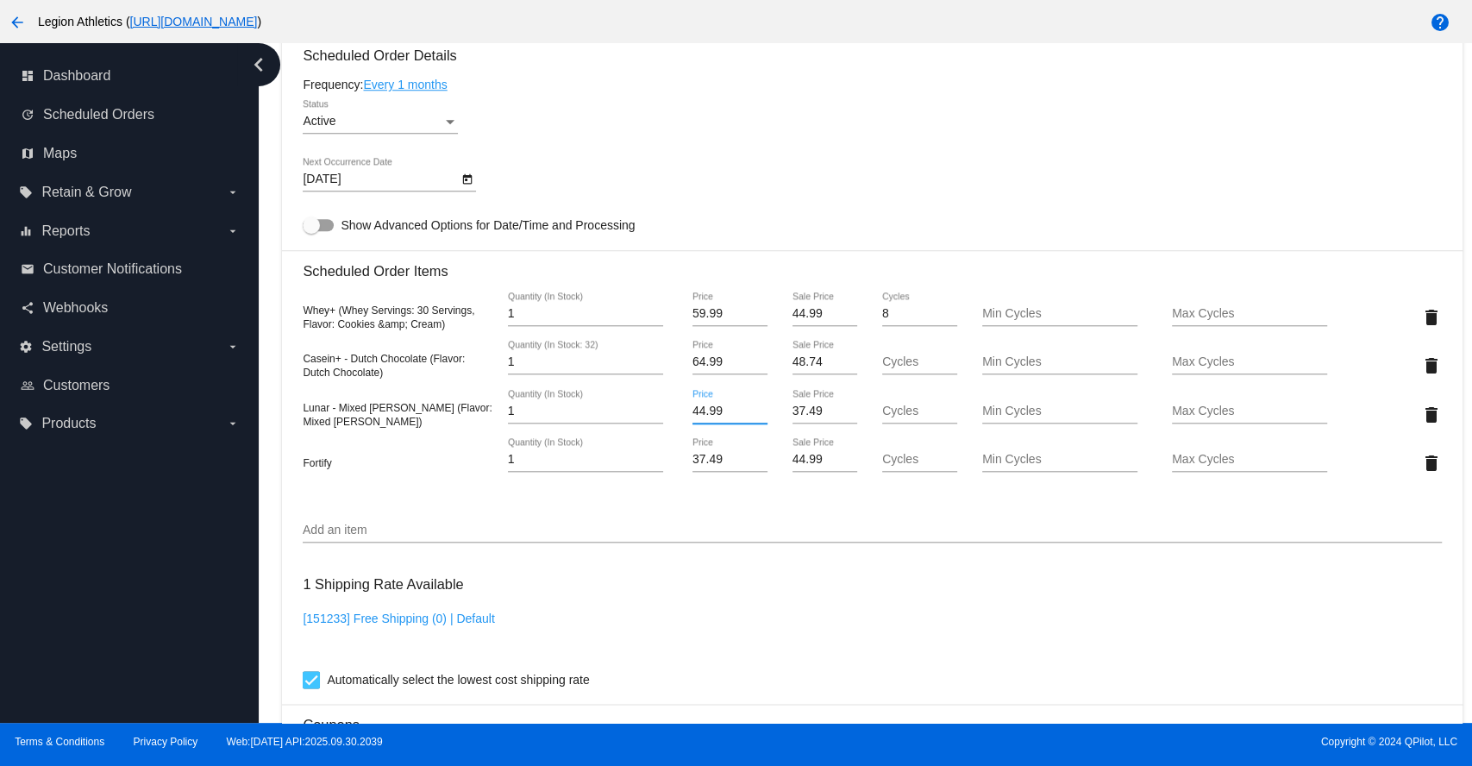
type input "44.99"
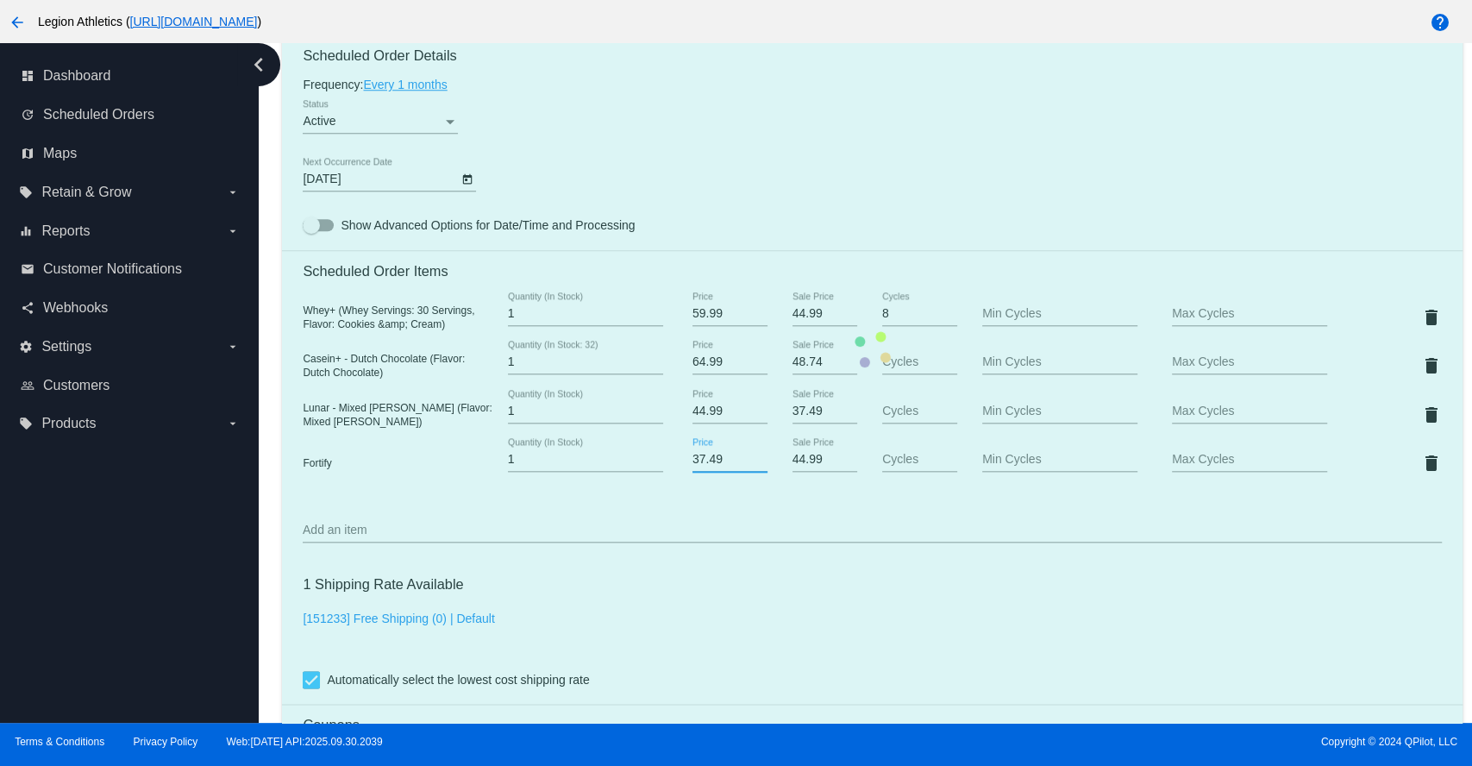
drag, startPoint x: 723, startPoint y: 462, endPoint x: 672, endPoint y: 466, distance: 51.8
click at [672, 466] on mat-card "Customer 2723847: Jeff Robilliard jrobill81@gmail.com Customer Shipping Enter S…" at bounding box center [872, 349] width 1180 height 1870
drag, startPoint x: 819, startPoint y: 468, endPoint x: 773, endPoint y: 473, distance: 46.8
click at [773, 473] on mat-card "Customer 2723847: Jeff Robilliard jrobill81@gmail.com Customer Shipping Enter S…" at bounding box center [872, 349] width 1180 height 1870
paste input "37.4"
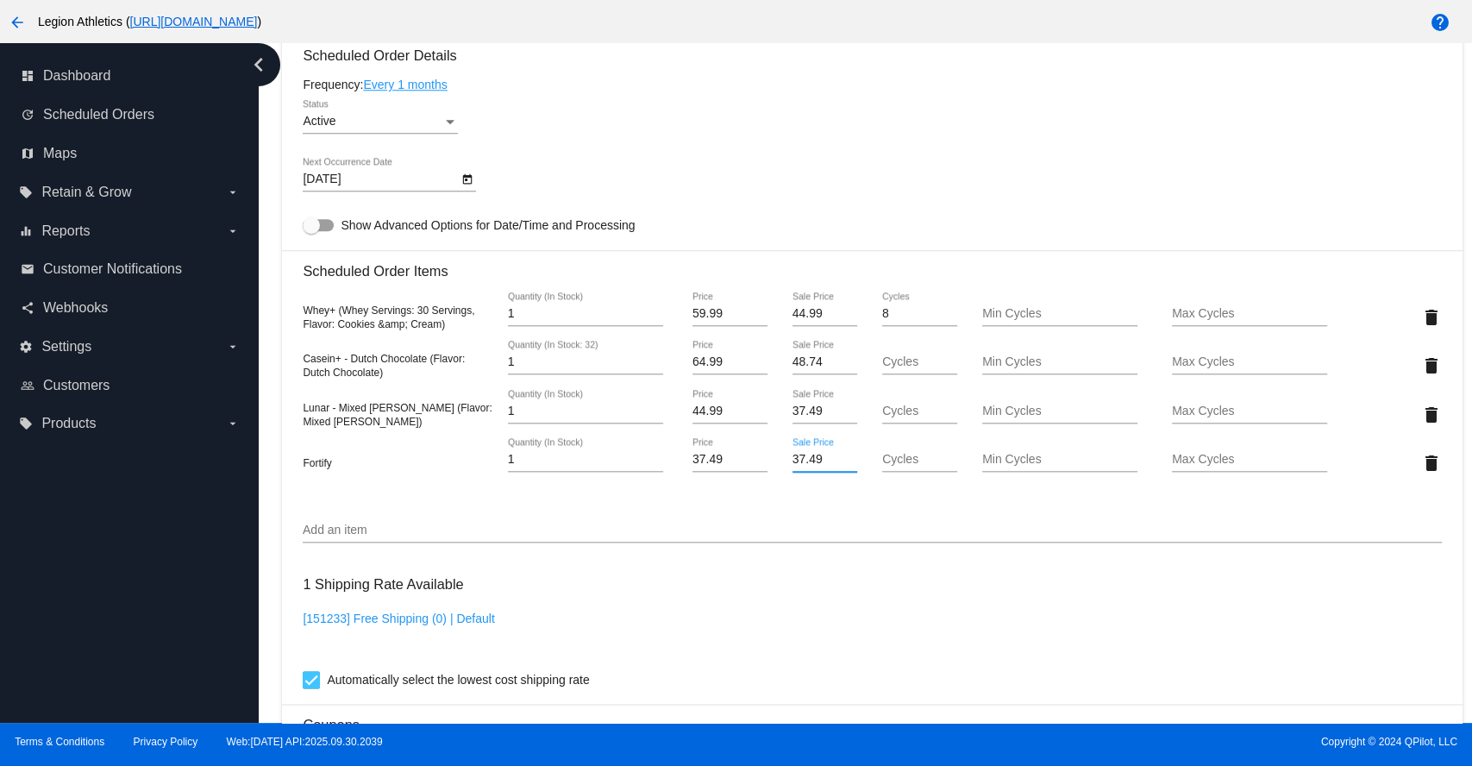
type input "37.49"
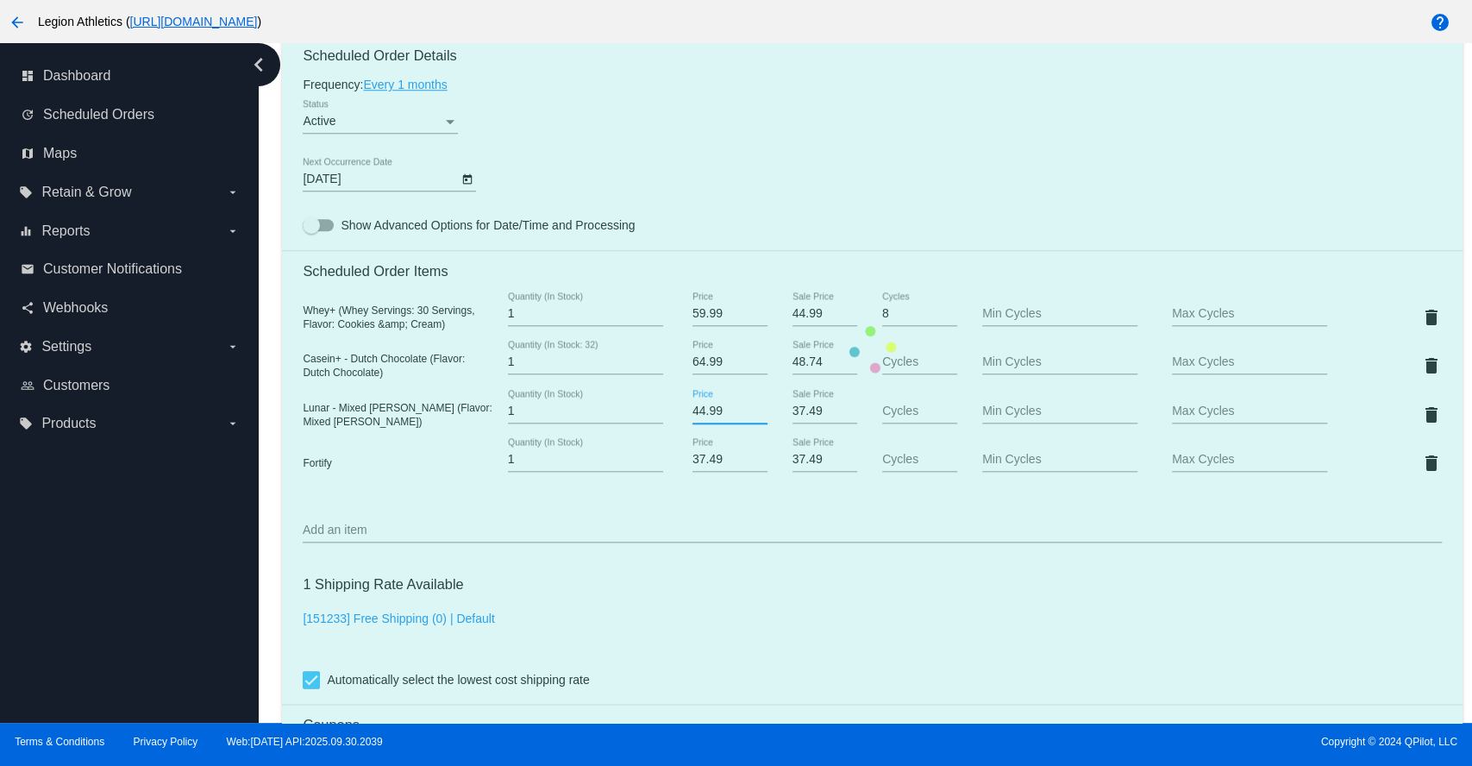
drag, startPoint x: 716, startPoint y: 419, endPoint x: 678, endPoint y: 419, distance: 37.9
click at [678, 419] on mat-card "Customer 2723847: Jeff Robilliard jrobill81@gmail.com Customer Shipping Enter S…" at bounding box center [872, 349] width 1180 height 1870
drag, startPoint x: 724, startPoint y: 469, endPoint x: 667, endPoint y: 471, distance: 56.9
click at [667, 471] on mat-card "Customer 2723847: Jeff Robilliard jrobill81@gmail.com Customer Shipping Enter S…" at bounding box center [872, 349] width 1180 height 1870
paste input "44.9"
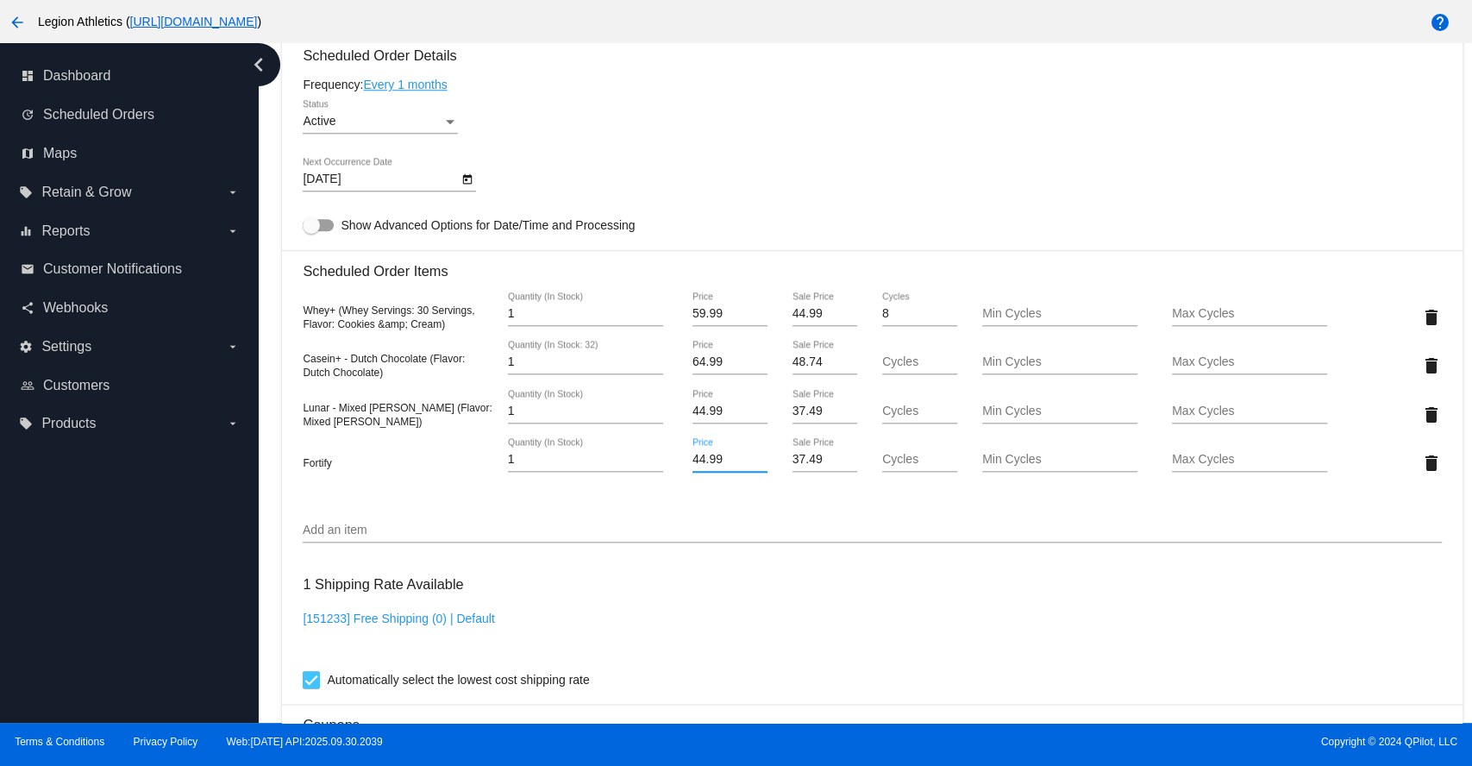
scroll to position [1613, 0]
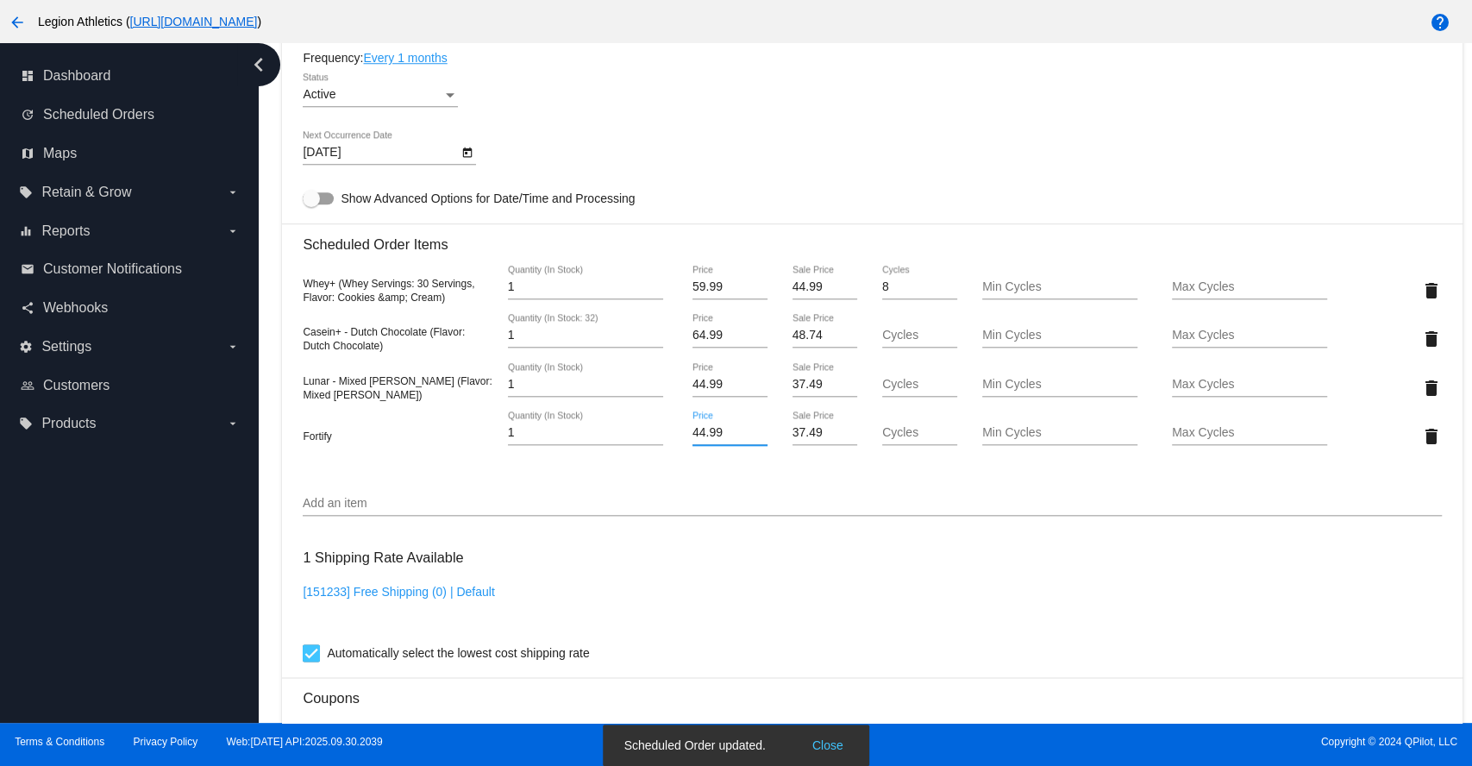
scroll to position [1038, 0]
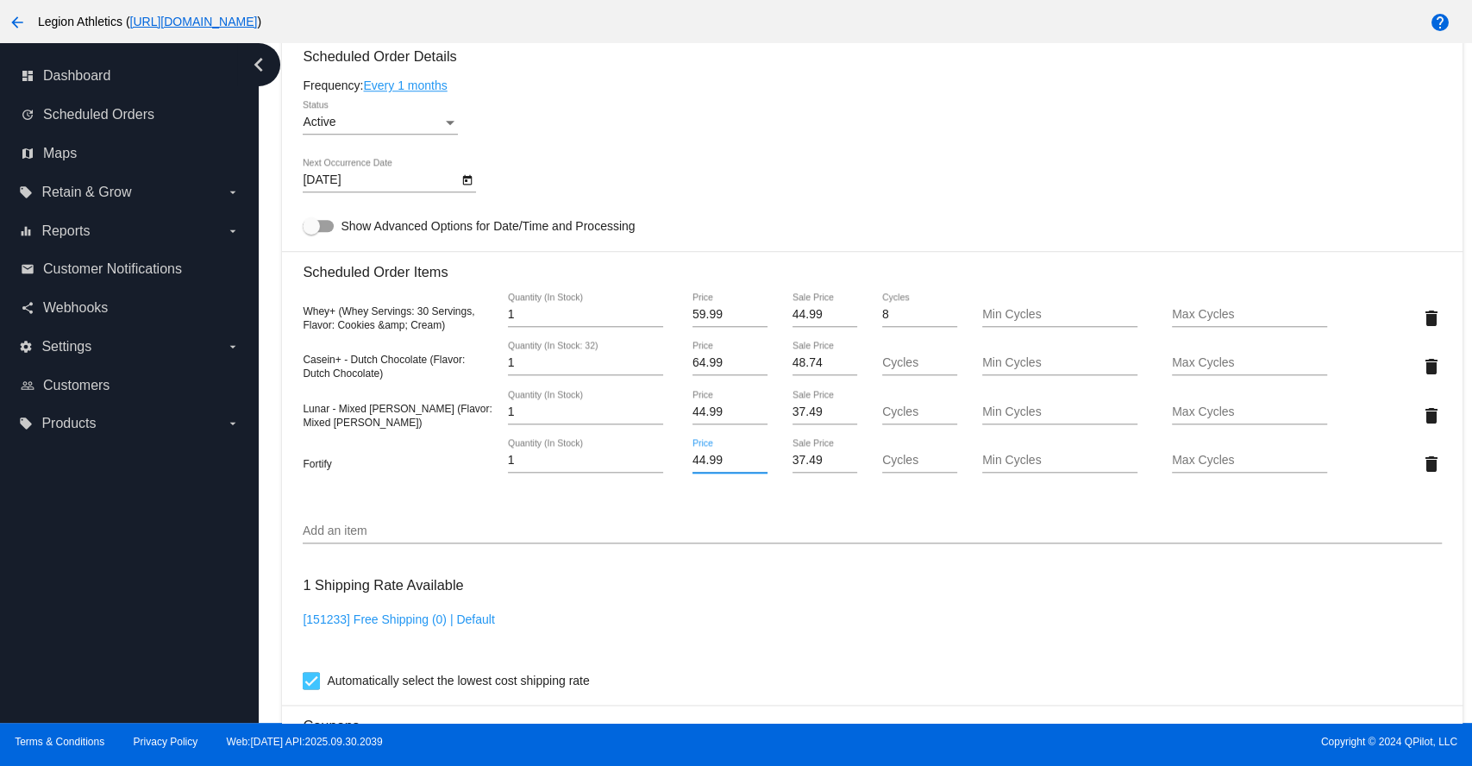
type input "44.99"
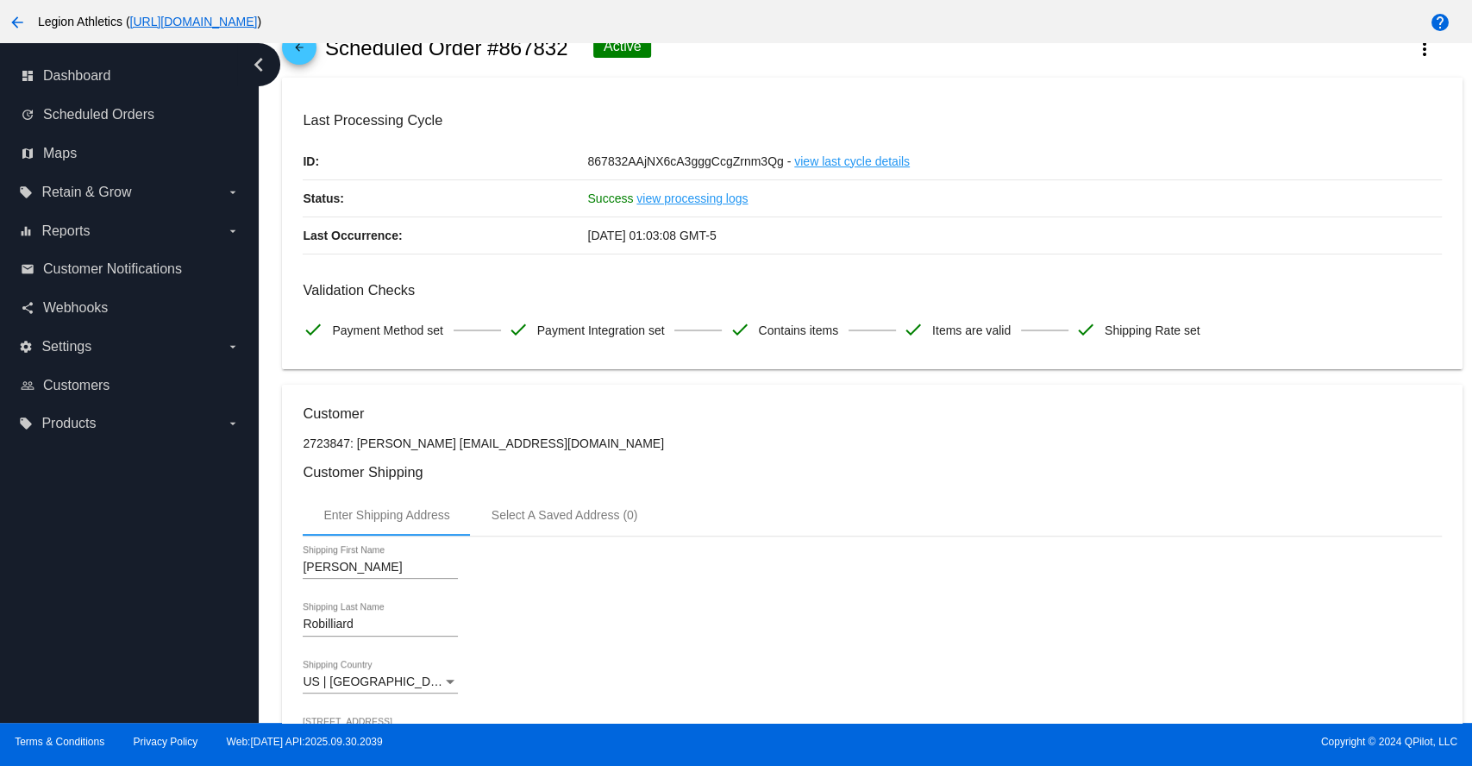
scroll to position [0, 0]
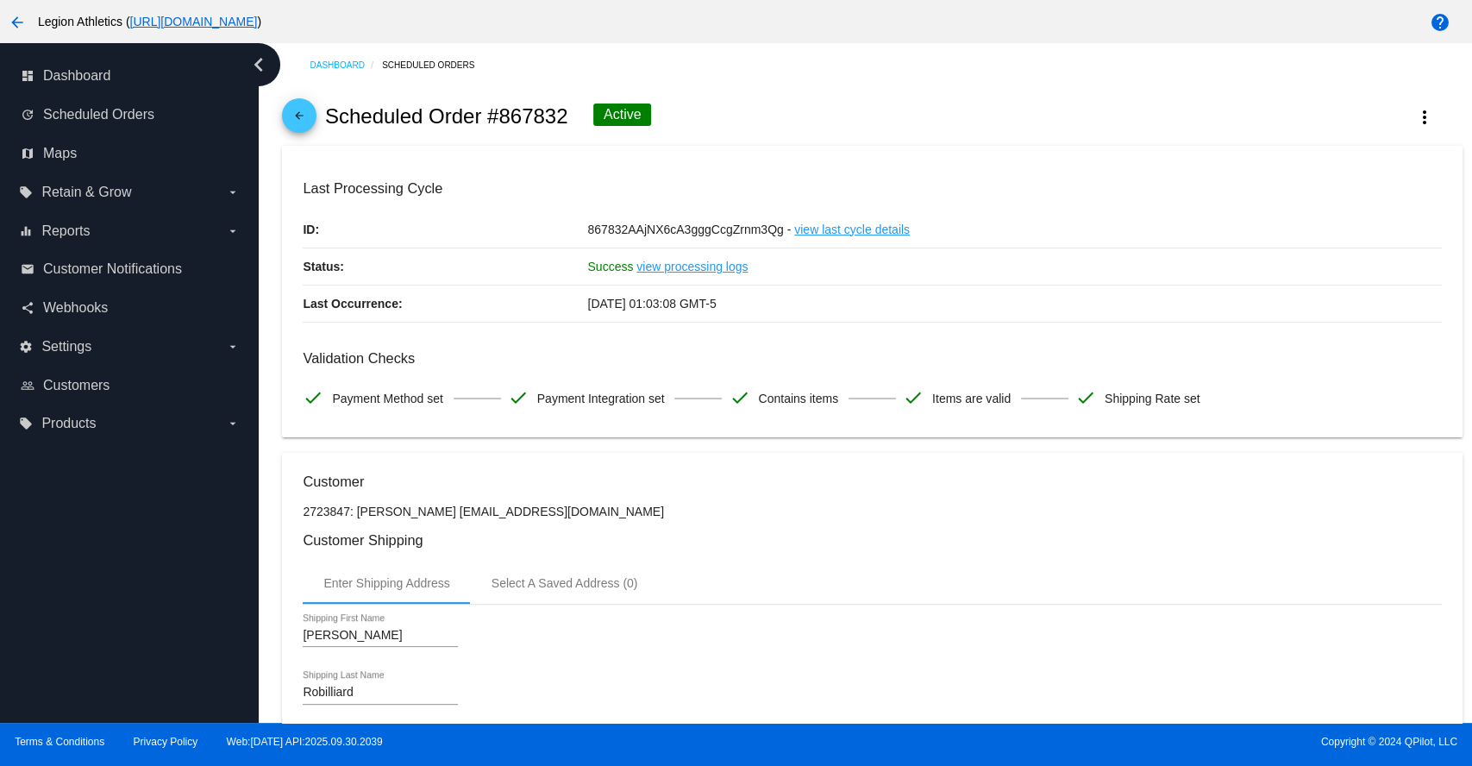
drag, startPoint x: 566, startPoint y: 116, endPoint x: 329, endPoint y: 118, distance: 238.0
click at [329, 118] on h2 "Scheduled Order #867832" at bounding box center [446, 116] width 243 height 24
copy h2 "Scheduled Order #867832"
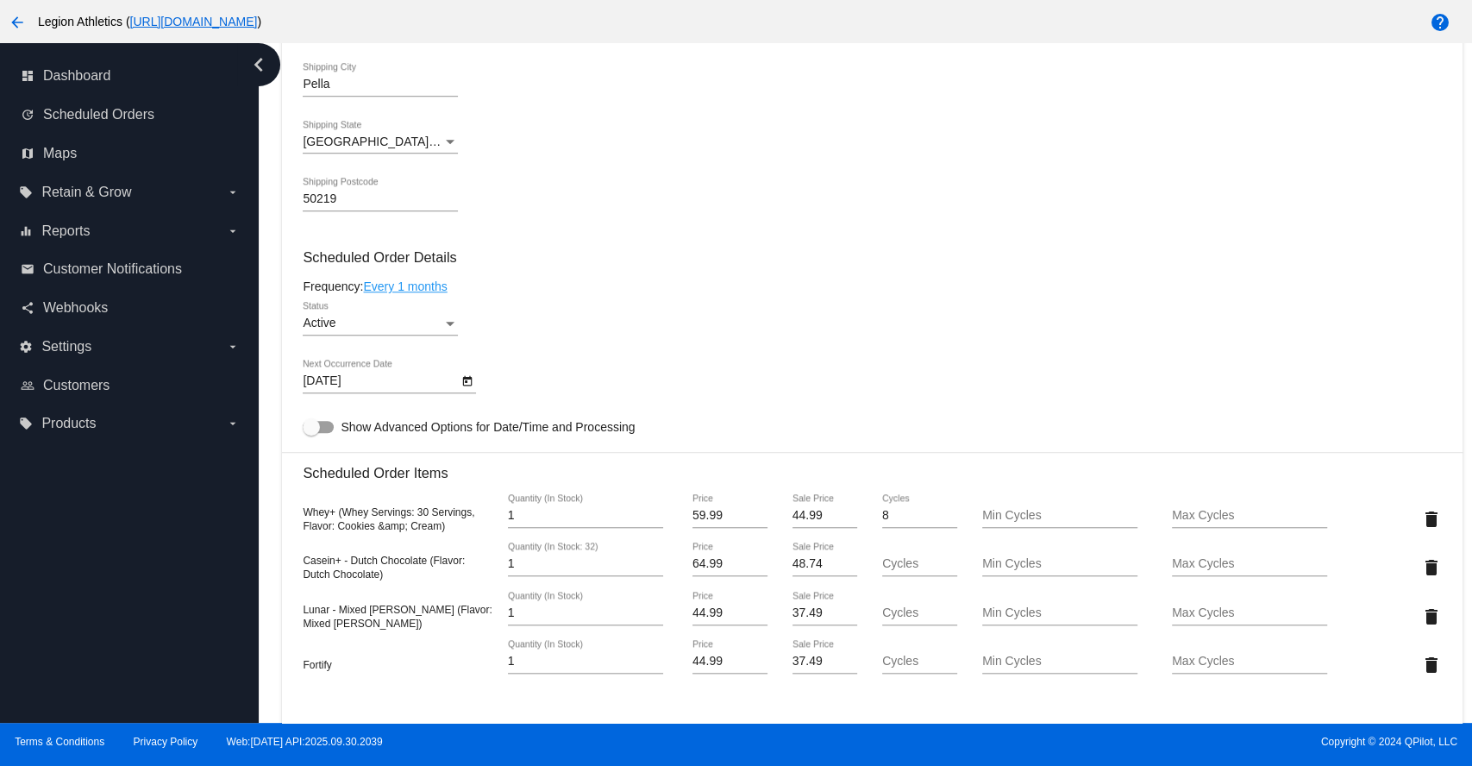
scroll to position [958, 0]
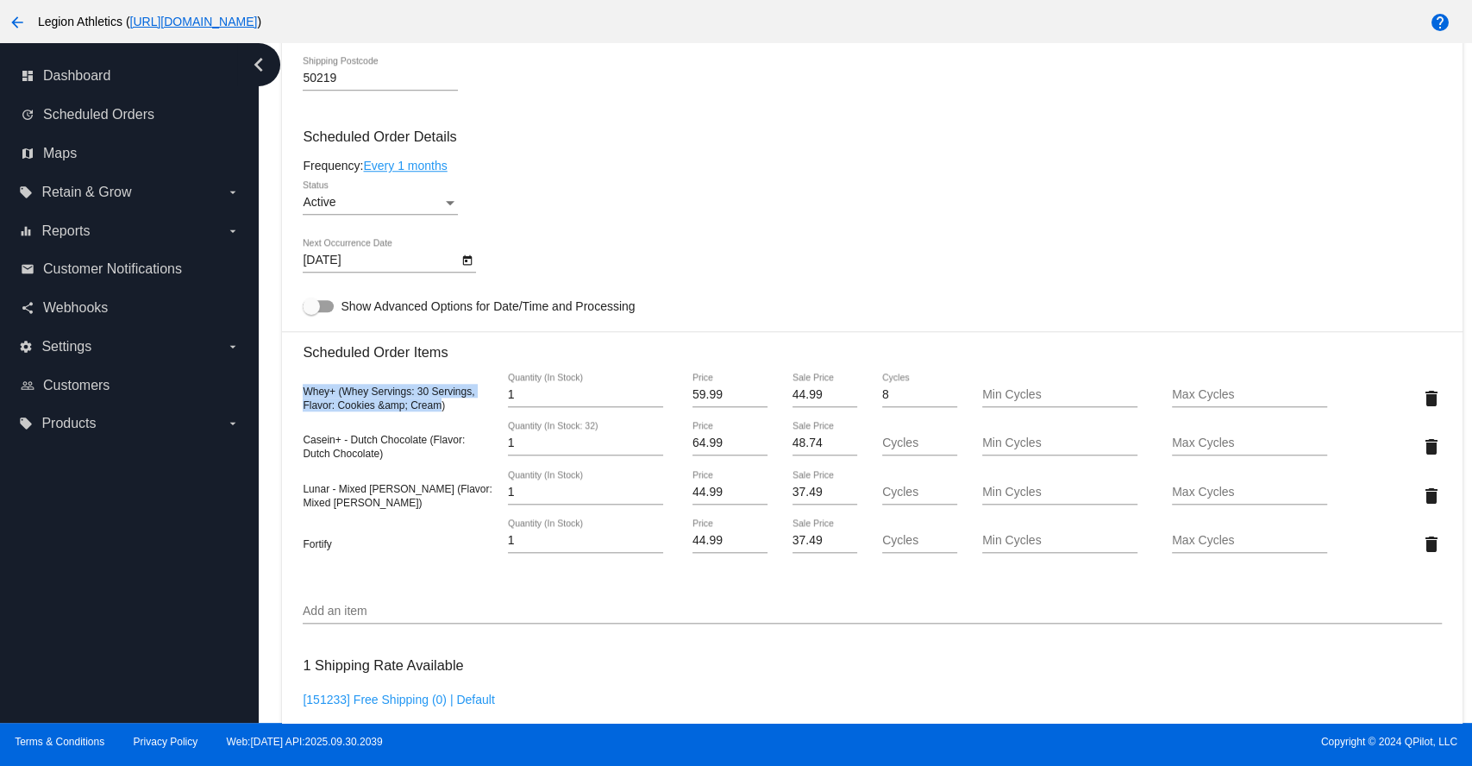
drag, startPoint x: 441, startPoint y: 410, endPoint x: 299, endPoint y: 402, distance: 141.6
click at [299, 402] on mat-card "Customer 2723847: Jeff Robilliard jrobill81@gmail.com Customer Shipping Enter S…" at bounding box center [872, 430] width 1180 height 1870
copy span "Whey+ (Whey Servings: 30 Servings, Flavor: Cookies &amp; Cream"
click at [369, 444] on span "Casein+ - Dutch Chocolate (Flavor: Dutch Chocolate)" at bounding box center [384, 447] width 162 height 26
drag, startPoint x: 425, startPoint y: 445, endPoint x: 298, endPoint y: 444, distance: 126.8
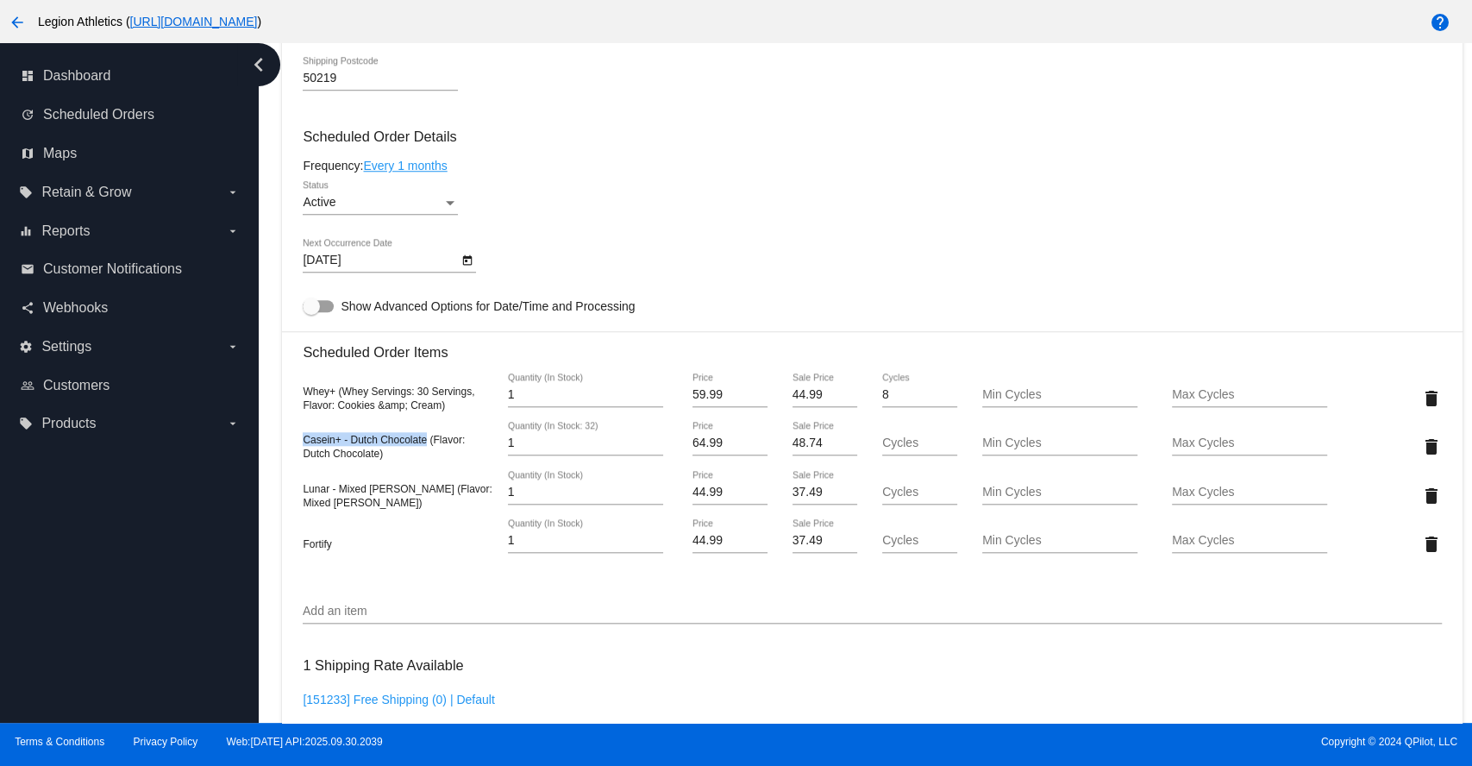
click at [298, 444] on mat-card "Customer 2723847: Jeff Robilliard jrobill81@gmail.com Customer Shipping Enter S…" at bounding box center [872, 430] width 1180 height 1870
copy span "Casein+ - Dutch Chocolate"
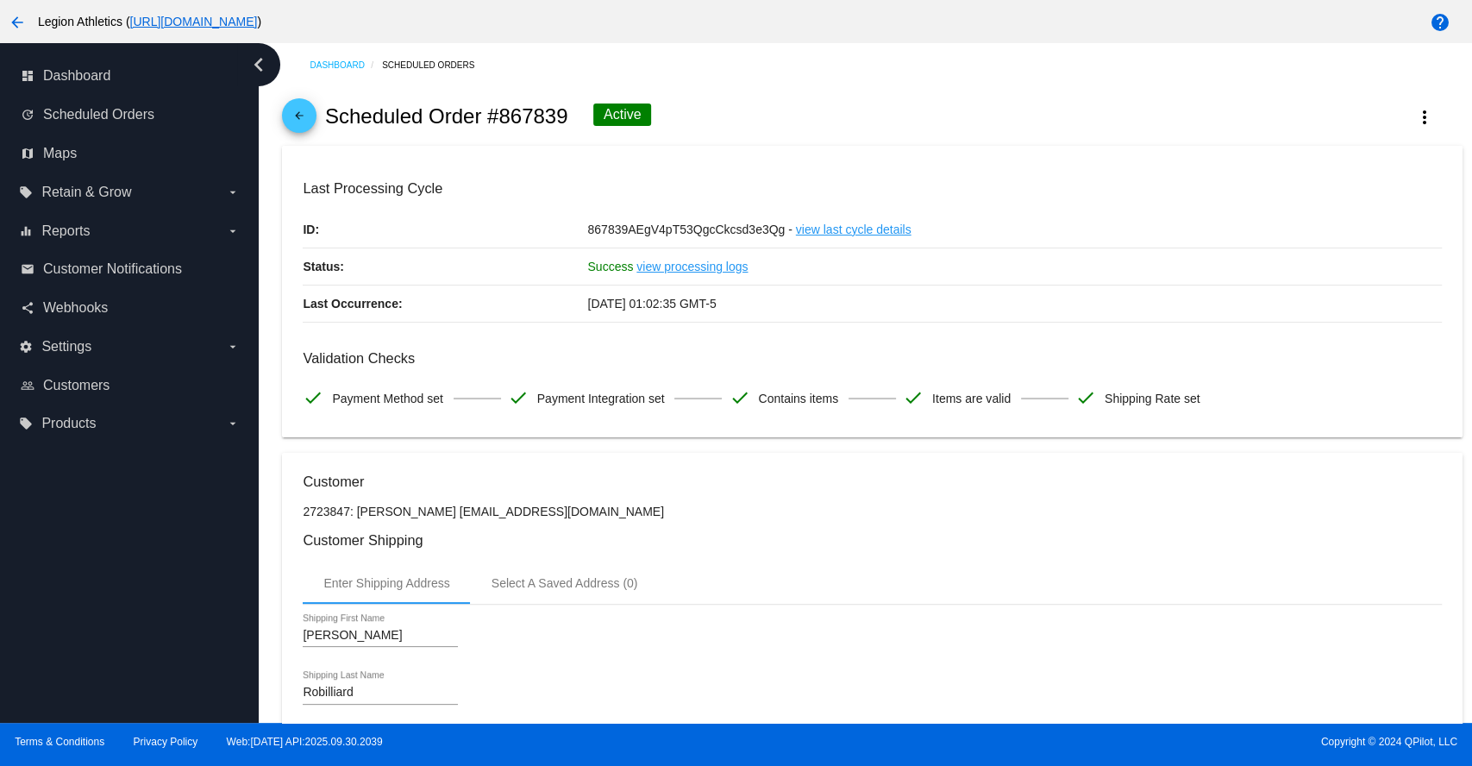
click at [524, 109] on h2 "Scheduled Order #867839" at bounding box center [446, 116] width 243 height 24
click at [524, 108] on h2 "Scheduled Order #867839" at bounding box center [446, 116] width 243 height 24
copy h2 "867839"
drag, startPoint x: 430, startPoint y: 509, endPoint x: 566, endPoint y: 510, distance: 135.4
click at [566, 510] on p "2723847: [PERSON_NAME] [EMAIL_ADDRESS][DOMAIN_NAME]" at bounding box center [872, 511] width 1138 height 14
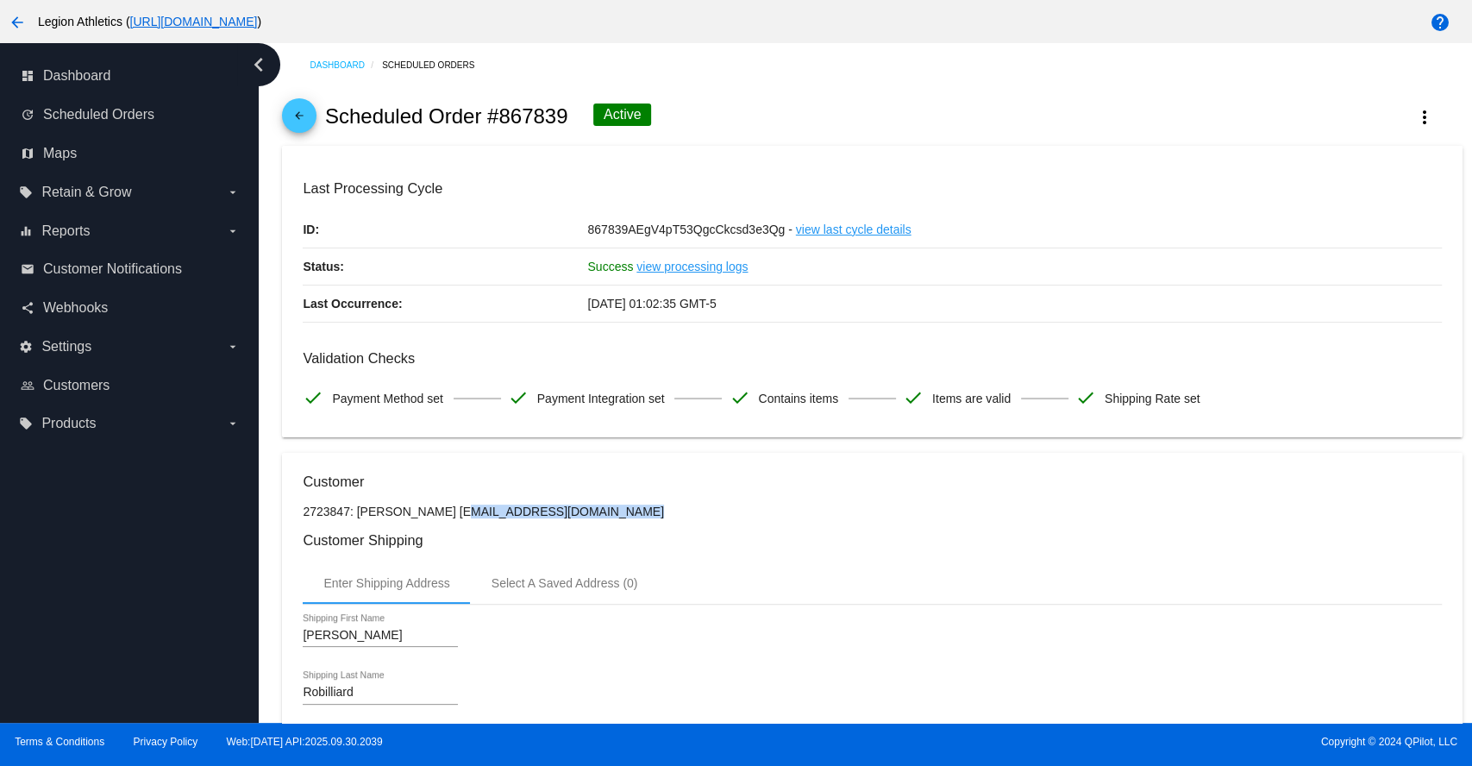
click at [566, 510] on p "2723847: [PERSON_NAME] [EMAIL_ADDRESS][DOMAIN_NAME]" at bounding box center [872, 511] width 1138 height 14
click at [528, 512] on p "2723847: Jeff Robilliard jrobill81@gmail.com" at bounding box center [872, 511] width 1138 height 14
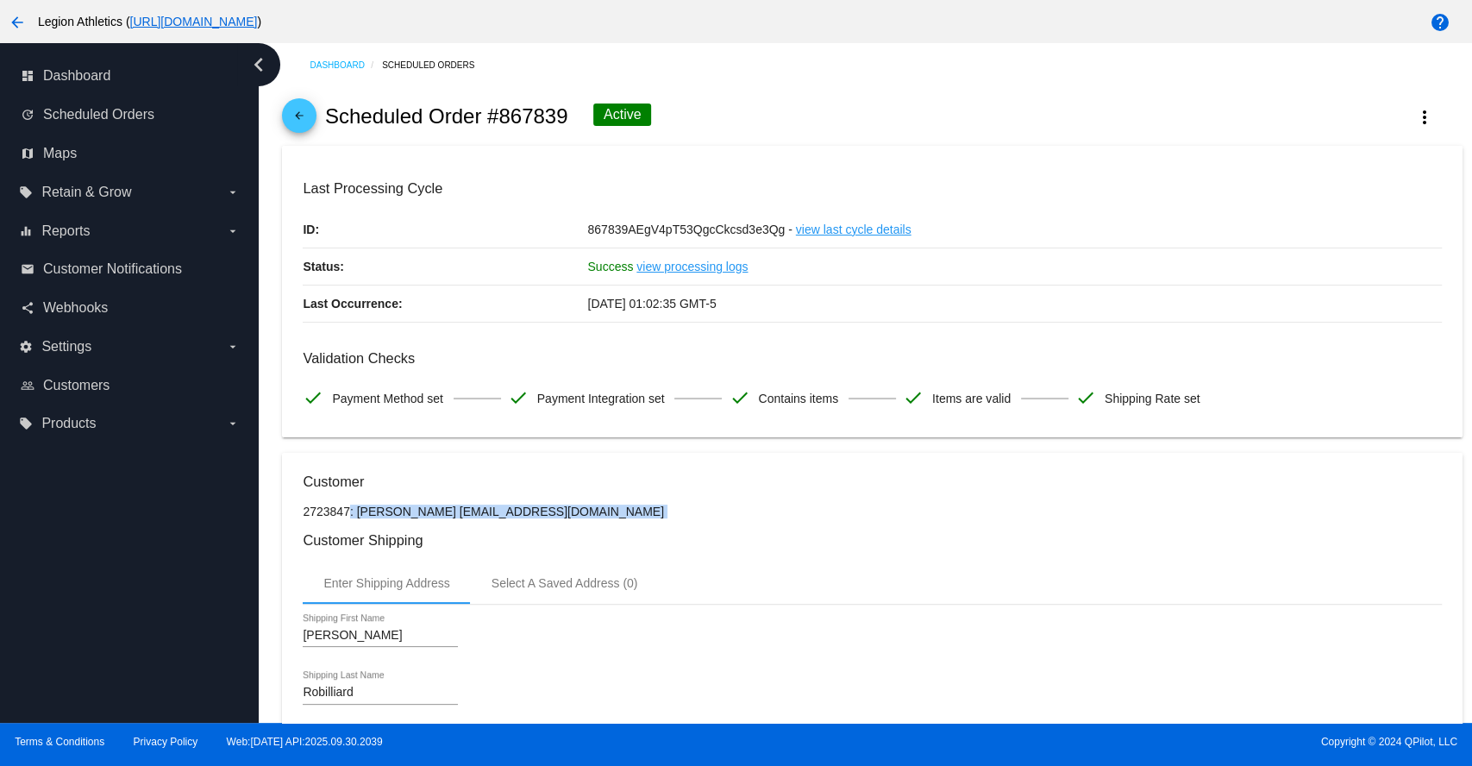
click at [567, 512] on p "2723847: Jeff Robilliard jrobill81@gmail.com" at bounding box center [872, 511] width 1138 height 14
drag, startPoint x: 567, startPoint y: 508, endPoint x: 434, endPoint y: 509, distance: 133.7
click at [434, 509] on p "2723847: Jeff Robilliard jrobill81@gmail.com" at bounding box center [872, 511] width 1138 height 14
copy p "[EMAIL_ADDRESS][DOMAIN_NAME]"
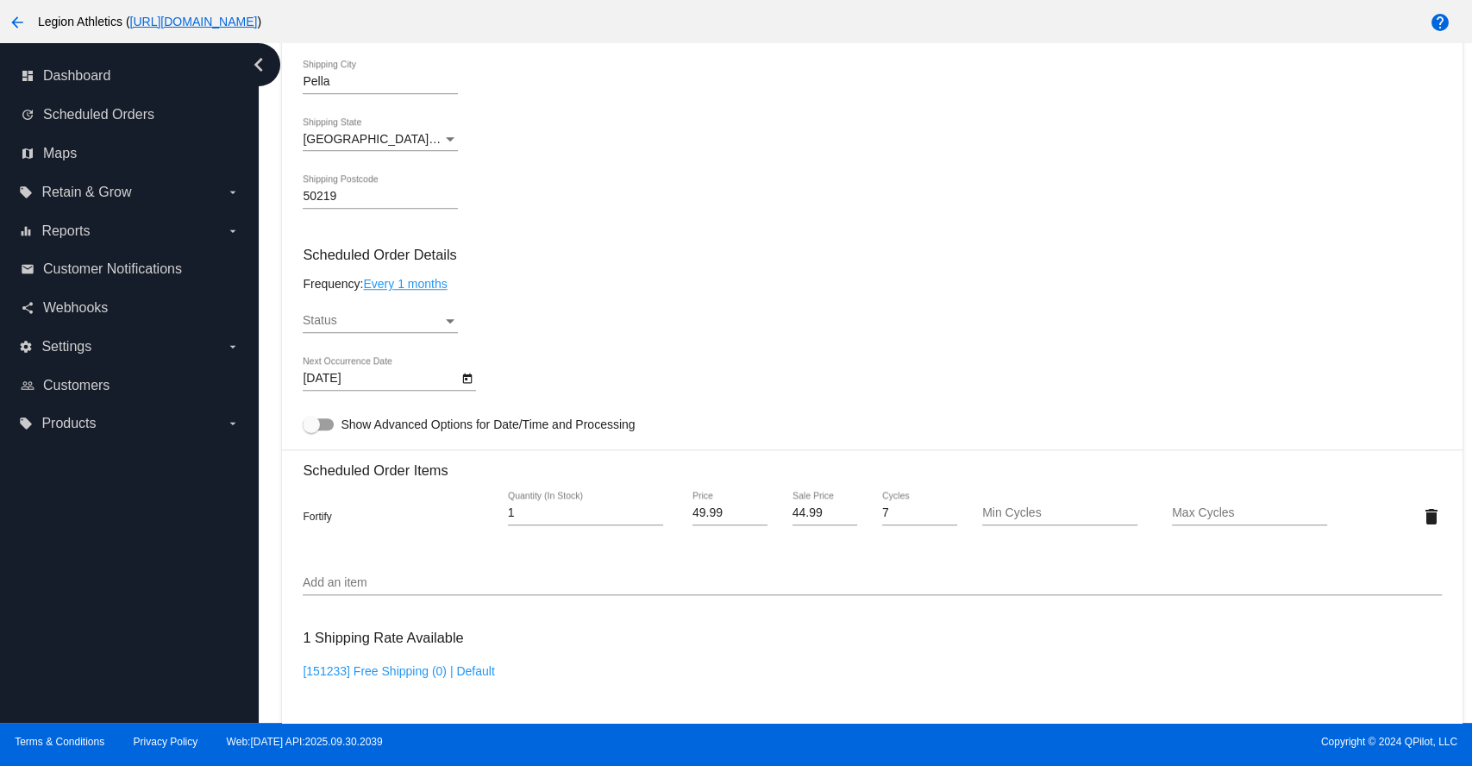
scroll to position [766, 0]
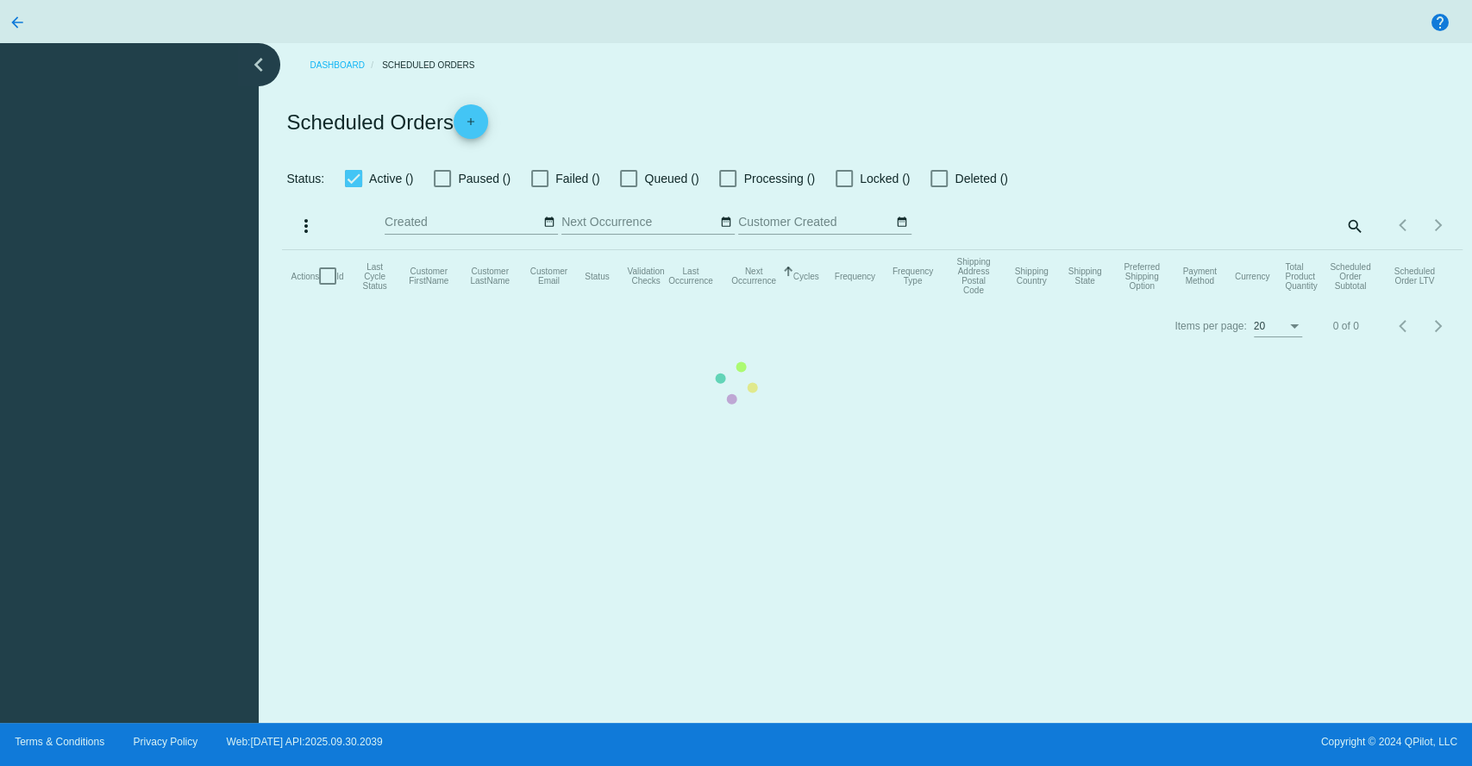
checkbox input "true"
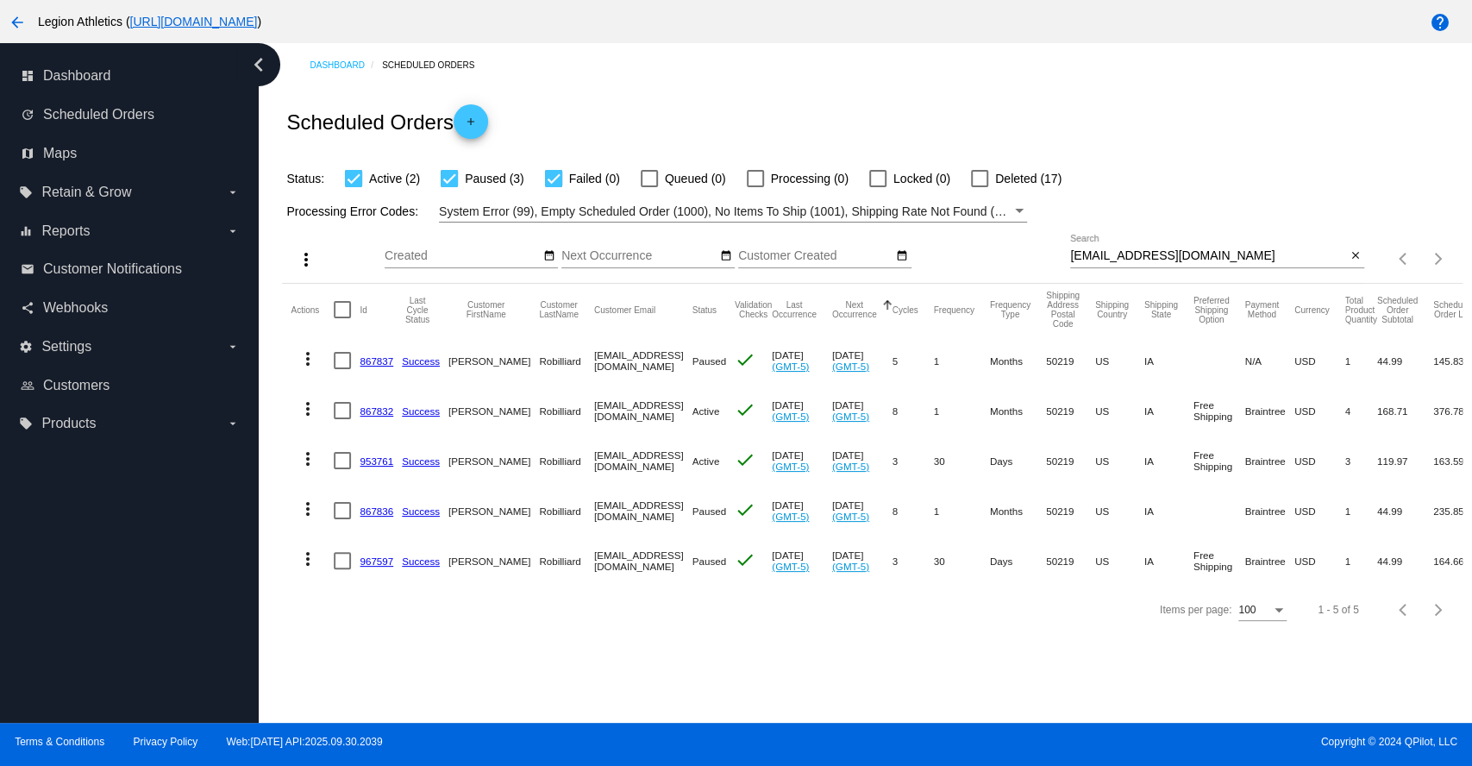
drag, startPoint x: 559, startPoint y: 361, endPoint x: 646, endPoint y: 361, distance: 87.1
click at [646, 361] on mat-cell "jrobill81@gmail.com" at bounding box center [643, 360] width 98 height 50
copy mat-cell "jrobill81@gmail.com"
click at [1193, 121] on div "Scheduled Orders add" at bounding box center [872, 121] width 1180 height 69
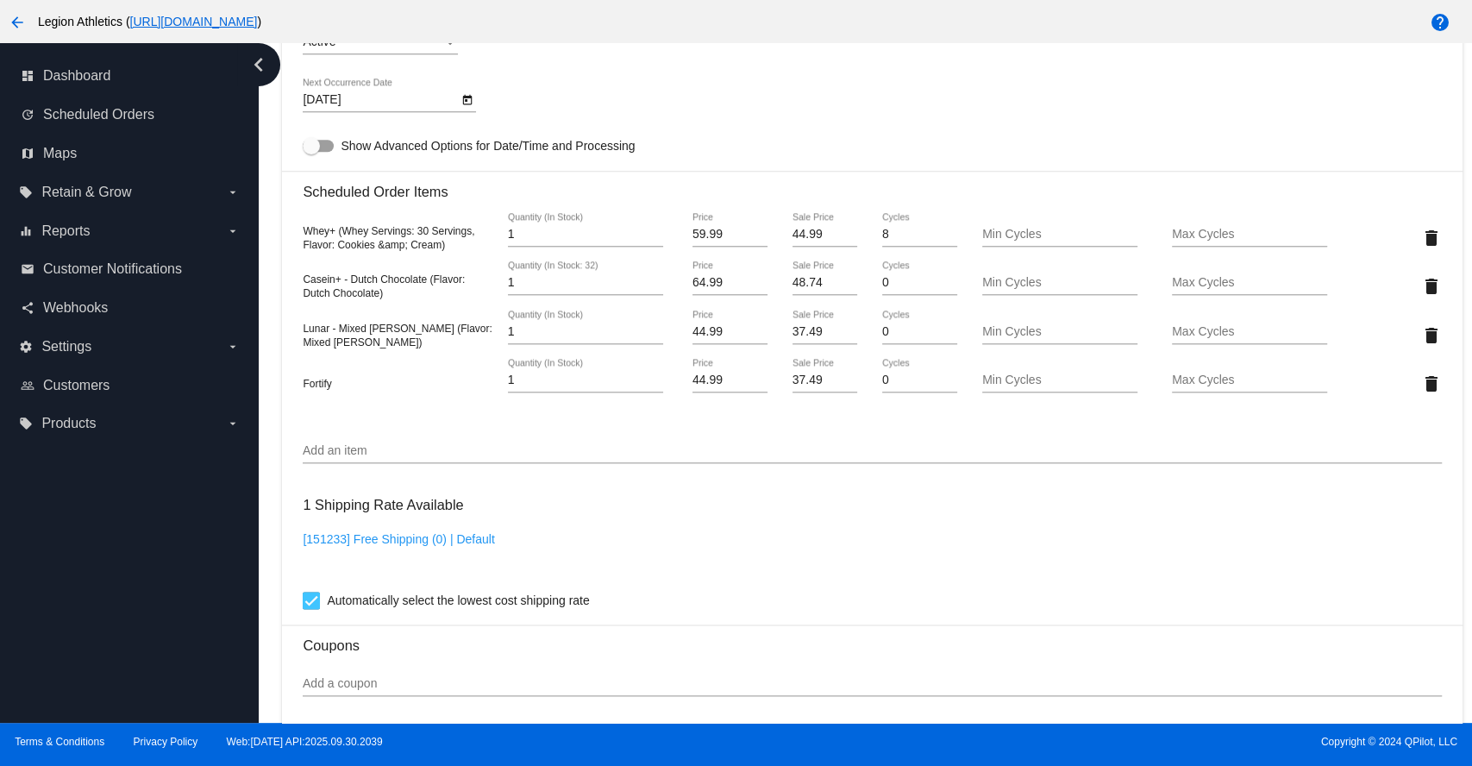
scroll to position [1149, 0]
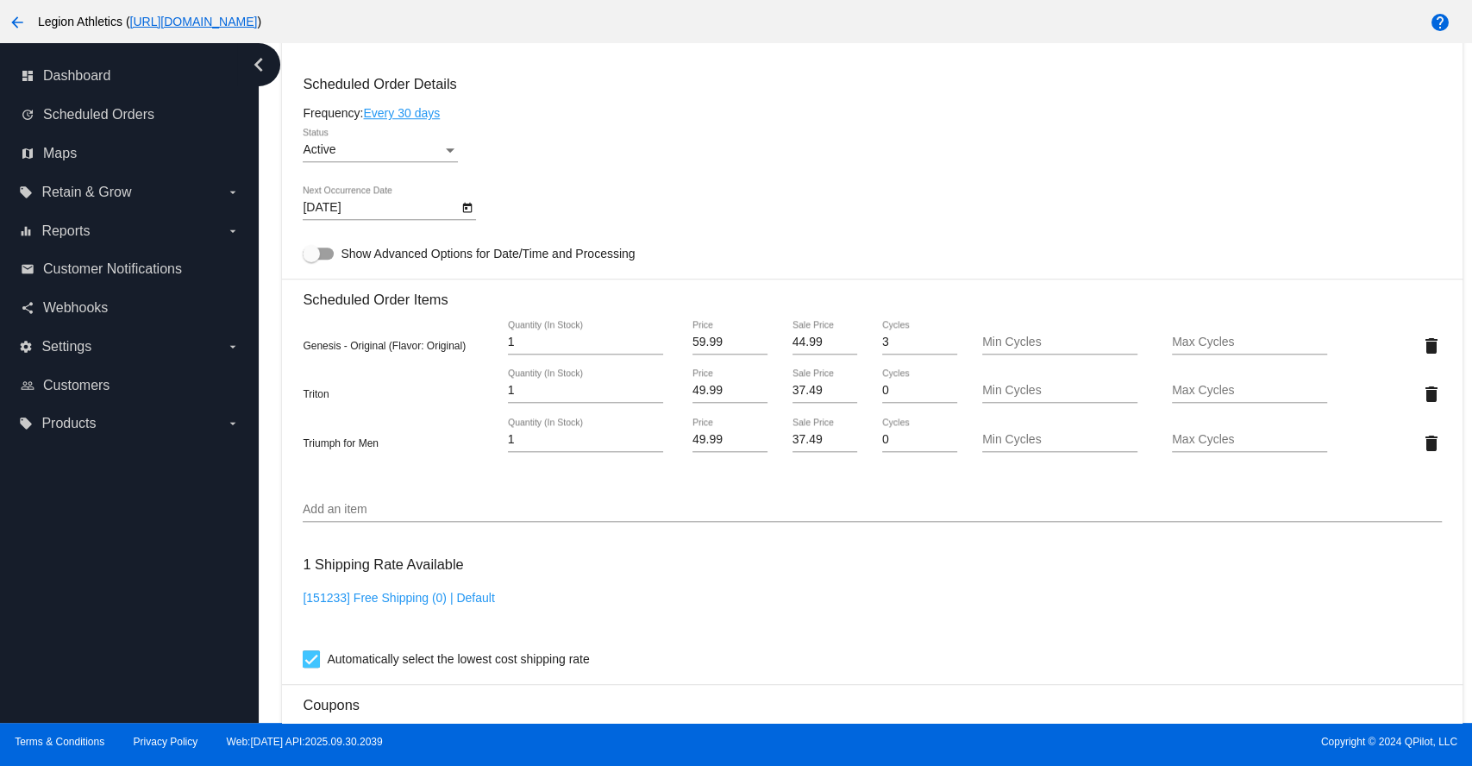
scroll to position [989, 0]
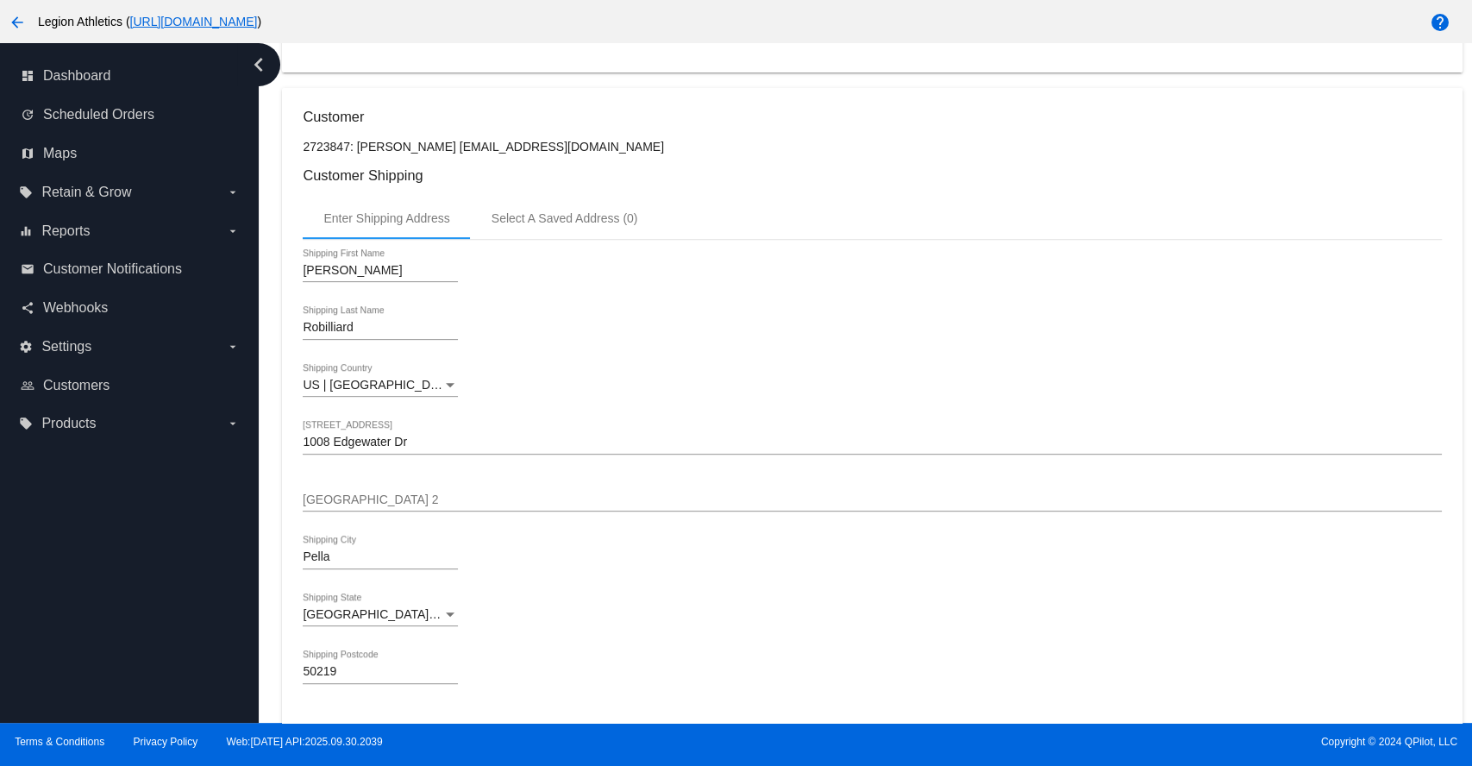
scroll to position [766, 0]
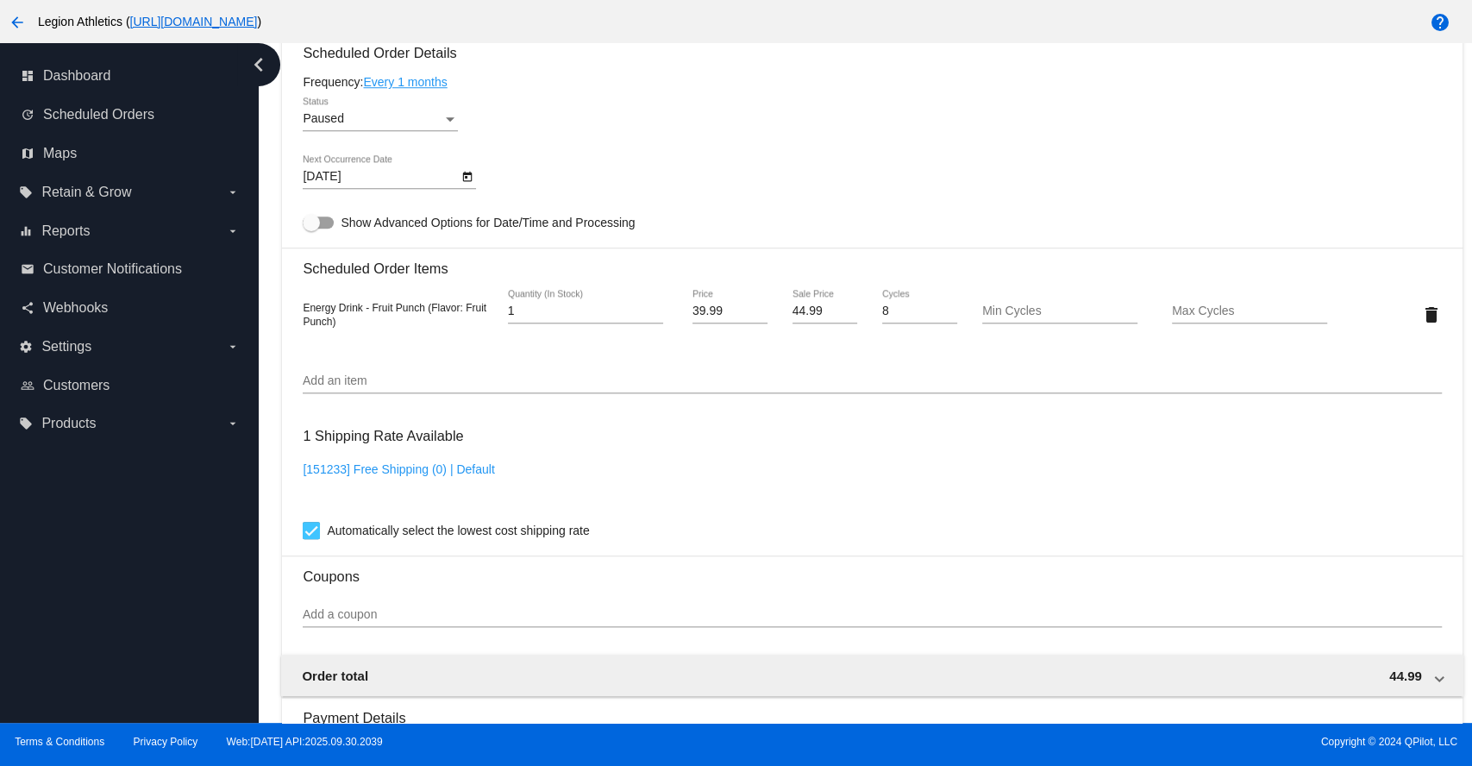
scroll to position [1149, 0]
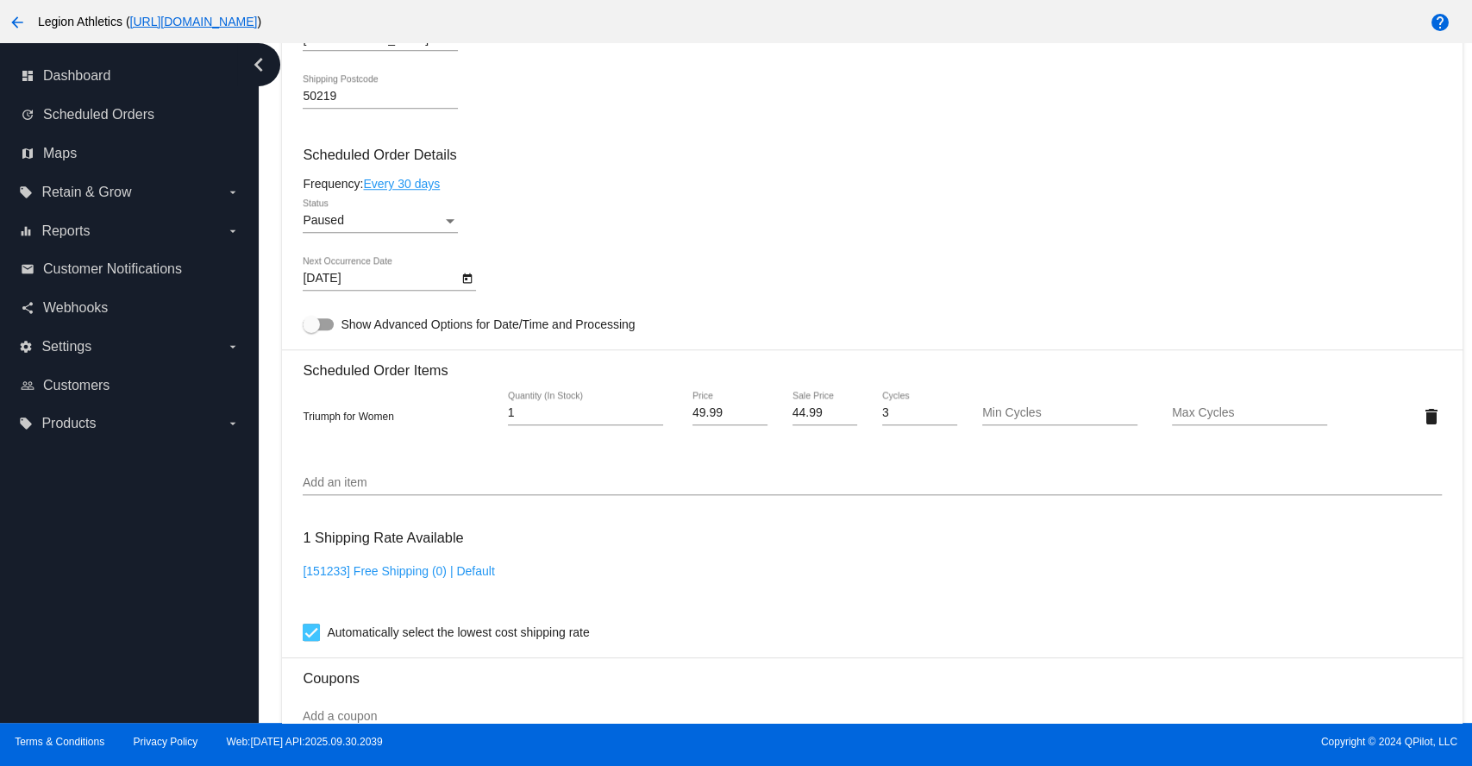
scroll to position [1149, 0]
